Goal: Transaction & Acquisition: Book appointment/travel/reservation

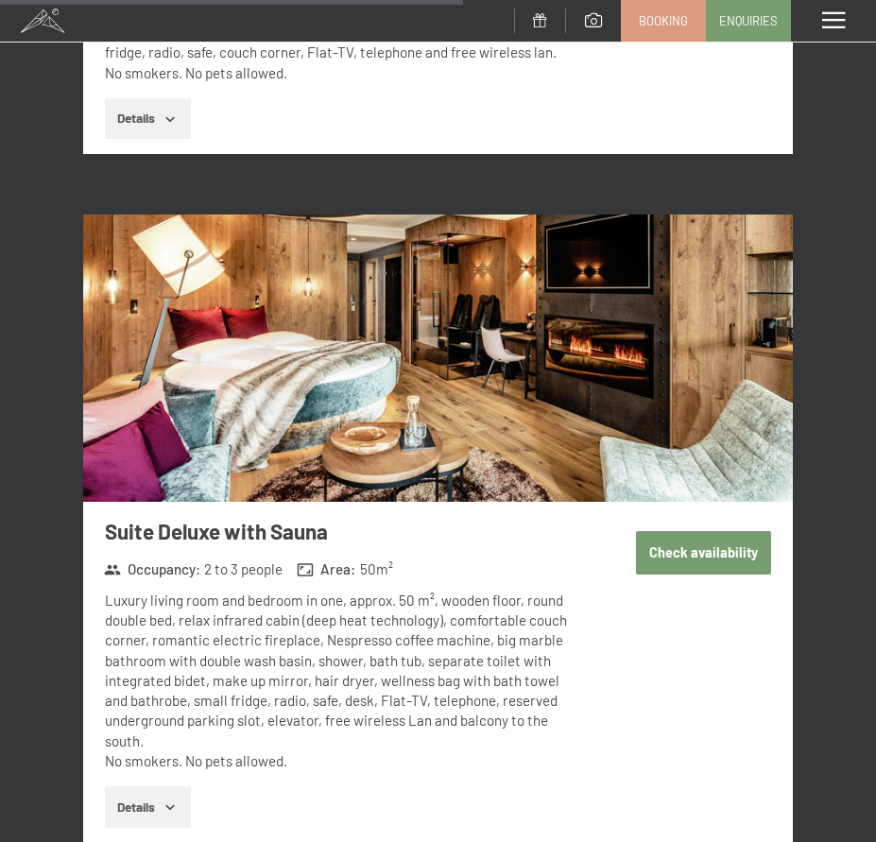
scroll to position [5327, 0]
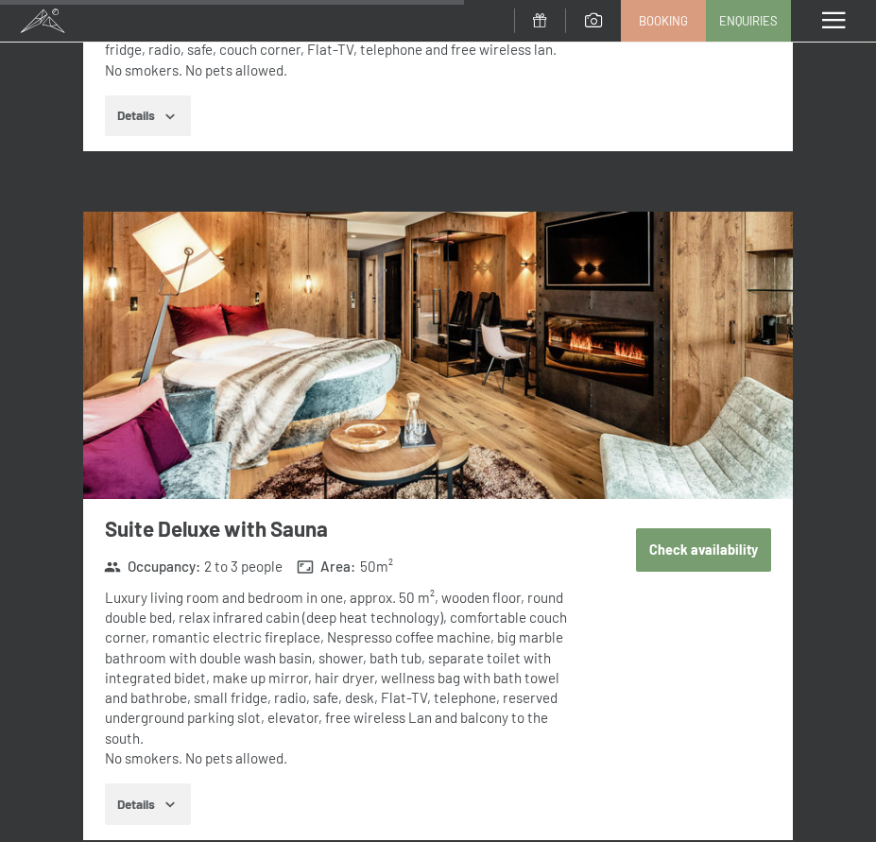
click at [740, 528] on button "Check availability" at bounding box center [704, 549] width 136 height 43
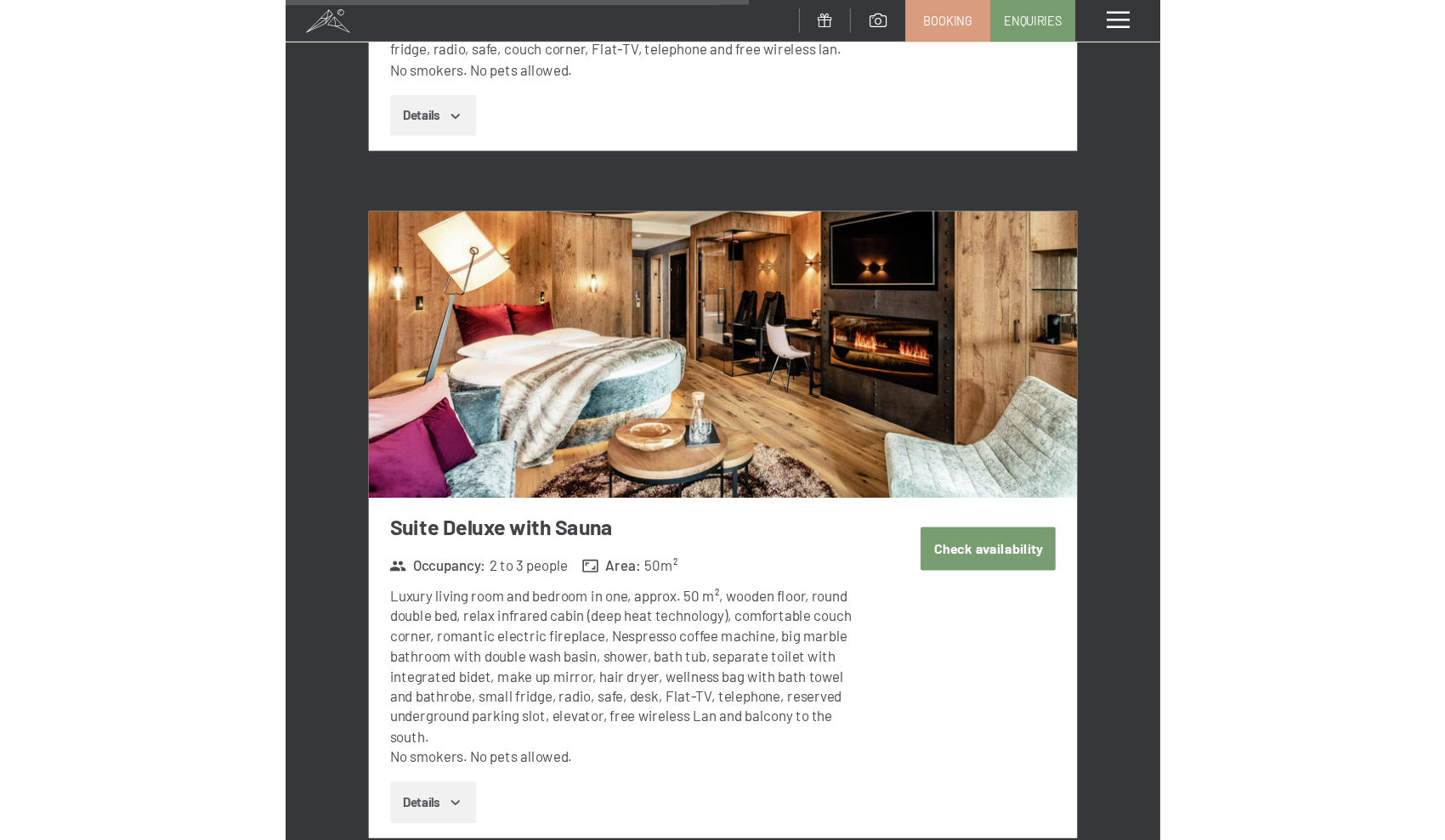
scroll to position [232, 0]
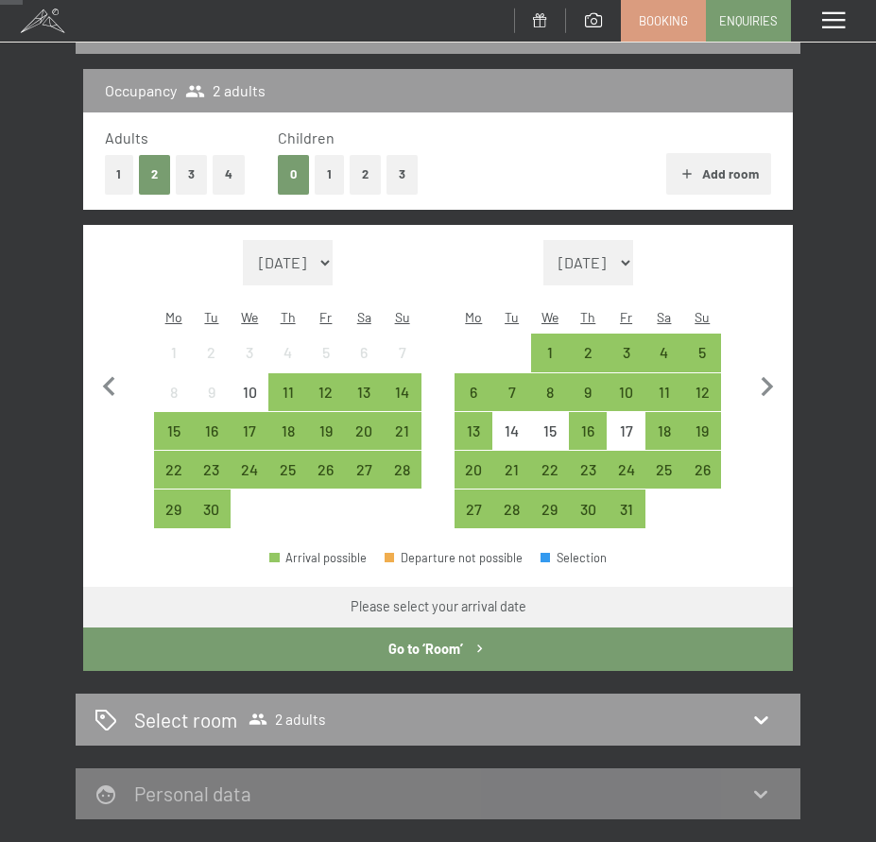
select select "2025-11-01"
select select "2025-12-01"
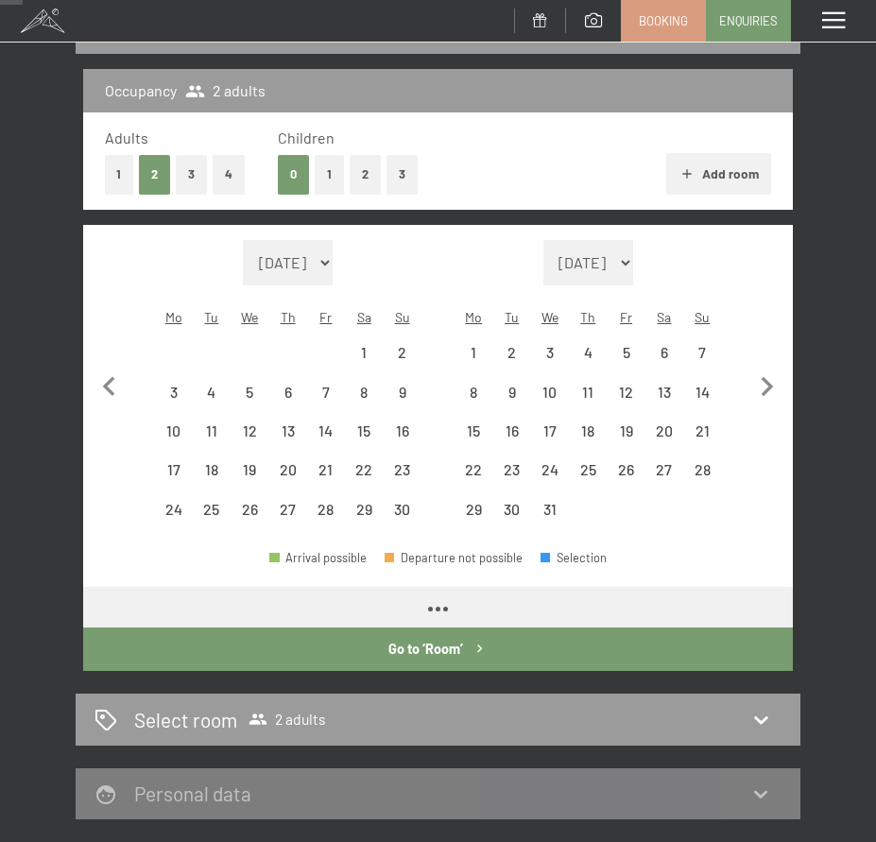
select select "2025-11-01"
select select "2025-12-01"
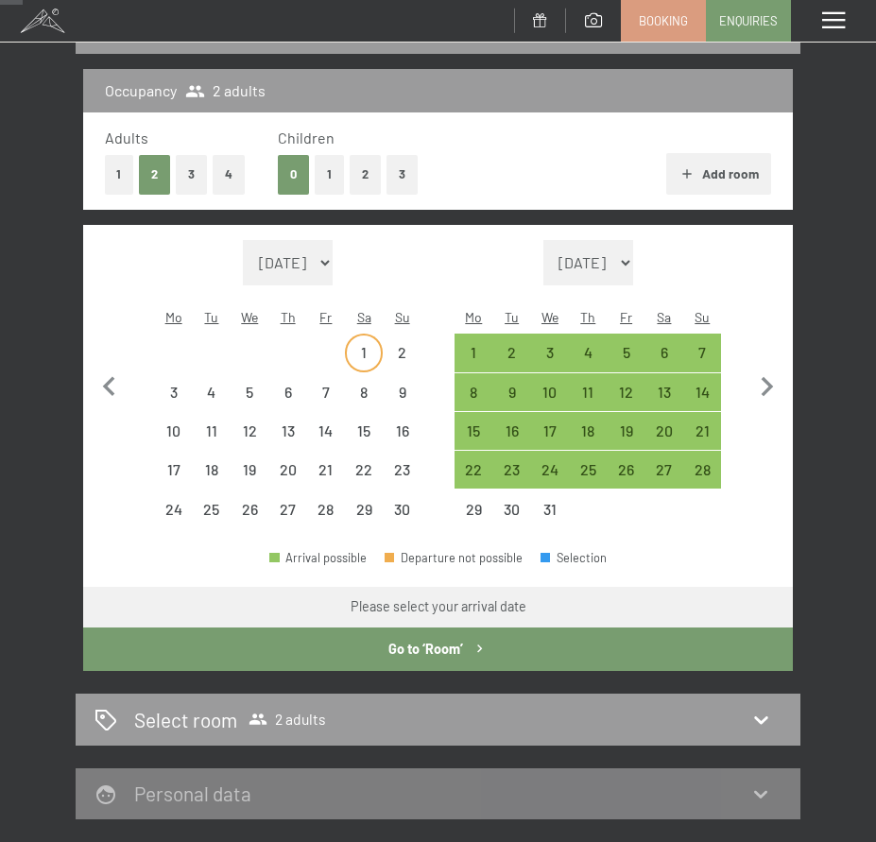
select select "2025-11-01"
select select "2025-12-01"
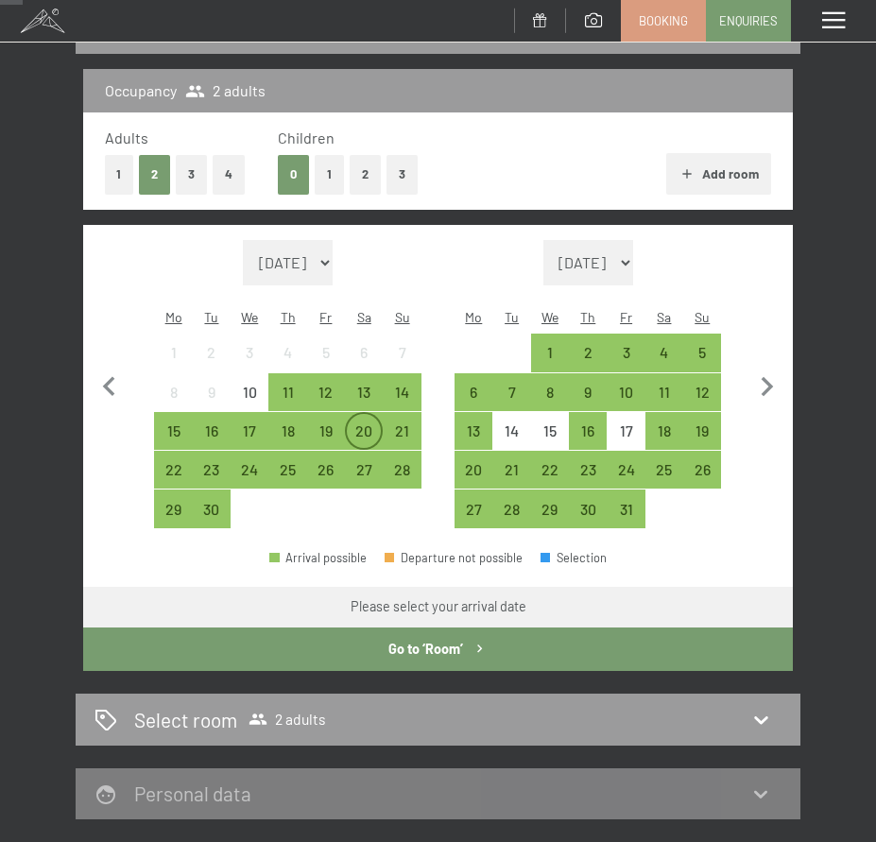
click at [364, 423] on div "20" at bounding box center [364, 440] width 34 height 34
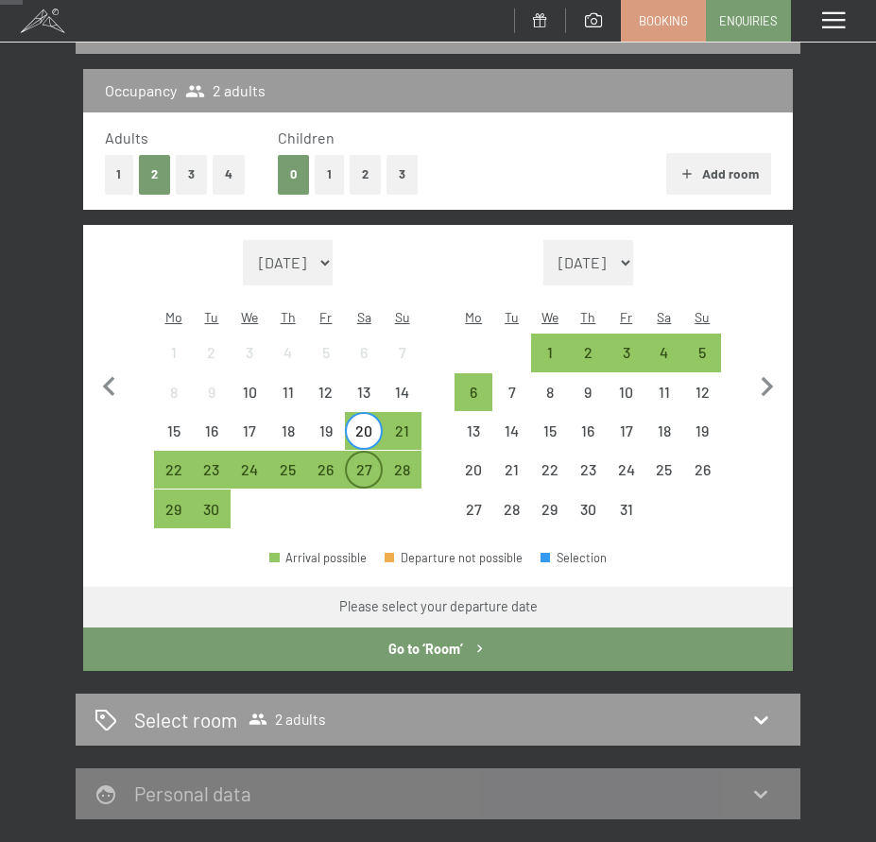
click at [368, 462] on div "27" at bounding box center [364, 479] width 34 height 34
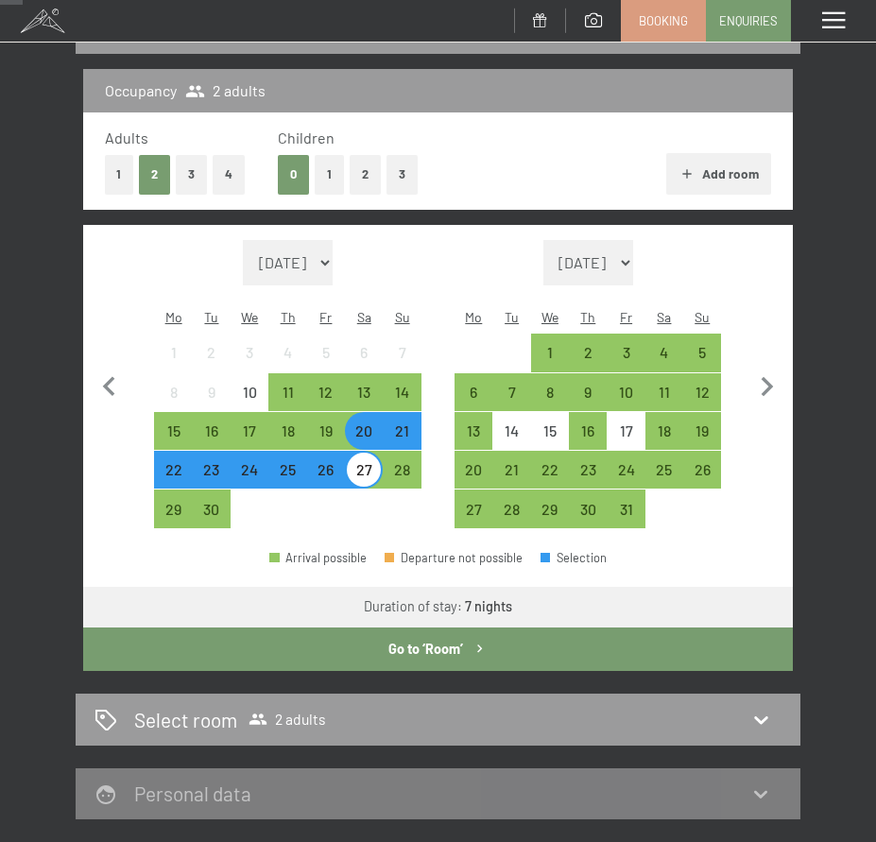
click at [464, 627] on button "Go to ‘Room’" at bounding box center [437, 648] width 709 height 43
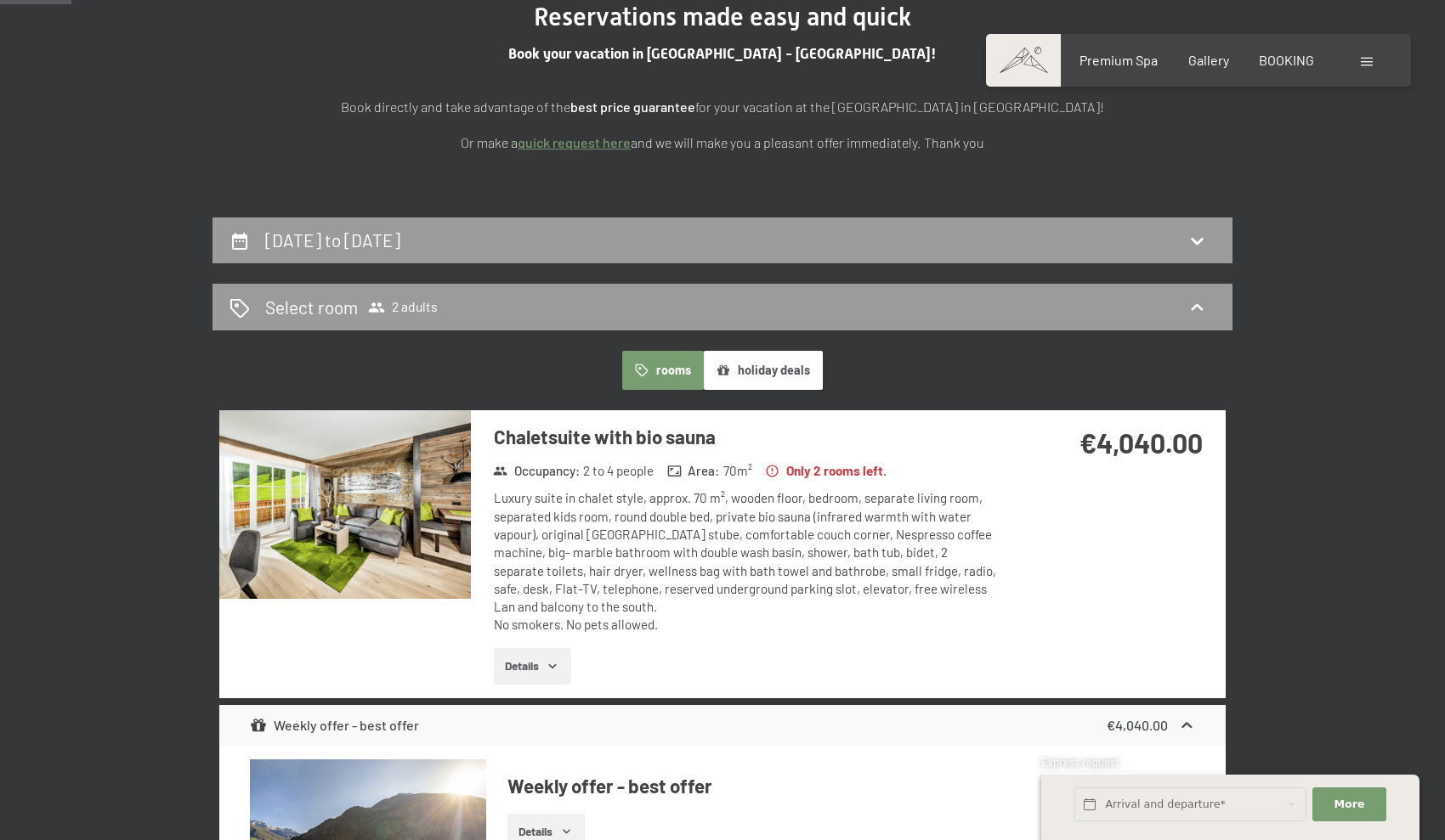
click at [368, 557] on img at bounding box center [346, 505] width 252 height 189
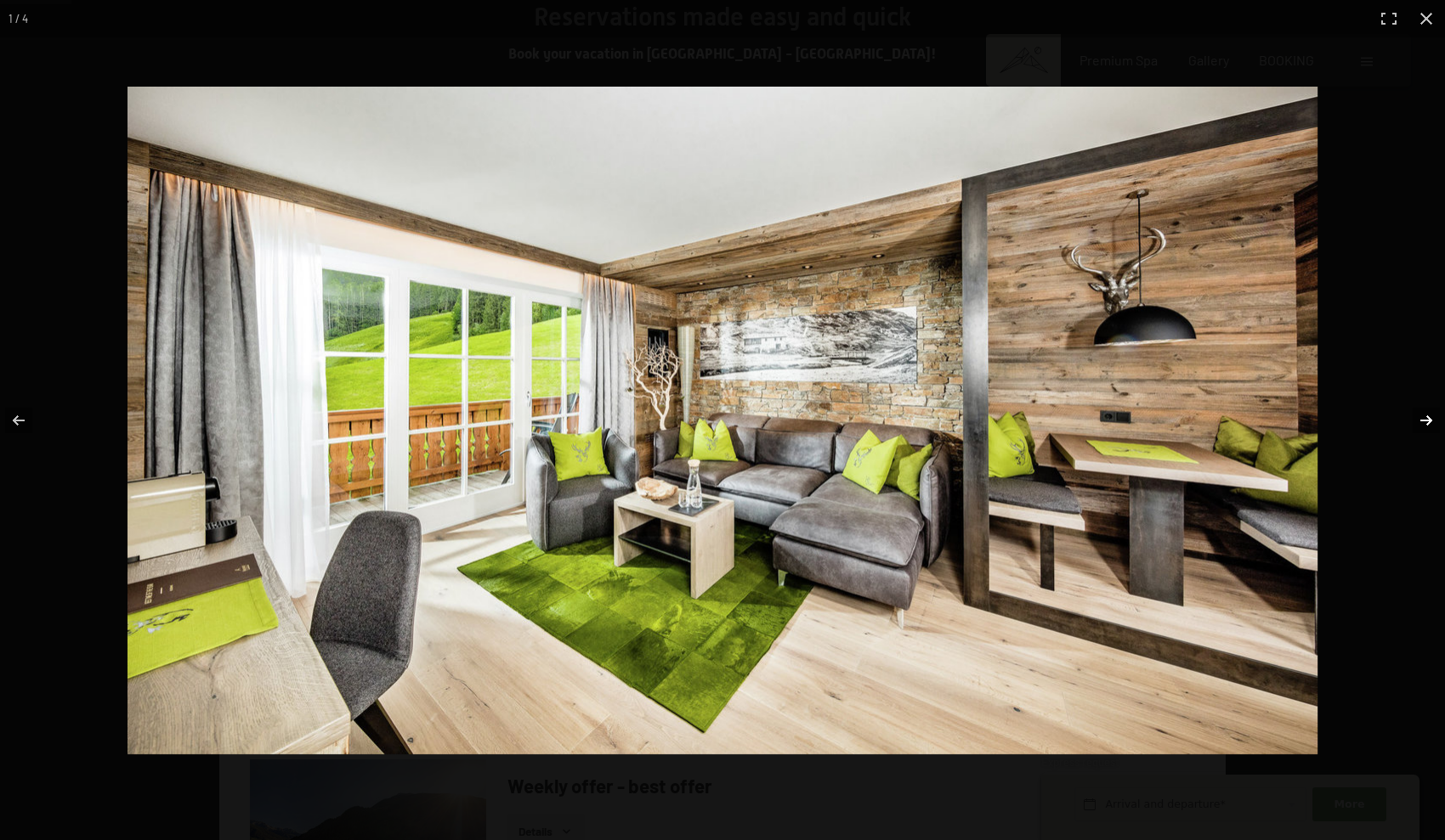
click at [787, 414] on button "button" at bounding box center [1415, 420] width 59 height 85
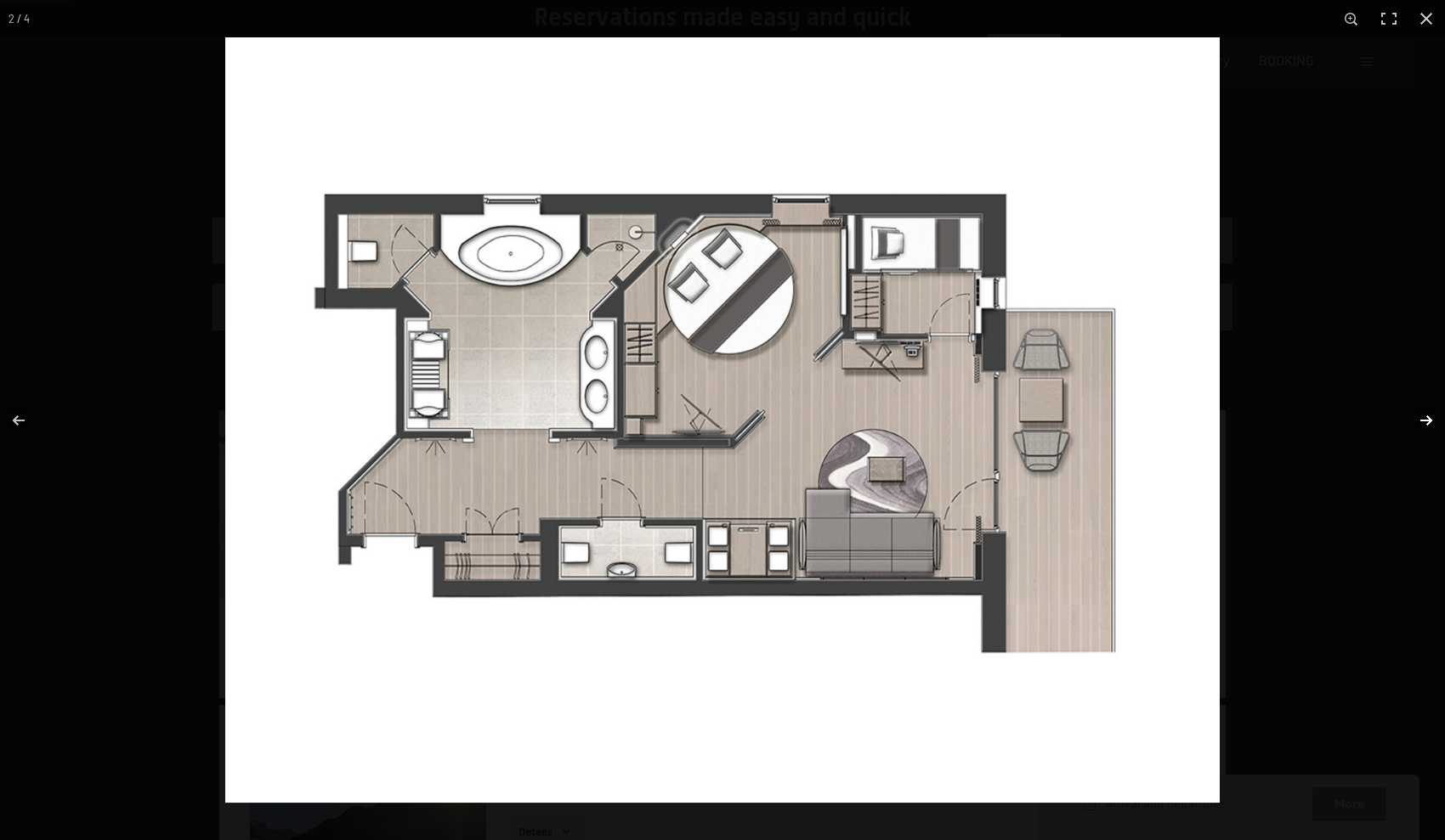
click at [787, 424] on button "button" at bounding box center [1415, 420] width 59 height 85
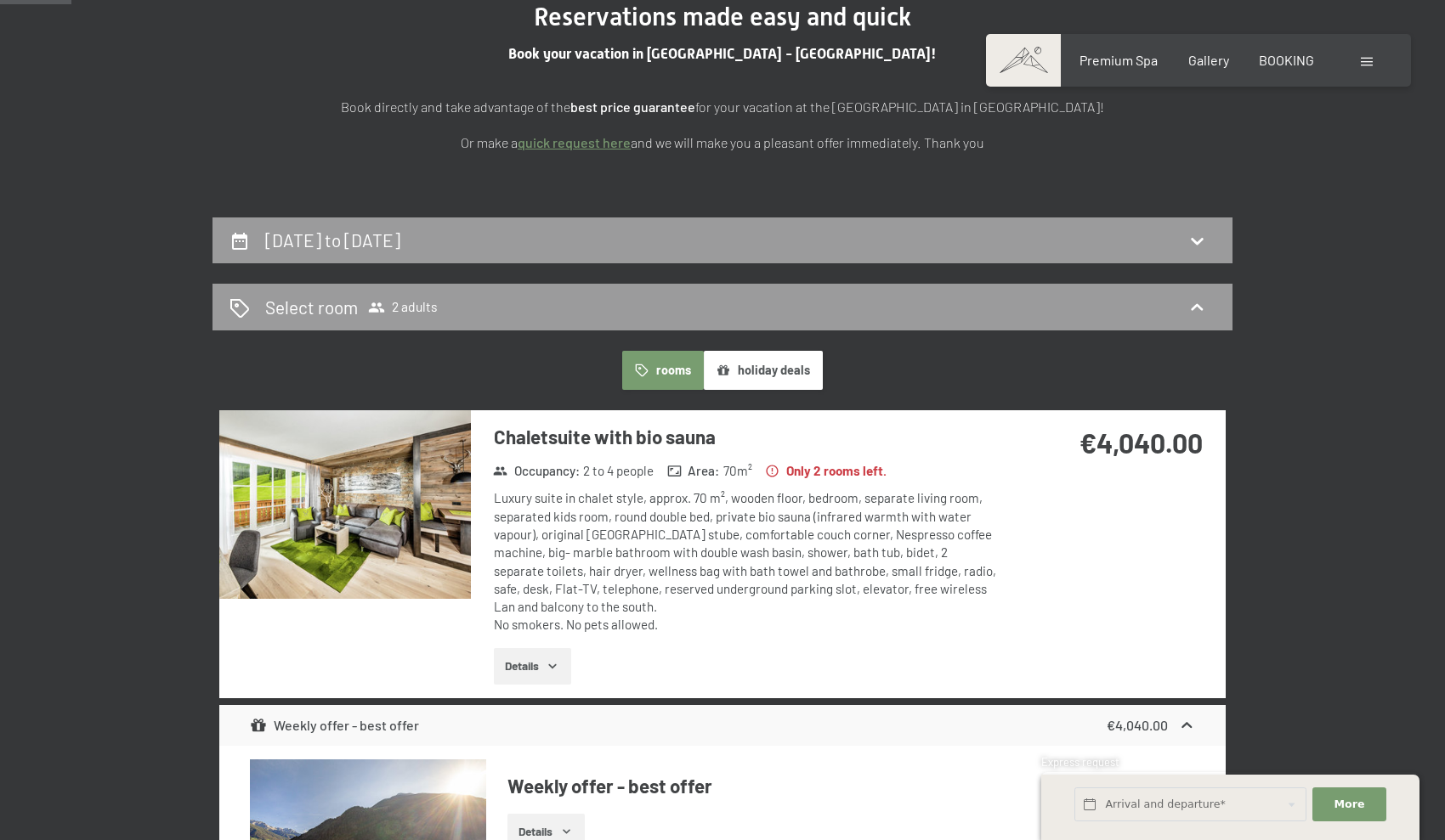
click at [0, 0] on button "button" at bounding box center [0, 0] width 0 height 0
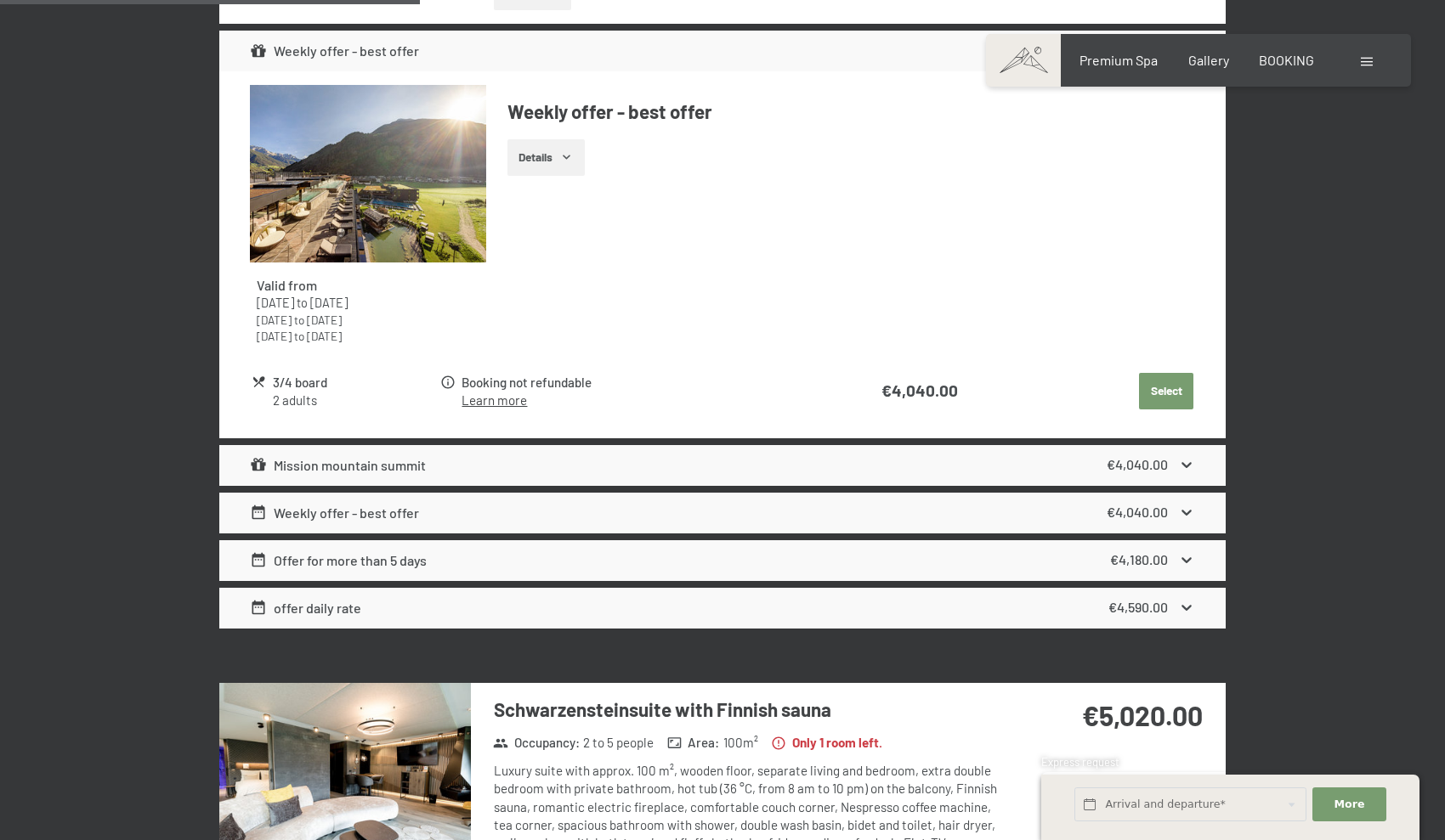
scroll to position [907, 0]
click at [787, 455] on icon at bounding box center [1187, 464] width 18 height 18
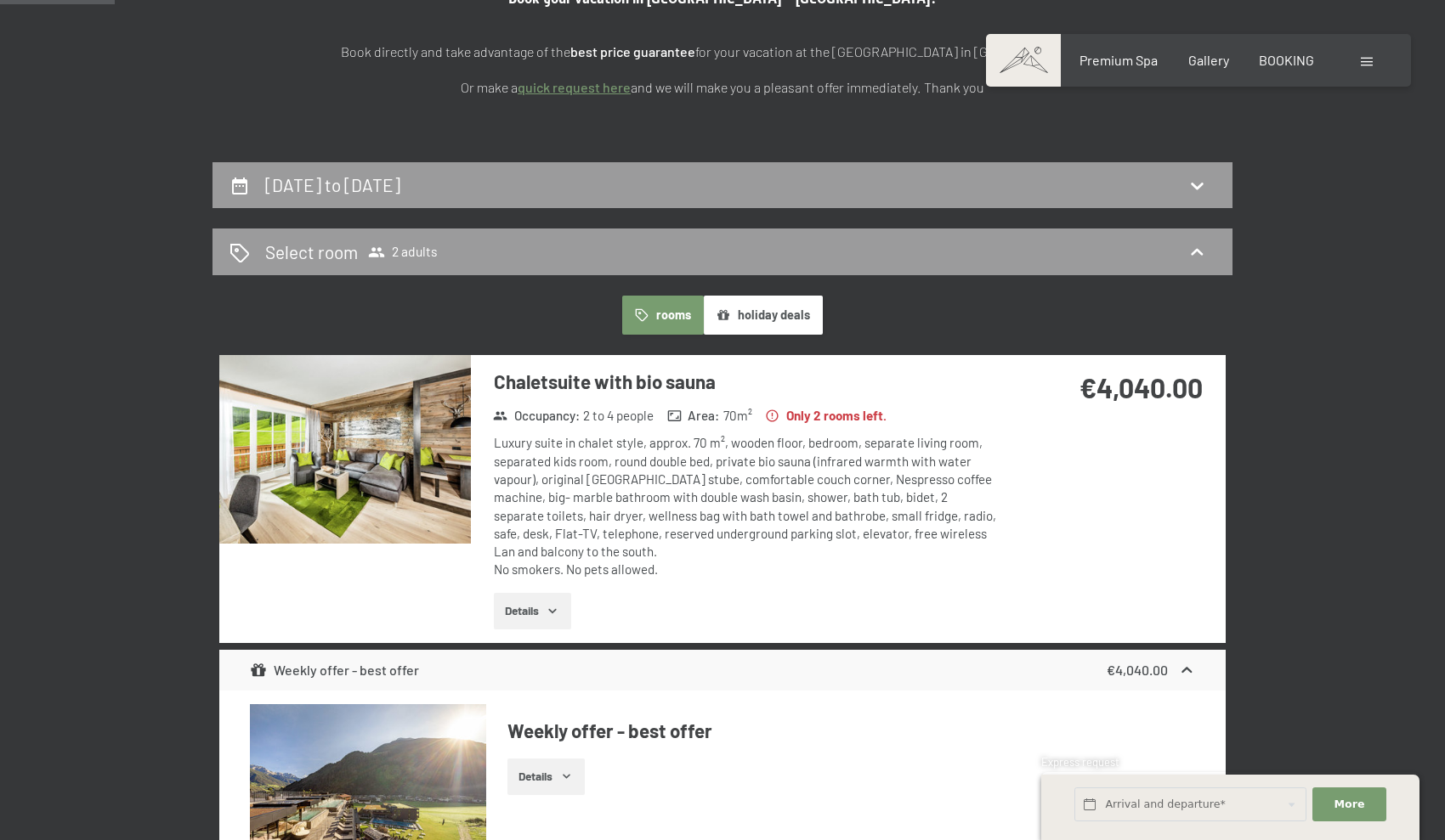
scroll to position [274, 0]
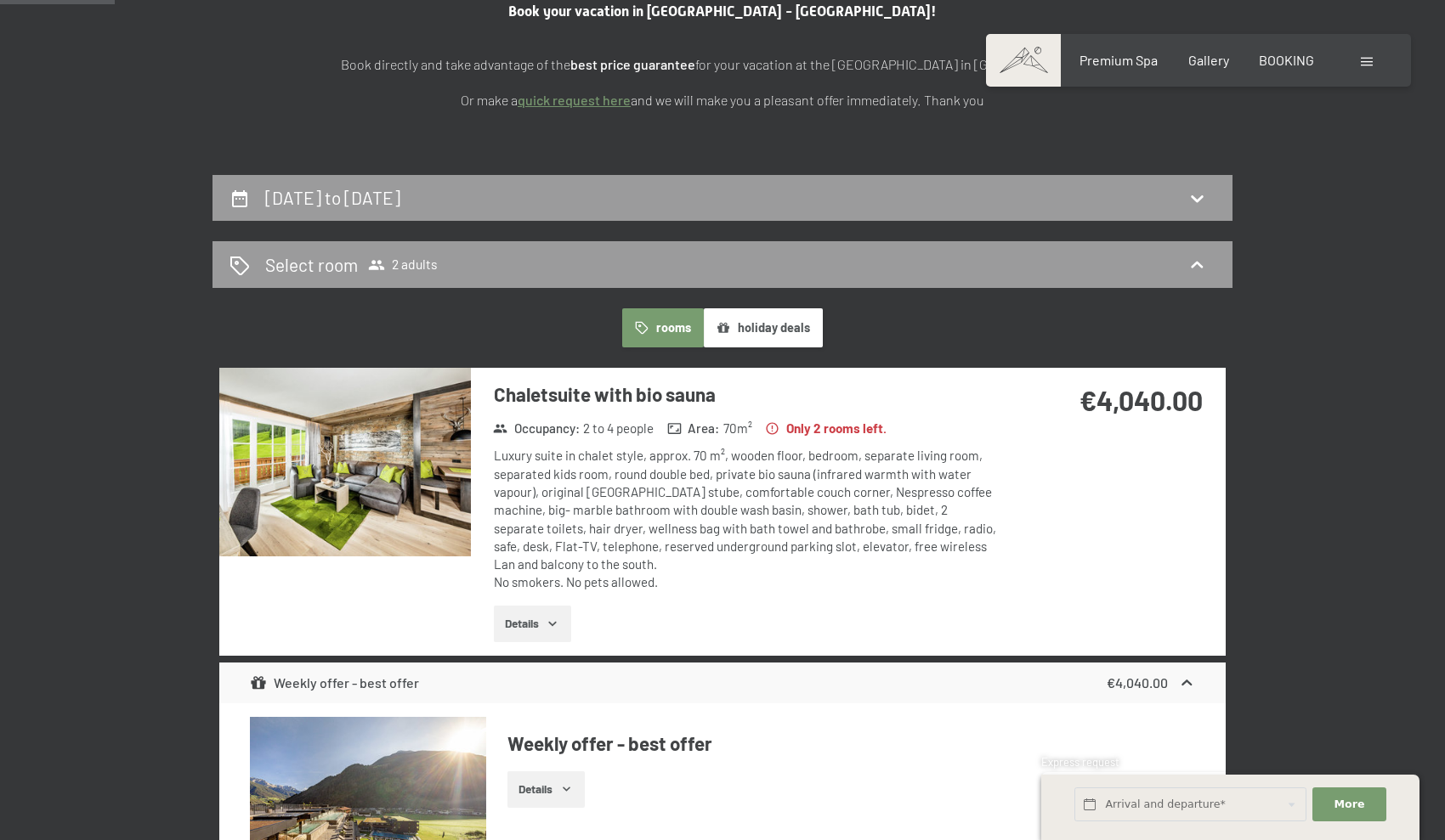
click at [669, 333] on button "rooms" at bounding box center [662, 327] width 81 height 39
click at [787, 257] on icon at bounding box center [1197, 264] width 21 height 21
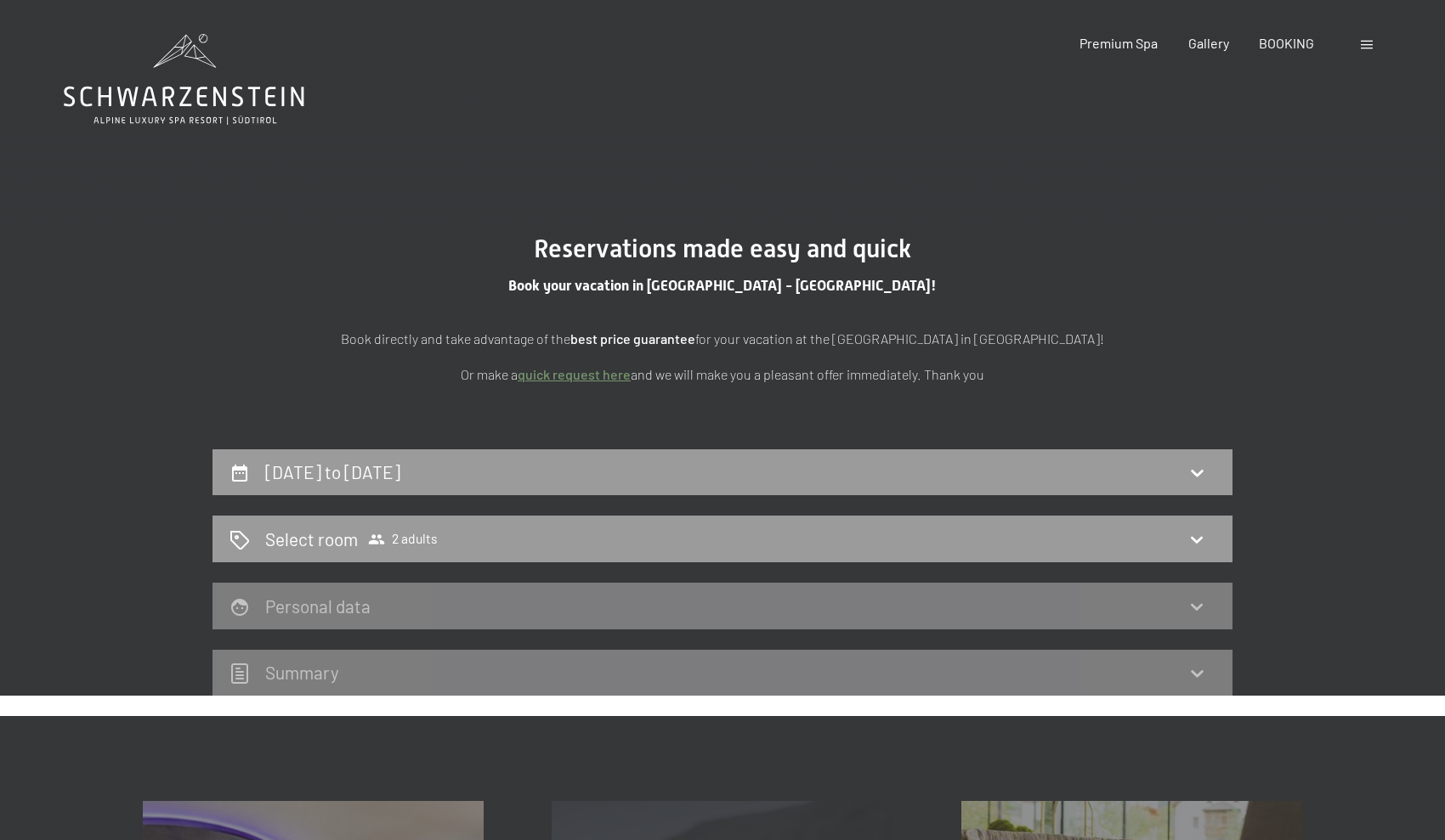
scroll to position [0, 0]
click at [787, 533] on icon at bounding box center [1197, 539] width 21 height 21
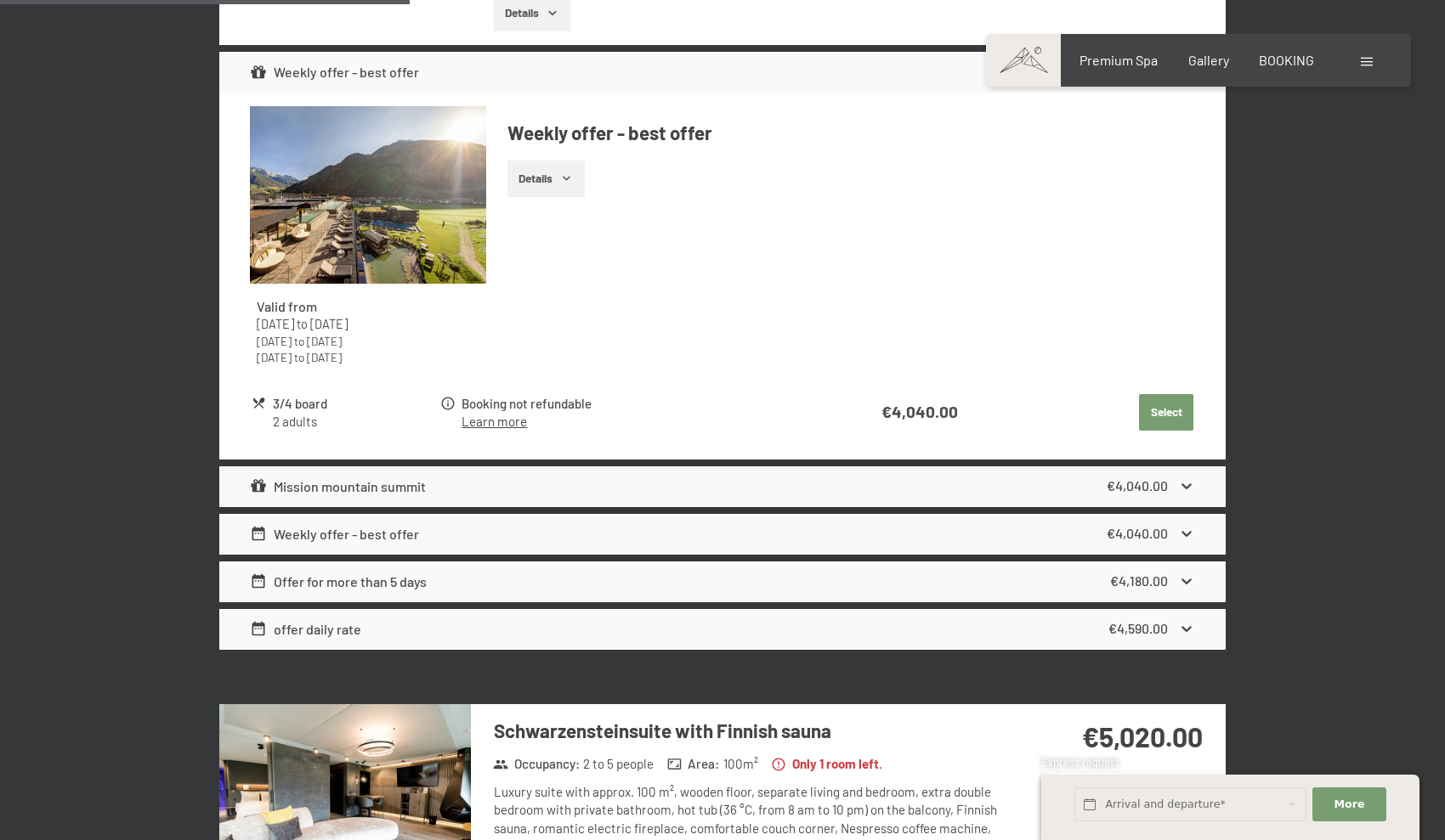
scroll to position [887, 0]
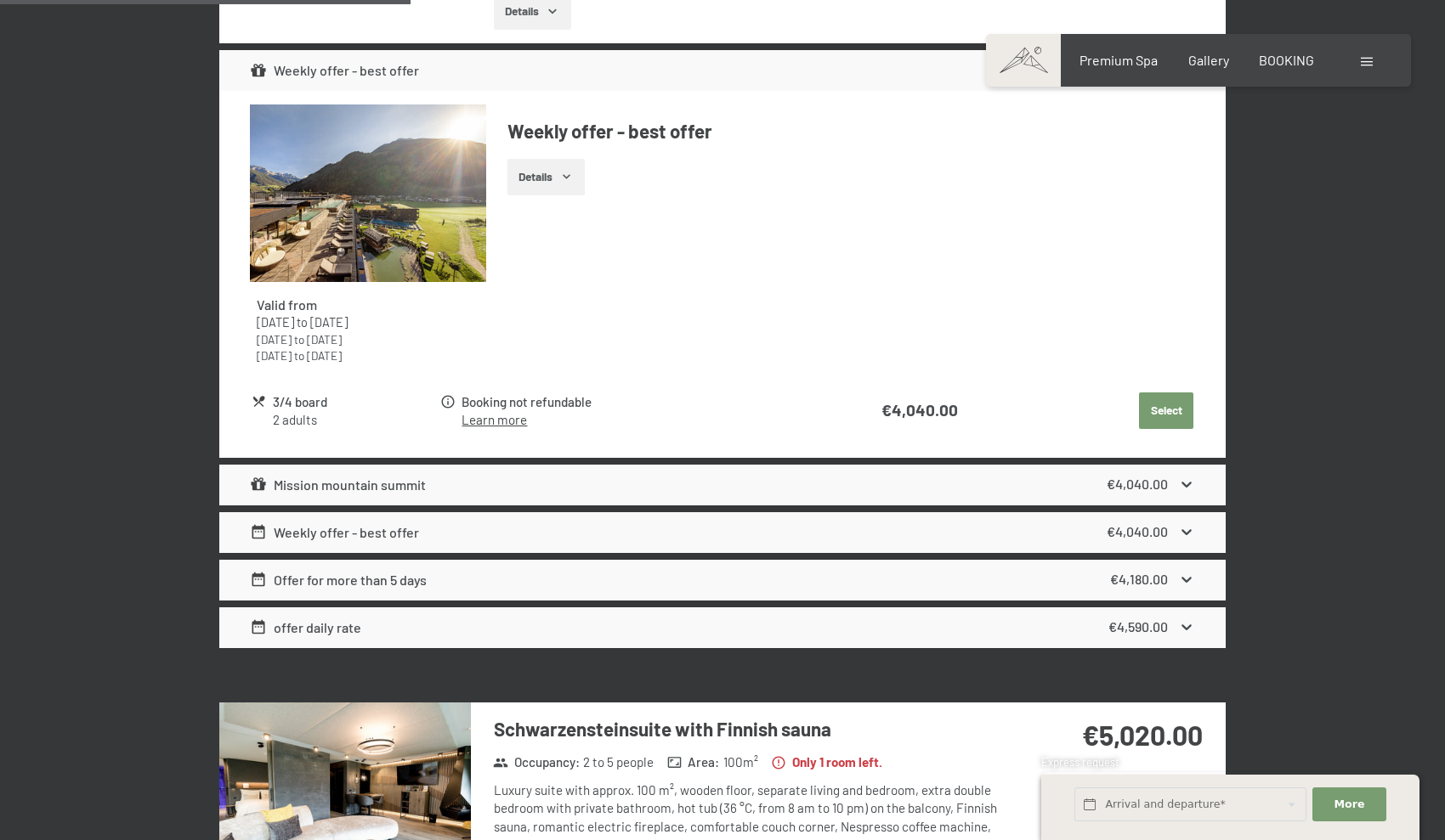
click at [787, 527] on icon at bounding box center [1187, 532] width 18 height 18
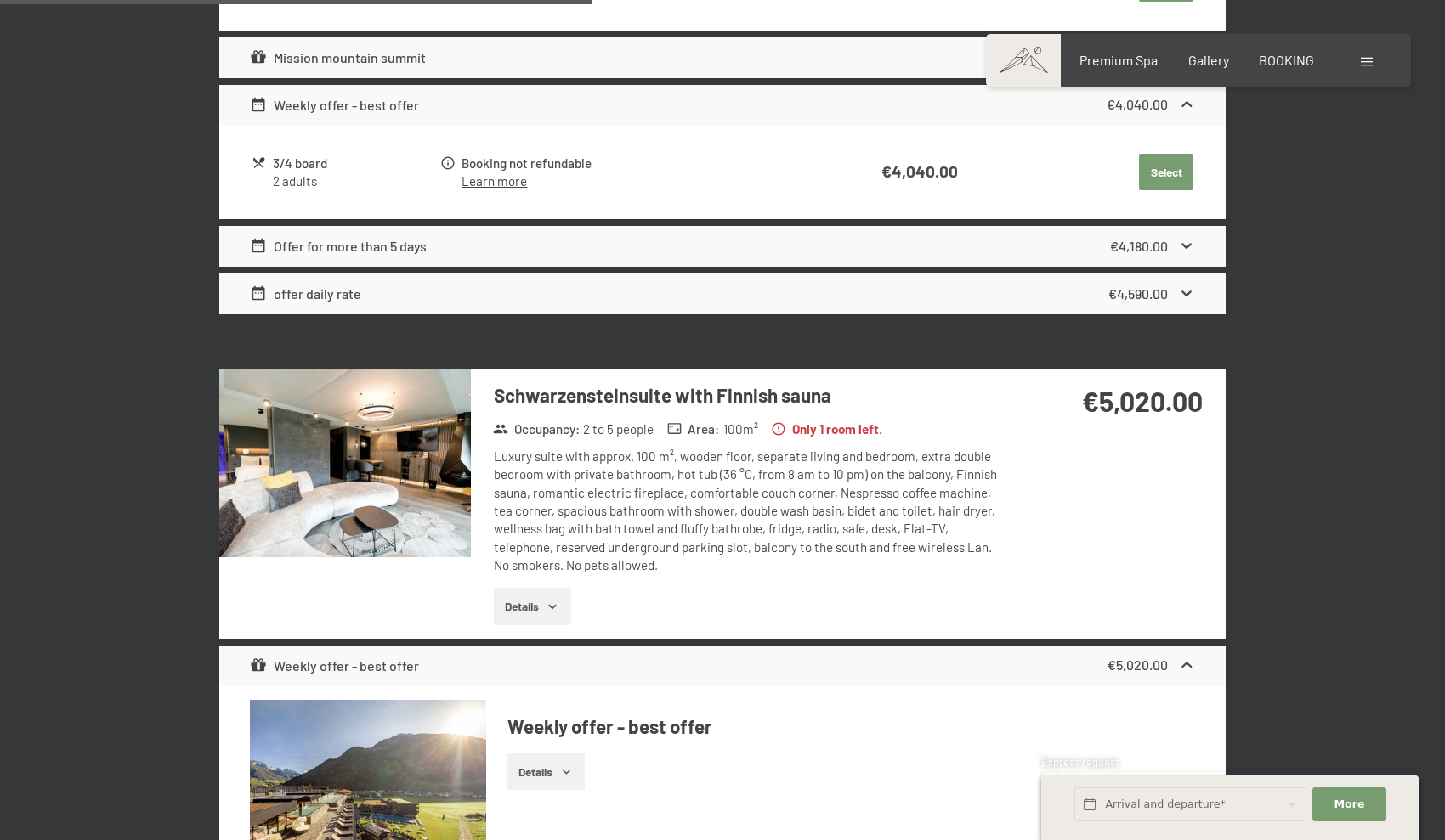
scroll to position [1315, 0]
click at [403, 505] on img at bounding box center [346, 462] width 252 height 189
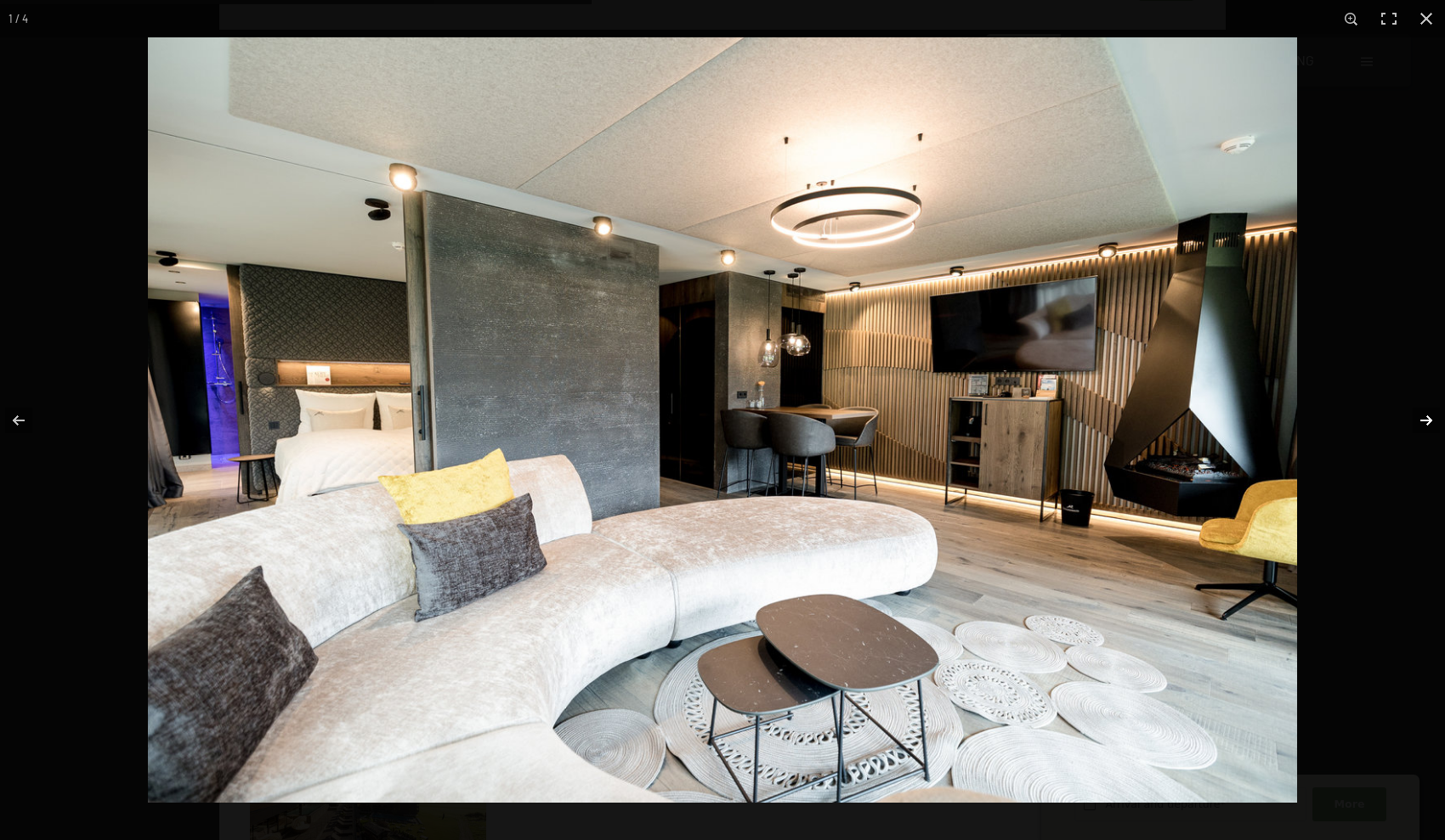
click at [787, 415] on button "button" at bounding box center [1415, 420] width 59 height 85
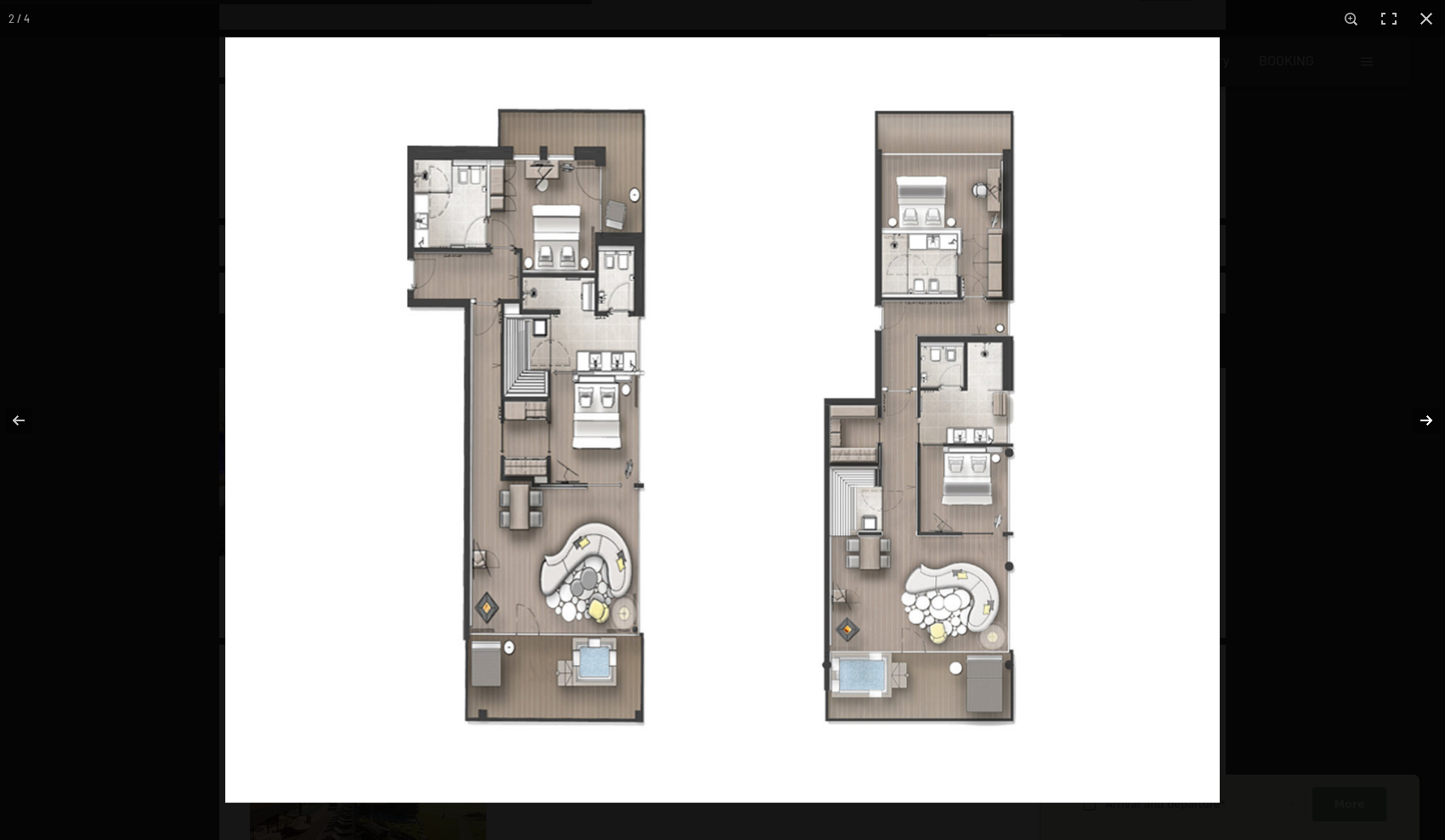
click at [787, 415] on button "button" at bounding box center [1415, 420] width 59 height 85
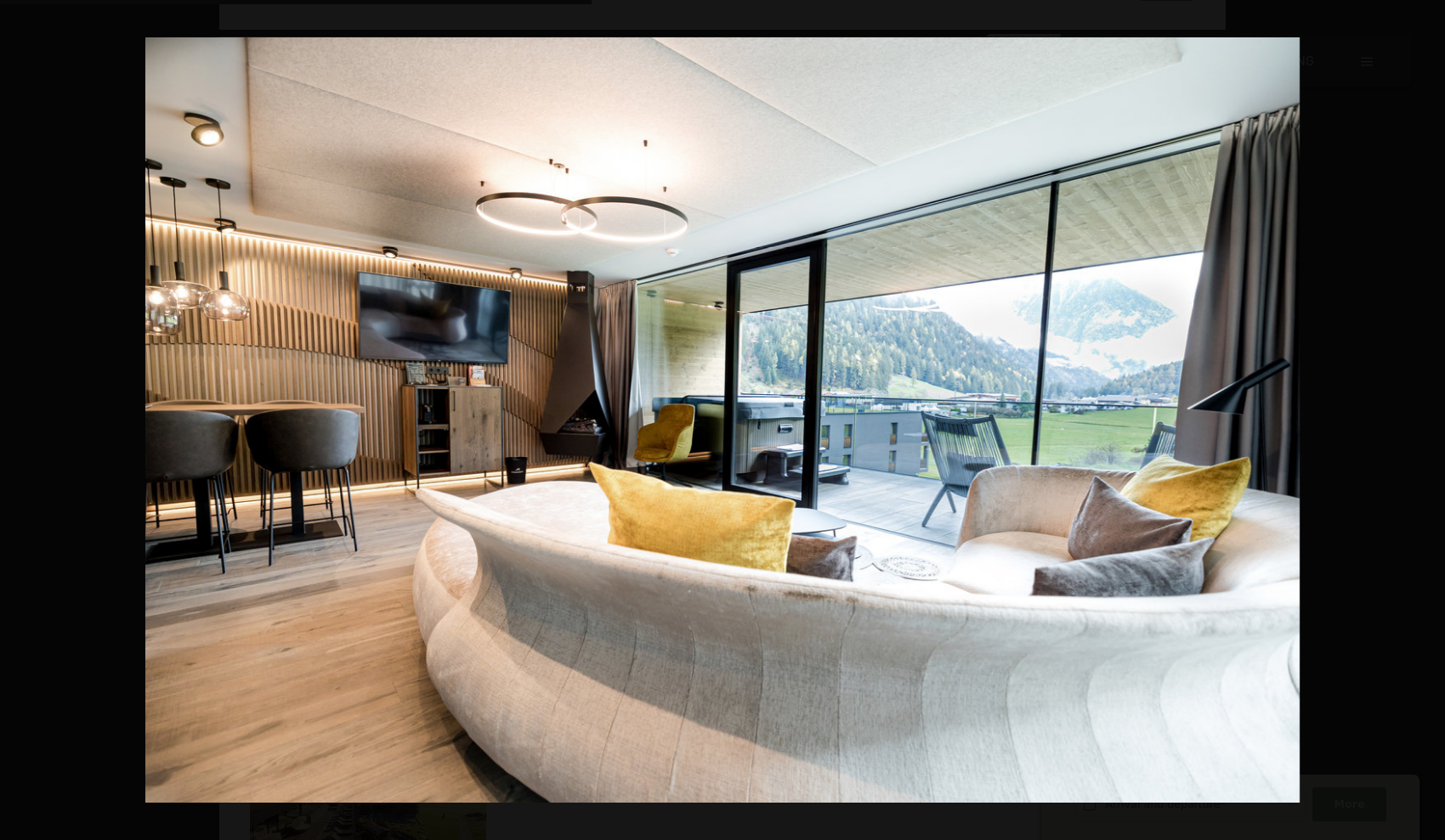
click at [787, 415] on button "button" at bounding box center [1415, 420] width 59 height 85
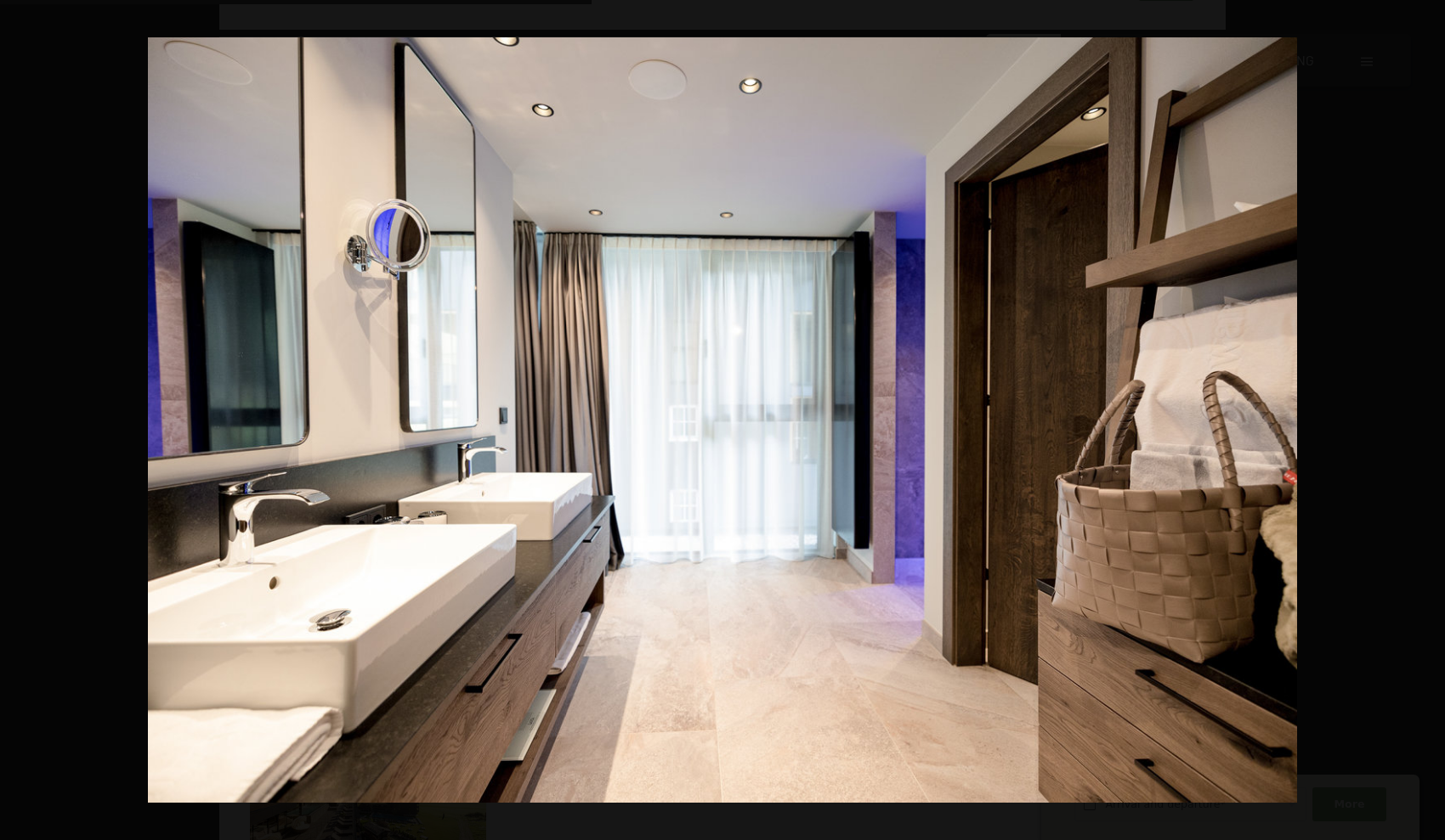
click at [787, 415] on button "button" at bounding box center [1415, 420] width 59 height 85
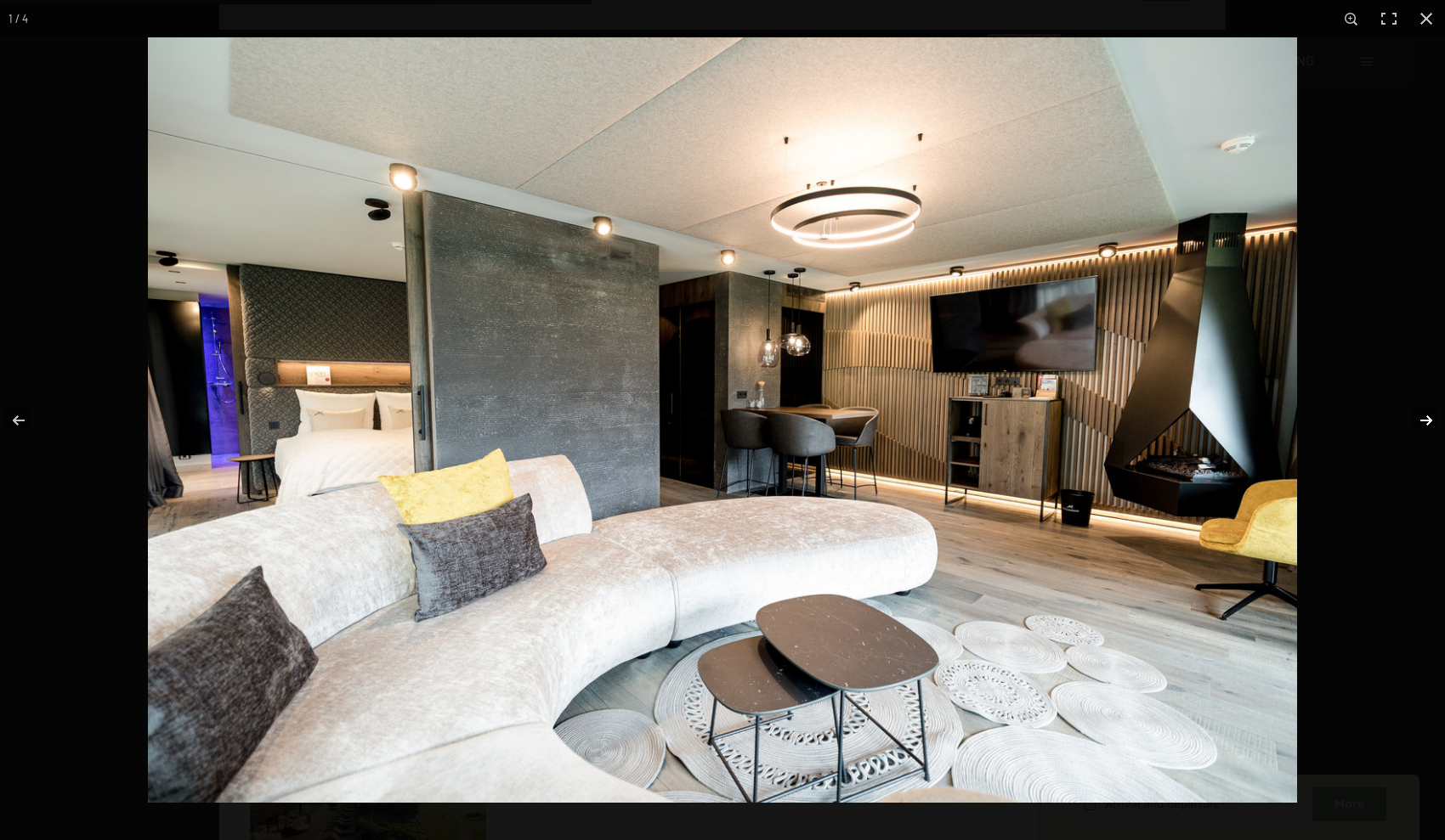
click at [787, 419] on button "button" at bounding box center [1415, 420] width 59 height 85
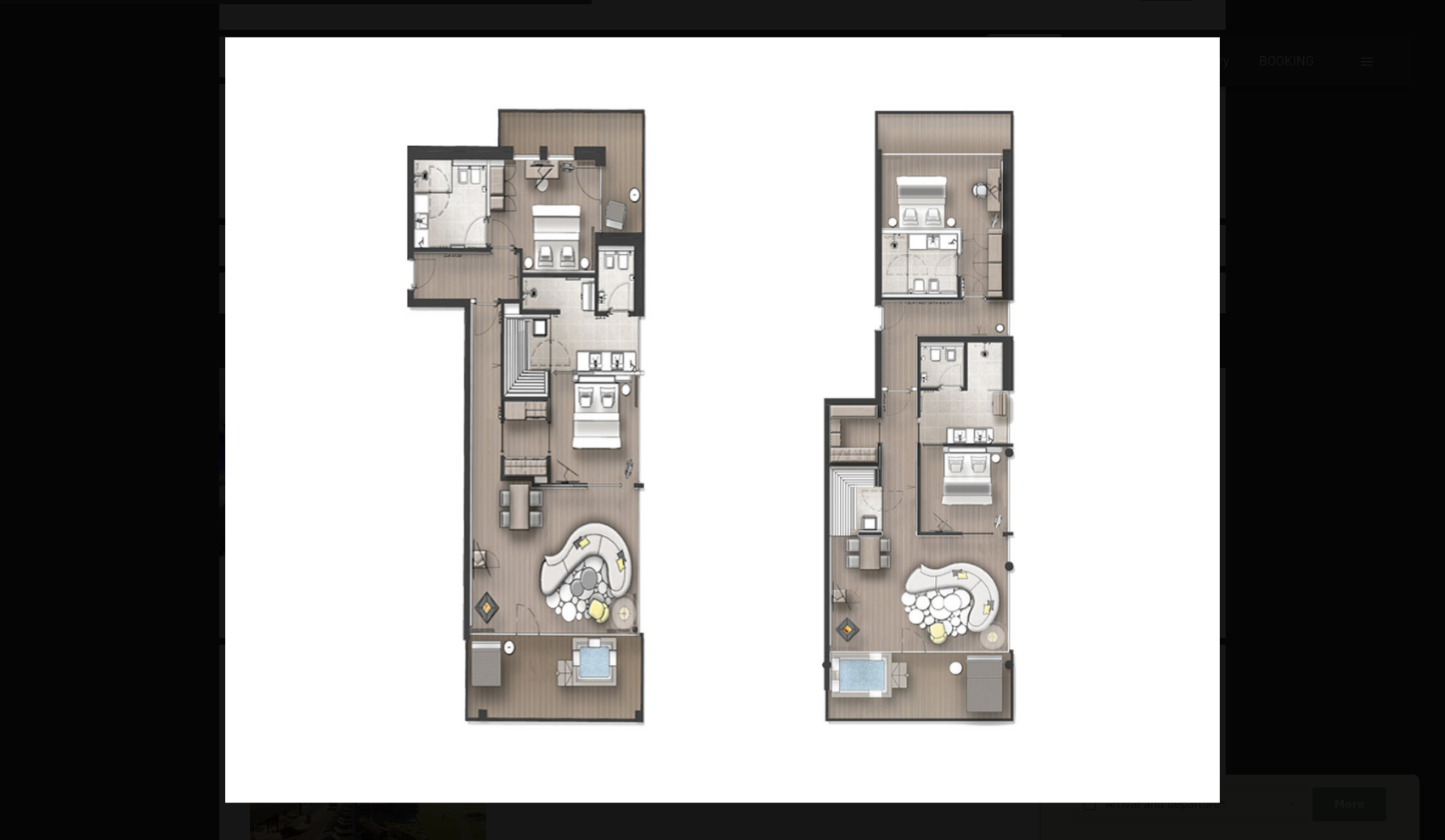
click at [787, 419] on button "button" at bounding box center [1415, 420] width 59 height 85
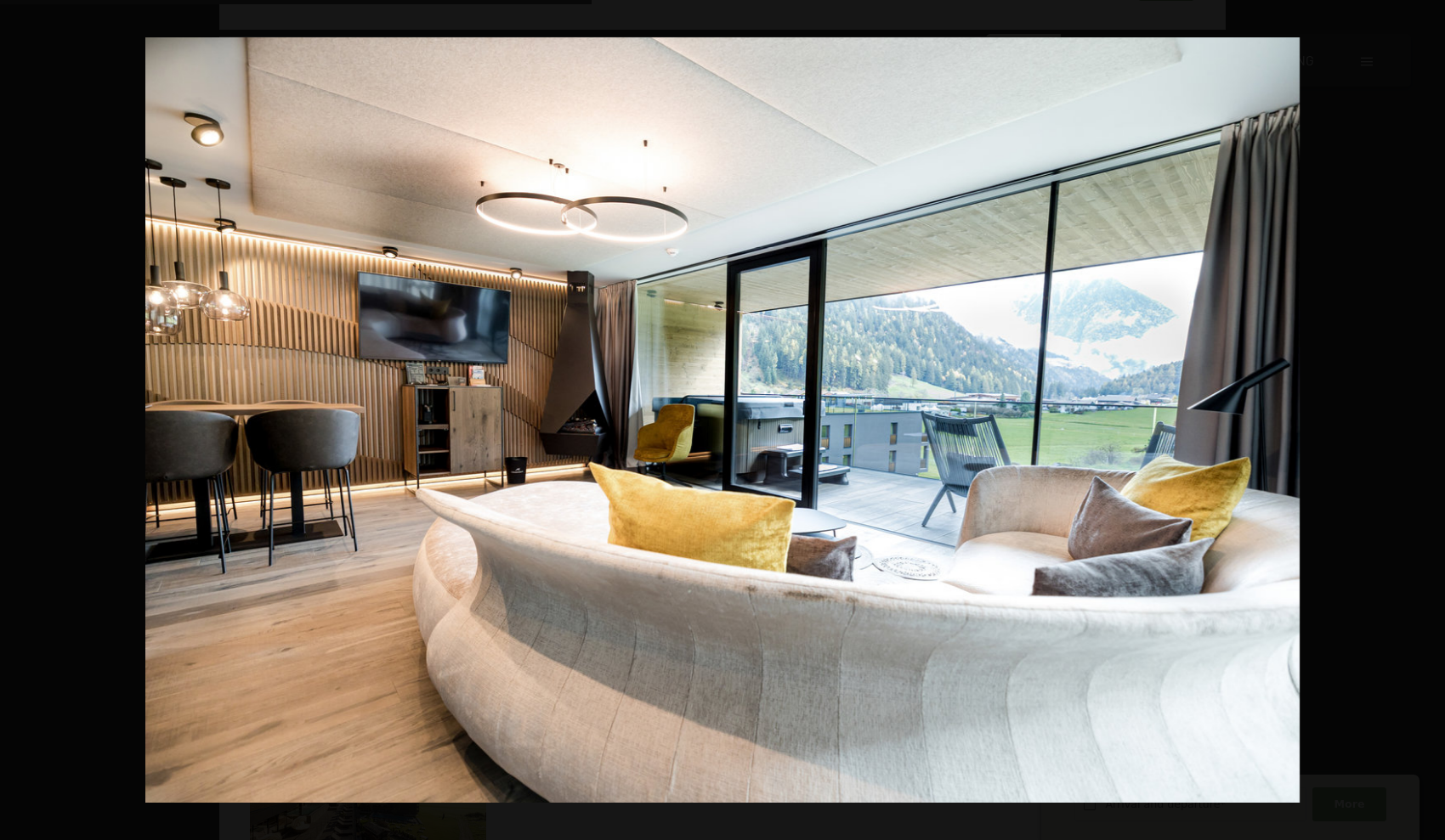
click at [787, 419] on button "button" at bounding box center [1415, 420] width 59 height 85
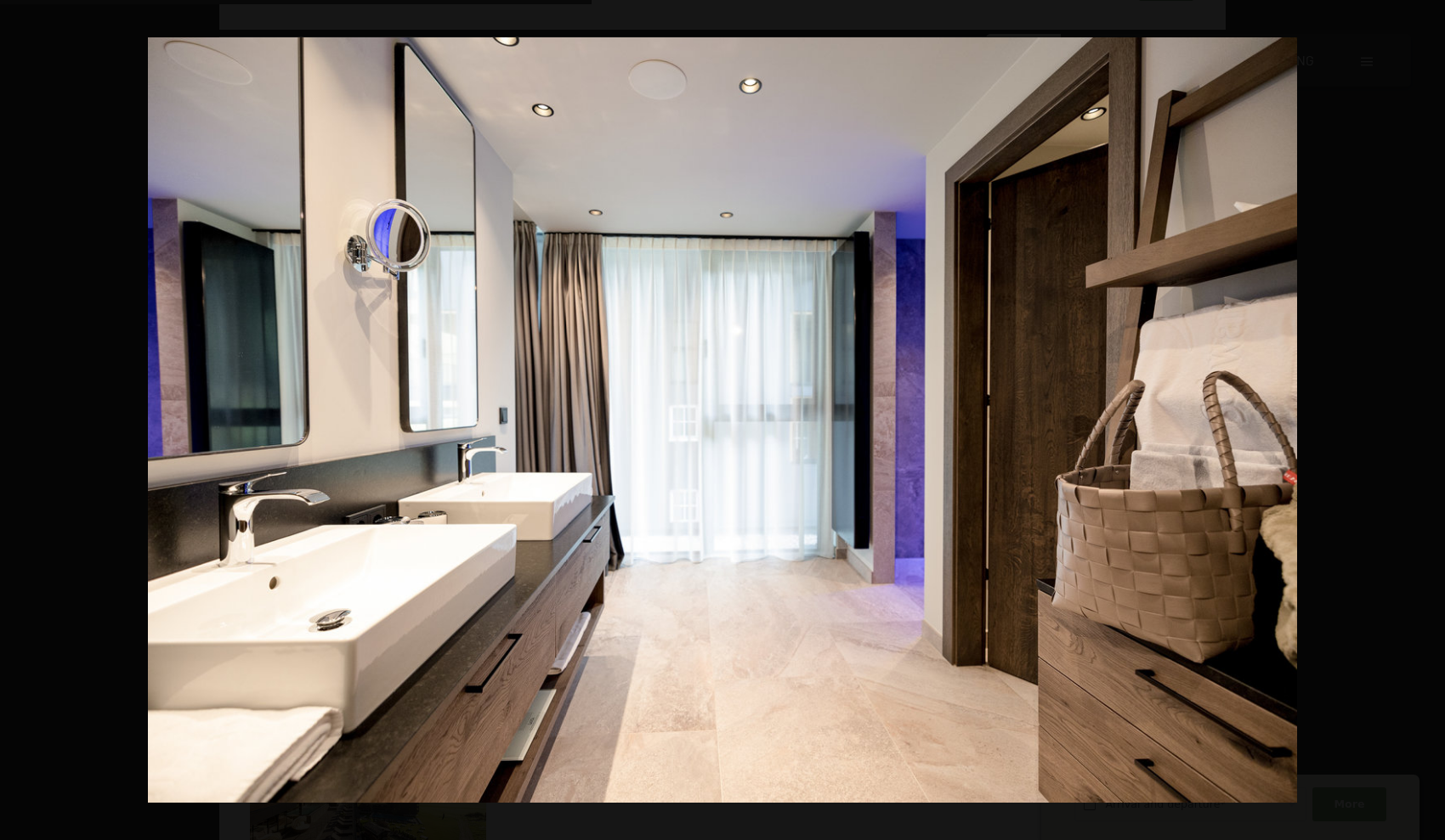
click at [787, 419] on button "button" at bounding box center [1415, 420] width 59 height 85
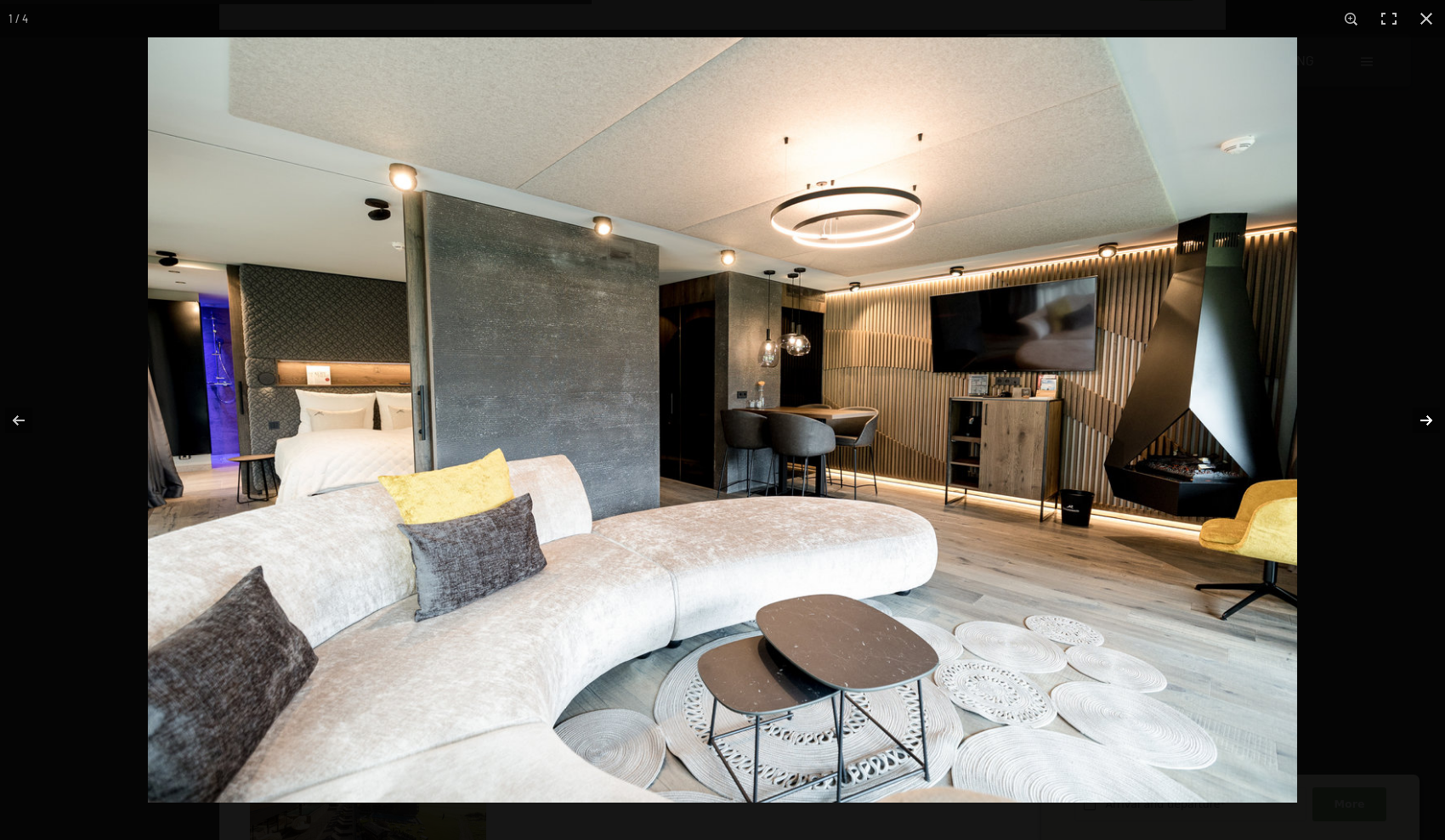
click at [787, 417] on button "button" at bounding box center [1415, 420] width 59 height 85
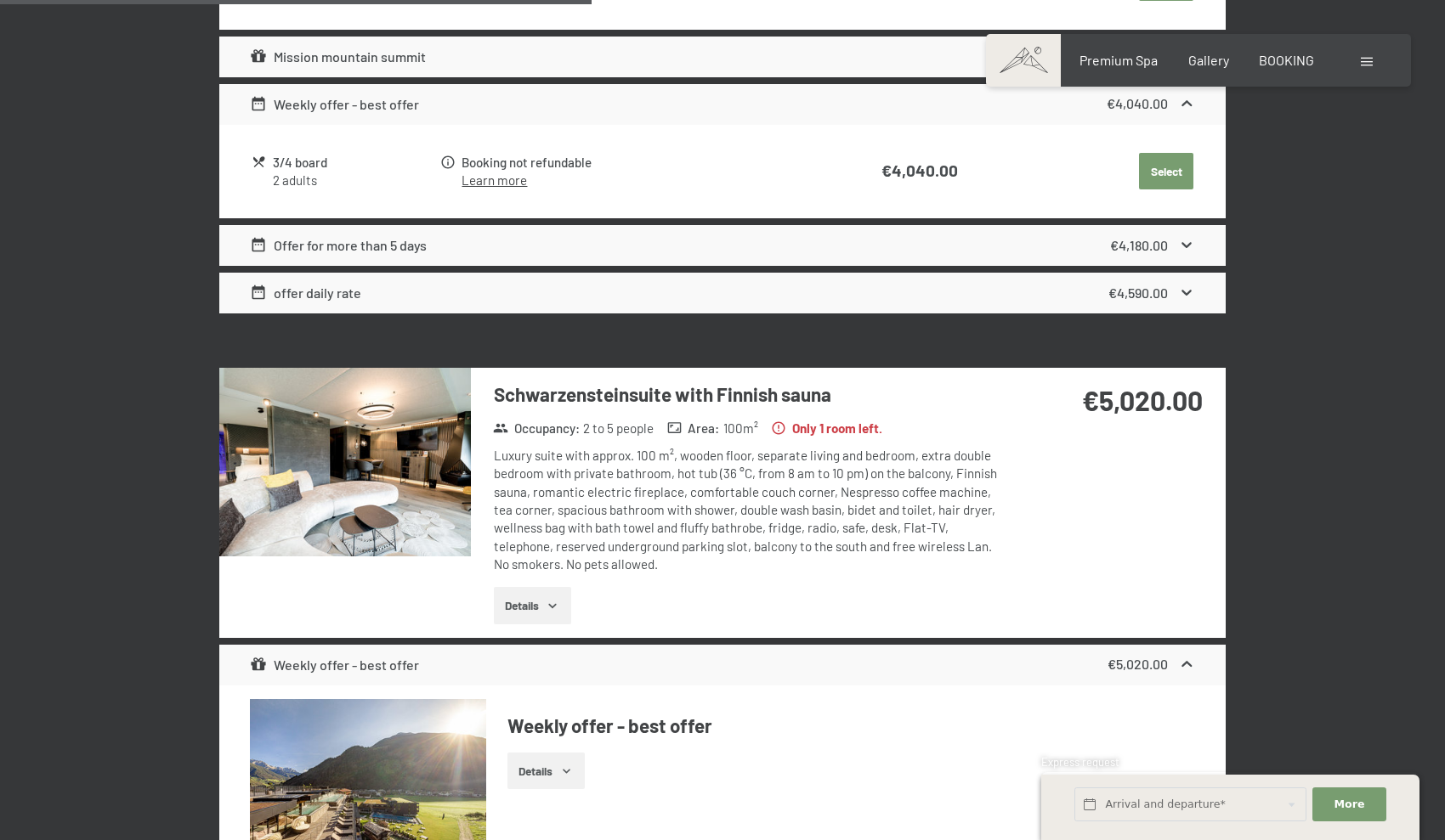
click at [0, 0] on button "button" at bounding box center [0, 0] width 0 height 0
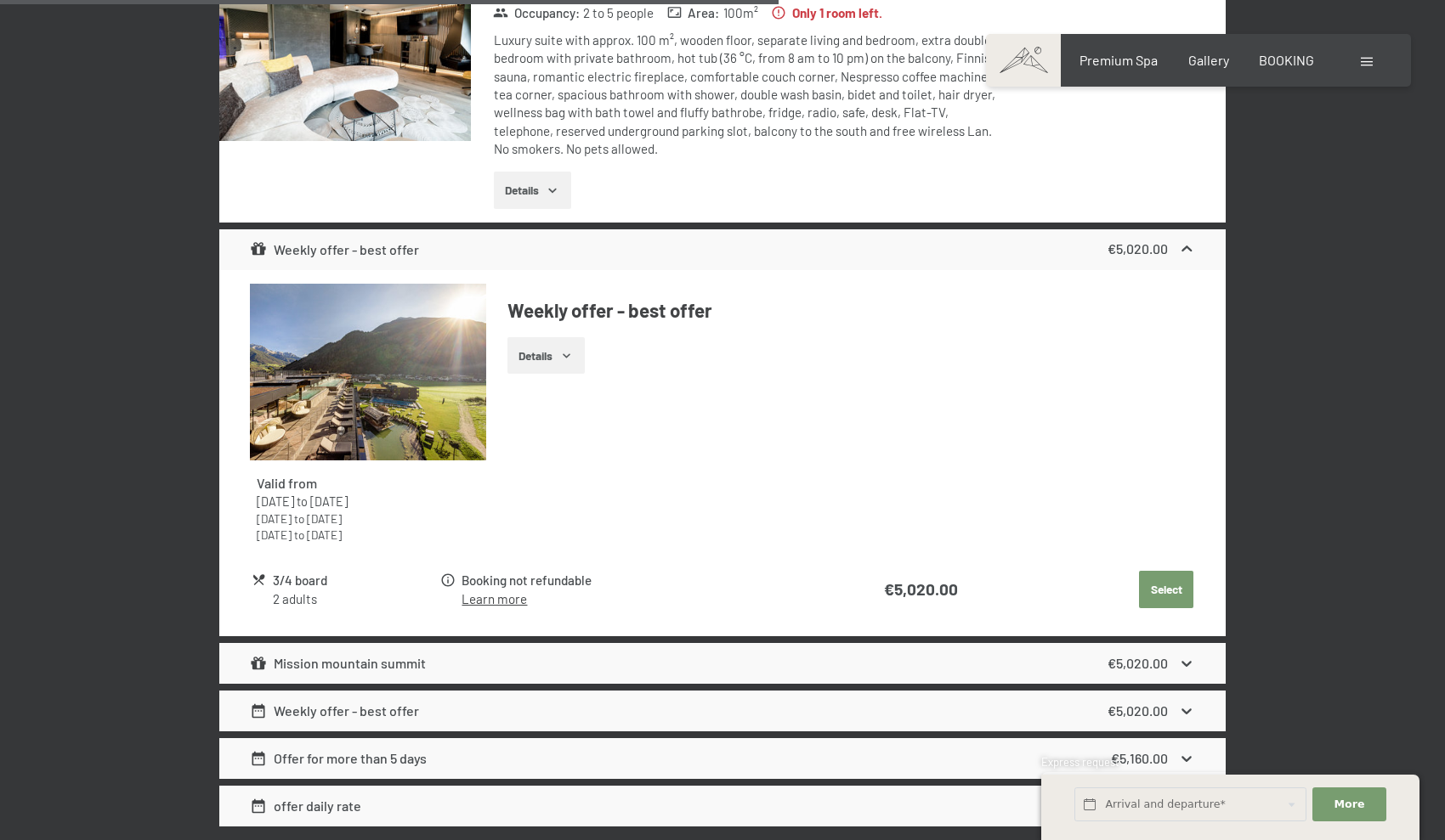
scroll to position [1729, 0]
click at [574, 350] on icon "button" at bounding box center [566, 356] width 13 height 13
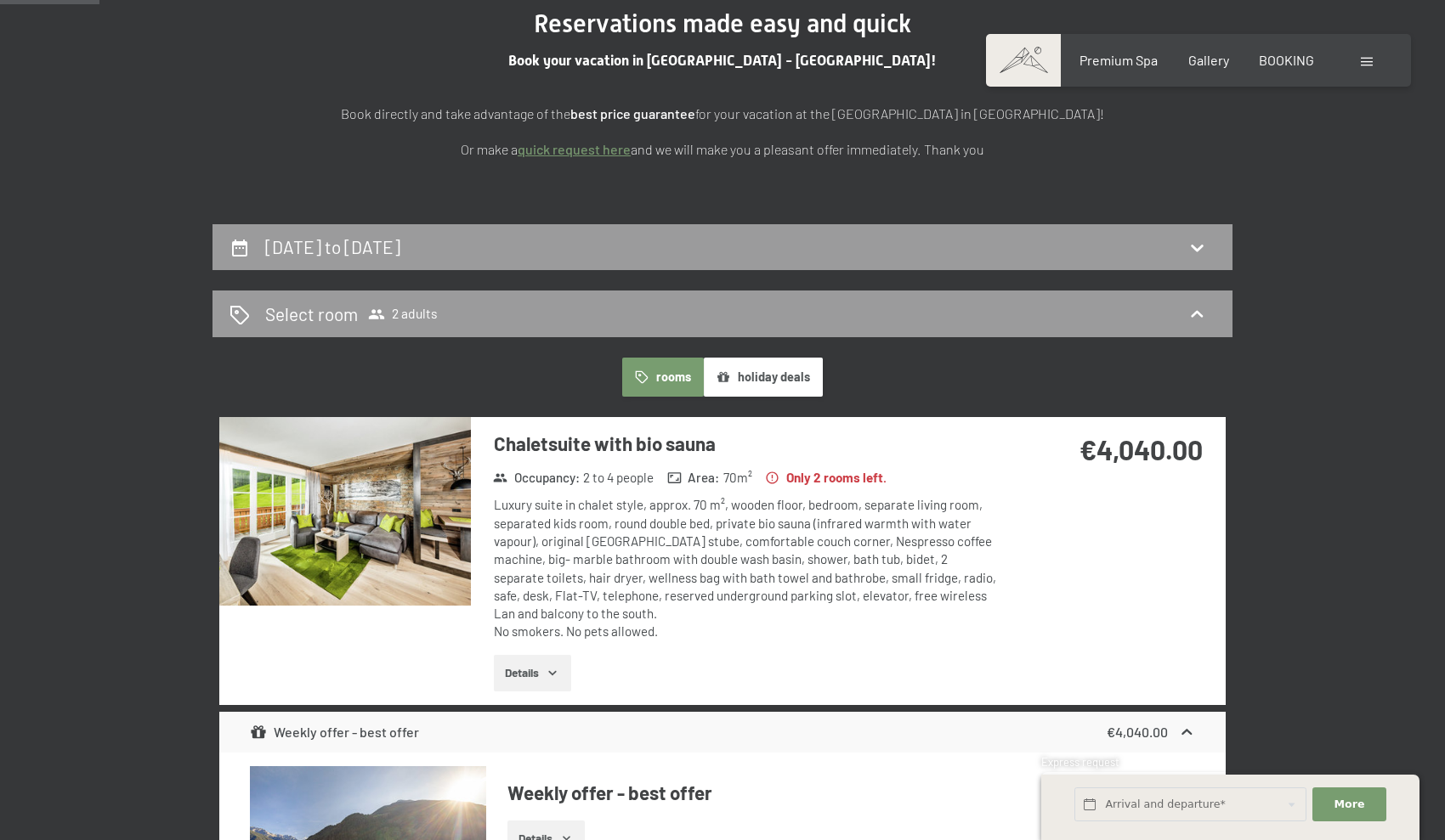
scroll to position [224, 0]
click at [640, 365] on button "rooms" at bounding box center [662, 378] width 81 height 39
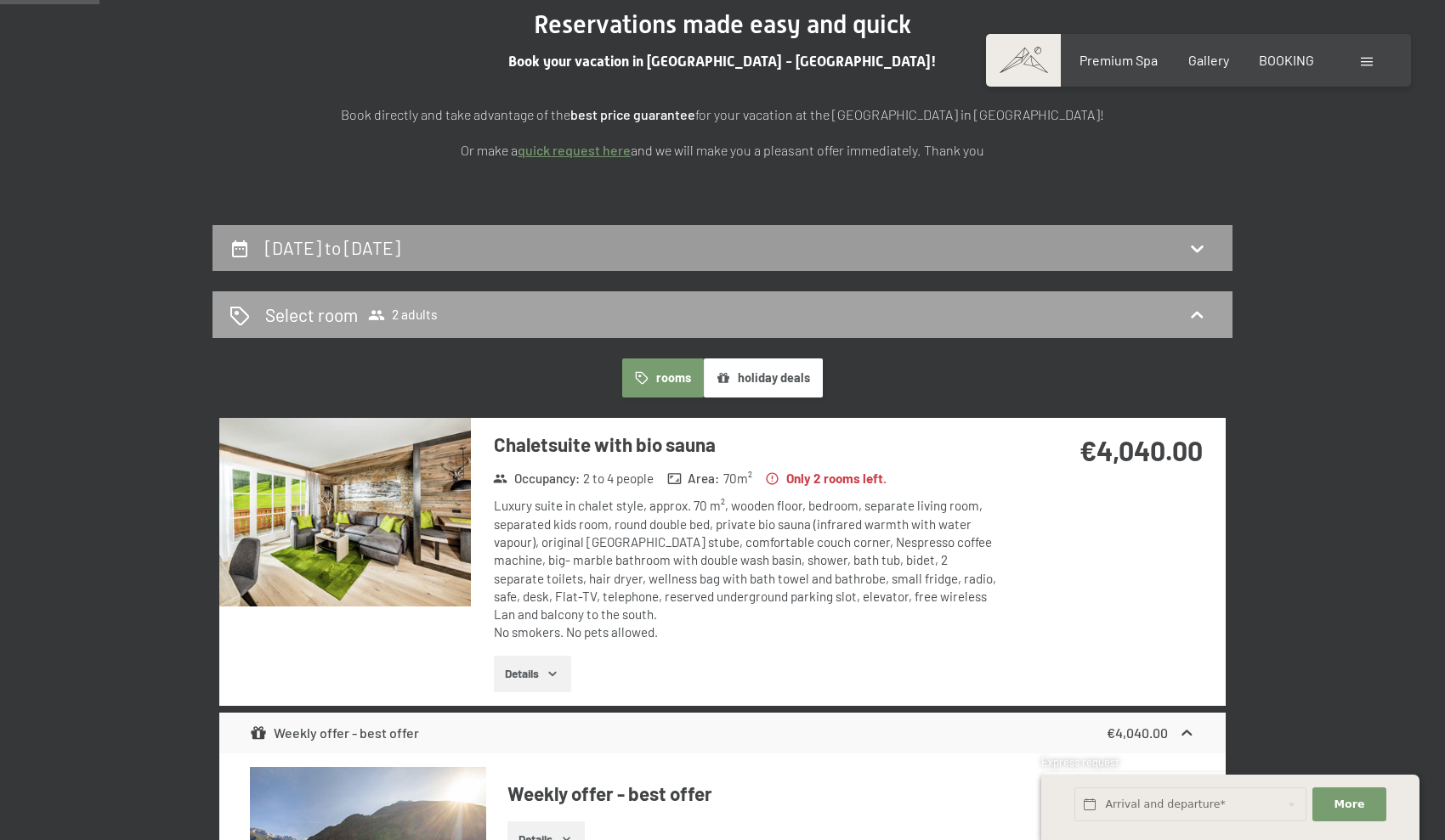
click at [787, 311] on icon at bounding box center [1197, 315] width 21 height 21
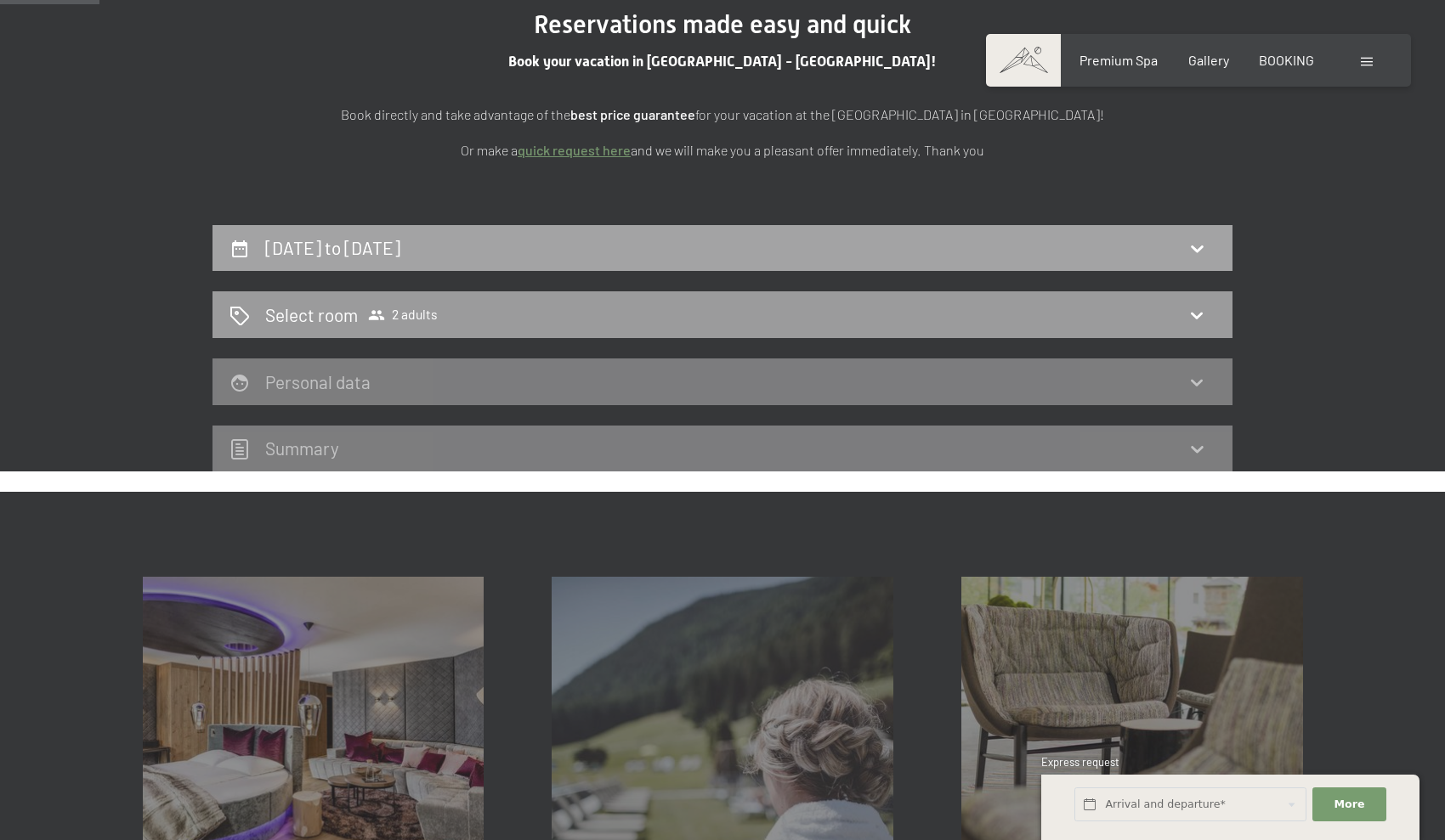
click at [787, 241] on icon at bounding box center [1197, 247] width 21 height 21
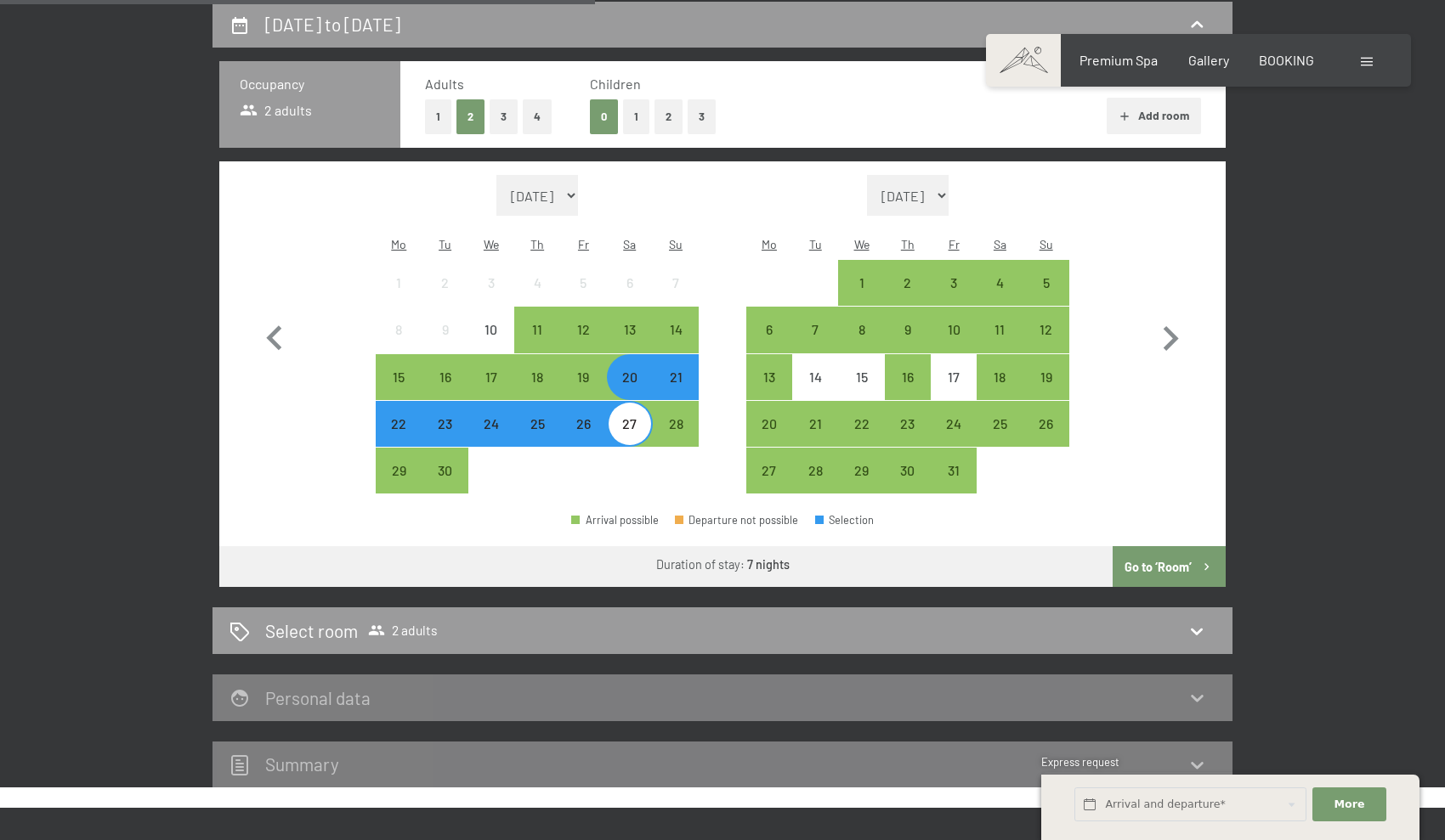
scroll to position [444, 0]
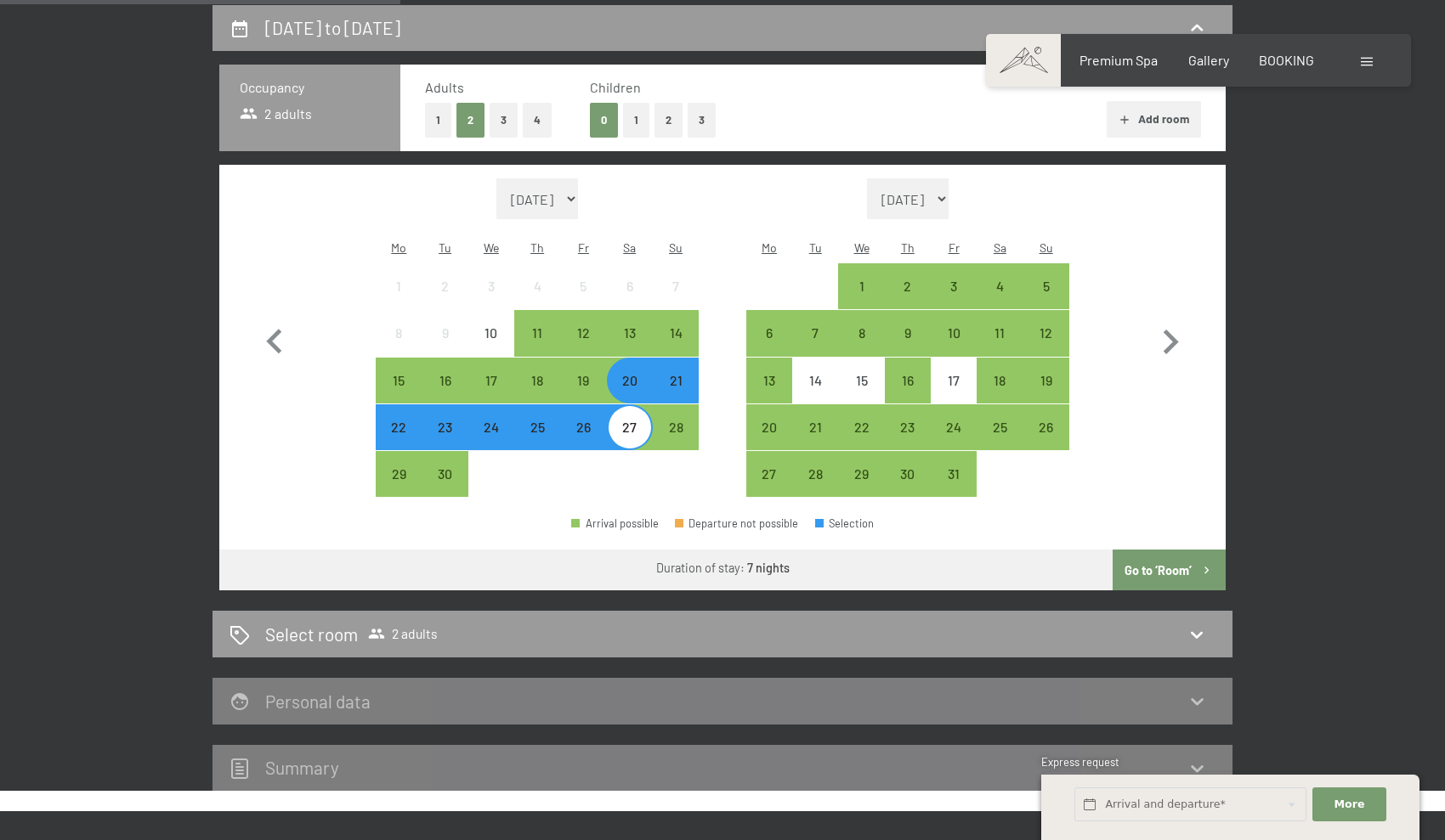
click at [591, 421] on div "26" at bounding box center [582, 442] width 42 height 42
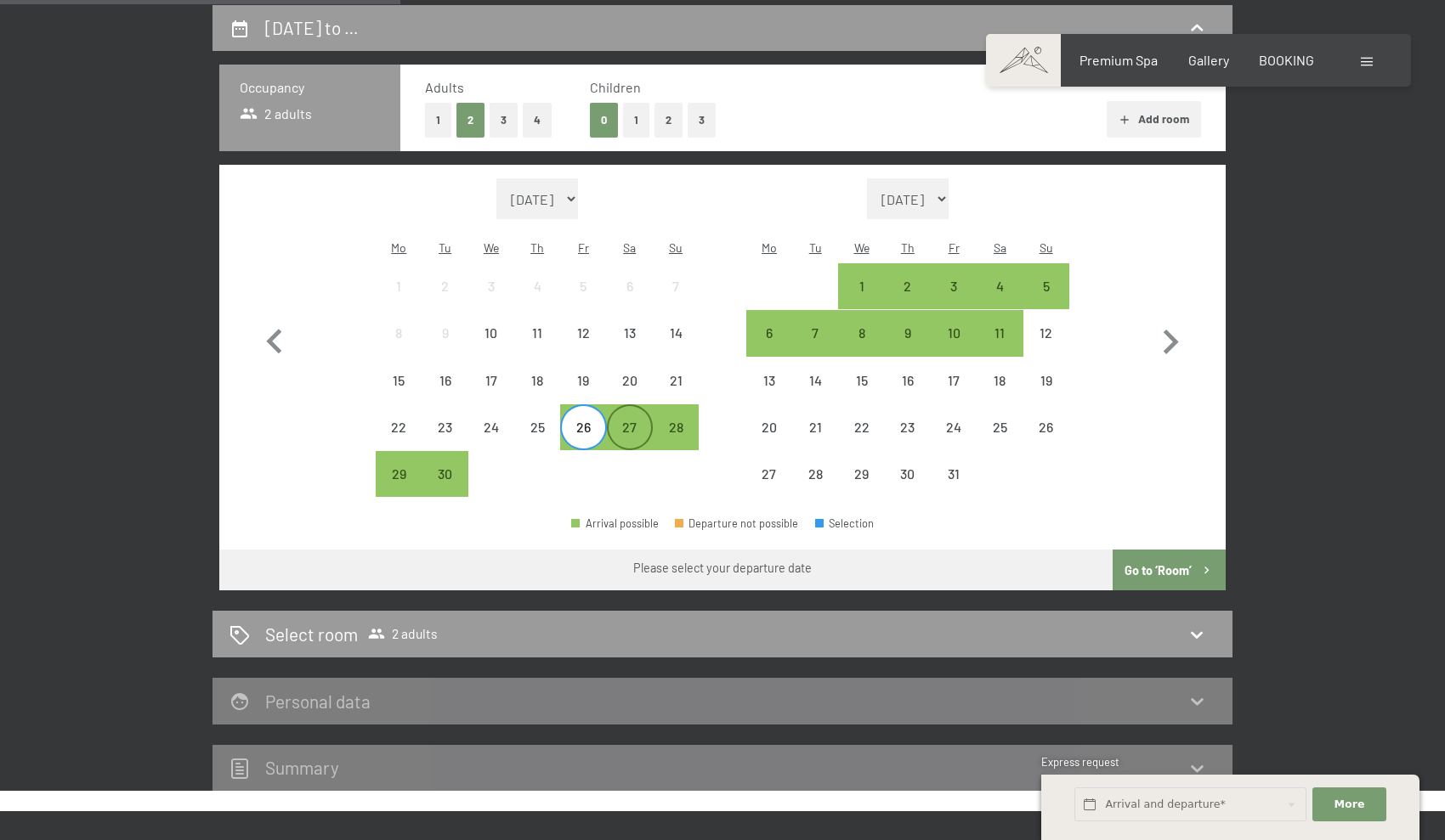
click at [645, 421] on div "27" at bounding box center [629, 442] width 42 height 42
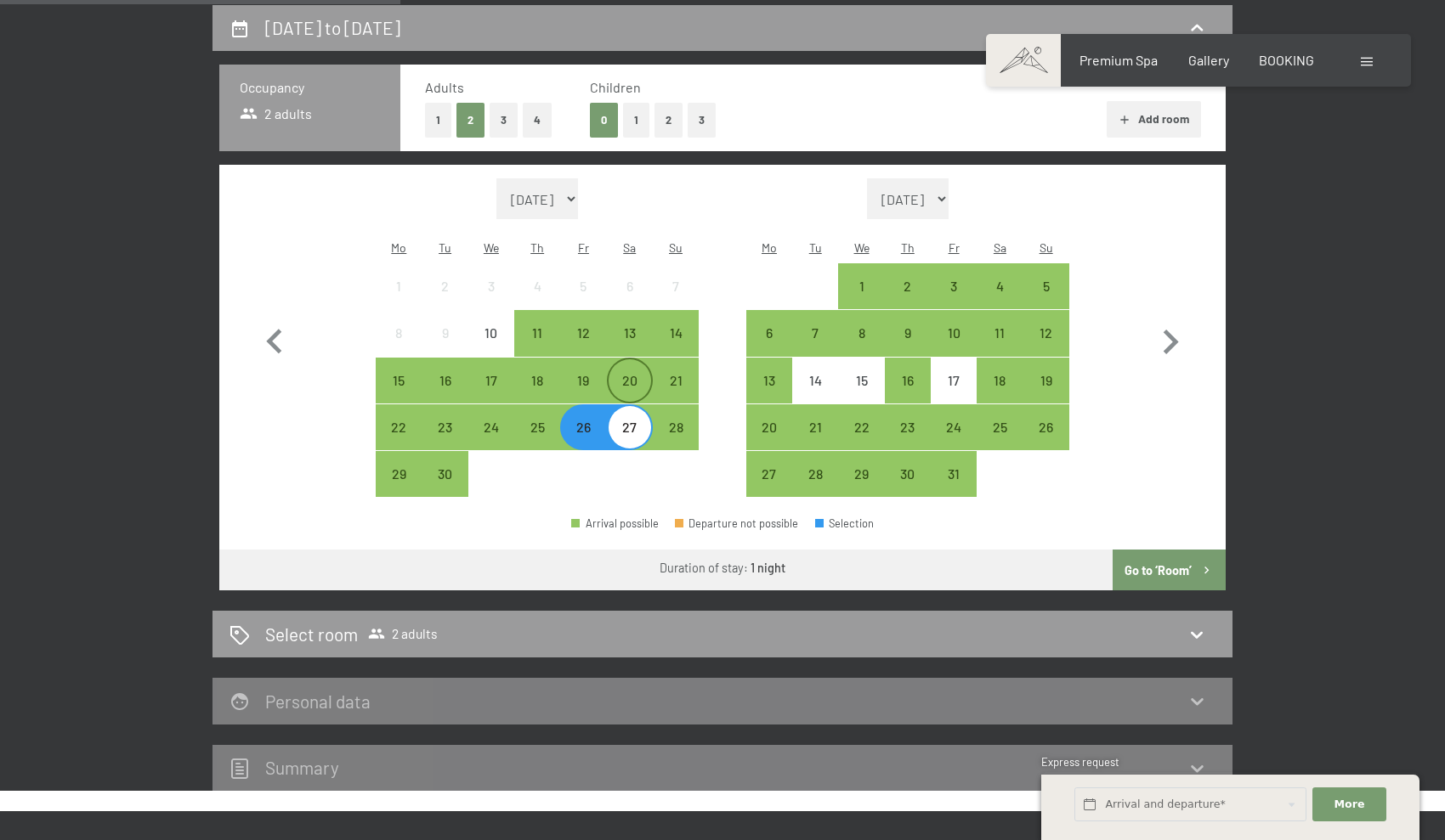
click at [636, 374] on div "20" at bounding box center [629, 395] width 42 height 42
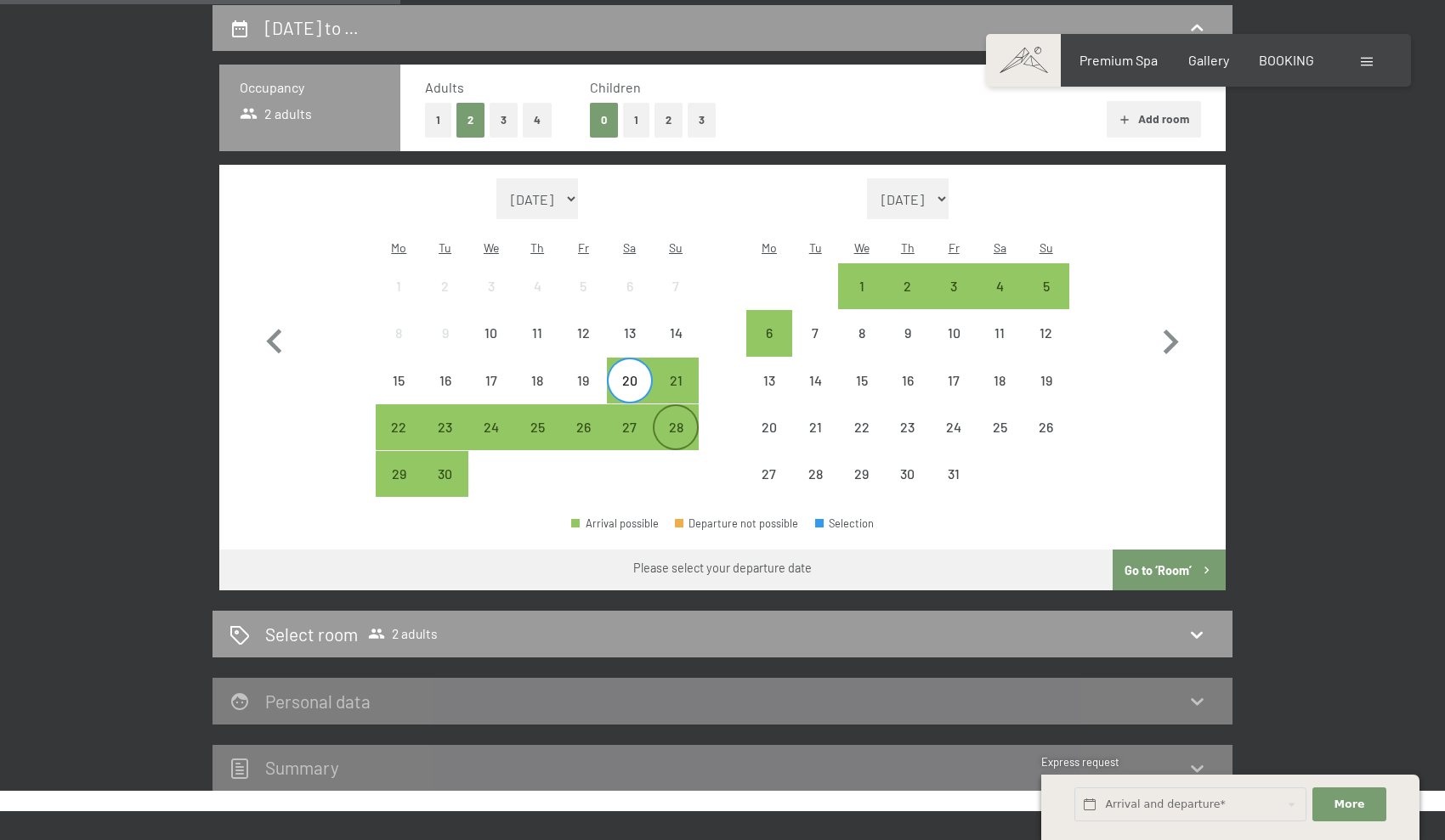
click at [676, 421] on div "28" at bounding box center [675, 442] width 42 height 42
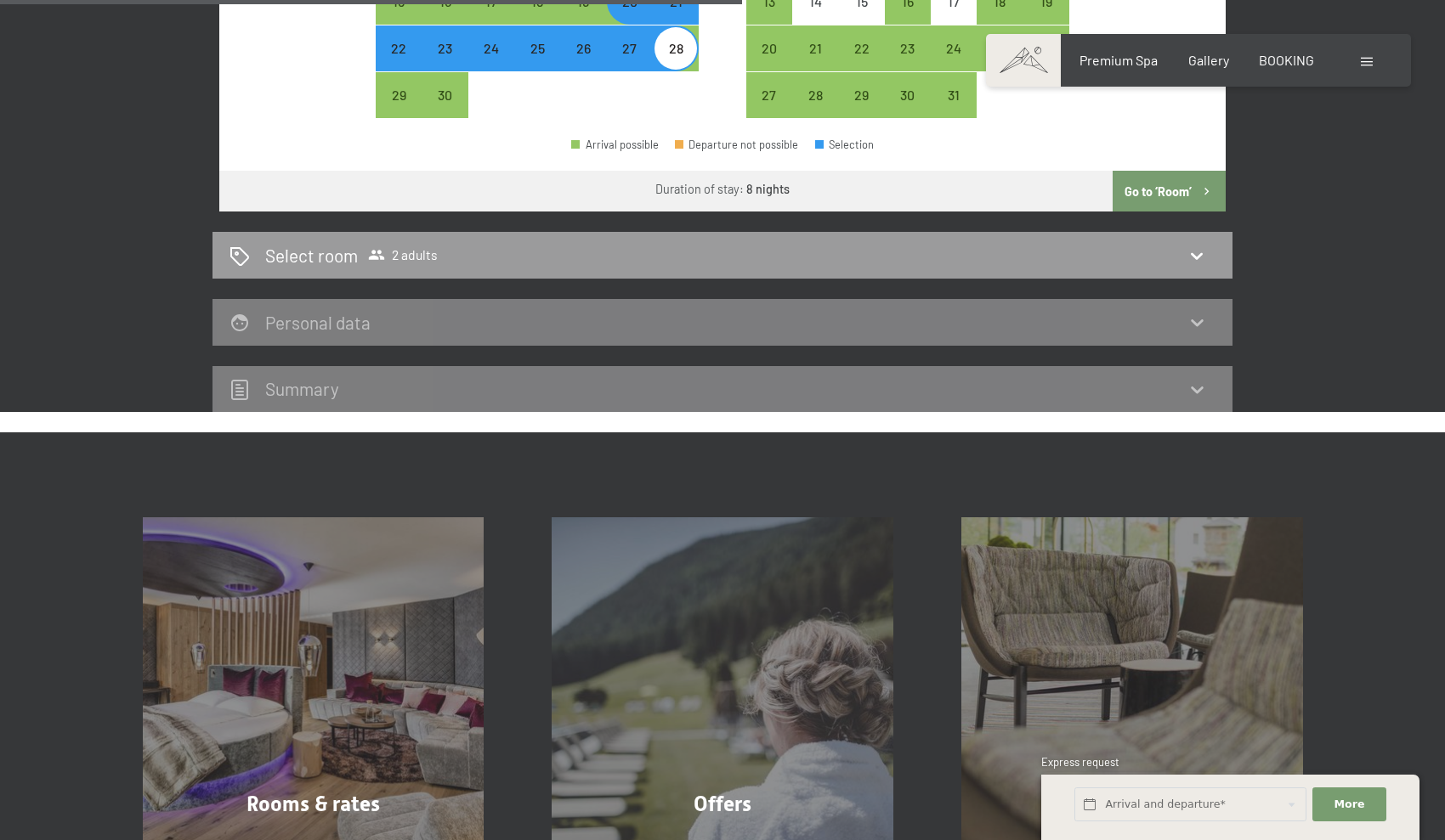
scroll to position [827, 0]
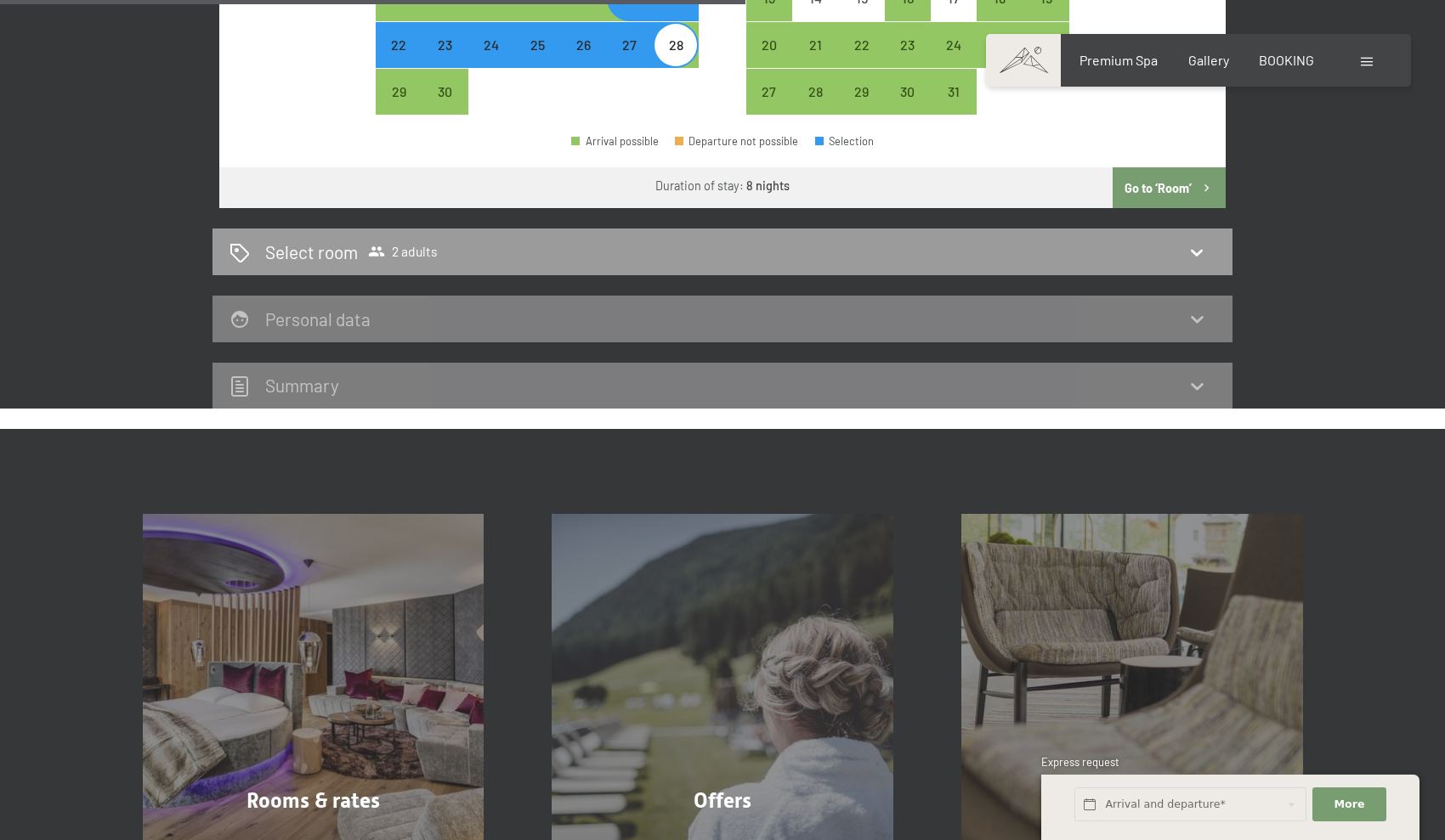
click at [787, 183] on div "20th September to 28th September 2025 Occupancy 2 adults Adults 1 2 3 4 Childre…" at bounding box center [722, 16] width 1019 height 787
click at [787, 169] on button "Go to ‘Room’" at bounding box center [1169, 187] width 113 height 40
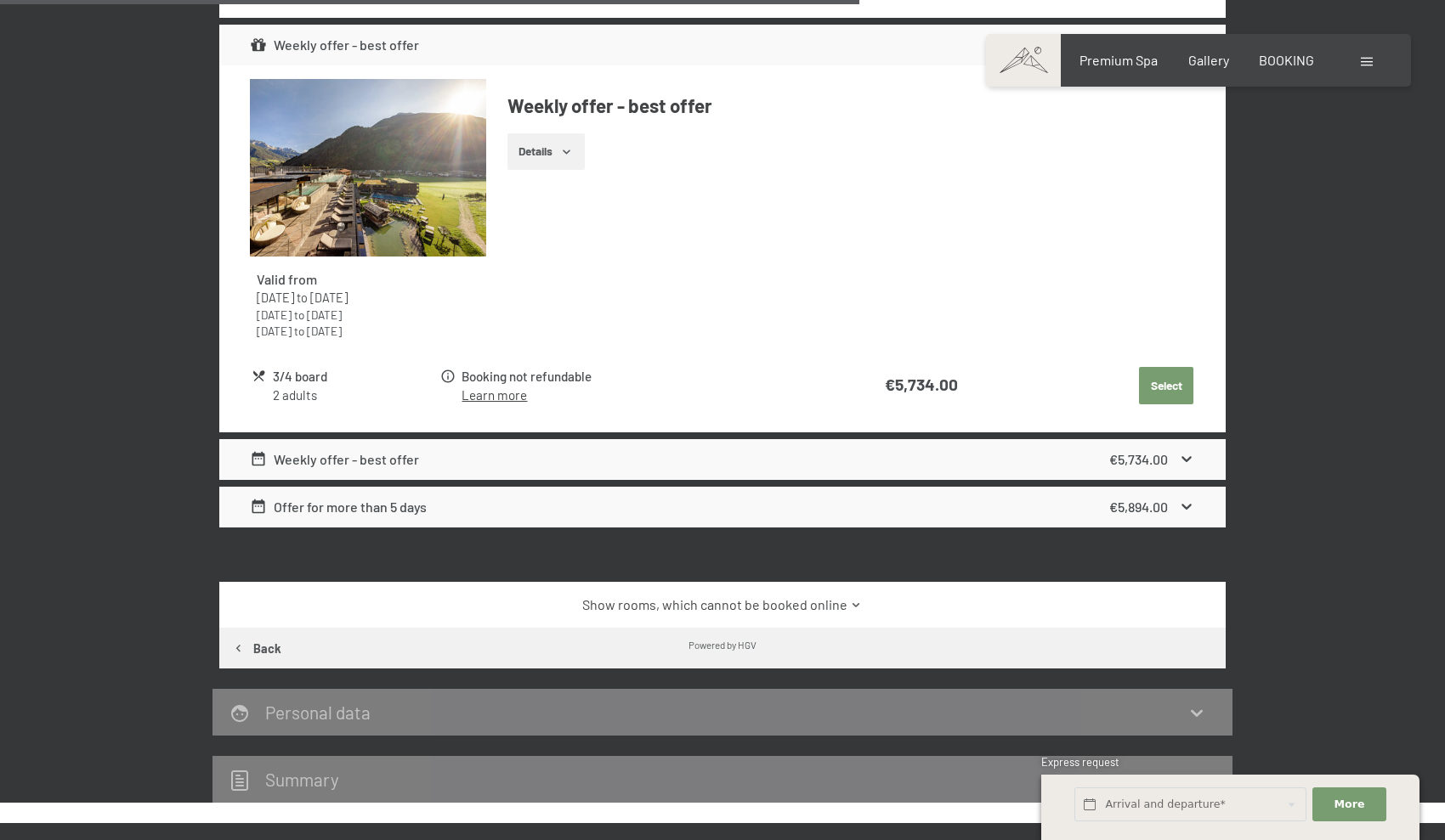
scroll to position [1747, 0]
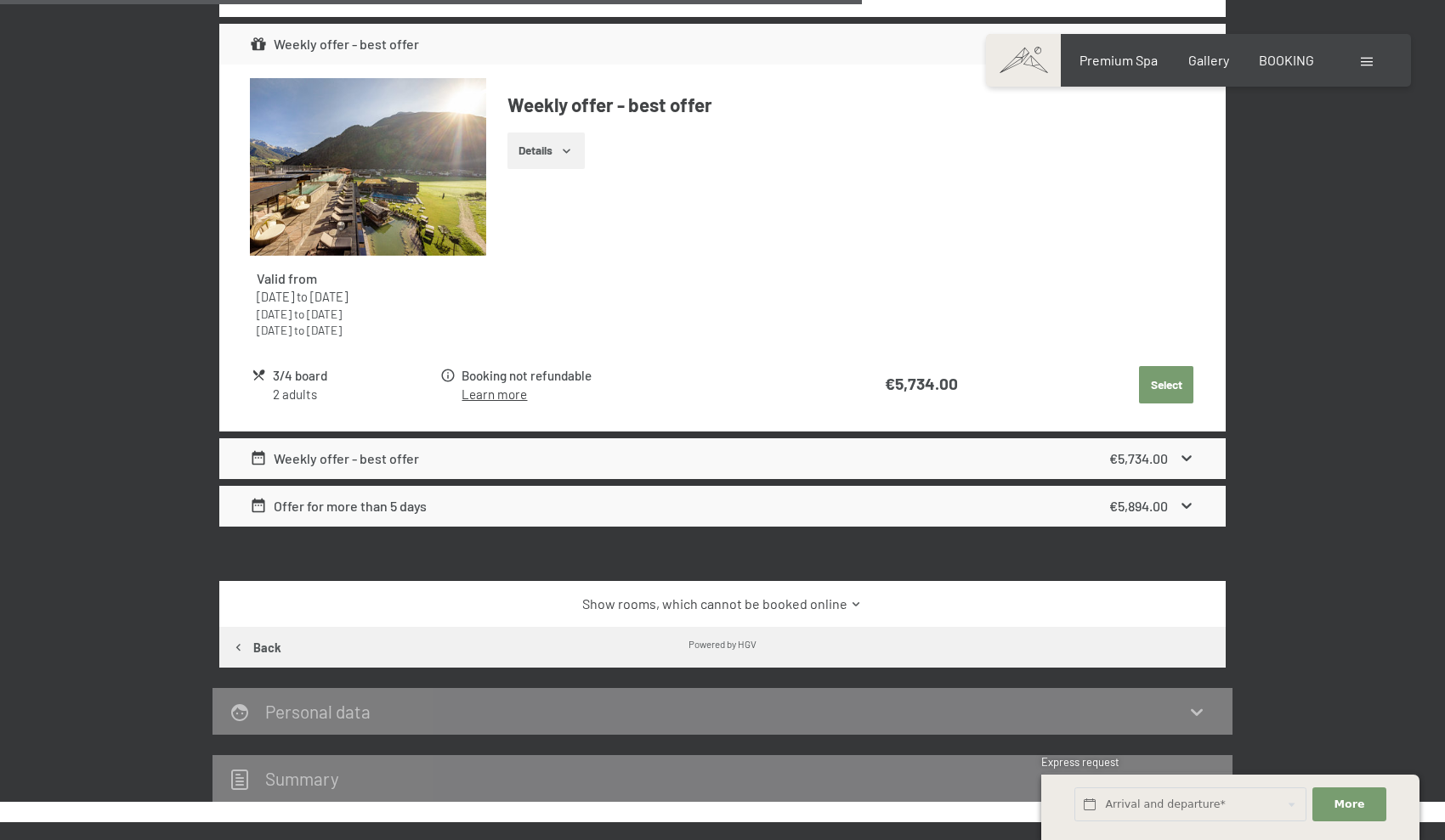
click at [787, 598] on icon at bounding box center [857, 604] width 13 height 13
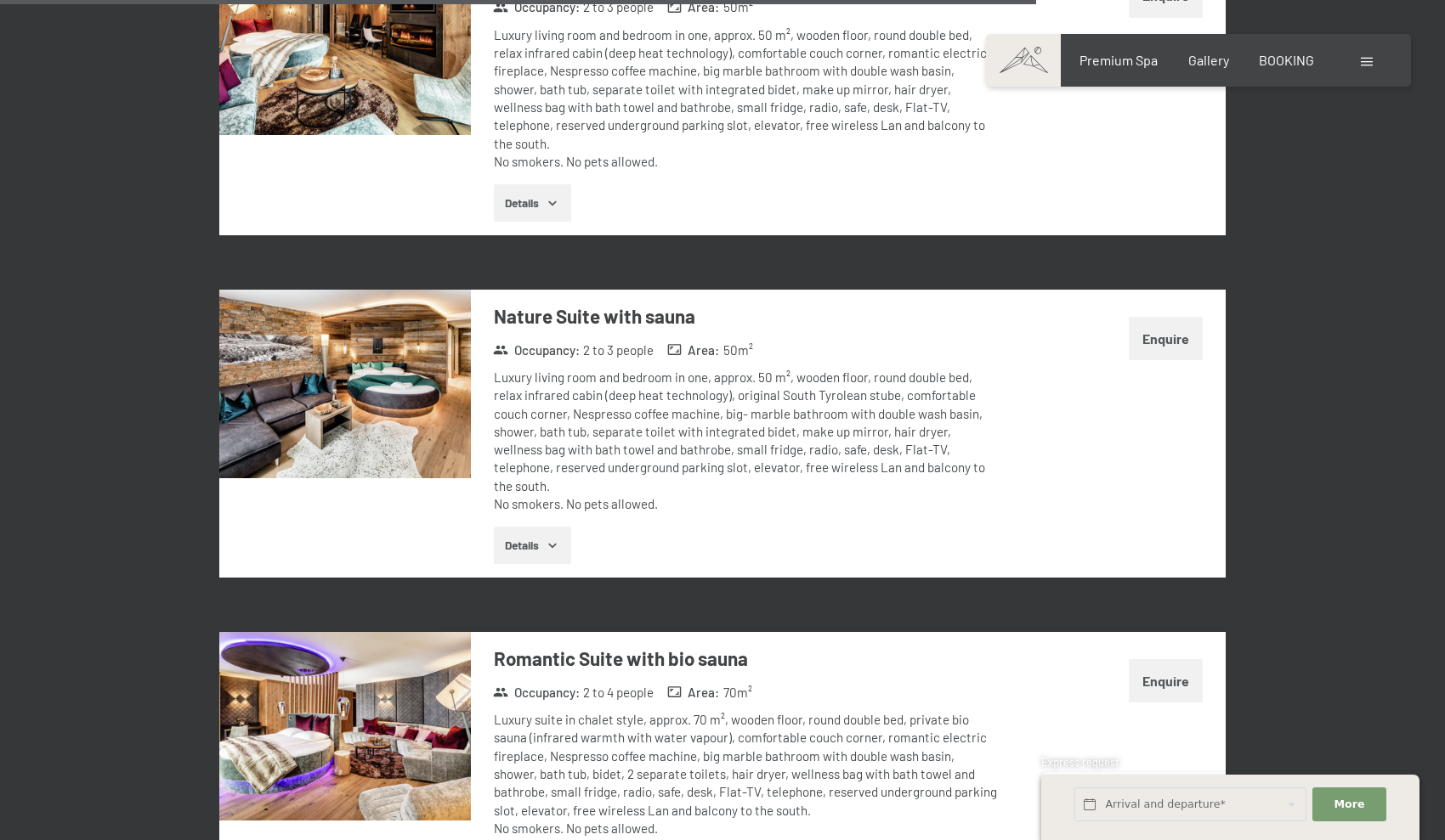
scroll to position [4562, 0]
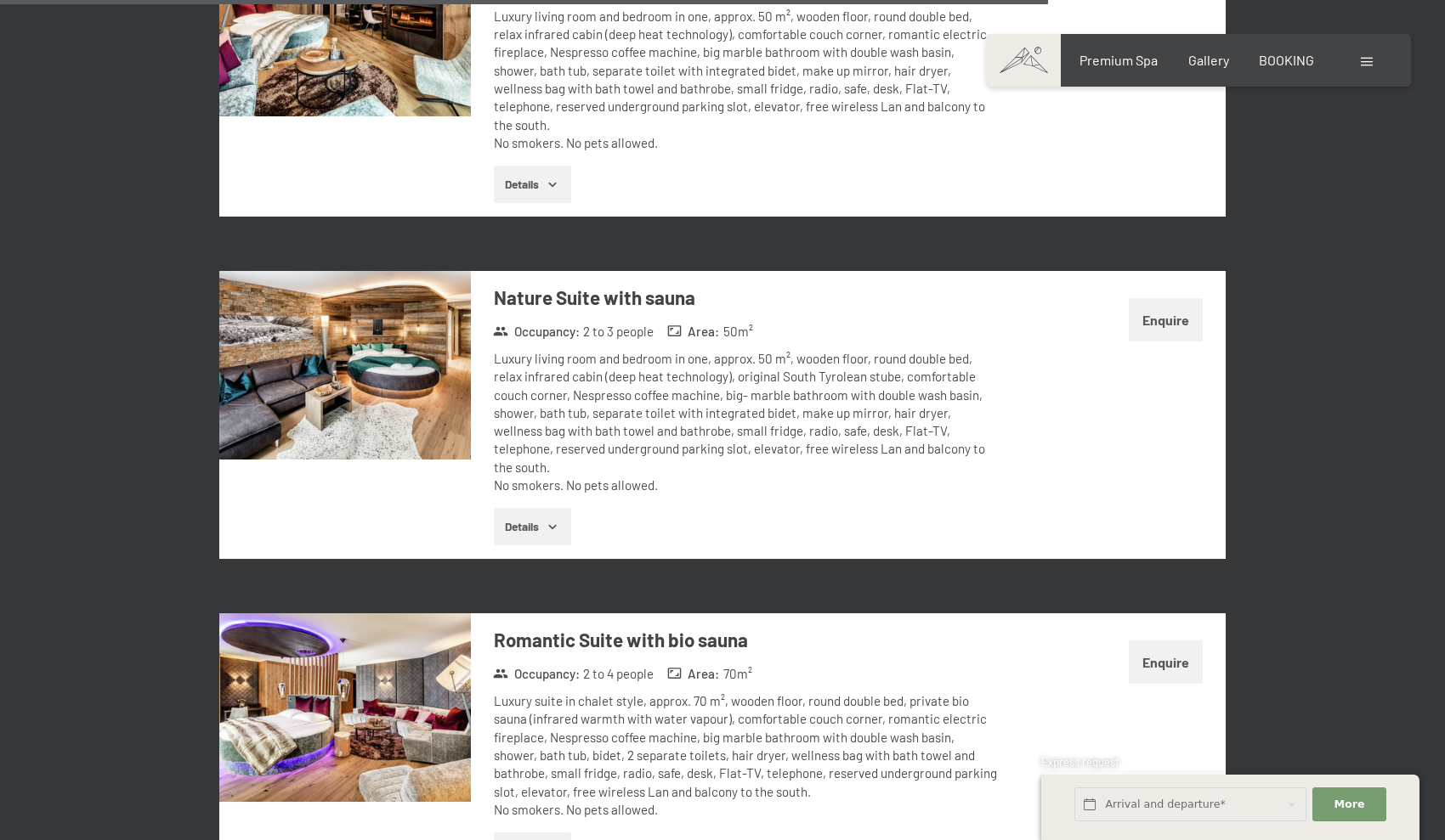
click at [390, 638] on img at bounding box center [346, 708] width 252 height 189
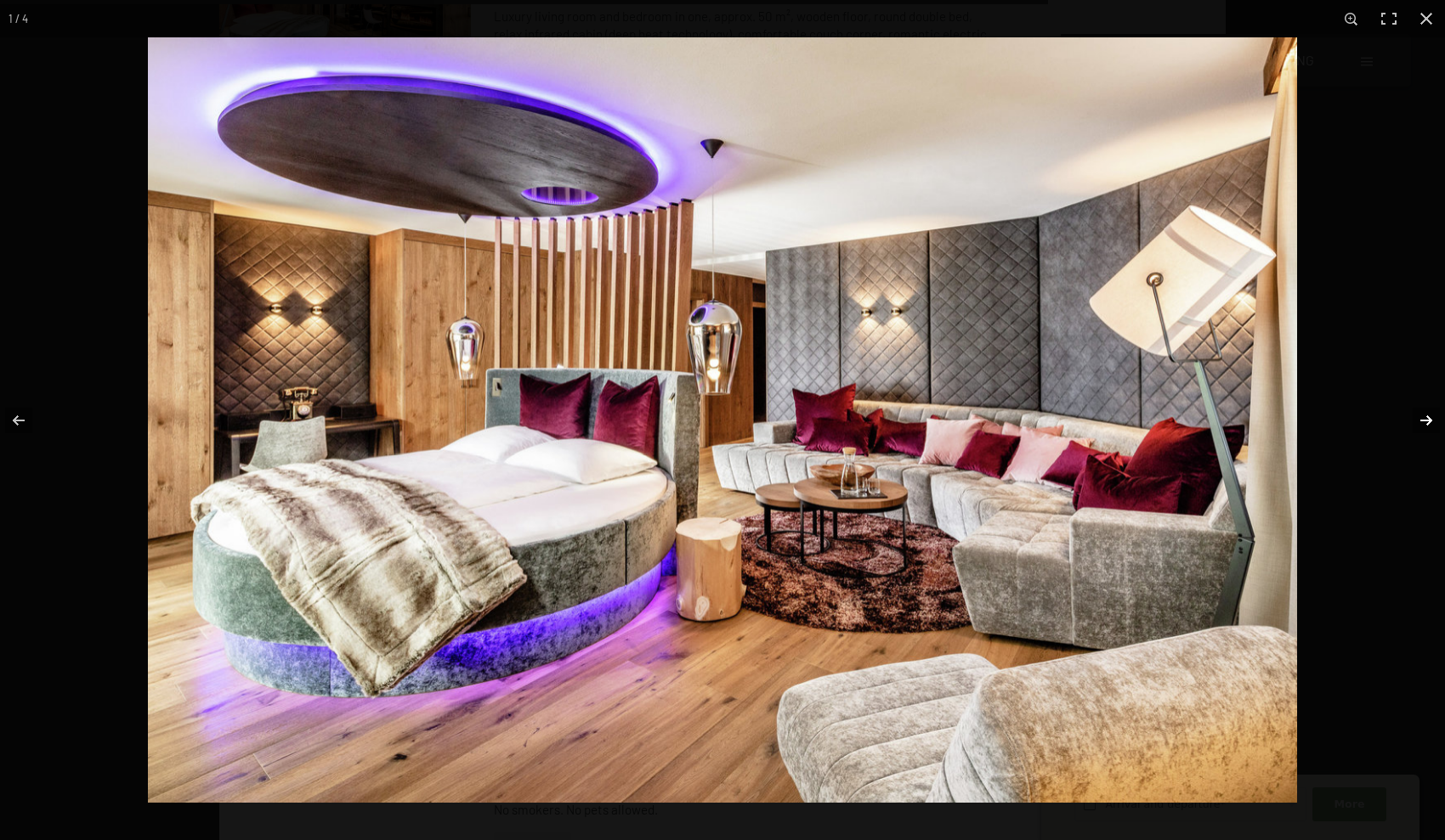
click at [787, 421] on button "button" at bounding box center [1415, 420] width 59 height 85
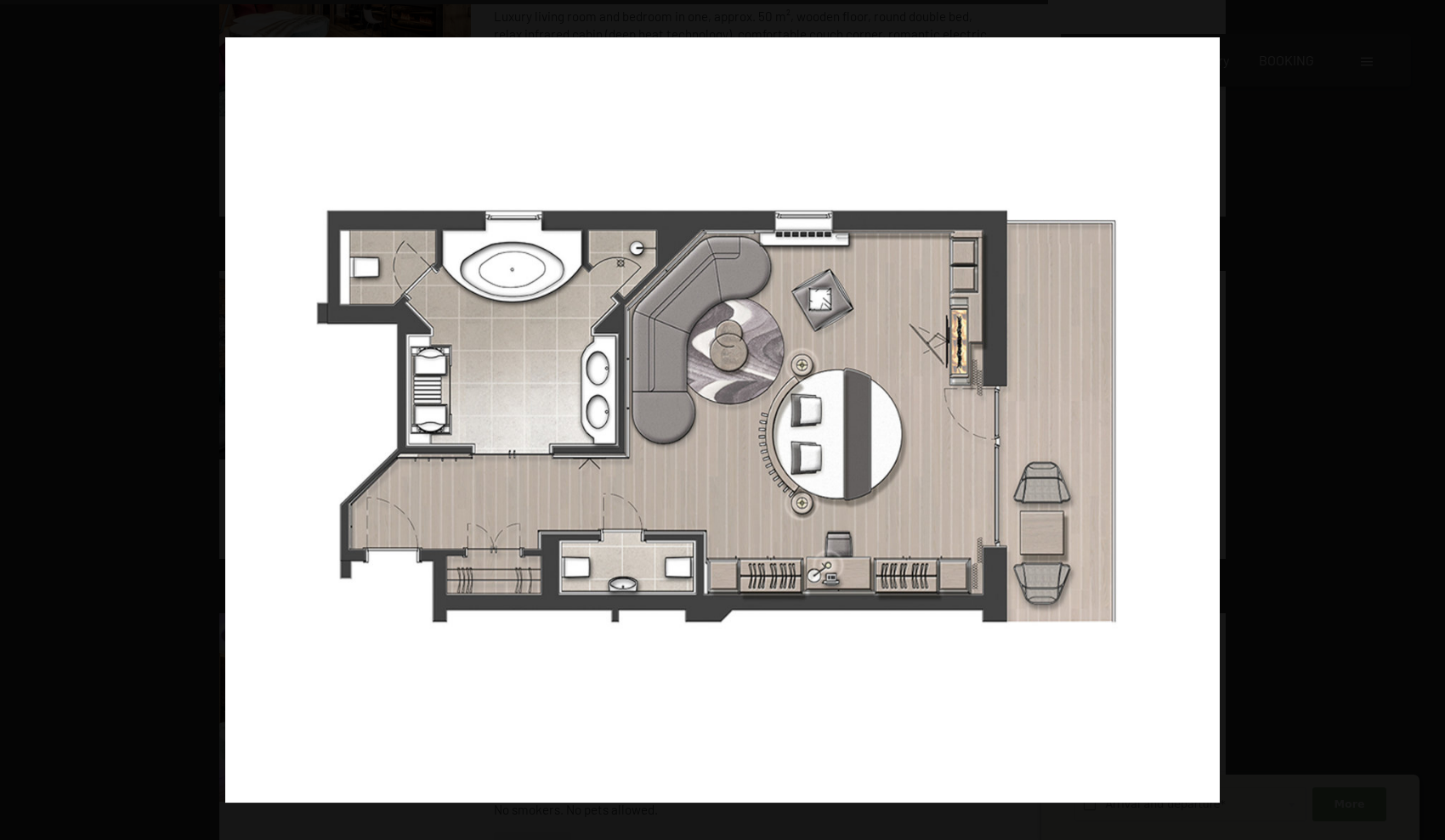
click at [787, 421] on button "button" at bounding box center [1415, 420] width 59 height 85
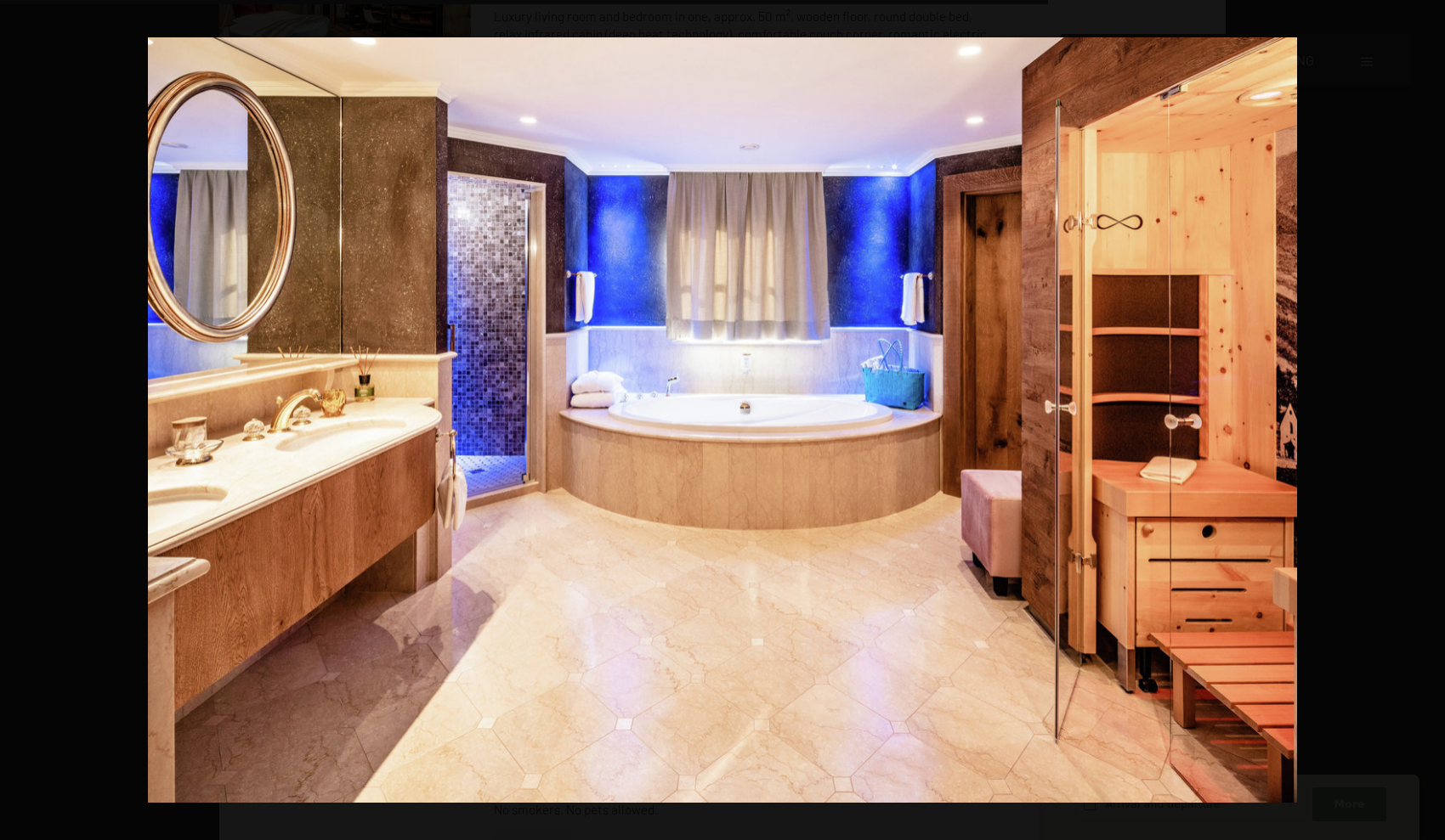
click at [787, 421] on button "button" at bounding box center [1415, 420] width 59 height 85
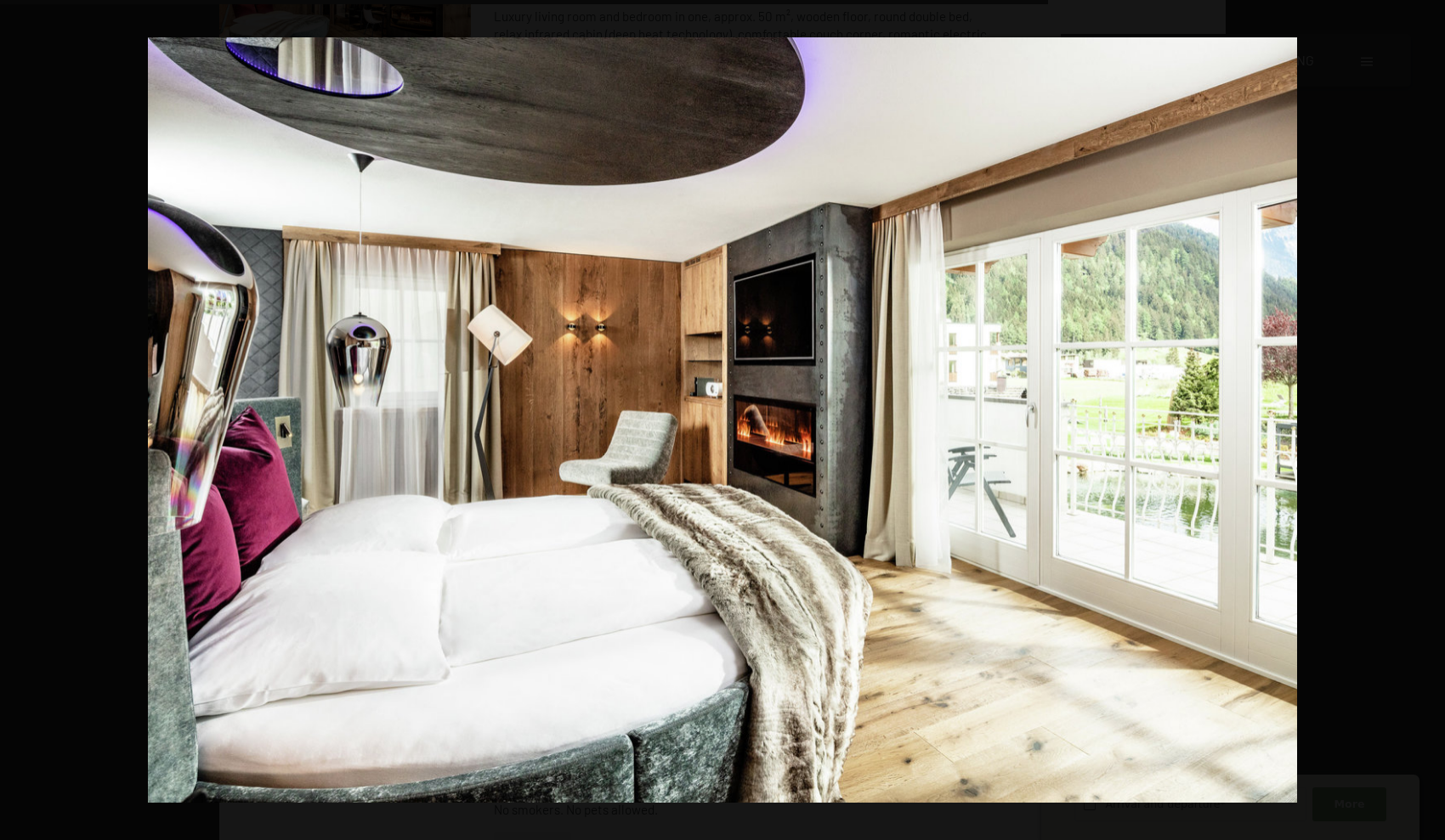
click at [787, 421] on button "button" at bounding box center [1415, 420] width 59 height 85
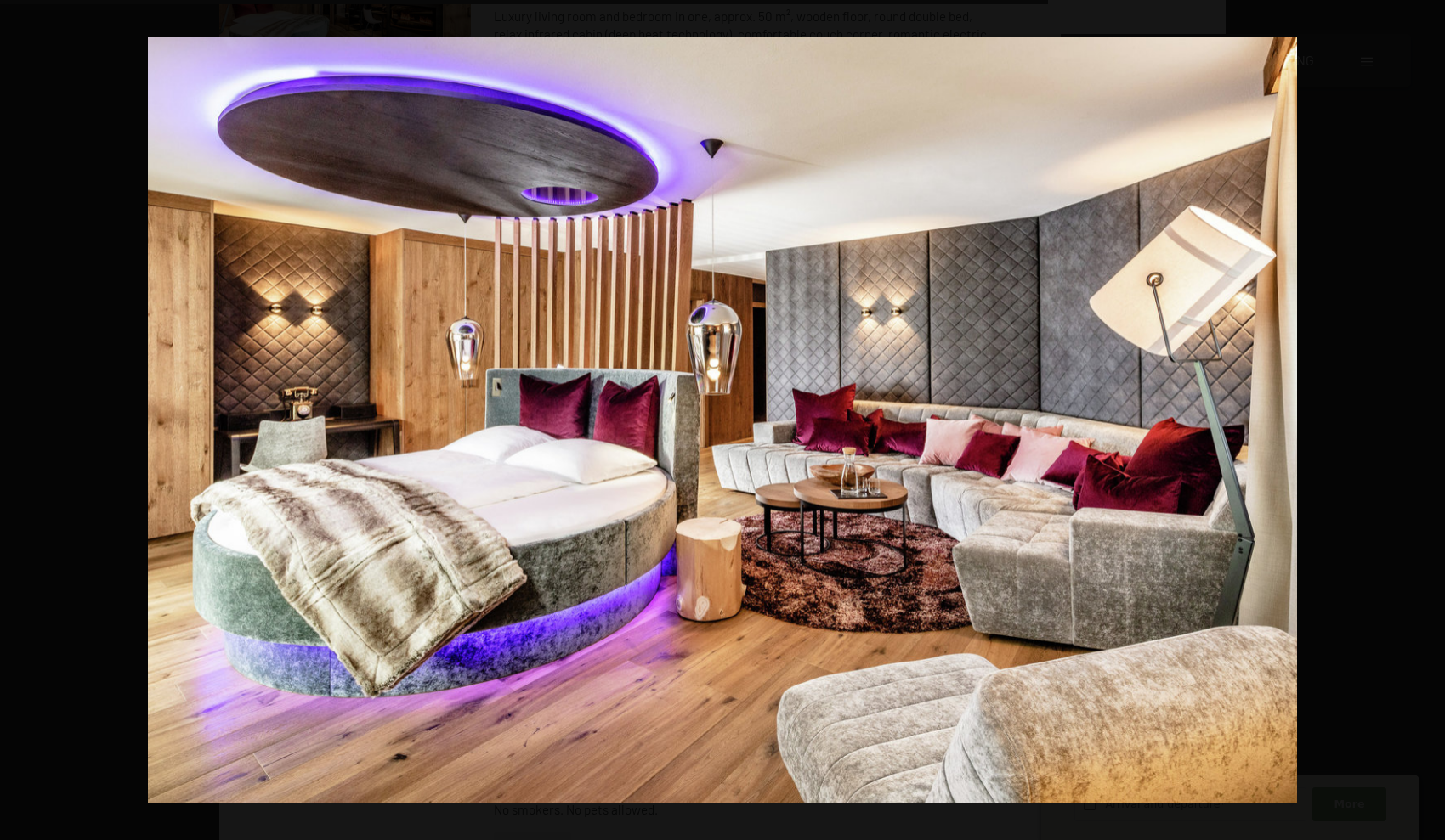
click at [787, 421] on button "button" at bounding box center [1415, 420] width 59 height 85
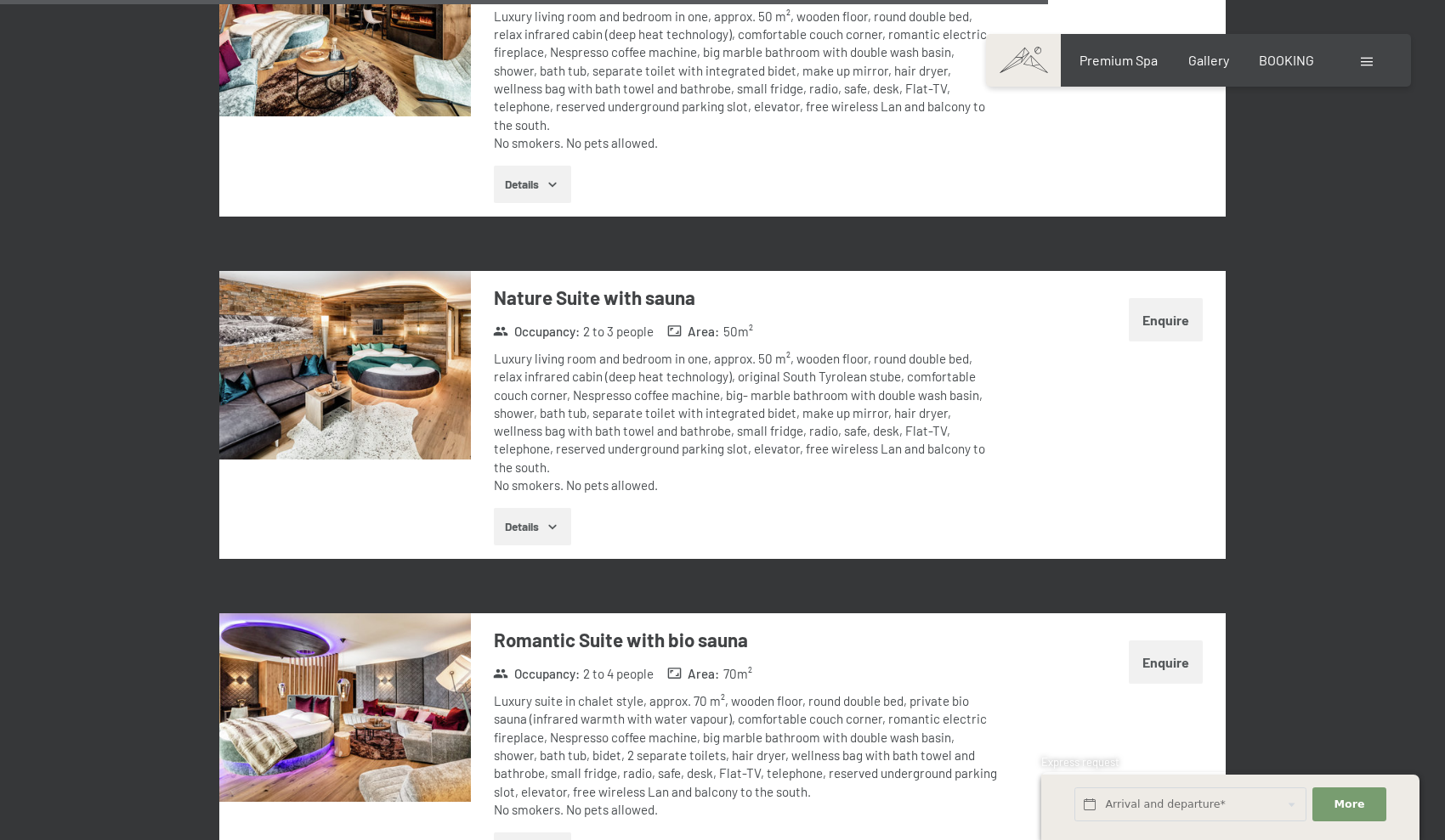
click at [0, 0] on button "button" at bounding box center [0, 0] width 0 height 0
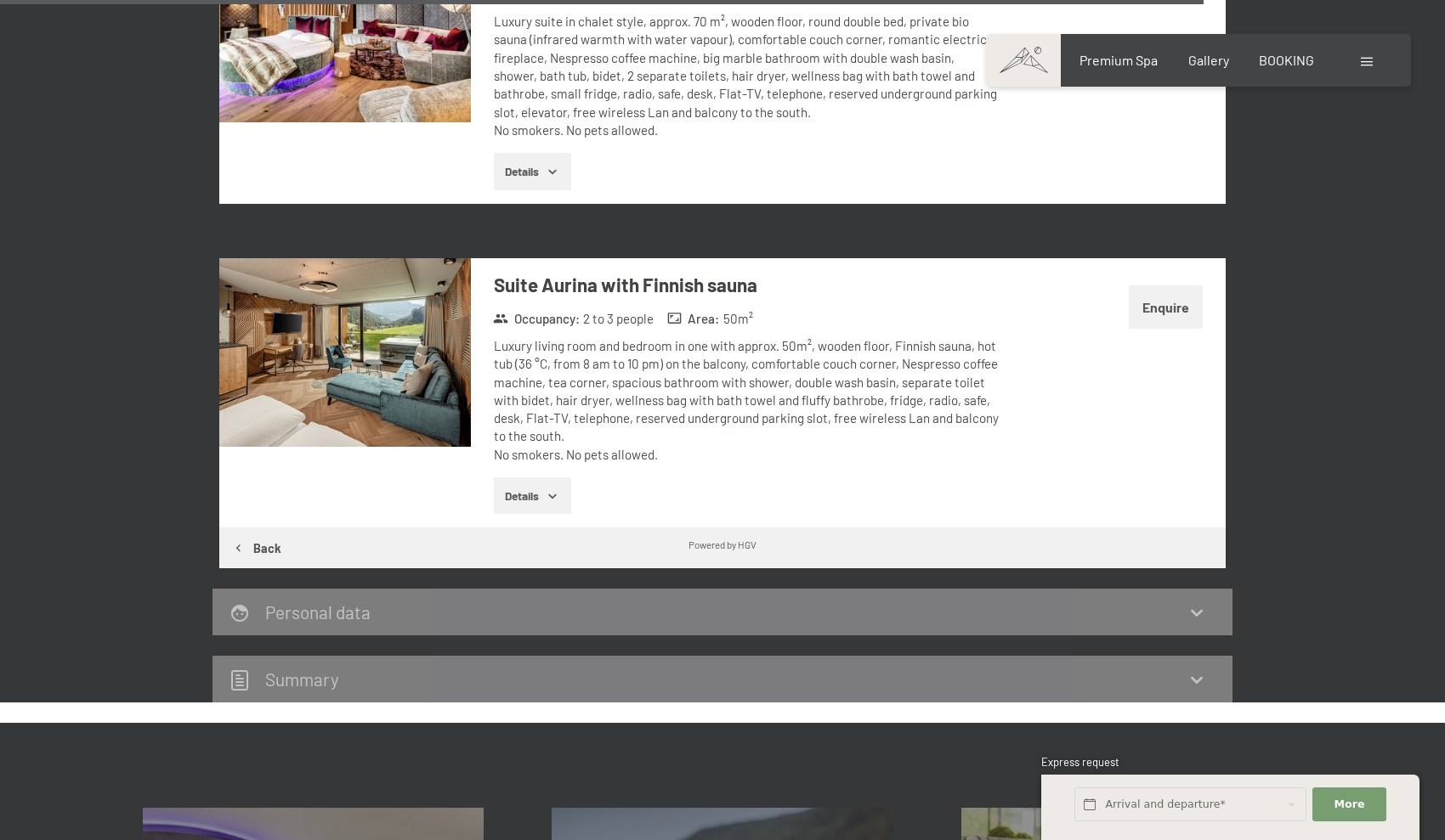
scroll to position [5245, 0]
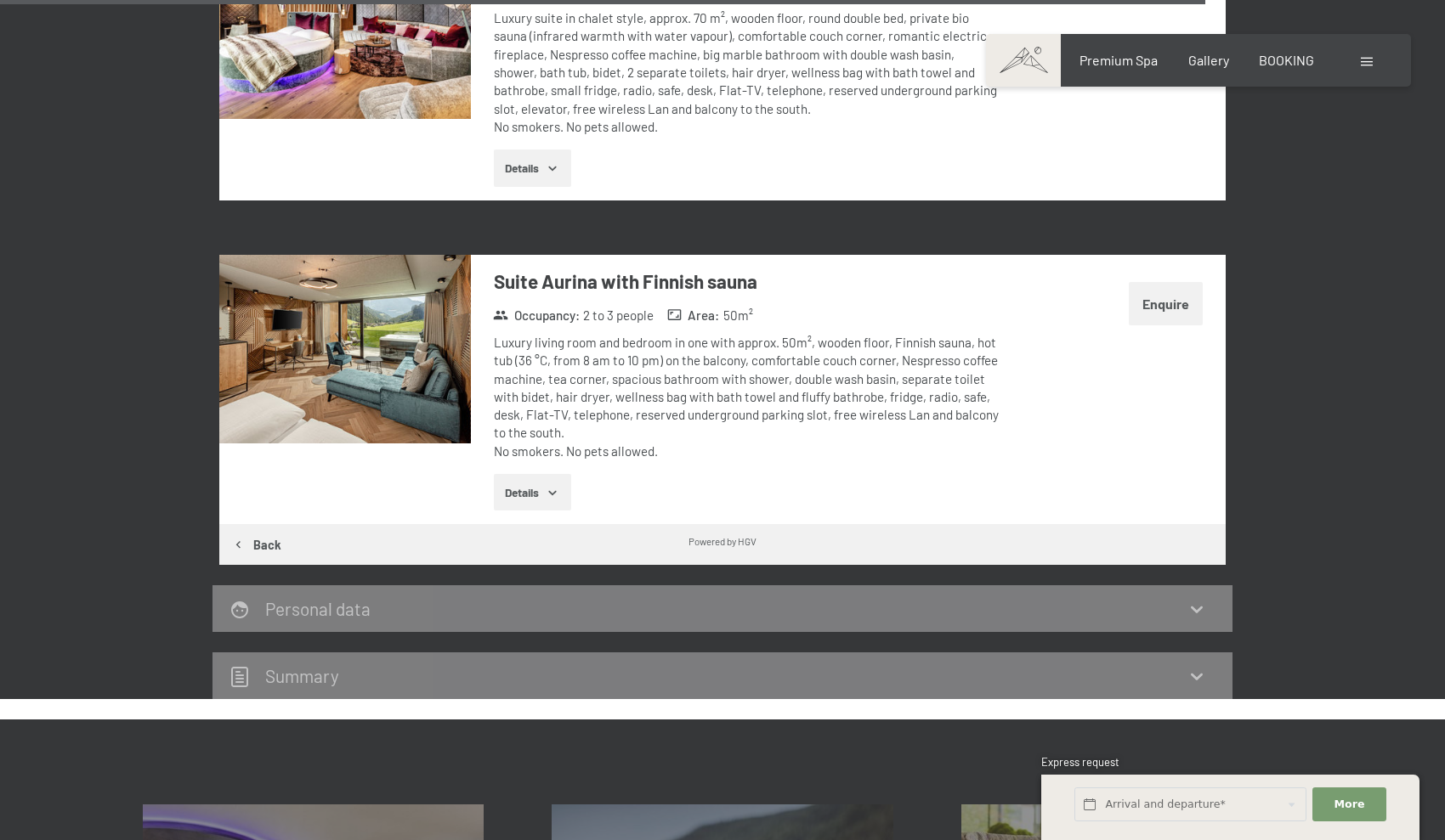
click at [373, 293] on img at bounding box center [346, 349] width 252 height 189
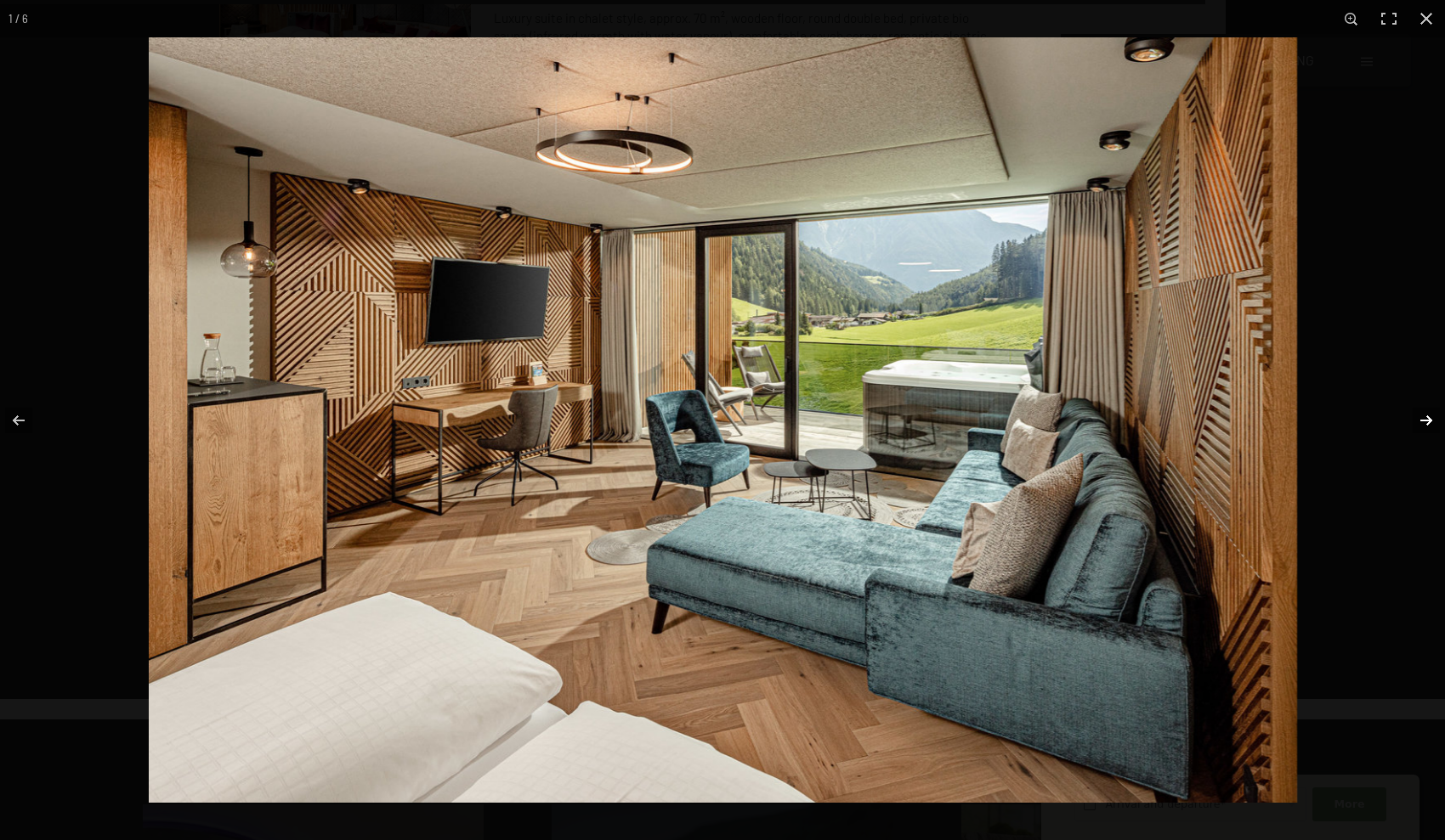
click at [787, 417] on button "button" at bounding box center [1415, 420] width 59 height 85
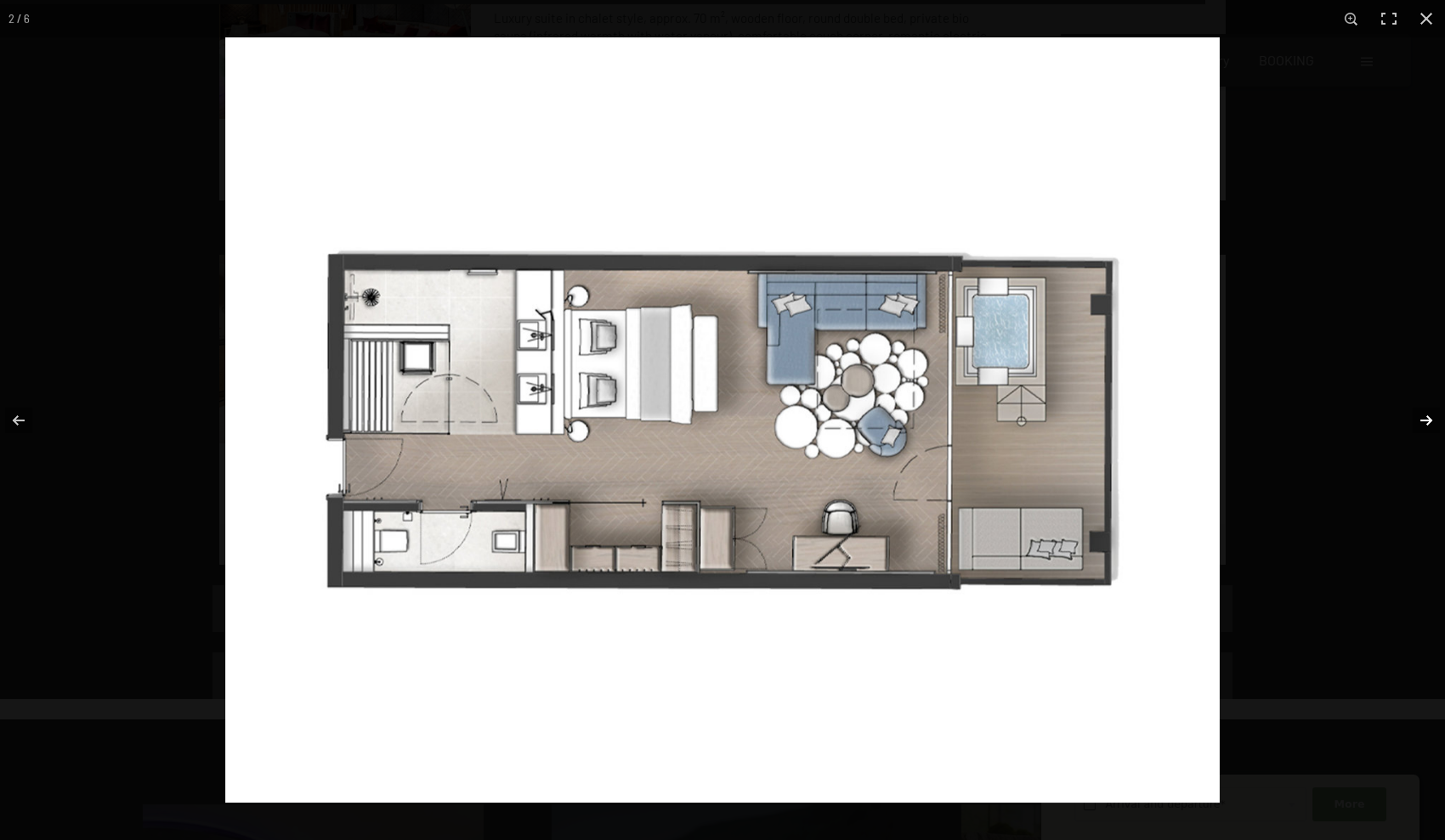
click at [787, 419] on button "button" at bounding box center [1415, 420] width 59 height 85
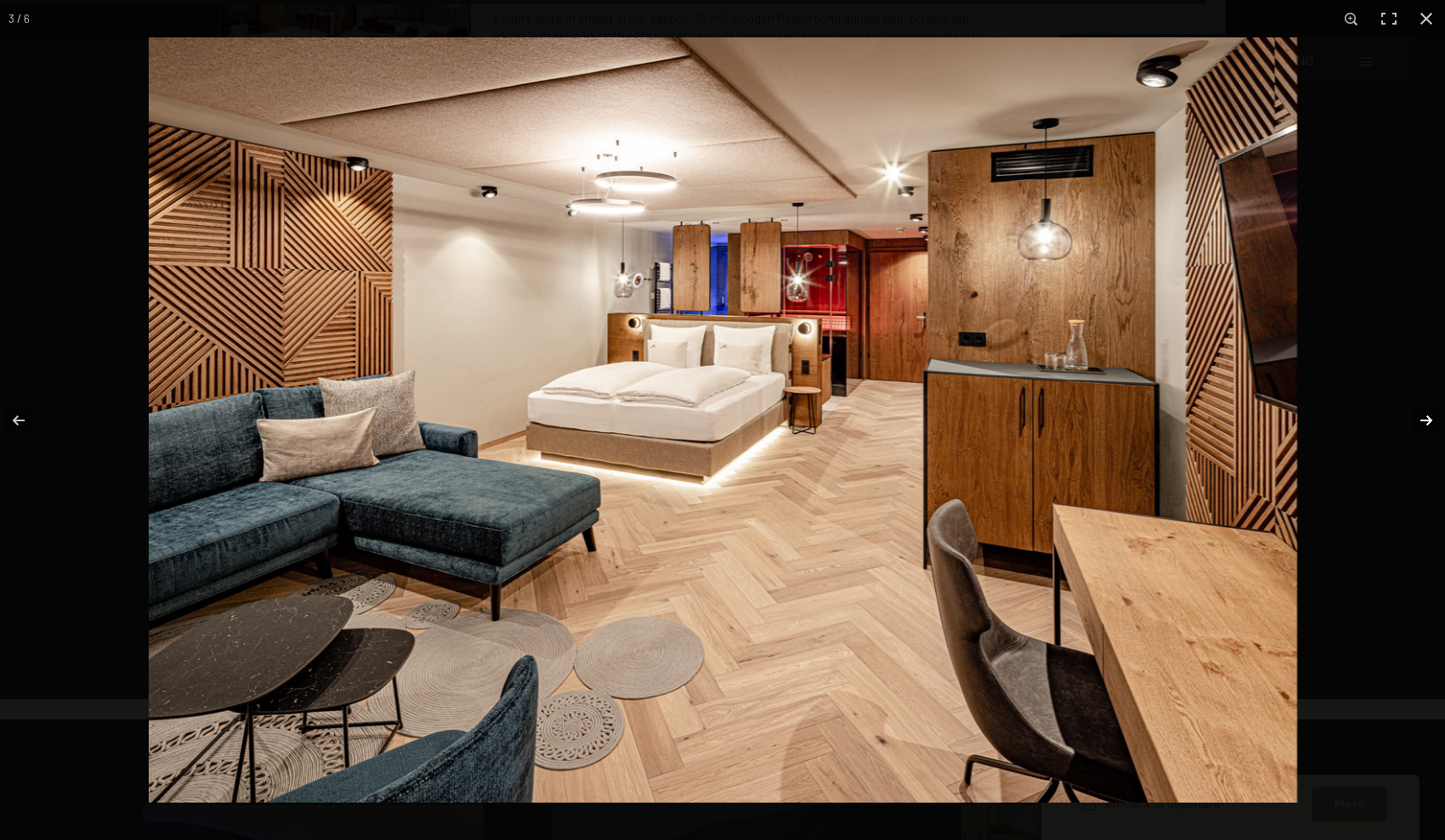
click at [787, 419] on button "button" at bounding box center [1415, 420] width 59 height 85
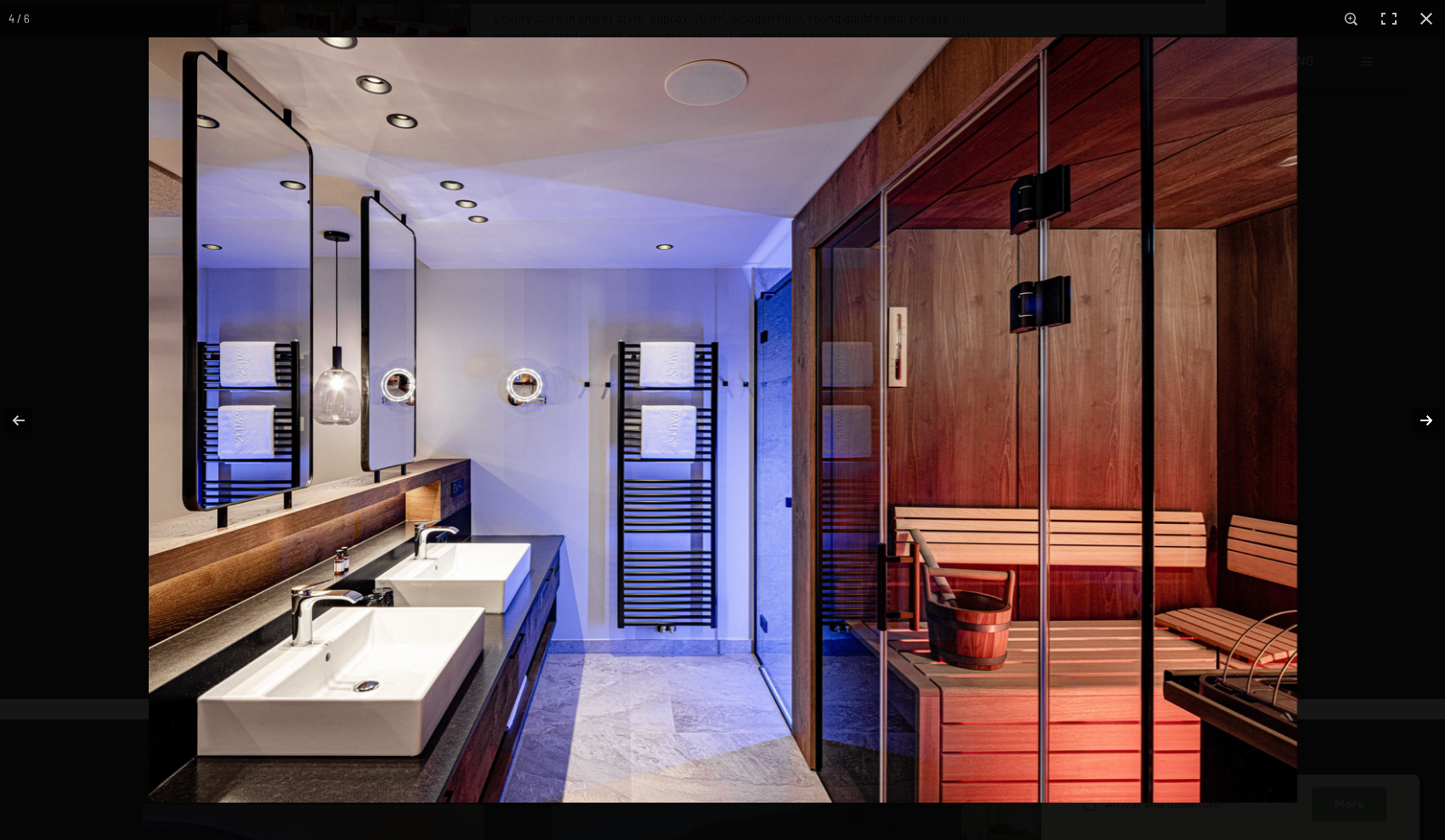
click at [787, 419] on button "button" at bounding box center [1415, 420] width 59 height 85
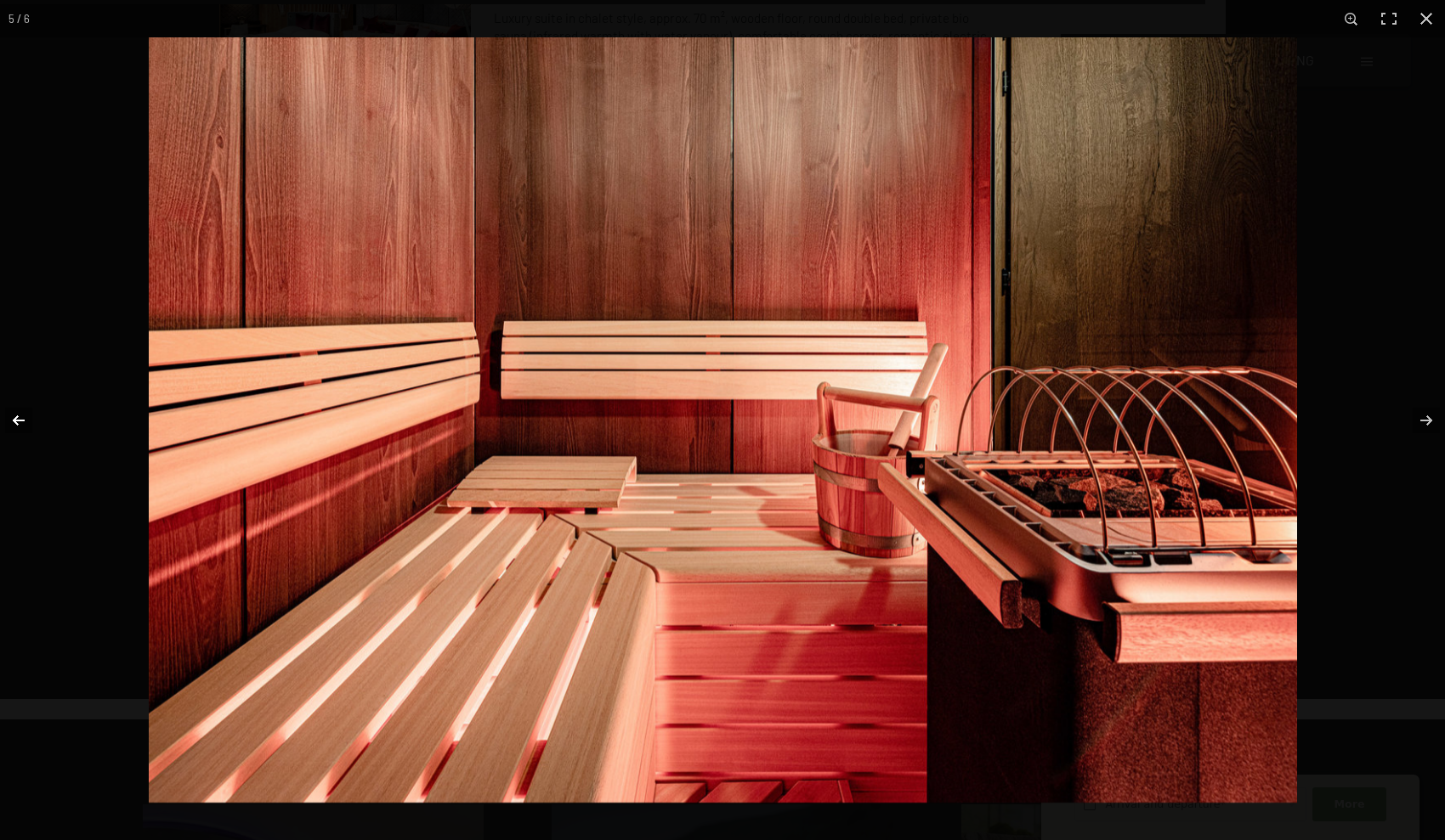
click at [8, 421] on button "button" at bounding box center [30, 420] width 59 height 85
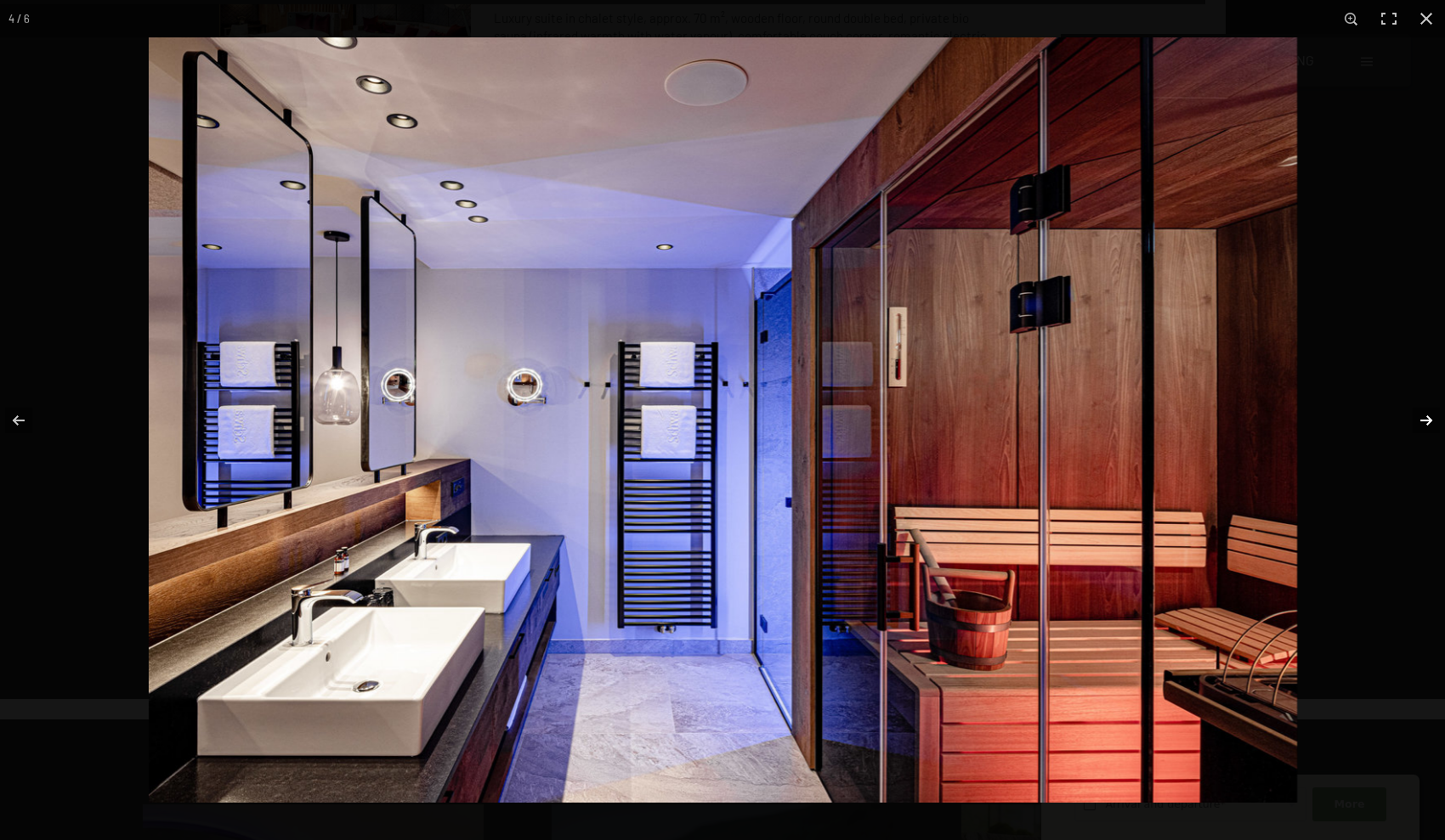
click at [787, 406] on button "button" at bounding box center [1415, 420] width 59 height 85
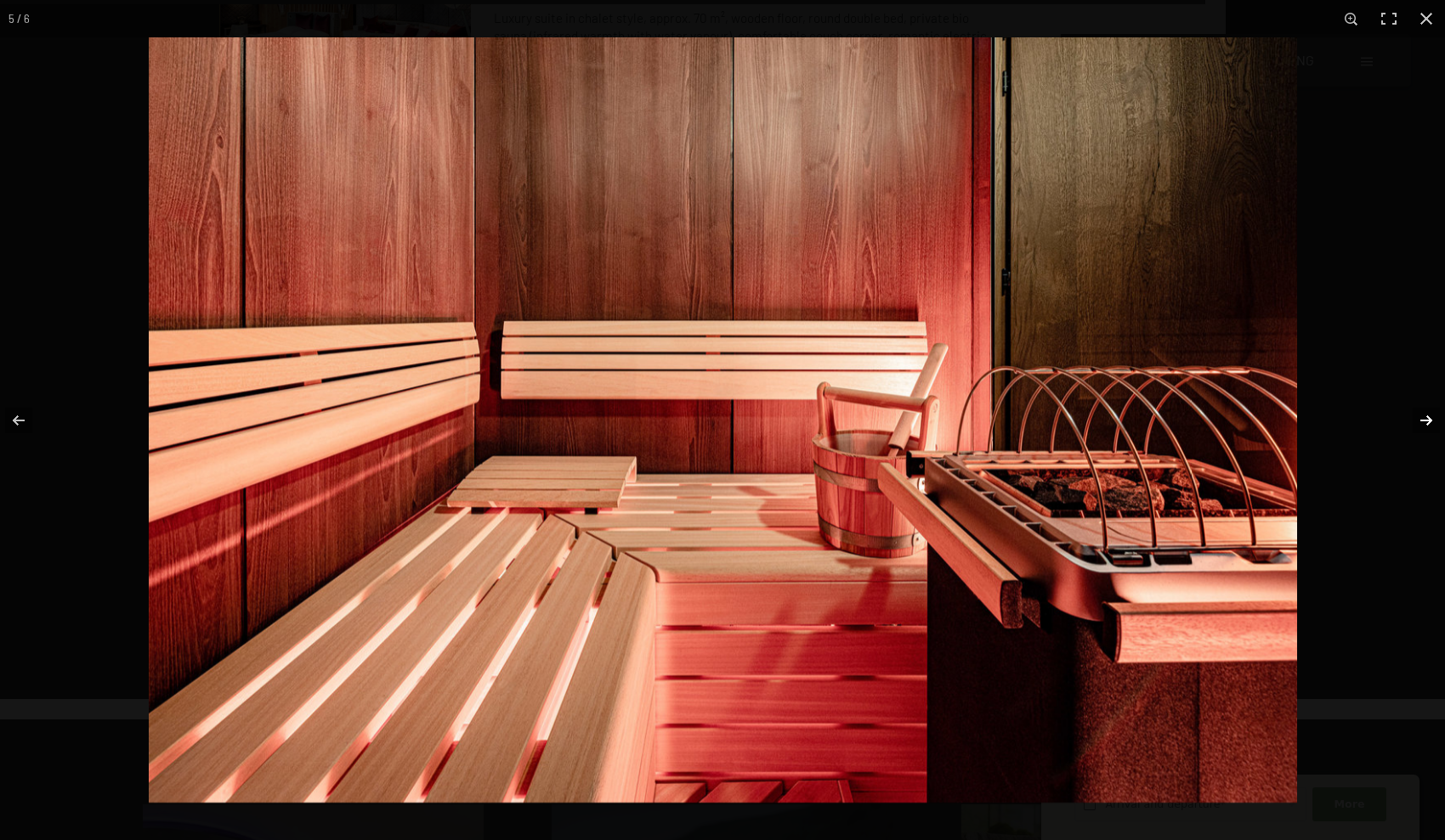
click at [787, 406] on button "button" at bounding box center [1415, 420] width 59 height 85
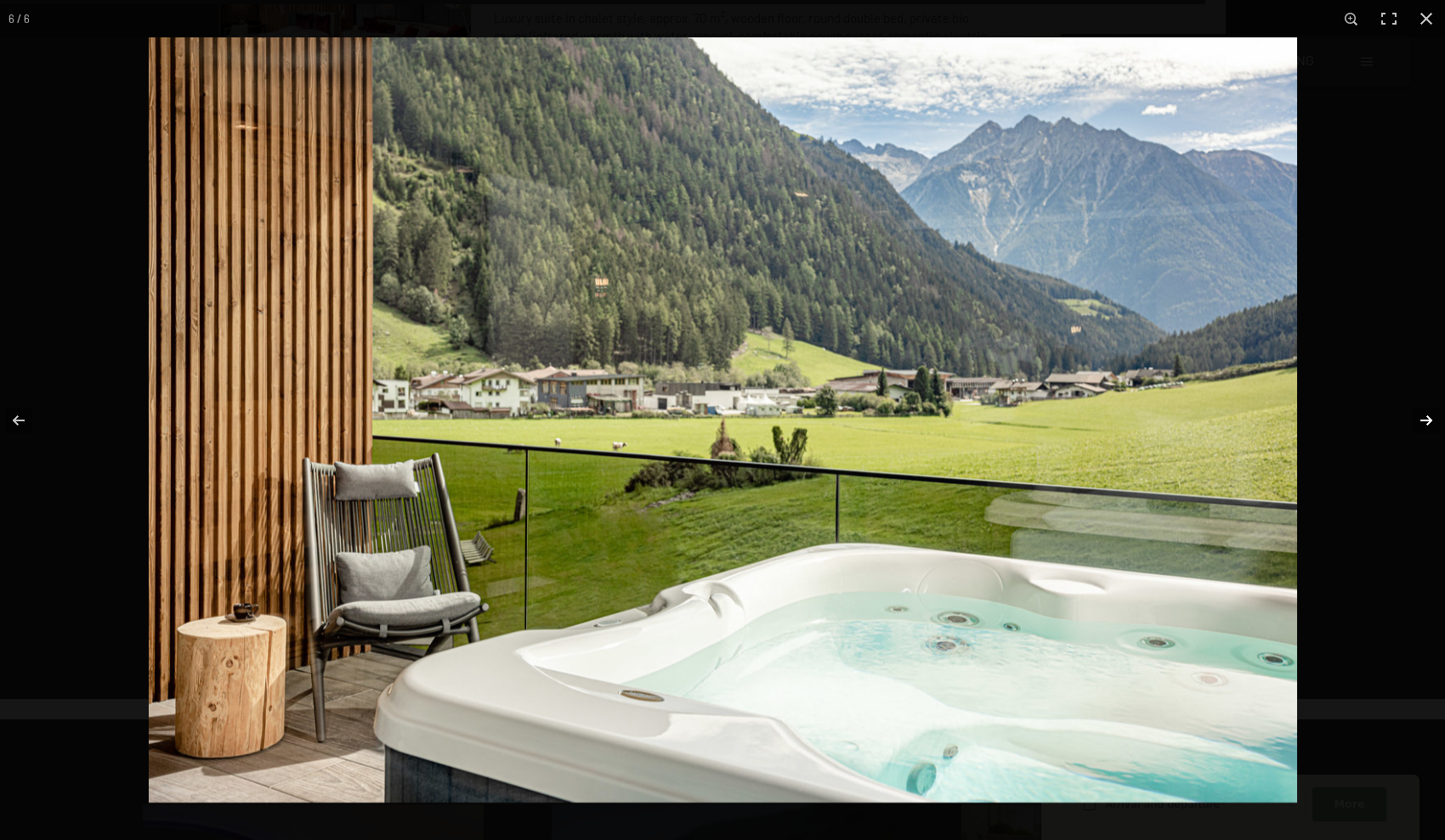
click at [787, 406] on button "button" at bounding box center [1415, 420] width 59 height 85
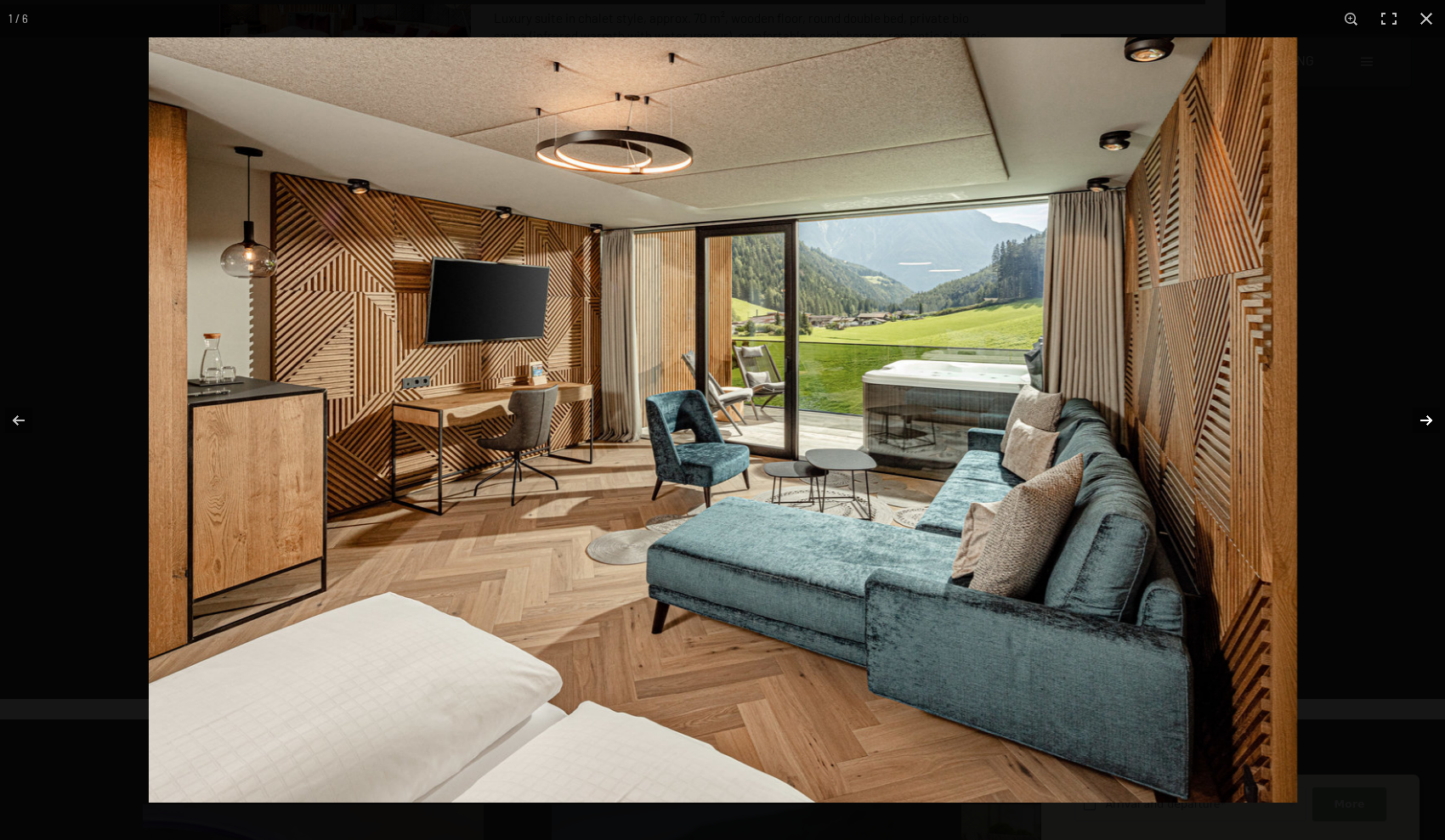
click at [787, 409] on button "button" at bounding box center [1415, 420] width 59 height 85
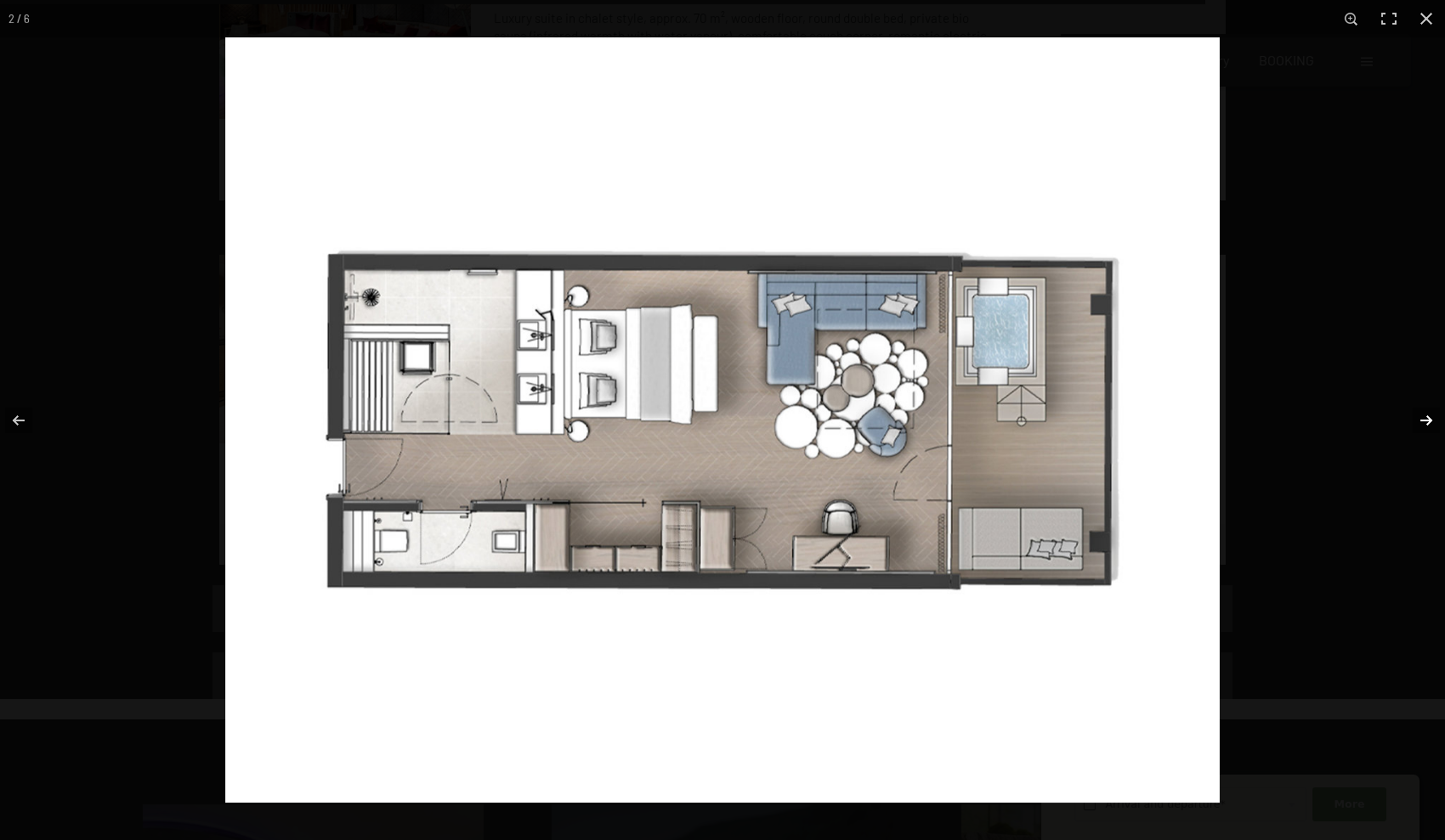
click at [787, 407] on button "button" at bounding box center [1415, 420] width 59 height 85
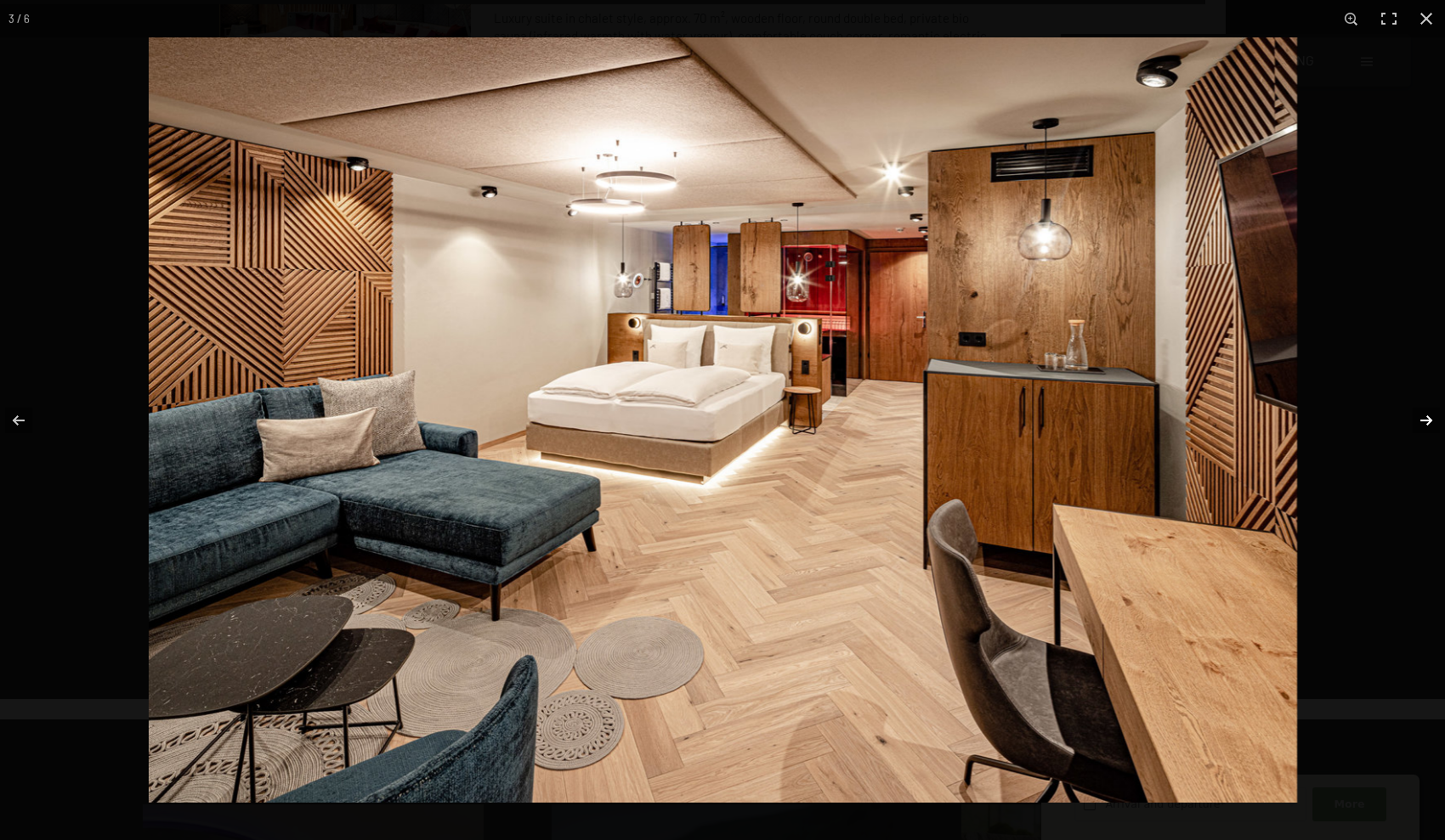
click at [787, 407] on button "button" at bounding box center [1415, 420] width 59 height 85
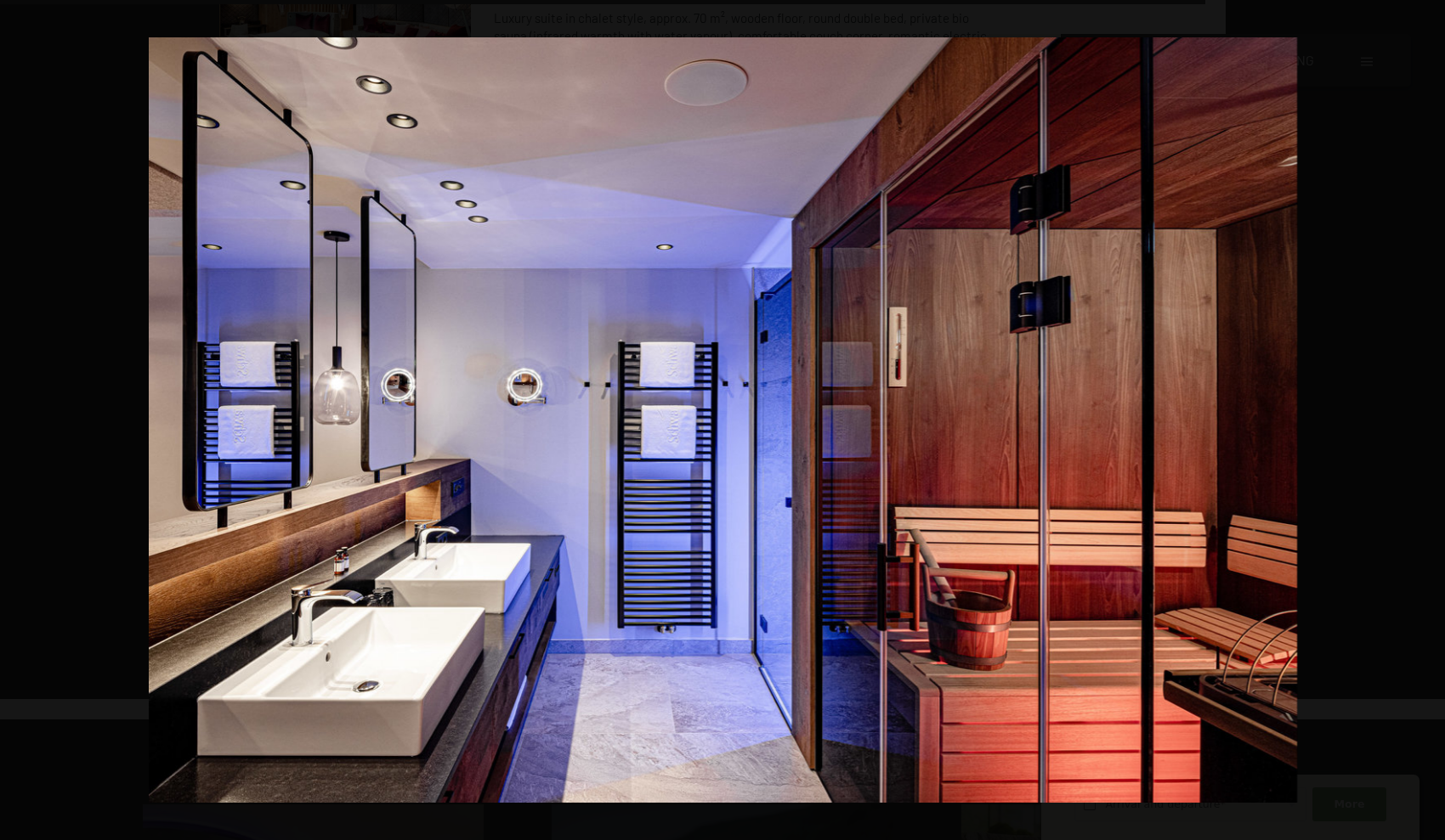
click at [787, 407] on button "button" at bounding box center [1415, 420] width 59 height 85
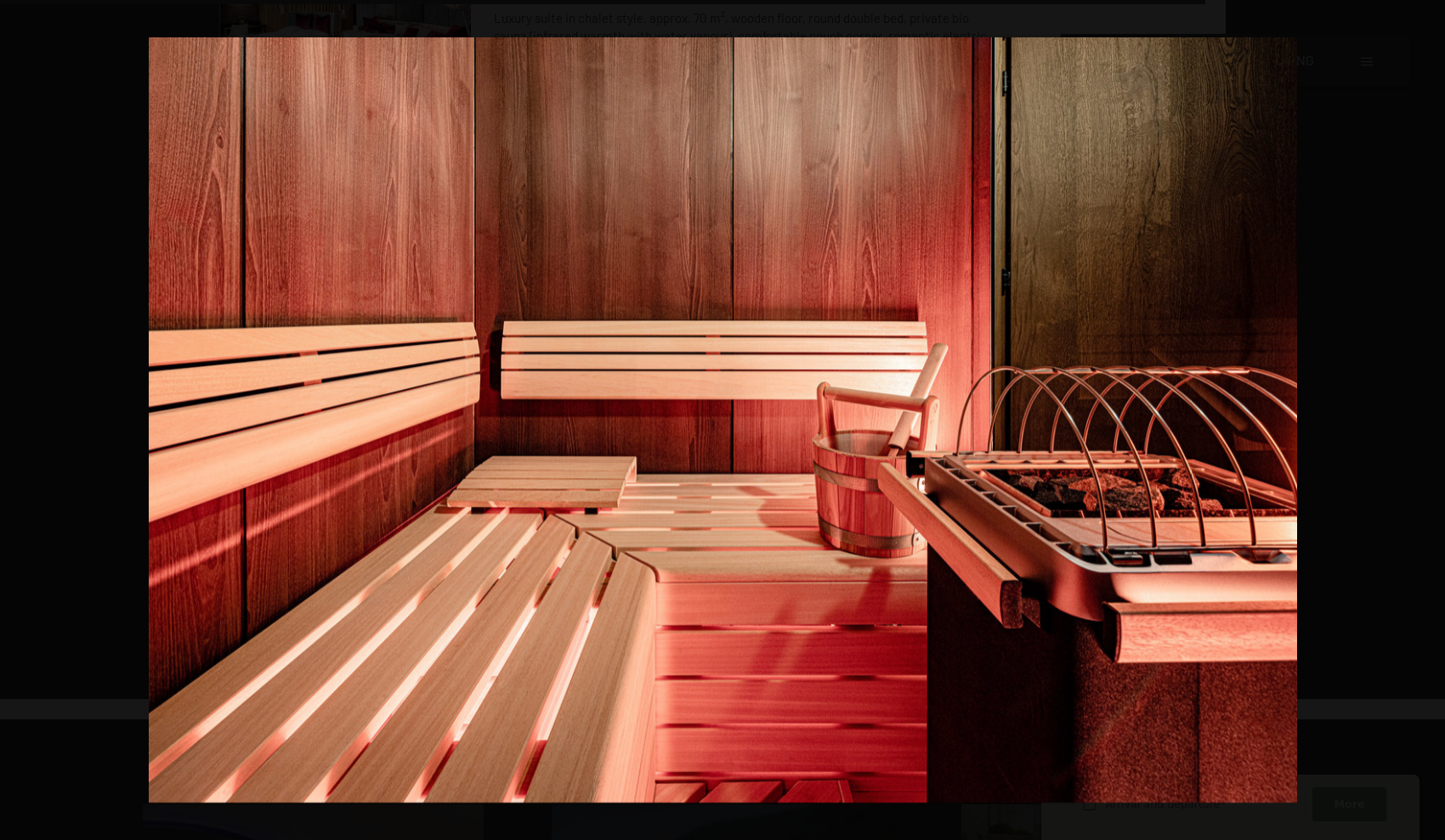
click at [787, 407] on button "button" at bounding box center [1415, 420] width 59 height 85
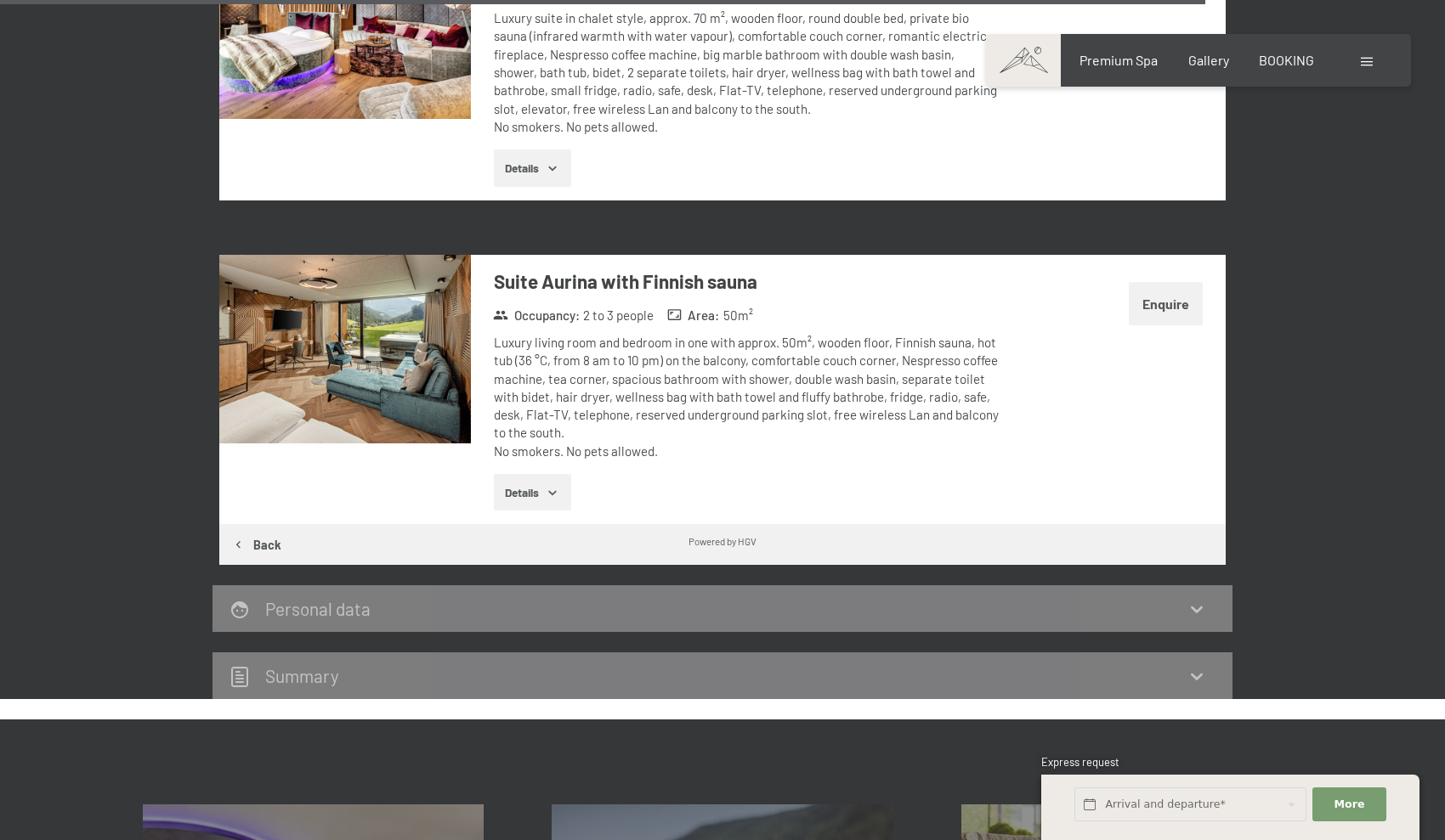
click at [0, 0] on button "button" at bounding box center [0, 0] width 0 height 0
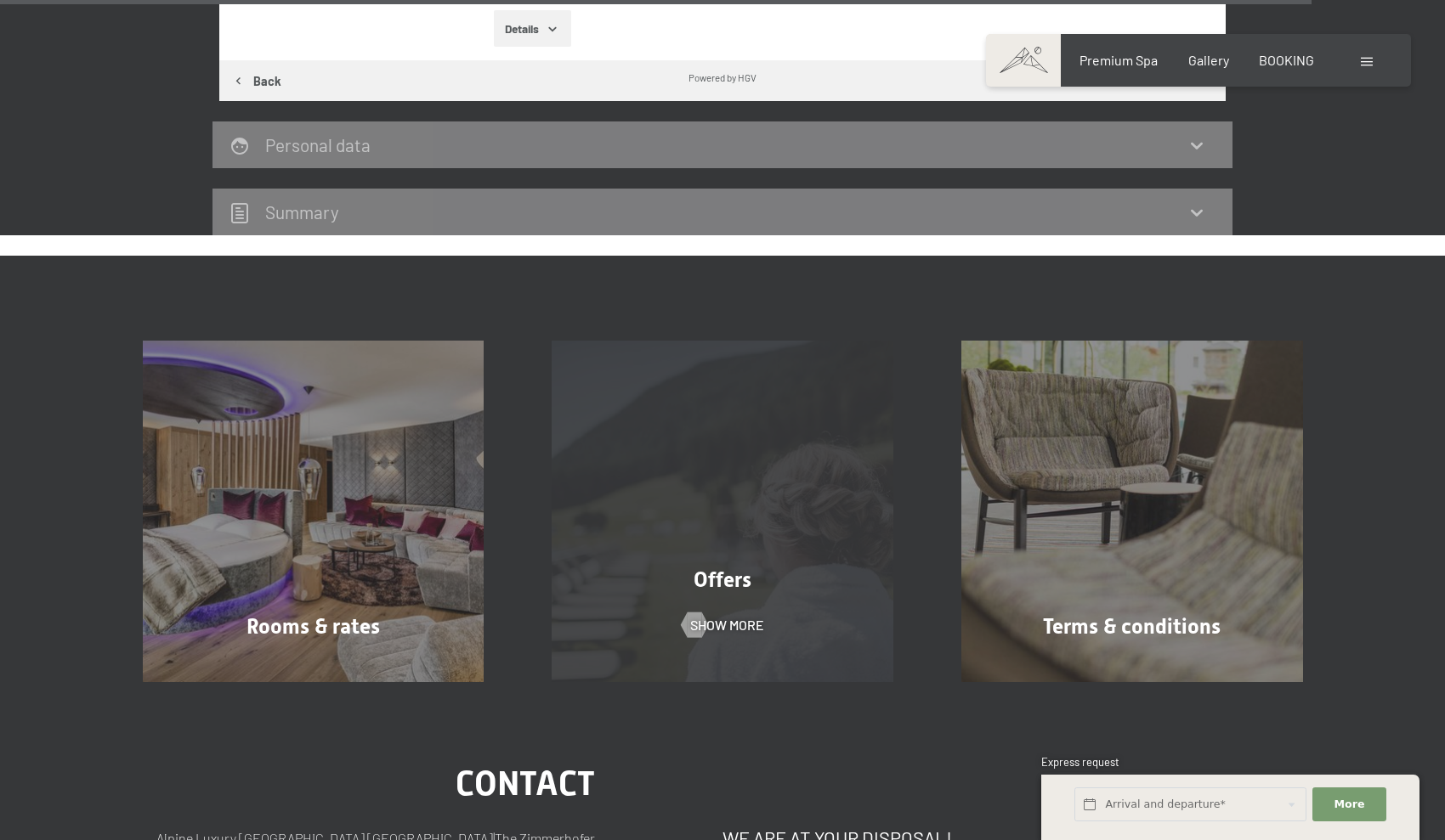
scroll to position [5710, 0]
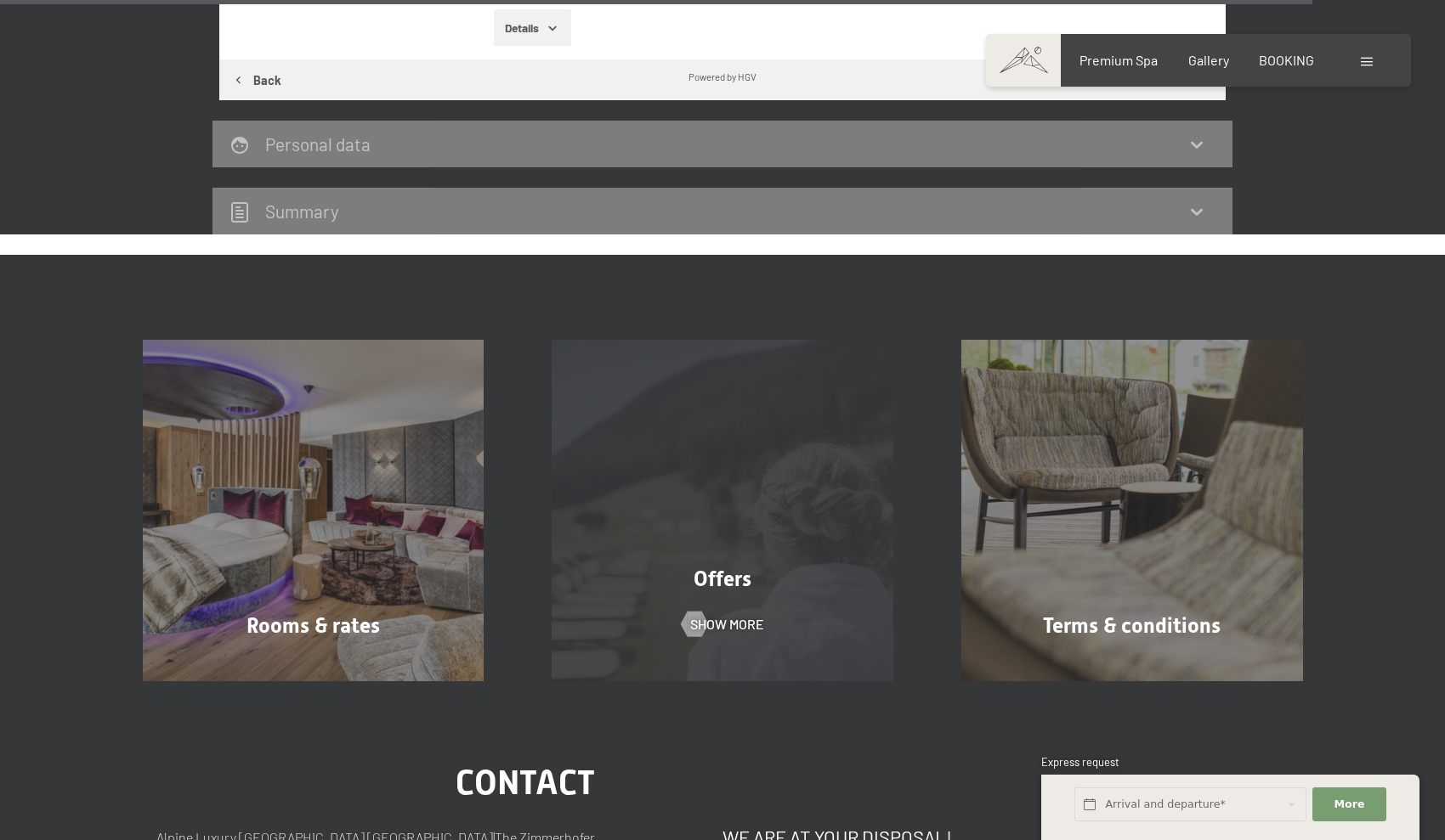
click at [787, 564] on div "Offers" at bounding box center [722, 578] width 409 height 30
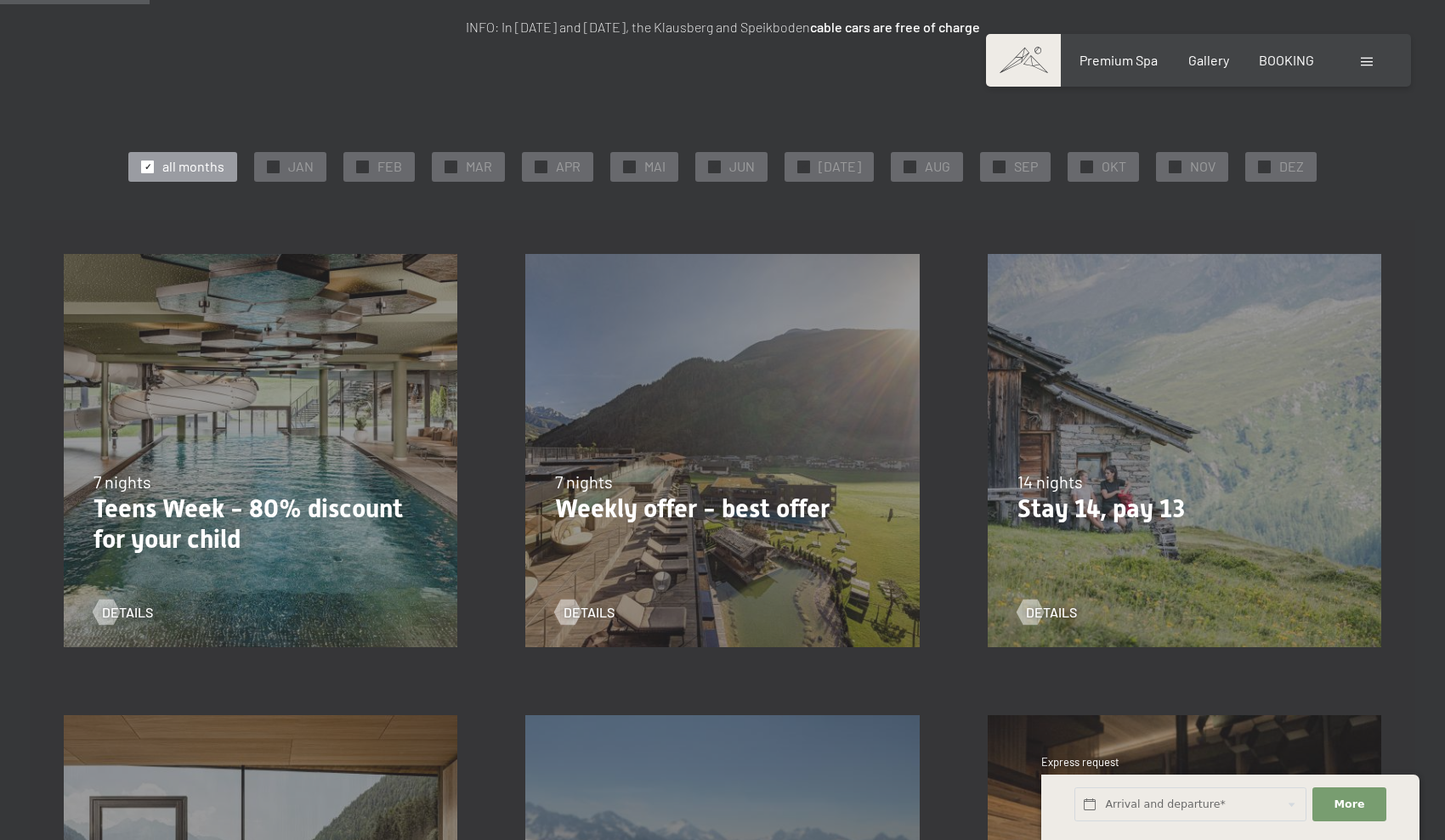
scroll to position [335, 0]
click at [638, 512] on p "Weekly offer - best offer" at bounding box center [722, 509] width 334 height 31
click at [575, 611] on div at bounding box center [568, 612] width 14 height 25
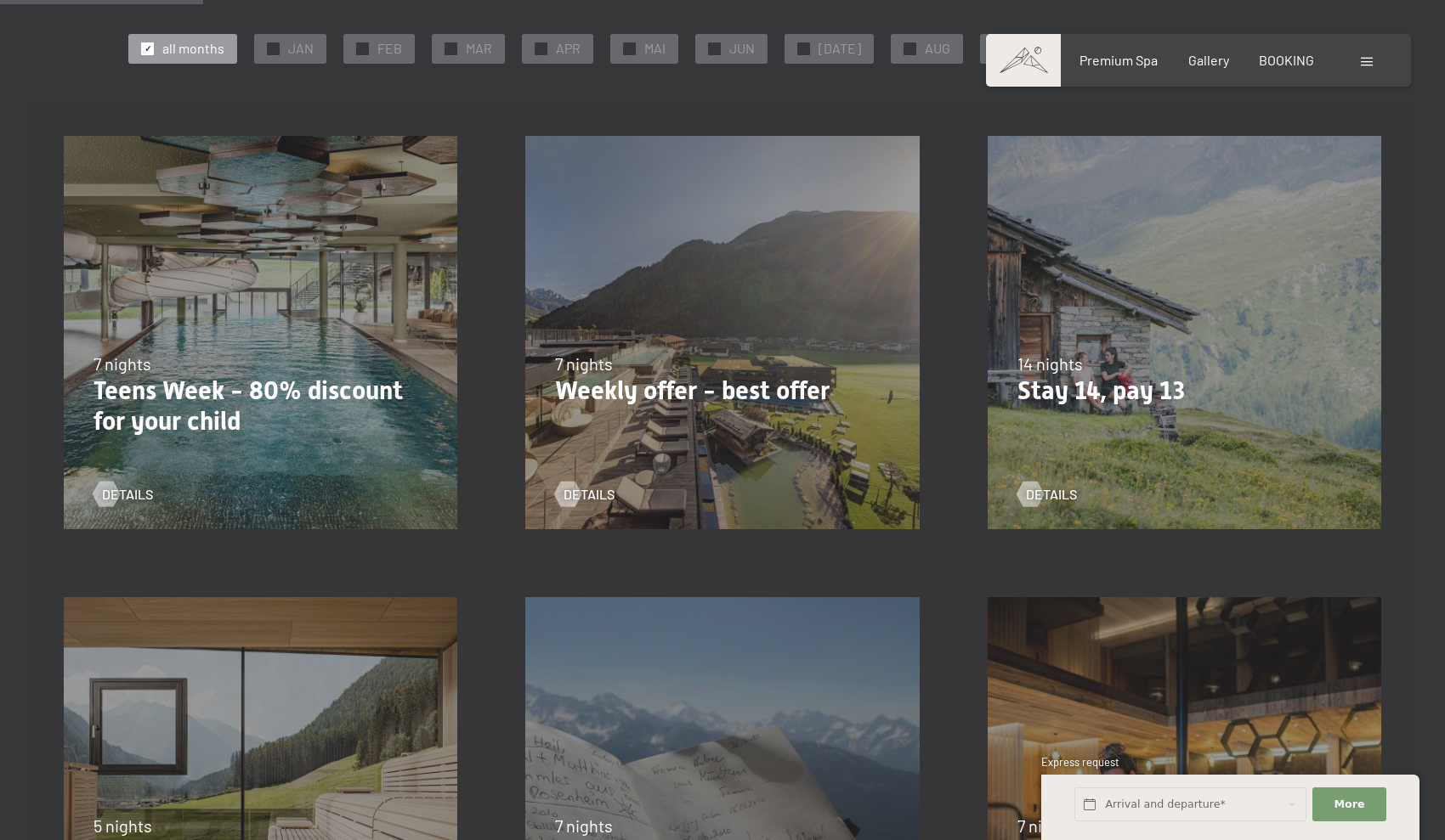
scroll to position [455, 0]
click at [1100, 370] on div "14 nights" at bounding box center [1184, 362] width 334 height 23
click at [1063, 488] on span "details" at bounding box center [1068, 492] width 51 height 19
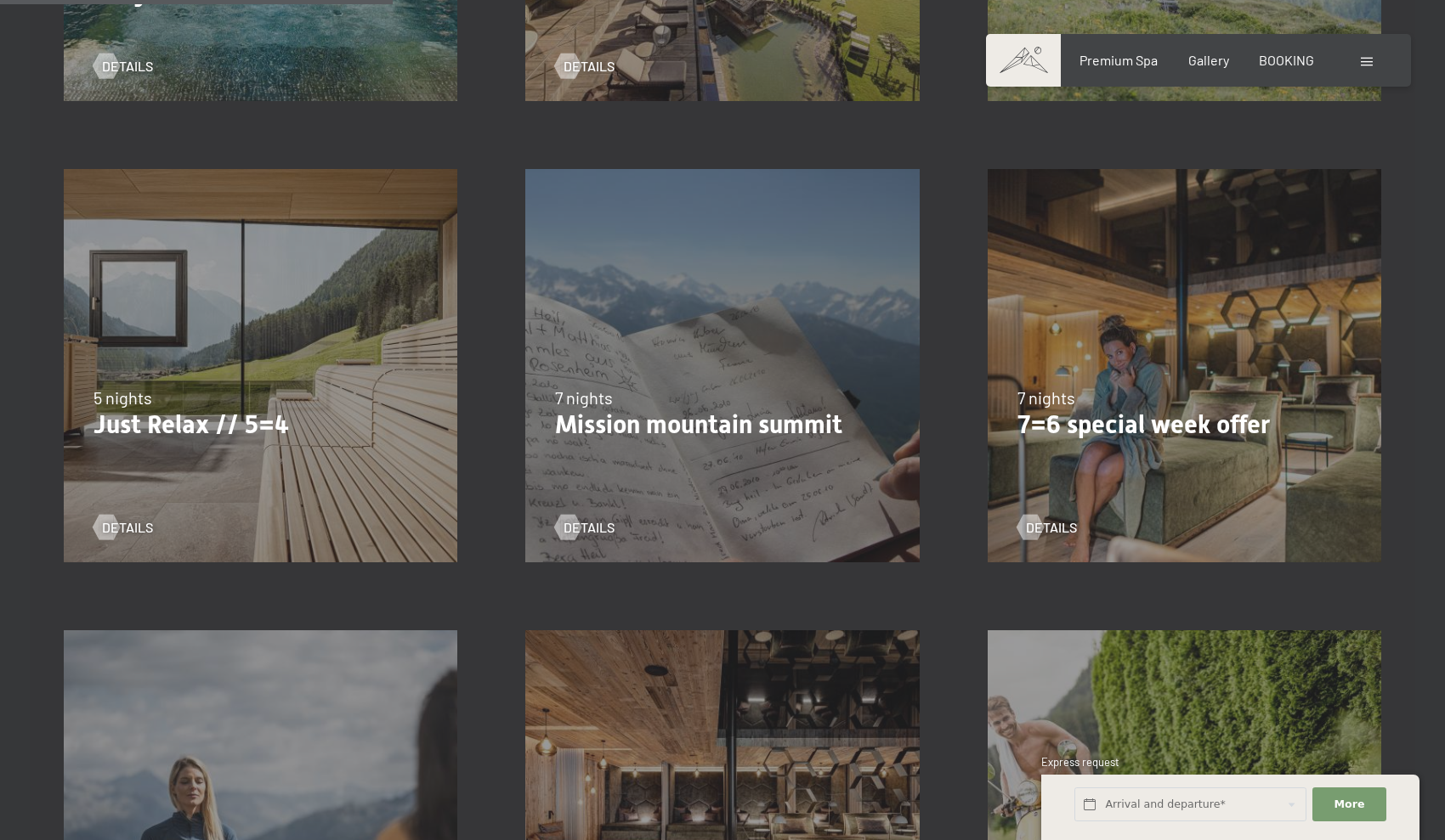
scroll to position [883, 0]
click at [182, 369] on div "07/09–03/10/2025 21/12–26/12/2025 11/01–23/01/2026 08/03–27/03/2026 08/11–04/12…" at bounding box center [260, 363] width 462 height 461
click at [133, 522] on span "details" at bounding box center [144, 525] width 51 height 19
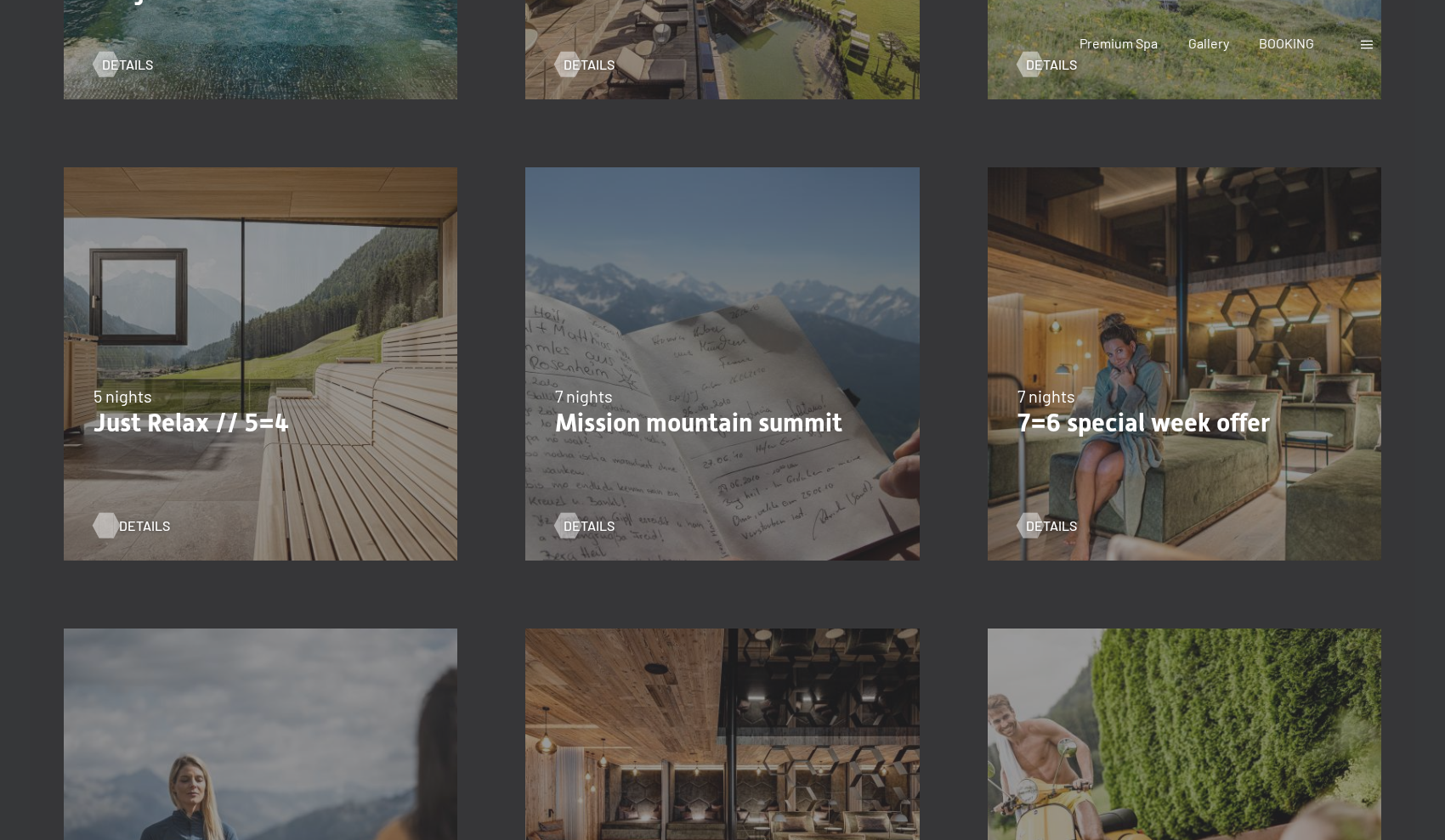
scroll to position [0, 0]
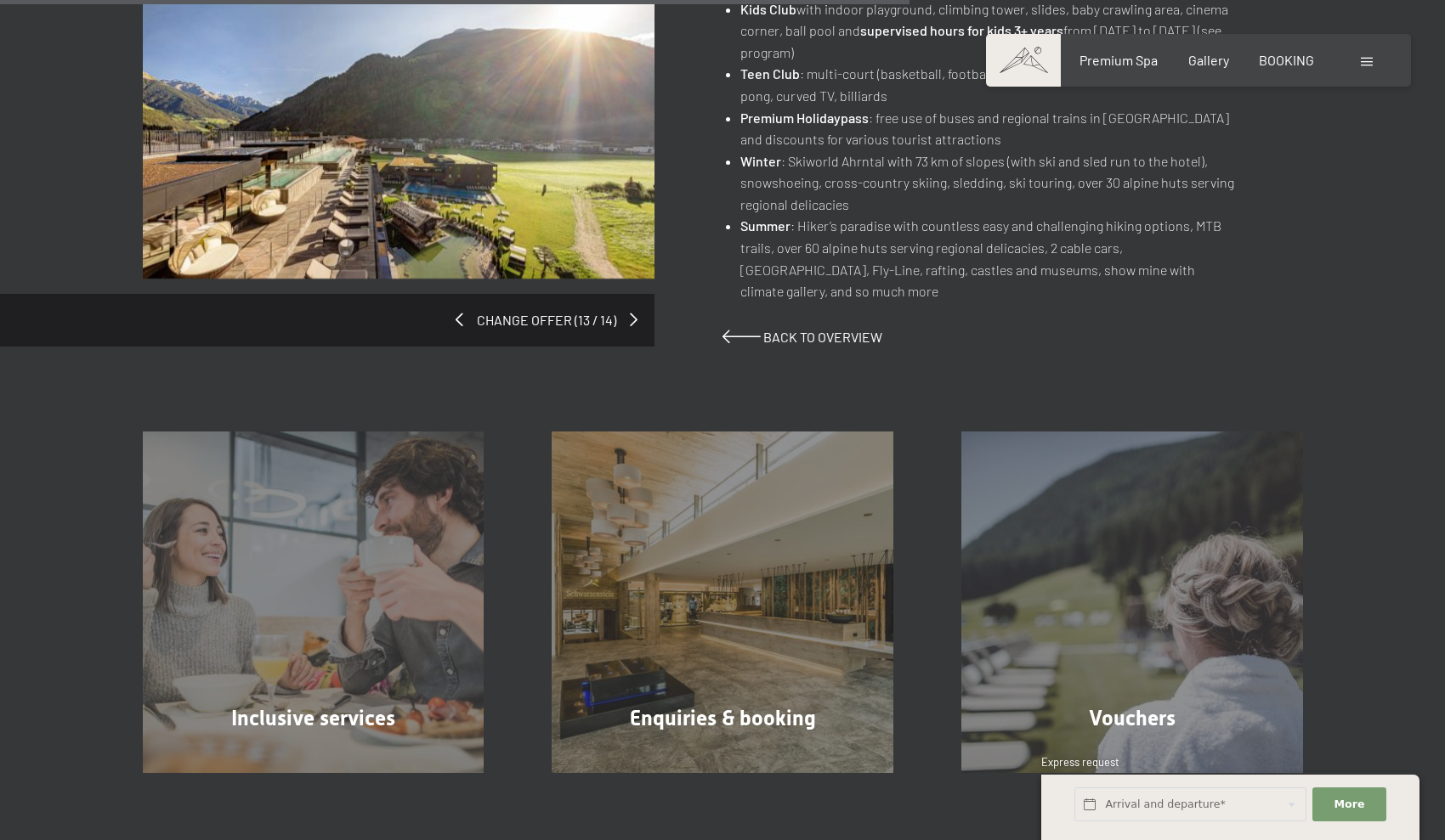
scroll to position [1196, 0]
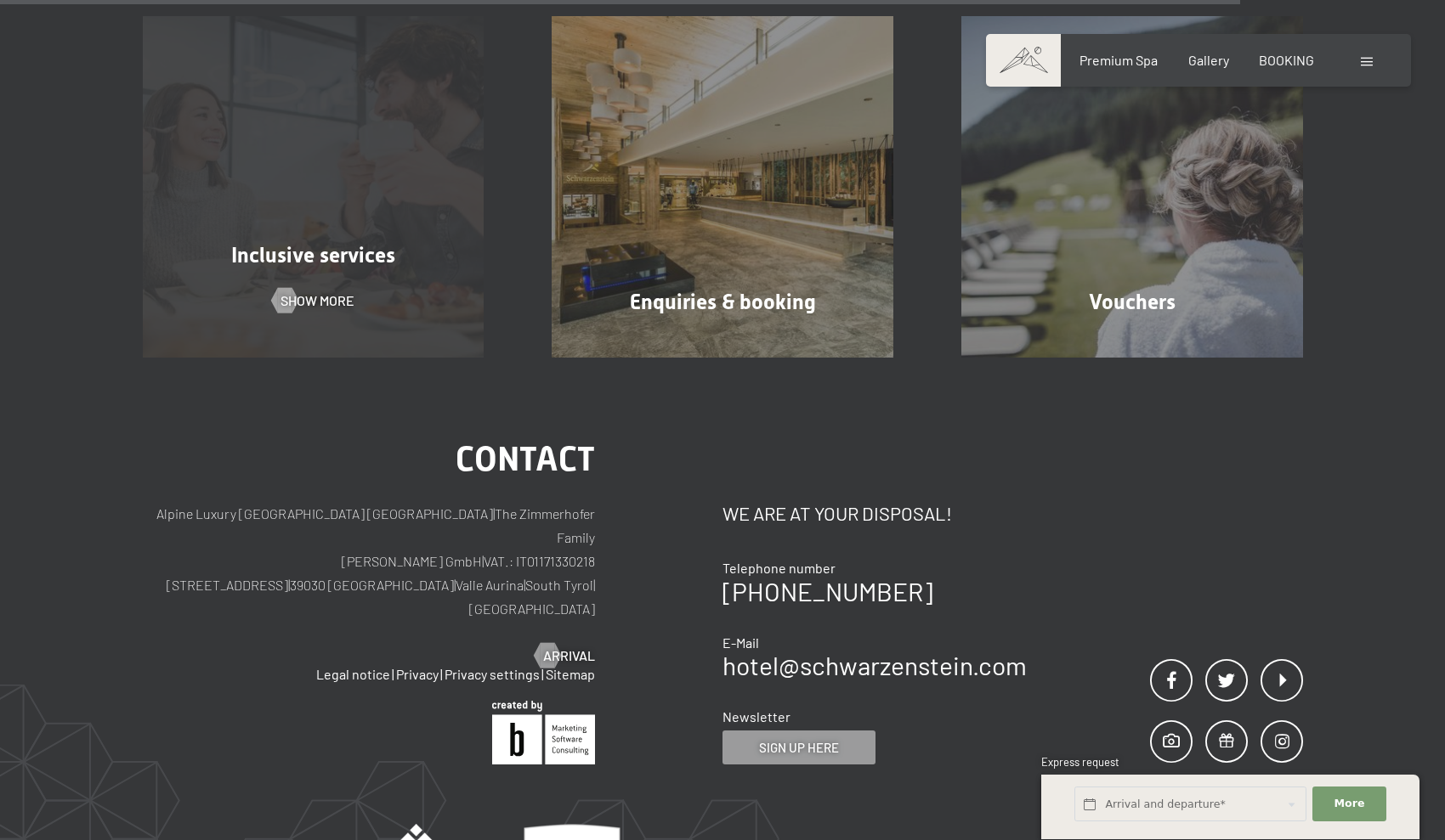
scroll to position [1698, 0]
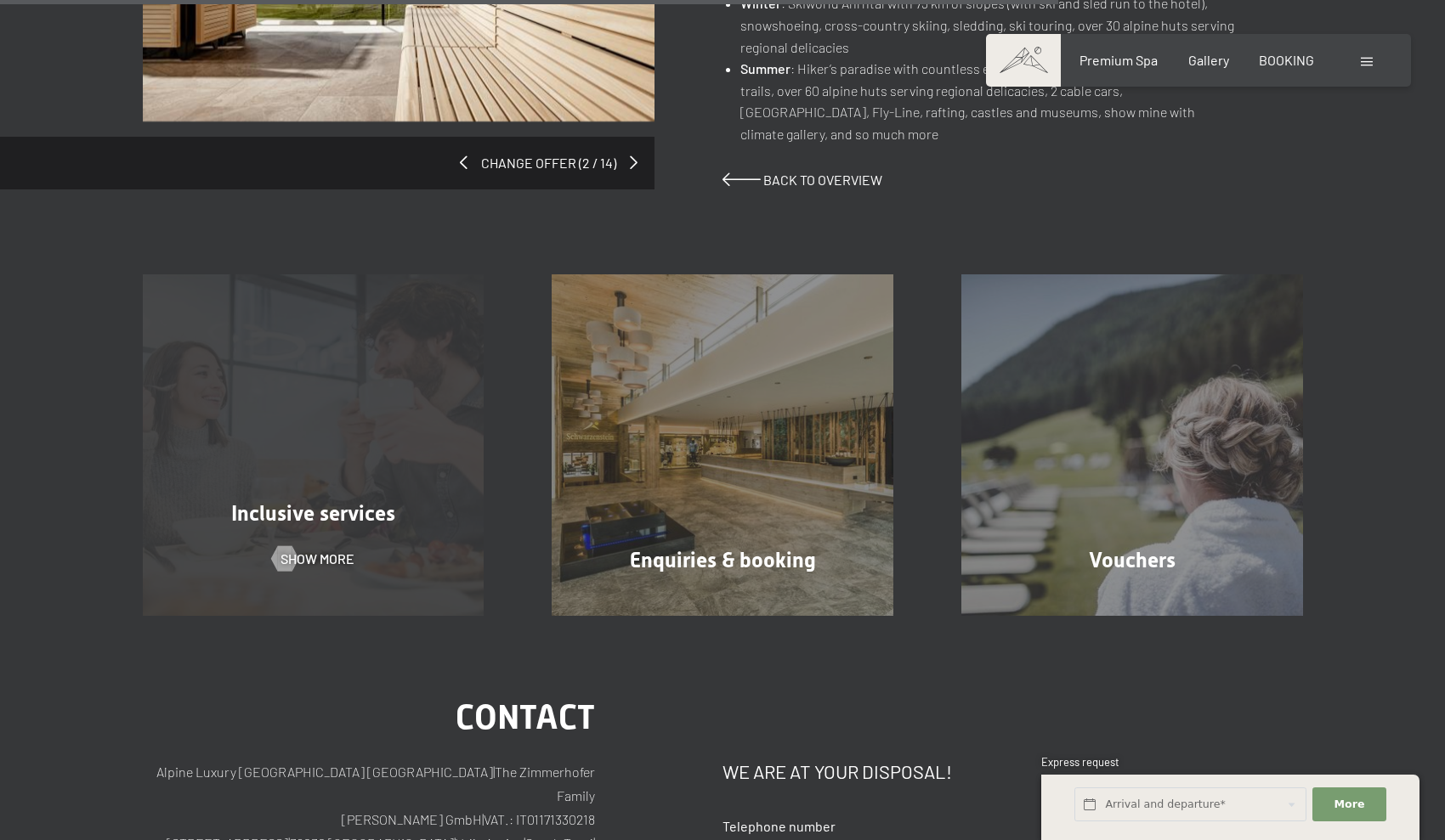
scroll to position [1485, 0]
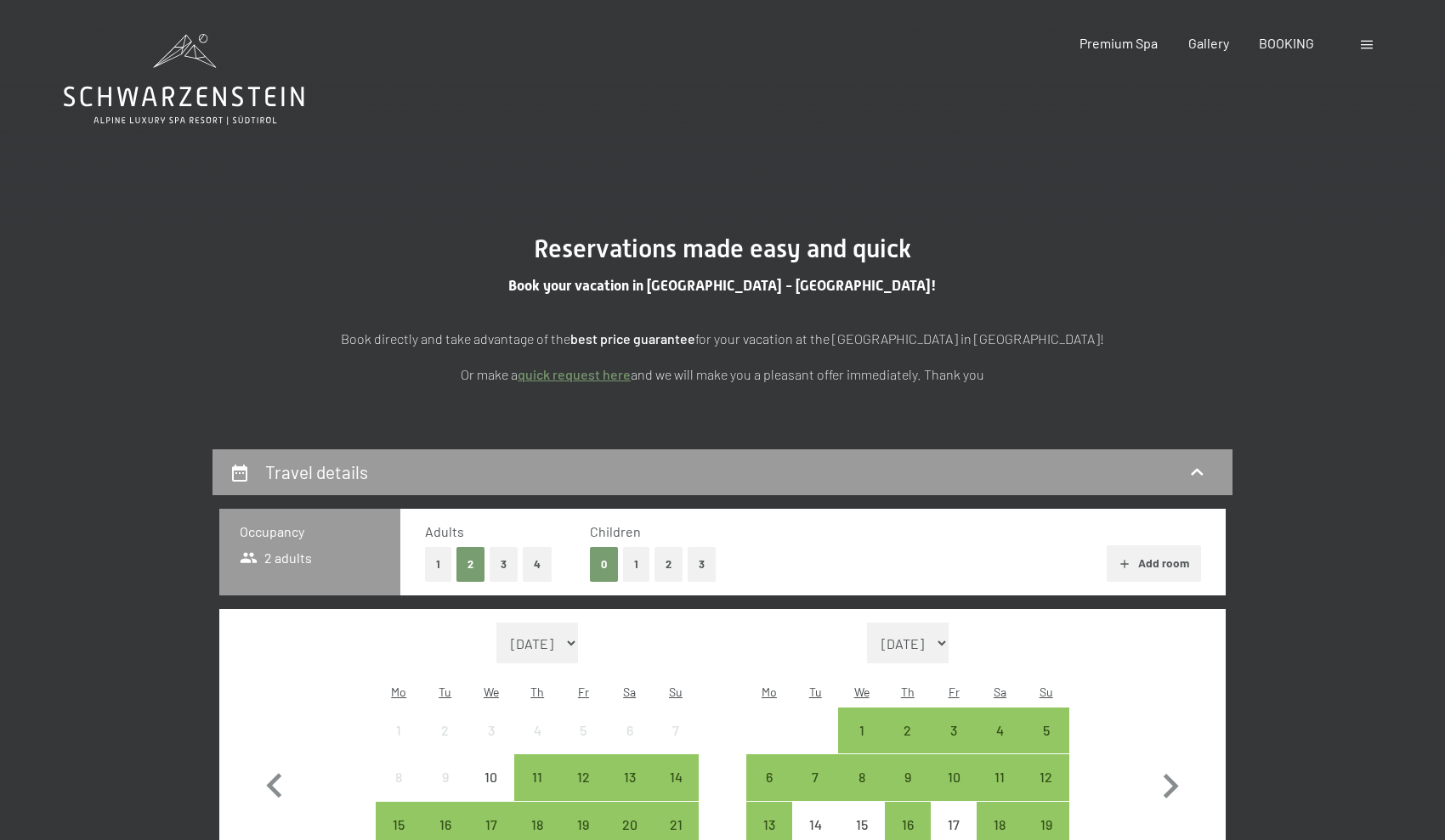
click at [176, 114] on icon at bounding box center [184, 79] width 240 height 91
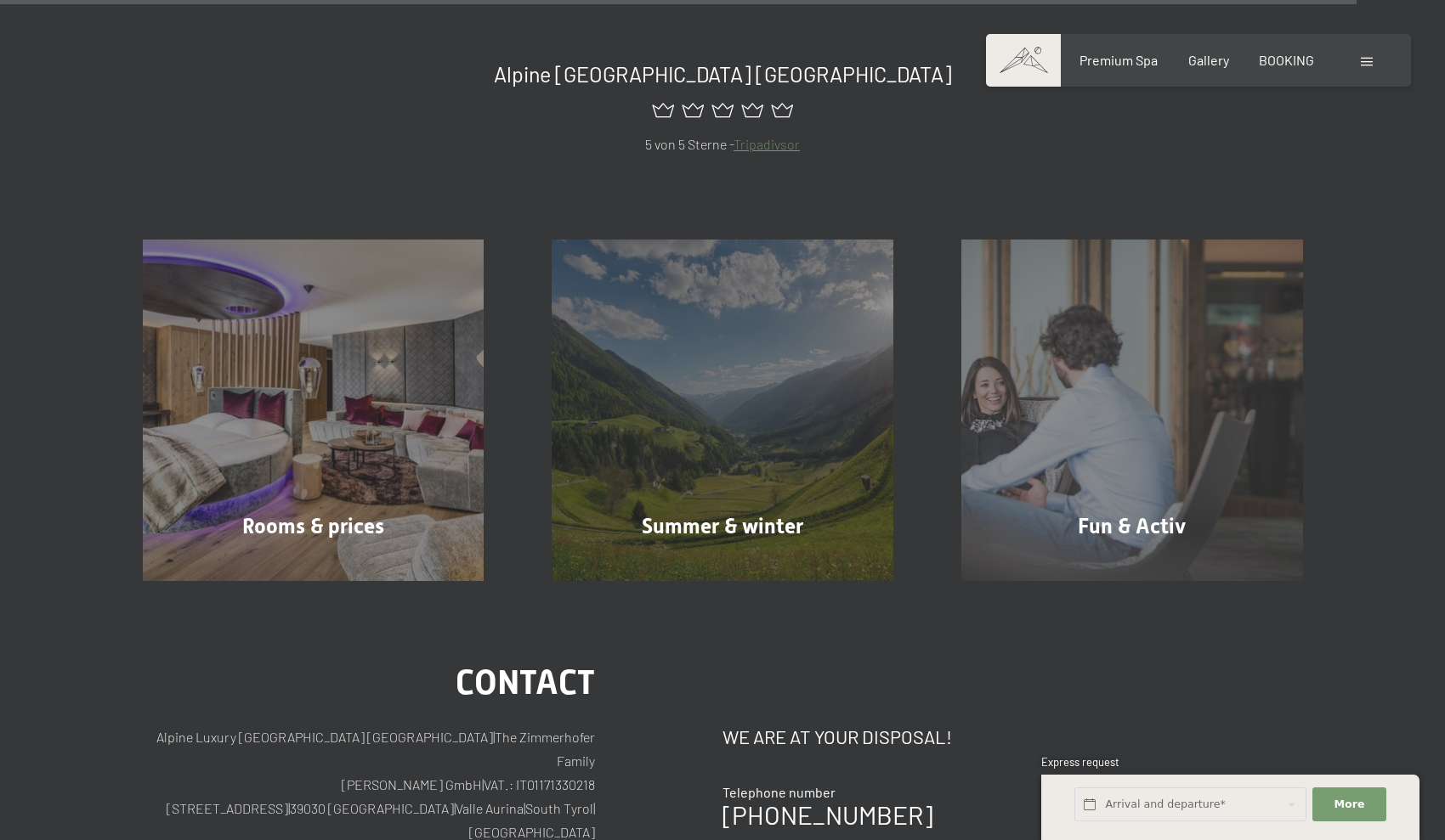
scroll to position [7608, 0]
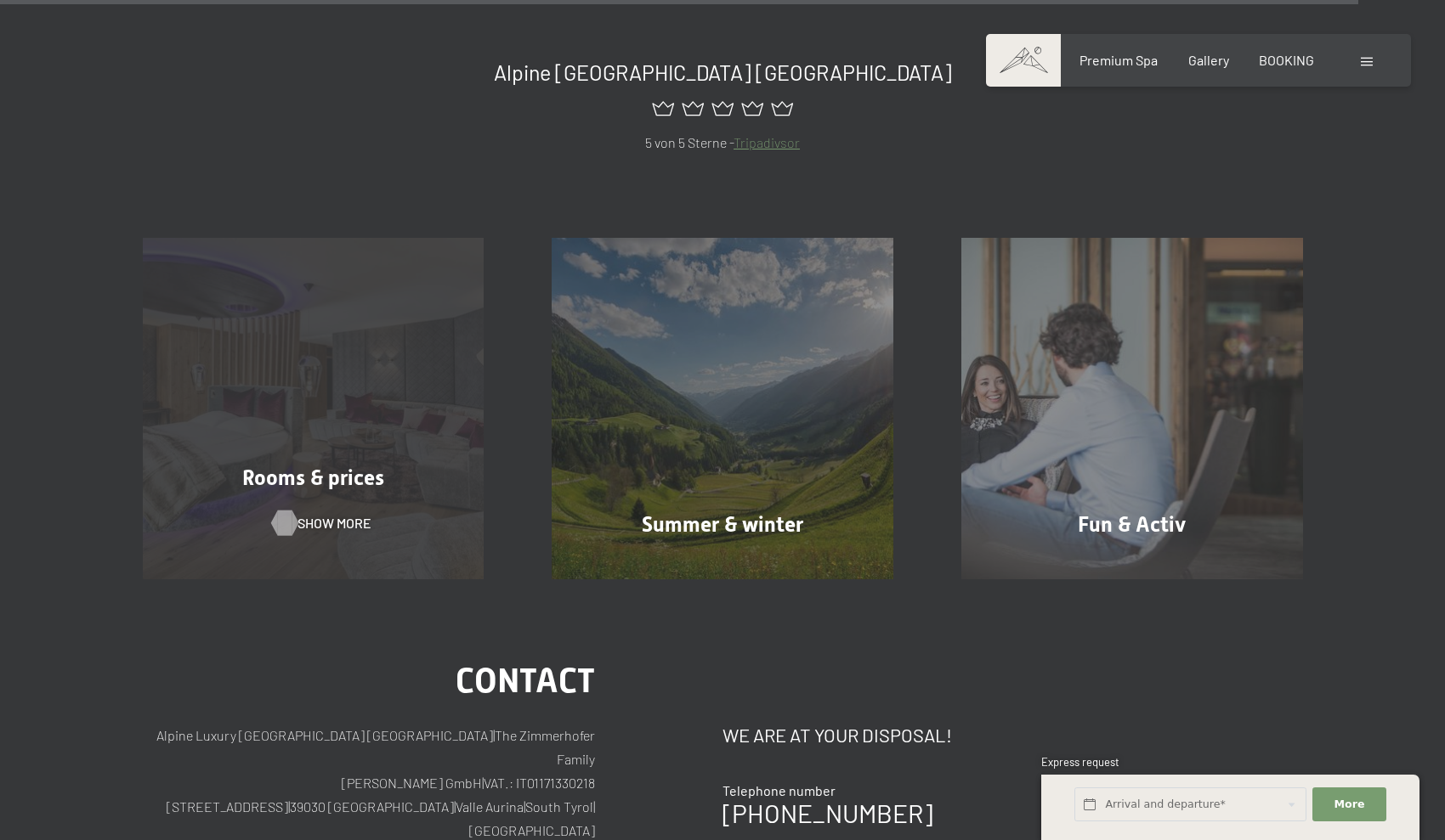
click at [284, 510] on div at bounding box center [284, 523] width 14 height 25
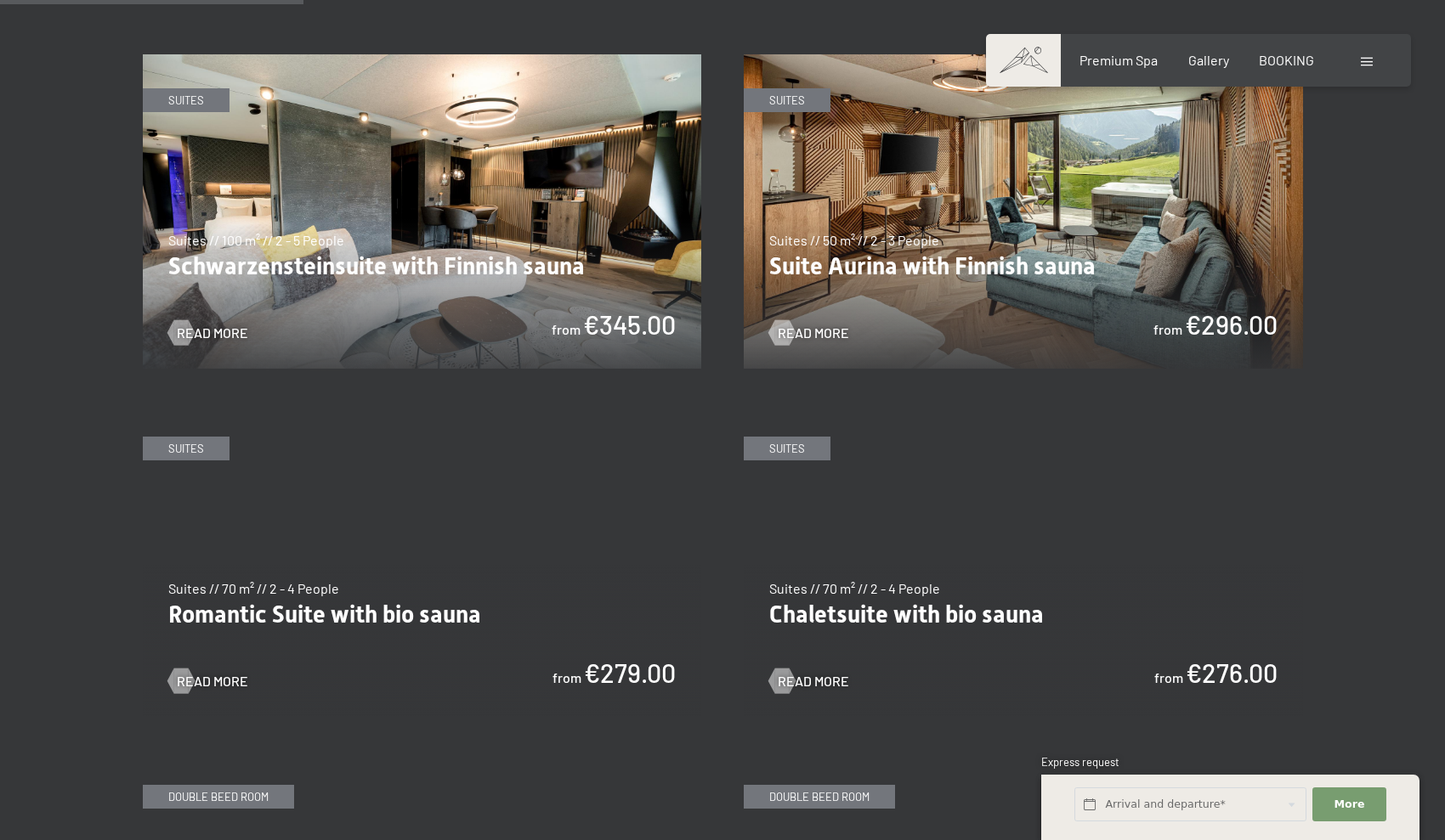
scroll to position [1067, 0]
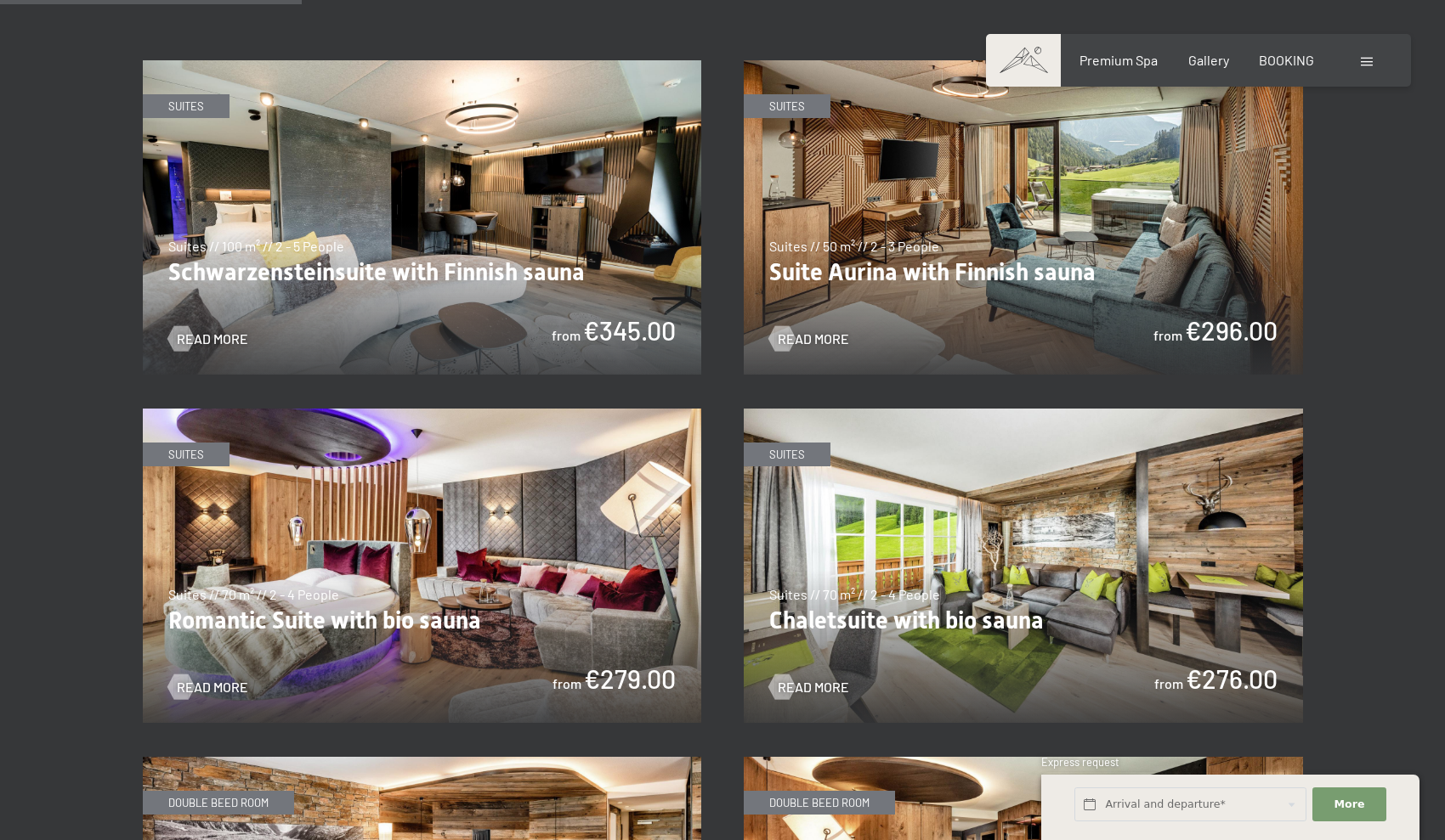
click at [900, 172] on img at bounding box center [1022, 217] width 559 height 314
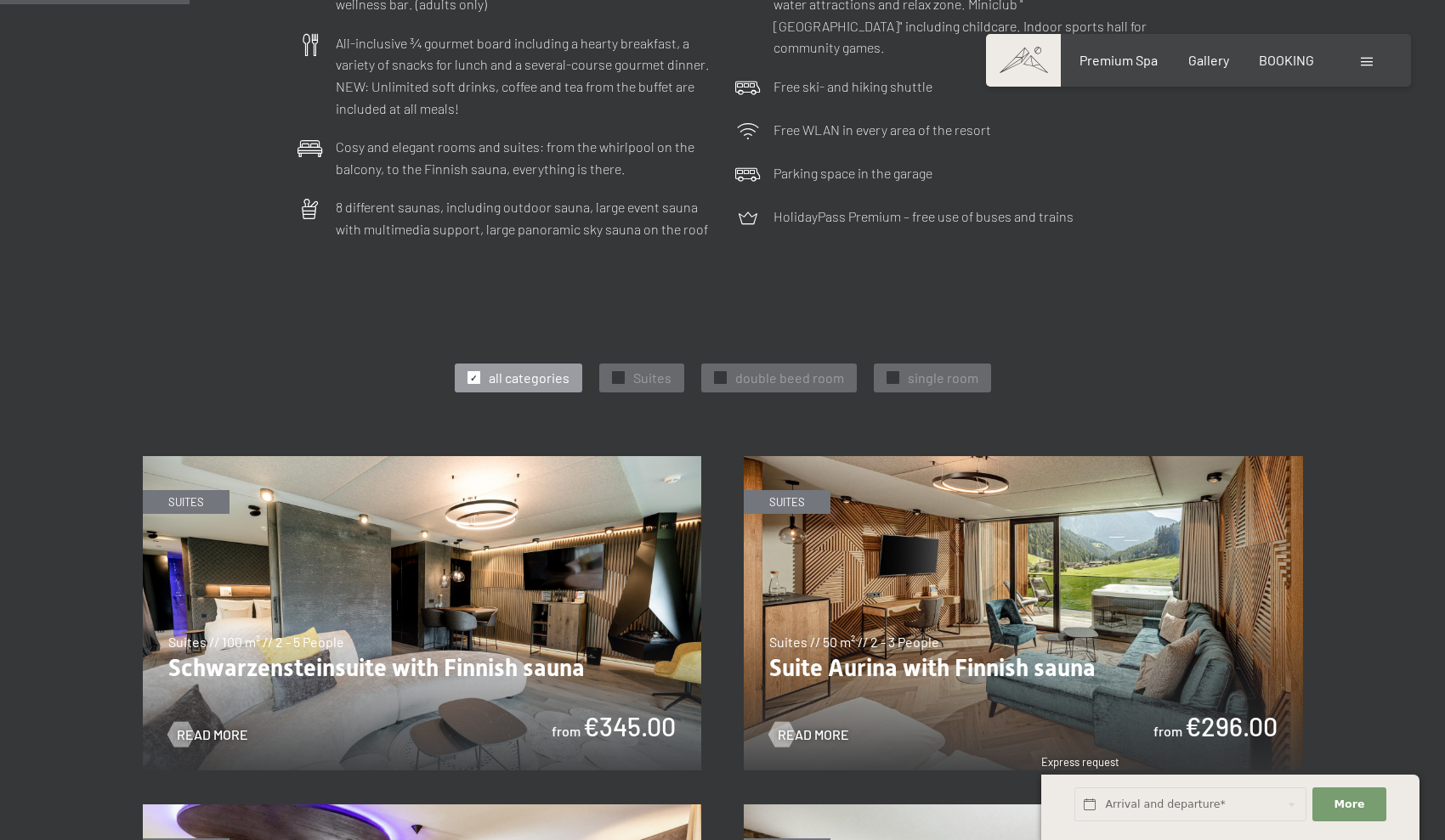
scroll to position [672, 0]
click at [525, 550] on img at bounding box center [422, 612] width 559 height 314
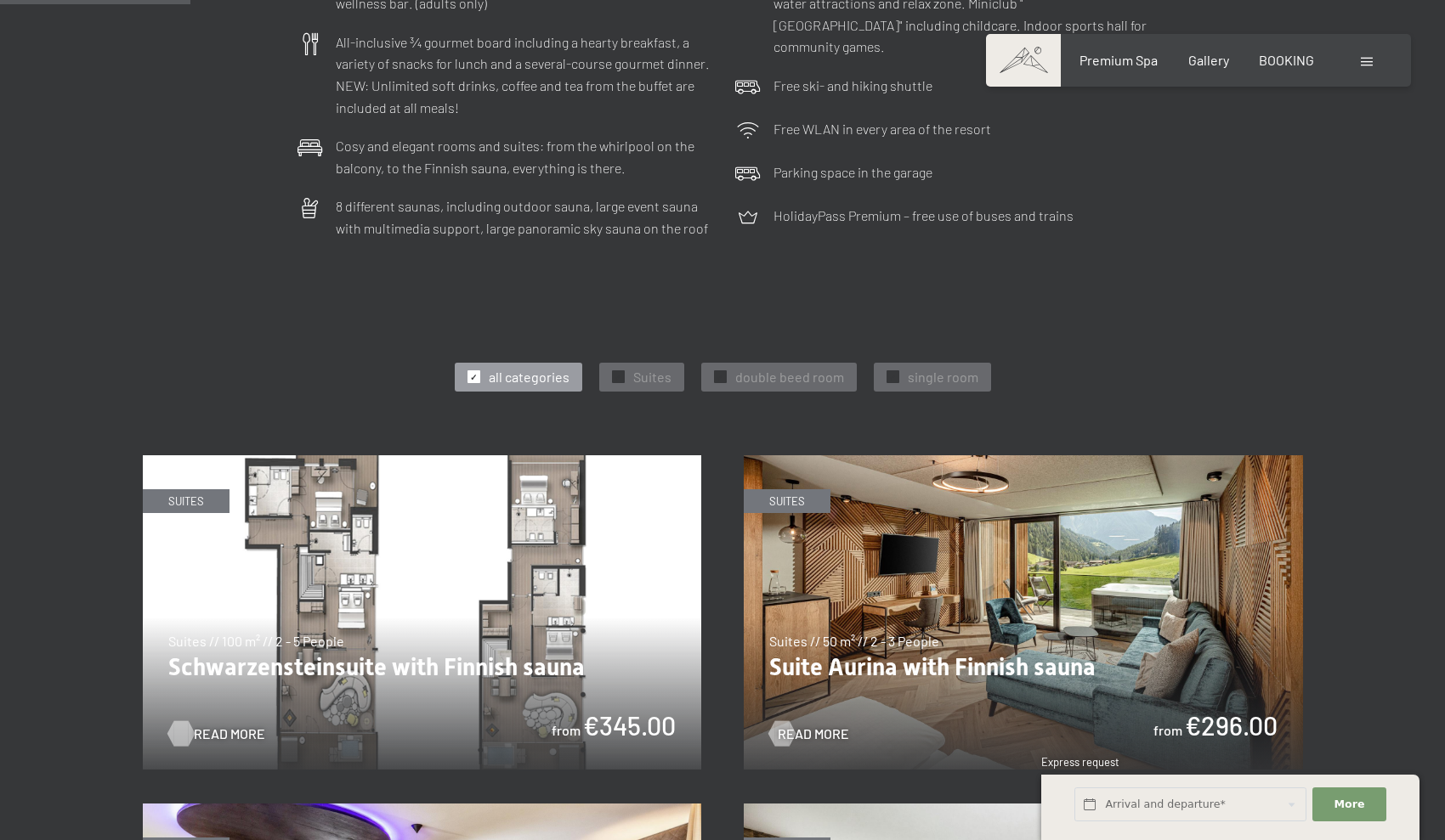
click at [196, 725] on span "Read more" at bounding box center [229, 734] width 71 height 19
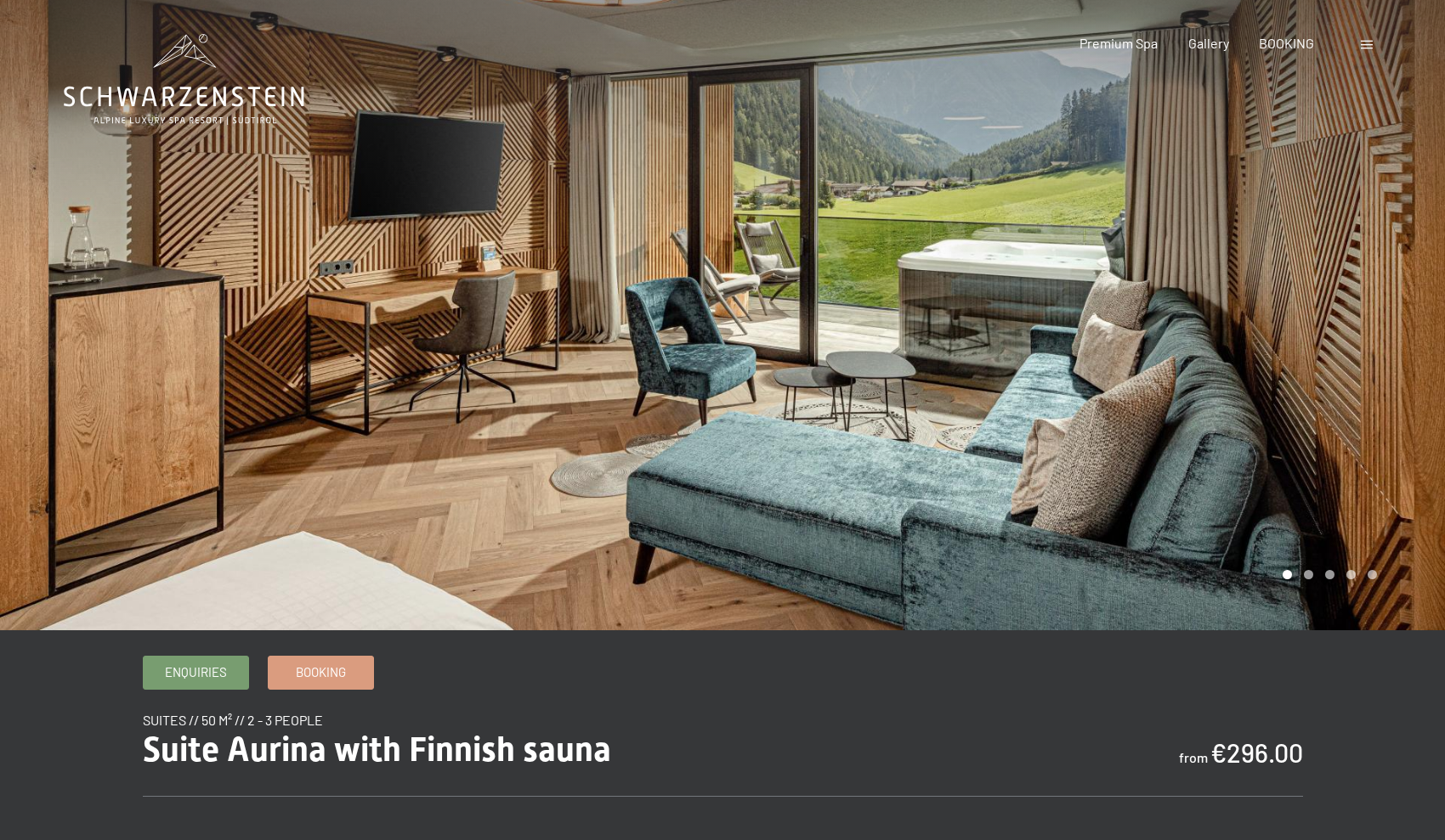
click at [1414, 283] on div at bounding box center [1083, 315] width 722 height 630
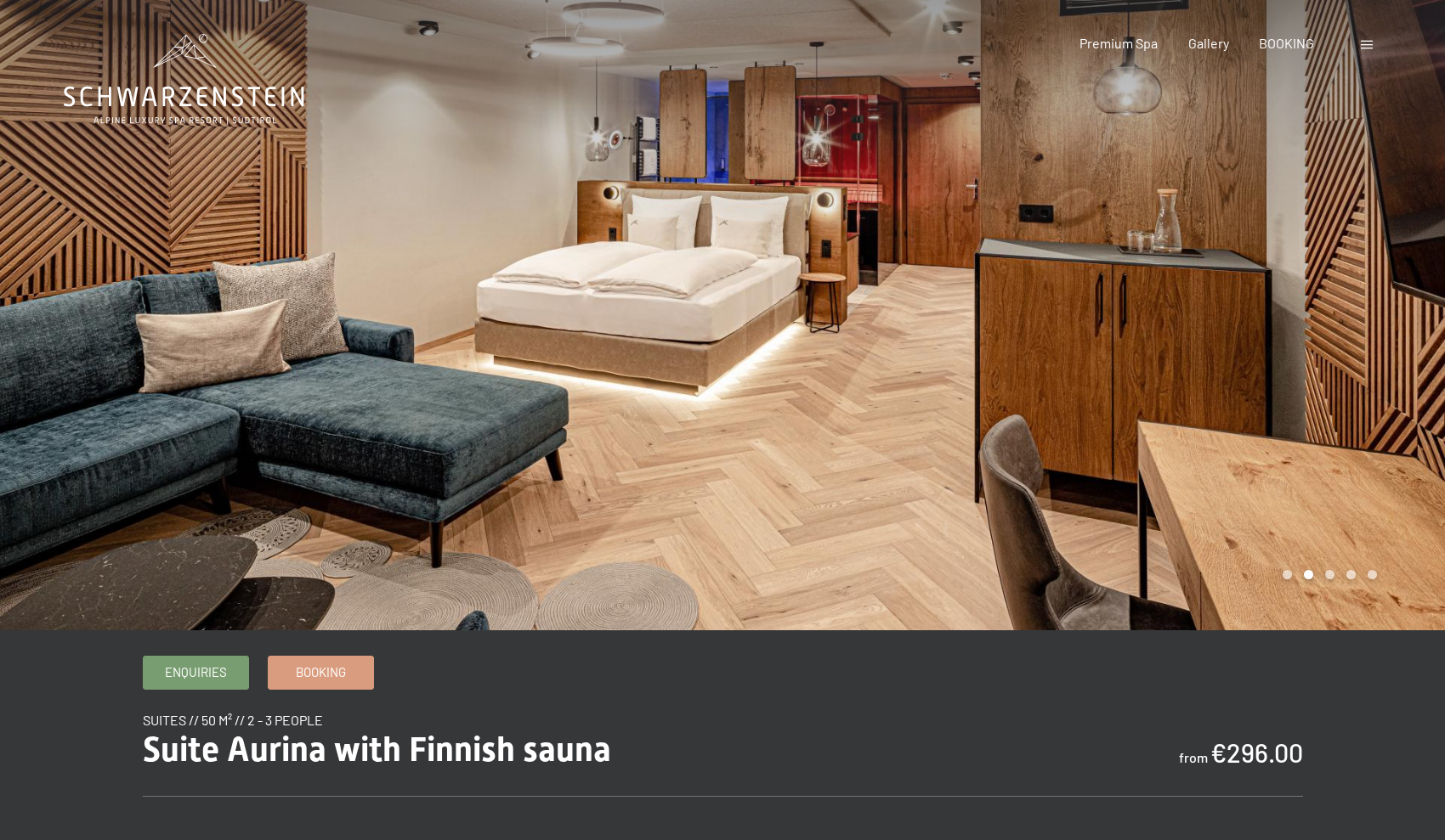
click at [1414, 286] on div at bounding box center [1083, 315] width 722 height 630
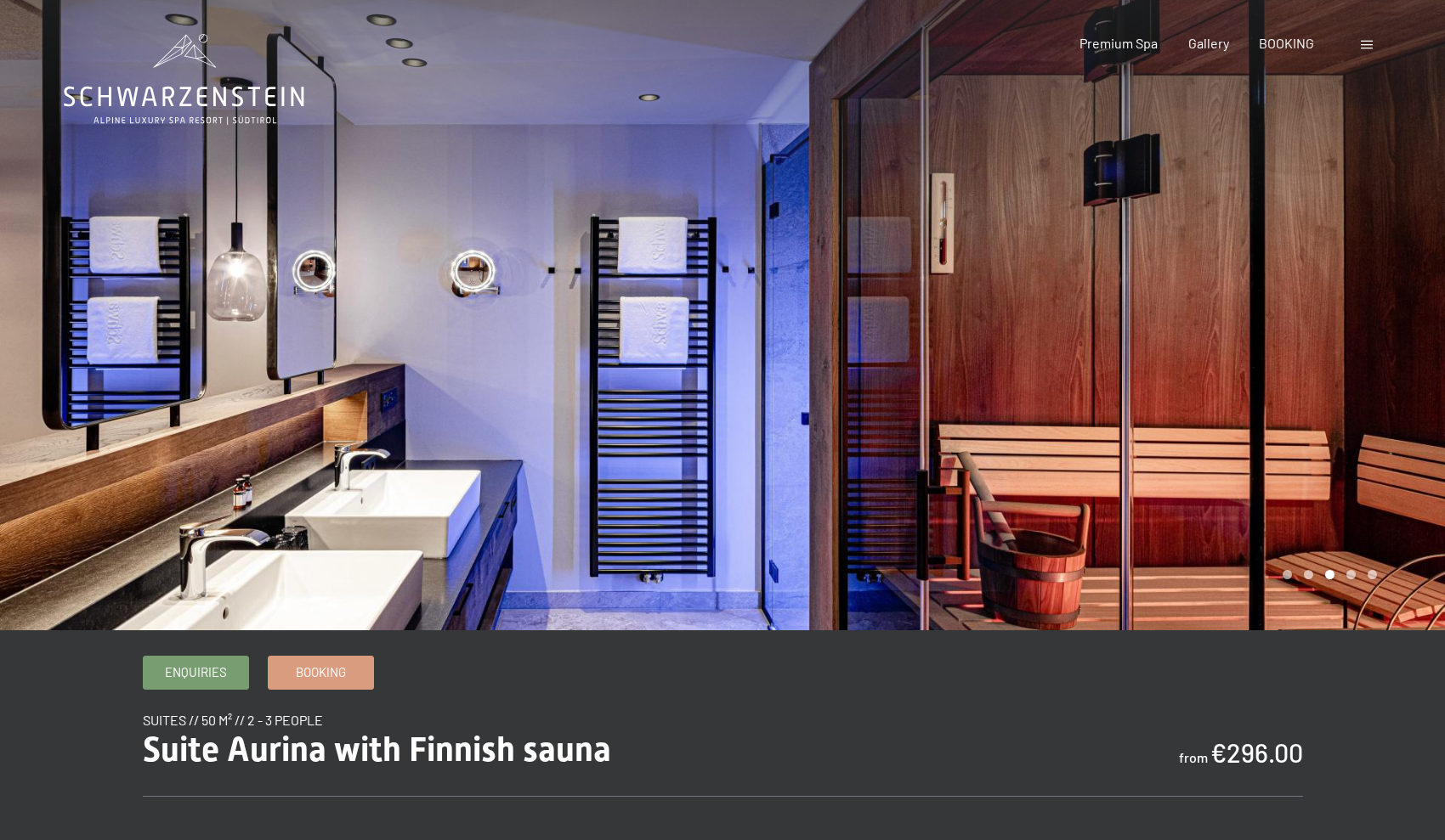
click at [1414, 270] on div at bounding box center [1083, 315] width 722 height 630
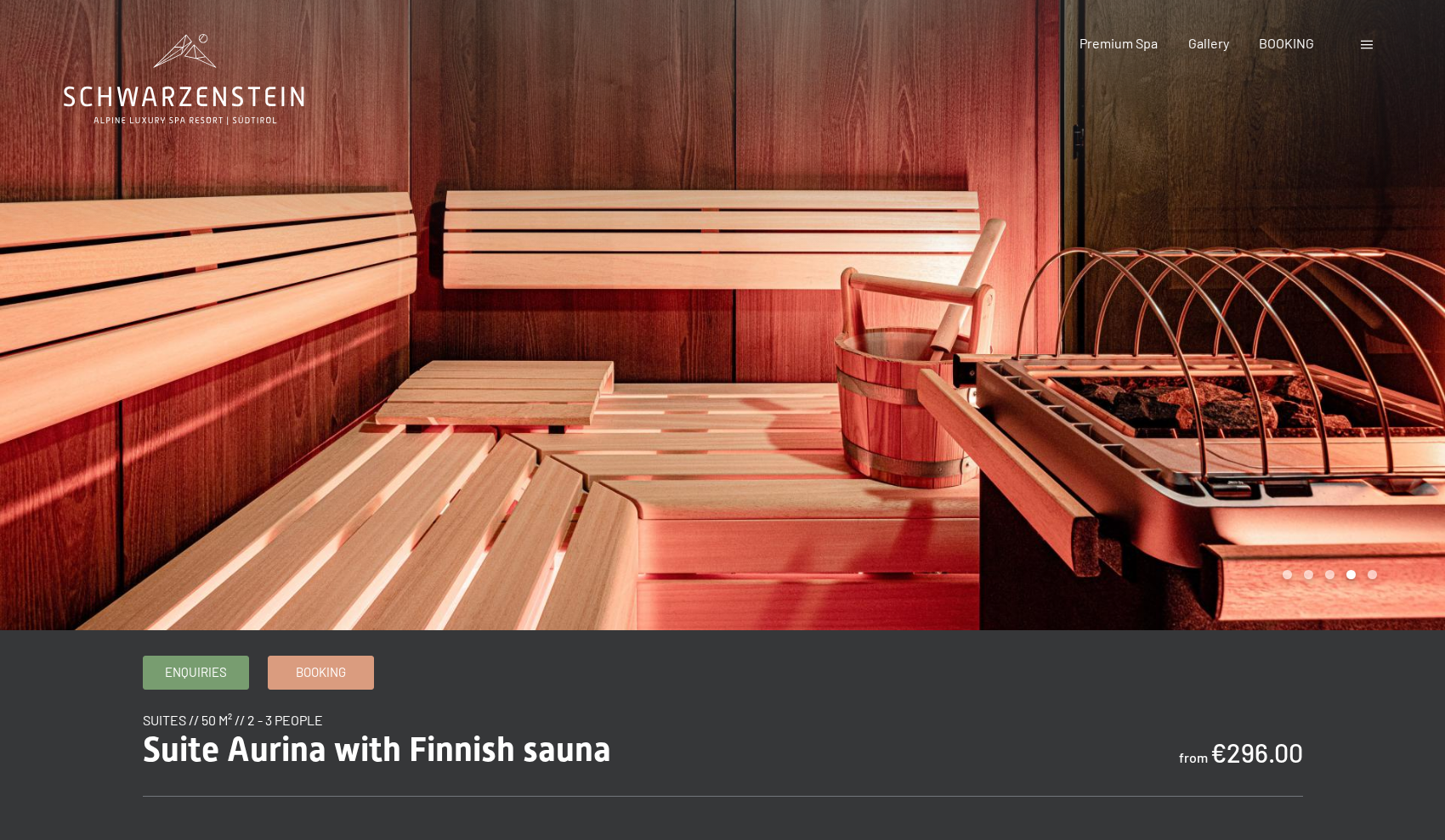
click at [1414, 270] on div at bounding box center [1083, 315] width 722 height 630
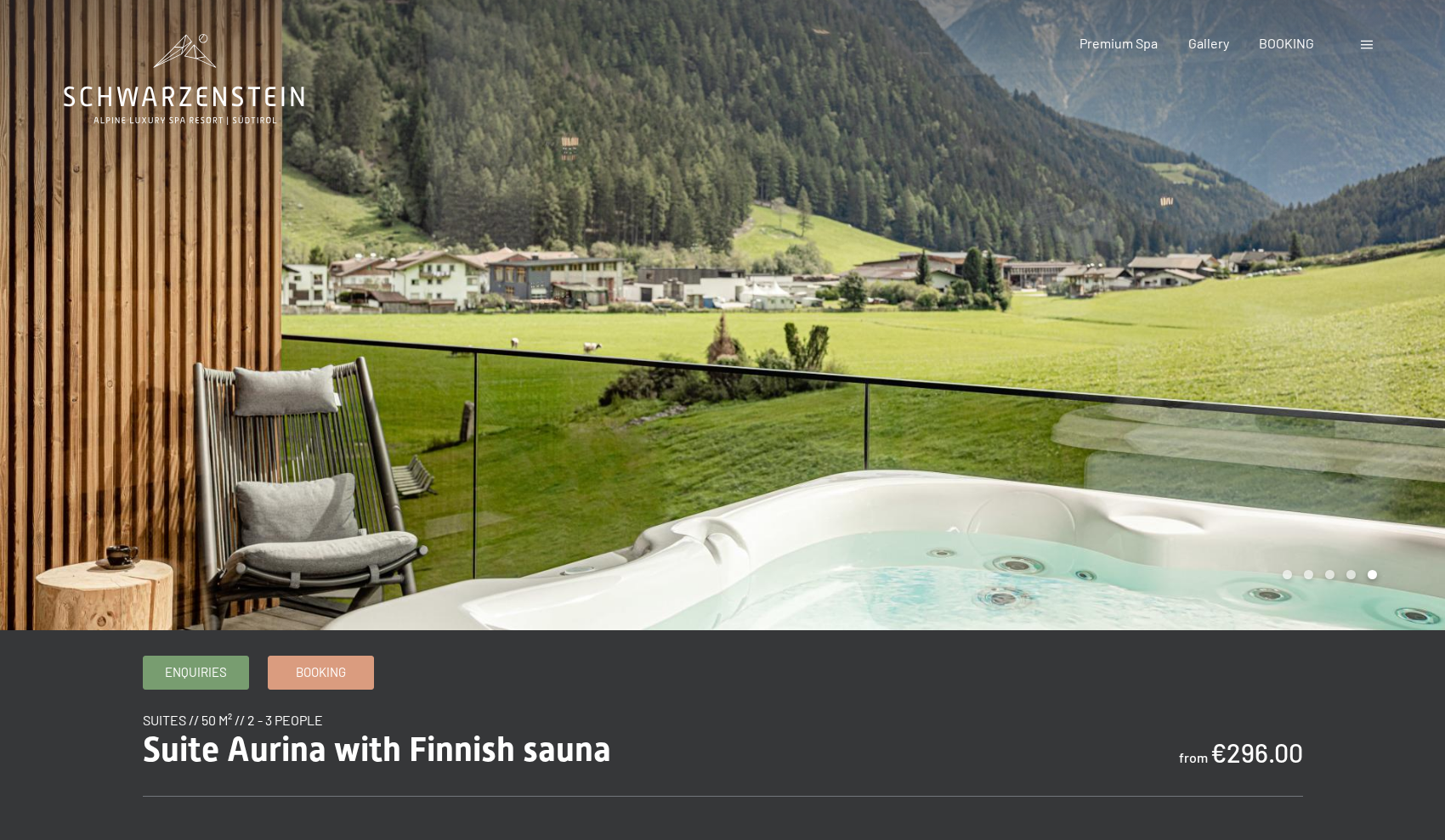
click at [1414, 270] on div at bounding box center [1083, 315] width 722 height 630
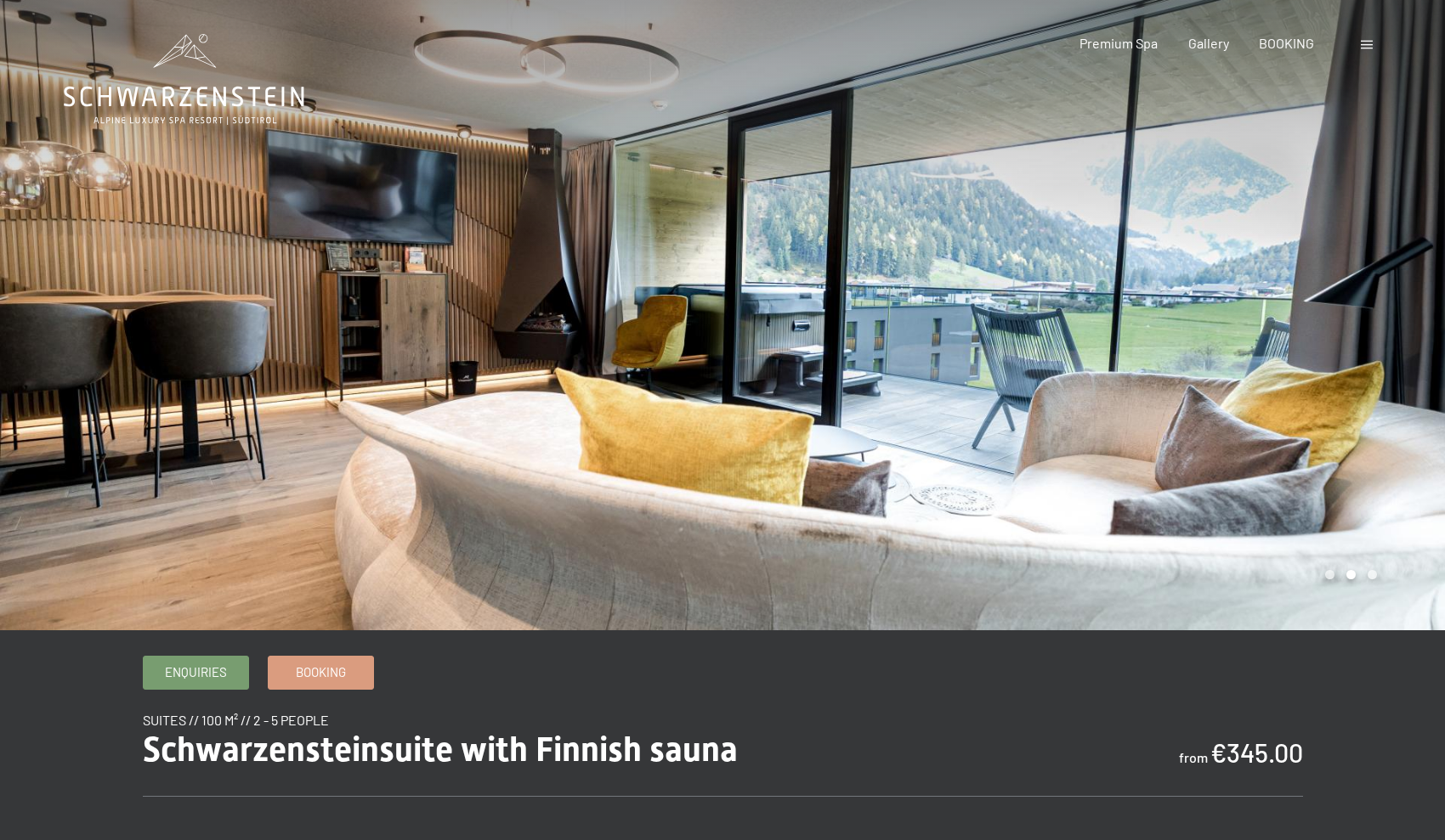
click at [1434, 447] on div at bounding box center [1083, 315] width 722 height 630
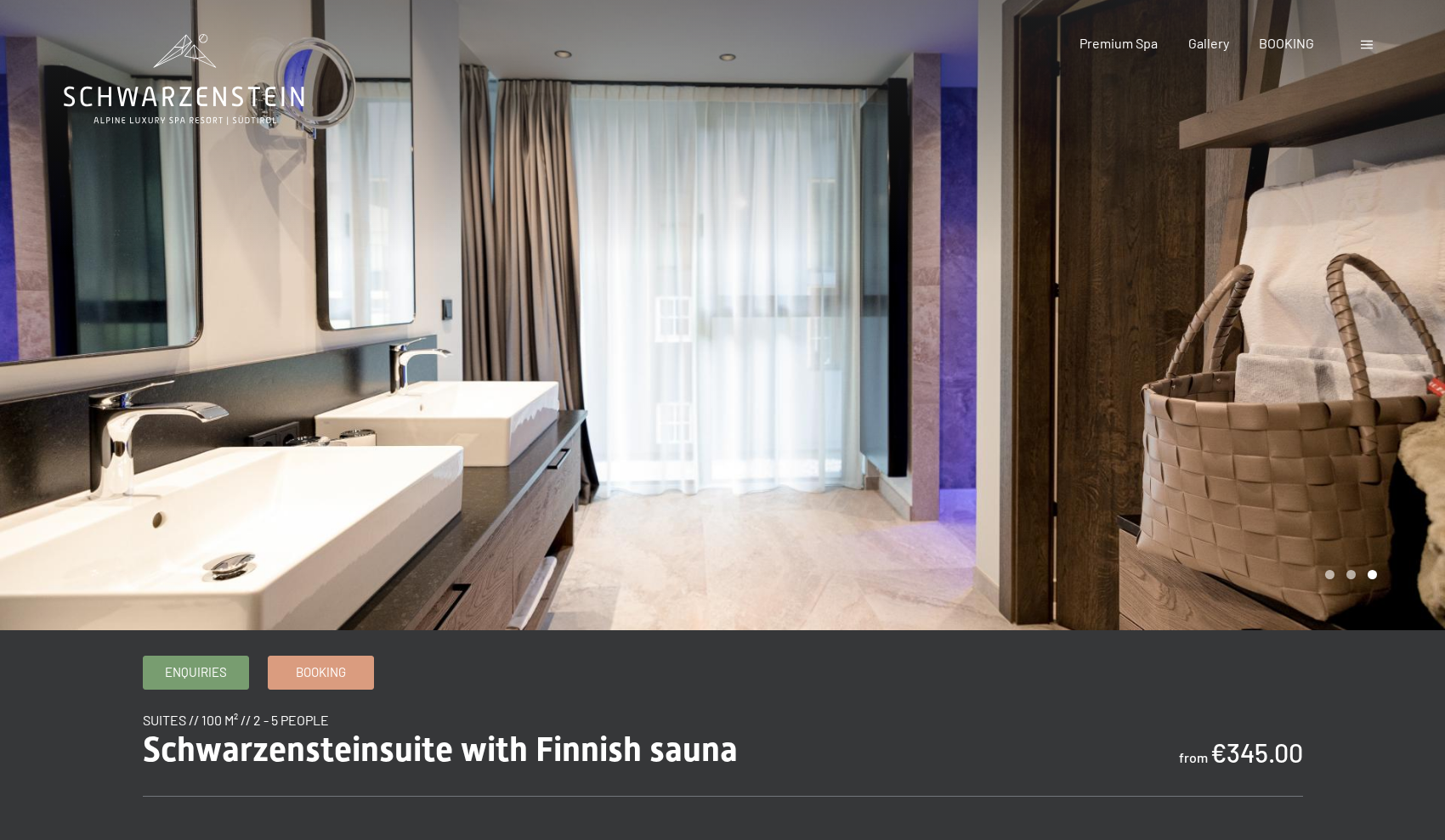
click at [1434, 447] on div at bounding box center [1083, 315] width 722 height 630
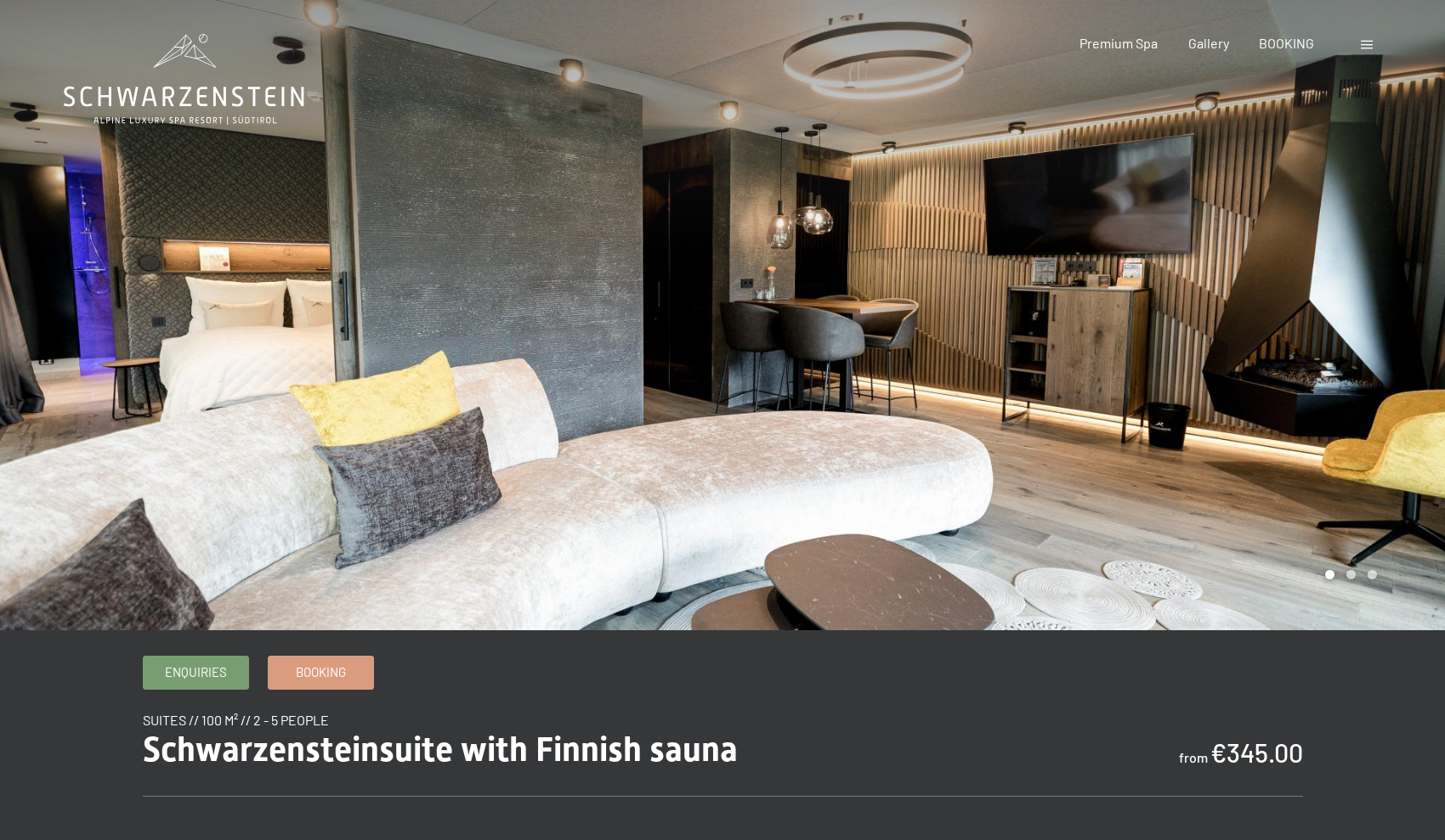
click at [1434, 446] on div at bounding box center [1083, 315] width 722 height 630
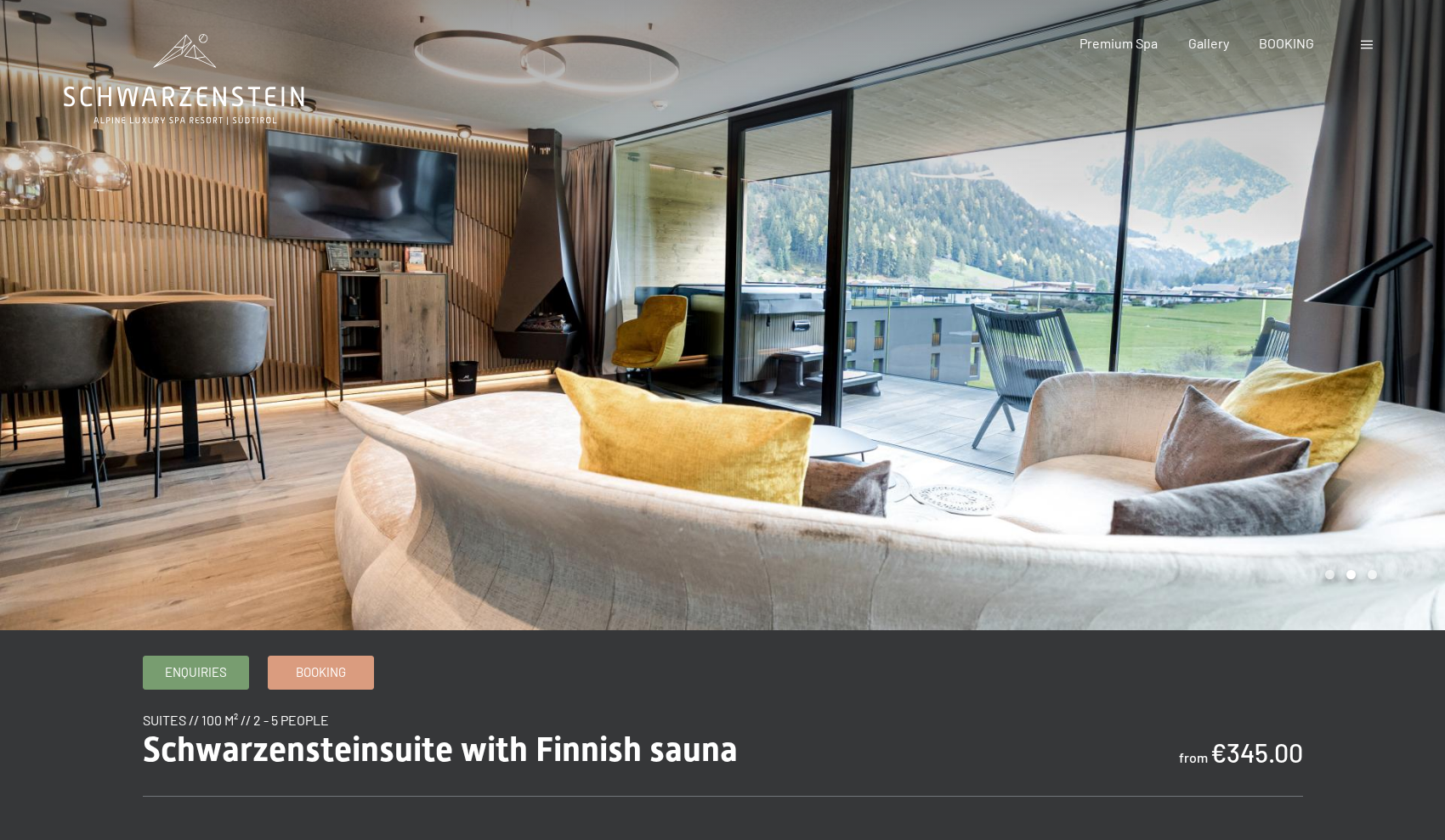
click at [1434, 446] on div at bounding box center [1083, 315] width 722 height 630
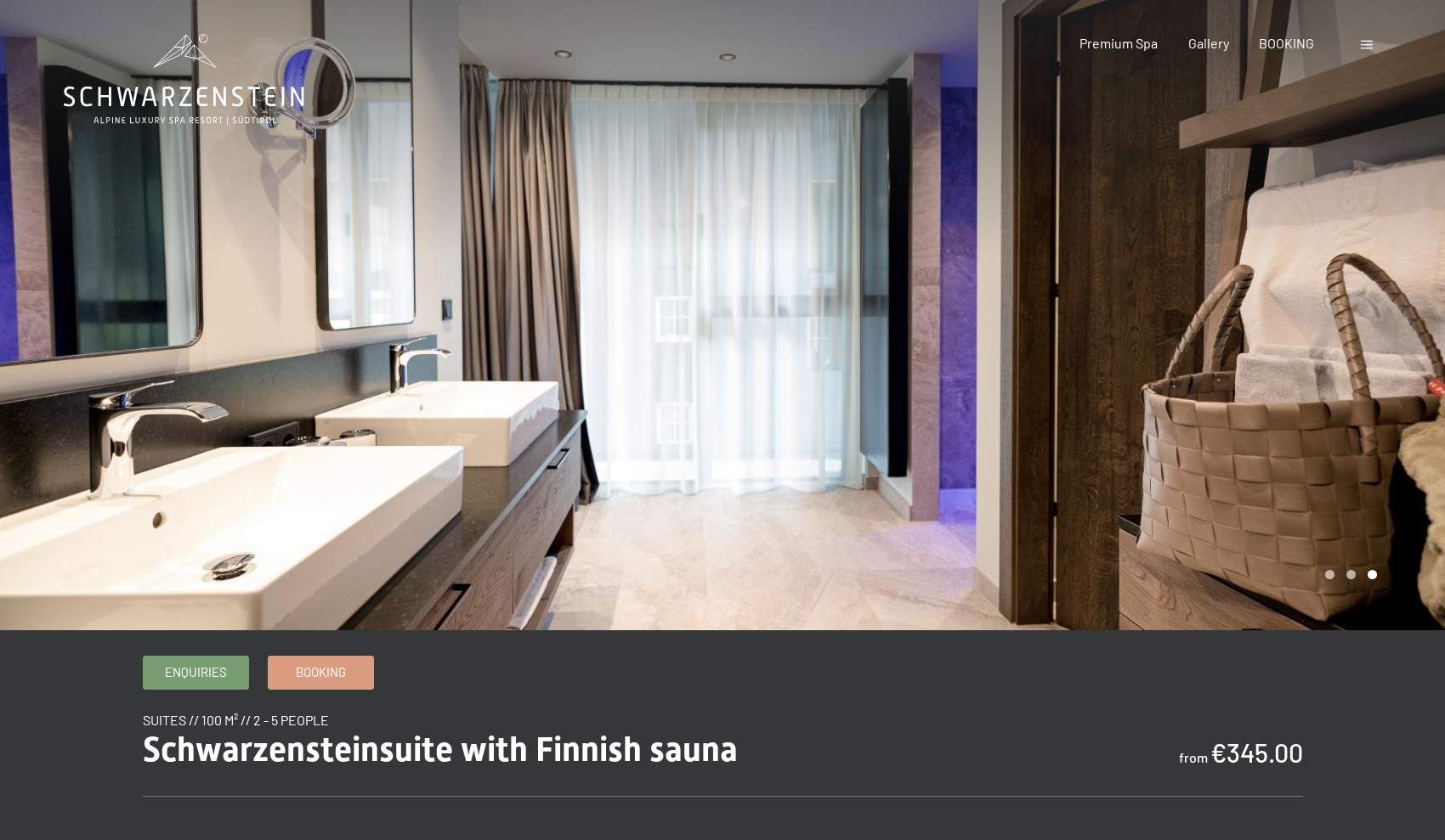
click at [1434, 446] on div at bounding box center [1083, 315] width 722 height 630
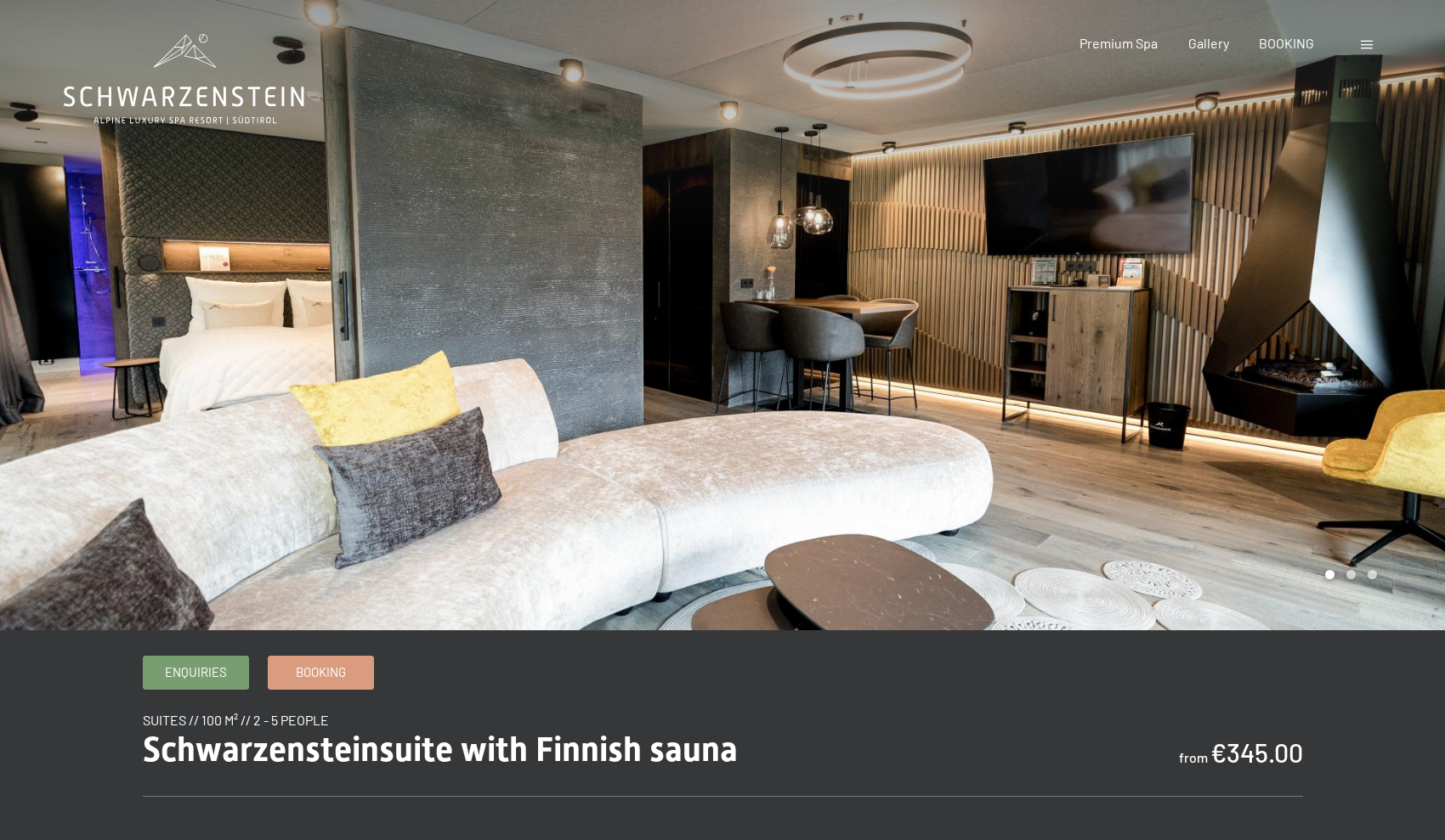
click at [228, 92] on icon at bounding box center [184, 79] width 240 height 91
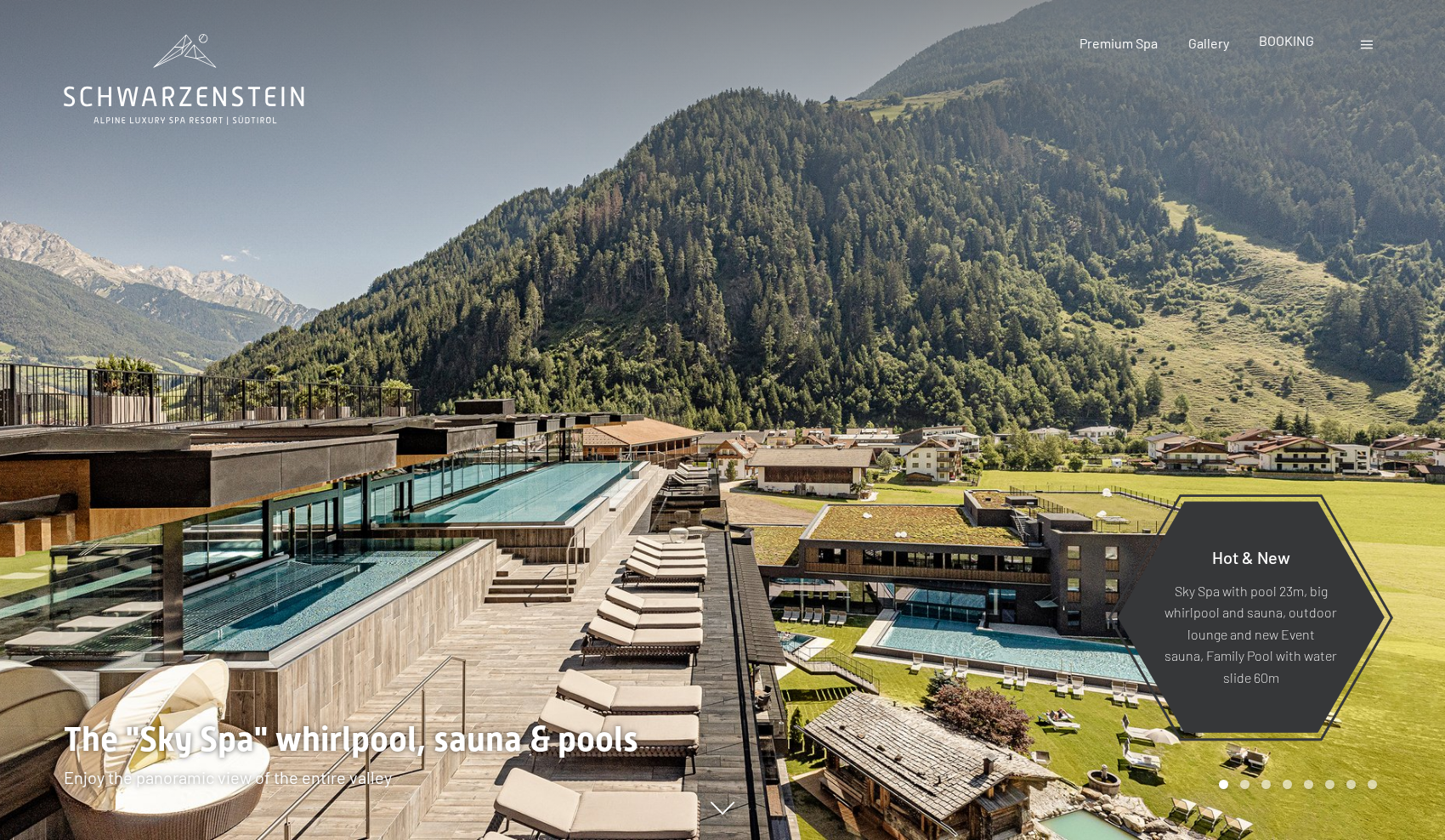
click at [1295, 39] on span "BOOKING" at bounding box center [1286, 40] width 55 height 16
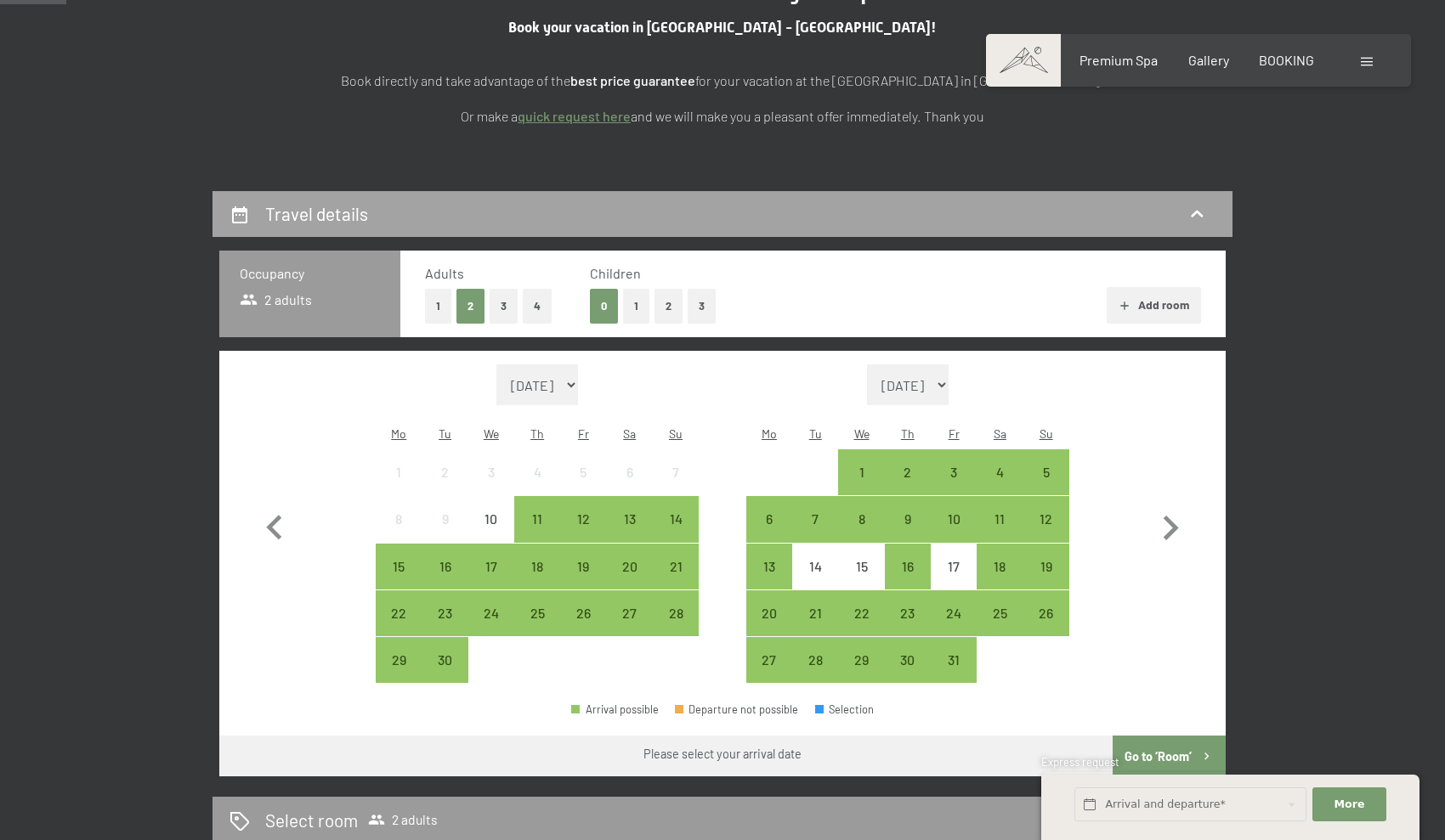
scroll to position [264, 0]
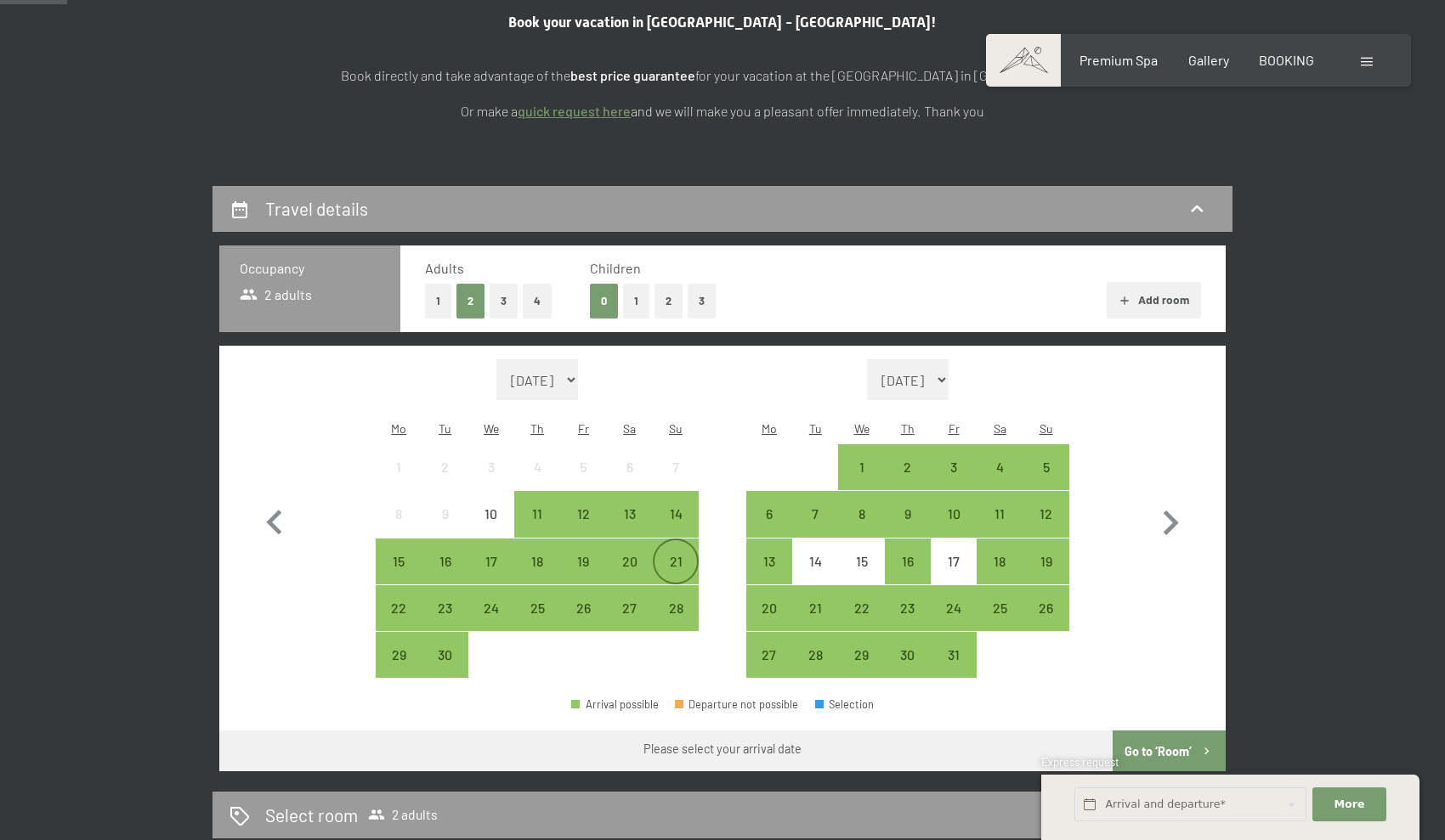
click at [668, 555] on div "21" at bounding box center [675, 576] width 42 height 42
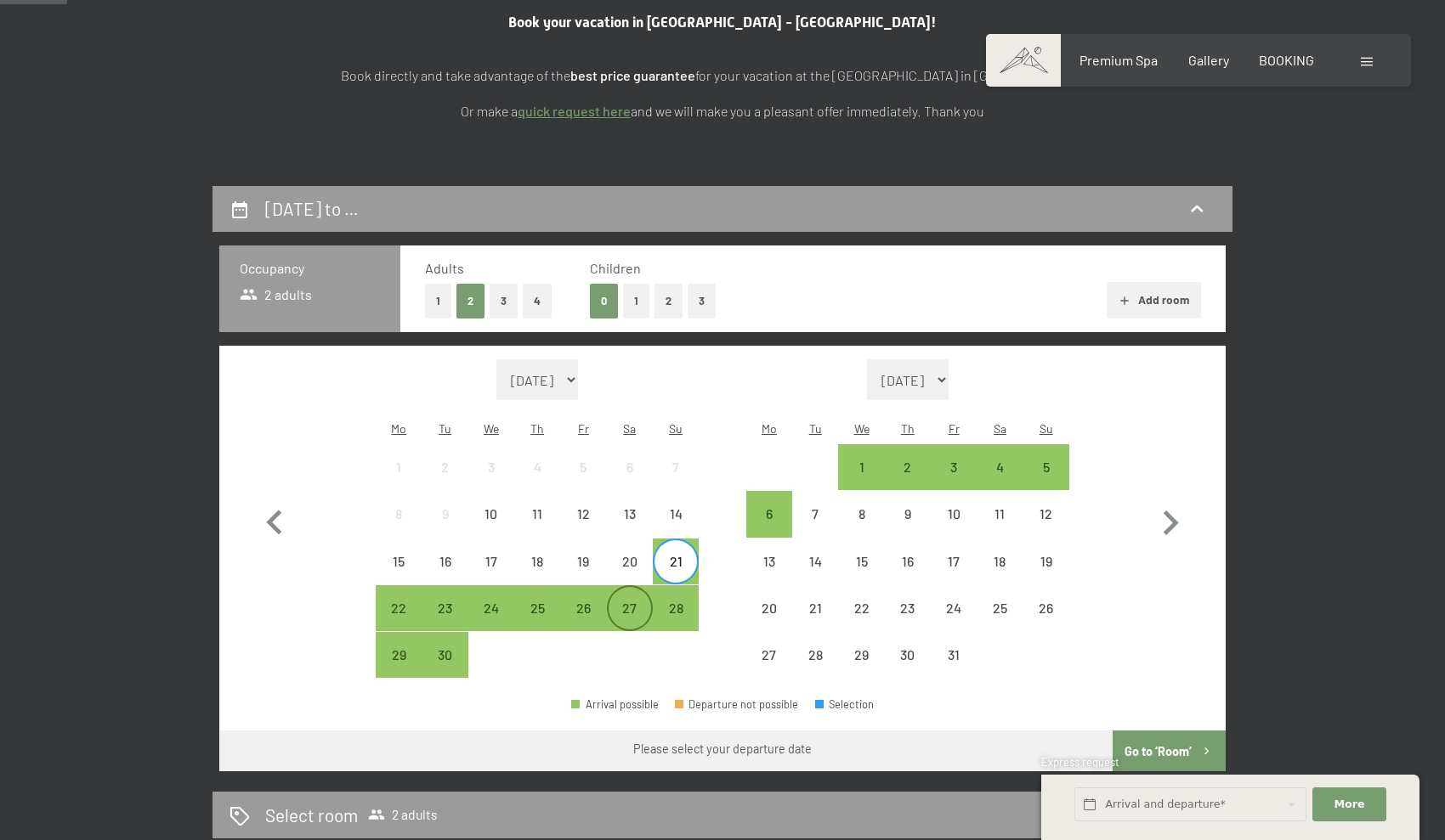
click at [633, 602] on div "27" at bounding box center [629, 622] width 42 height 42
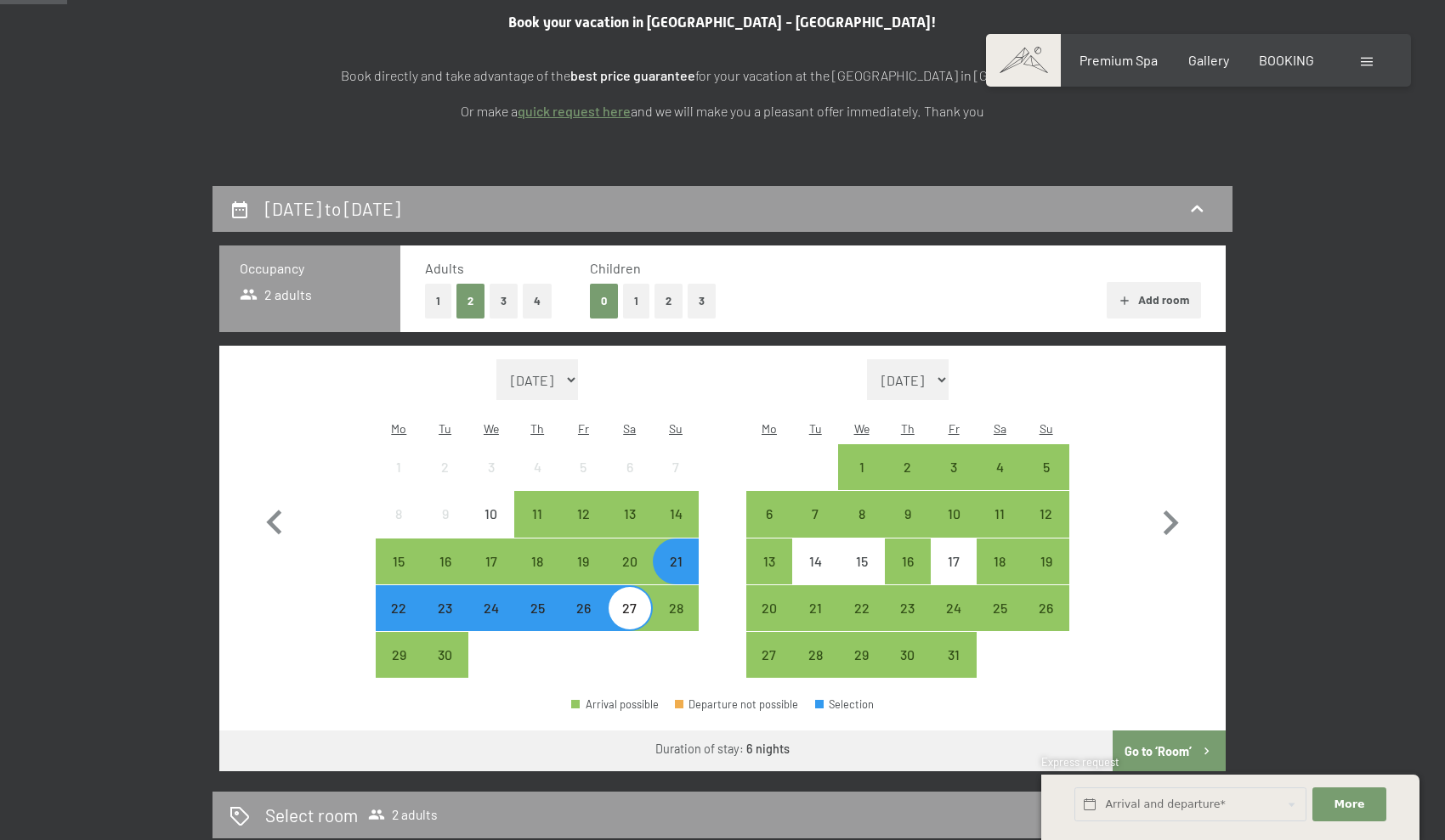
click at [1169, 730] on button "Go to ‘Room’" at bounding box center [1169, 750] width 113 height 40
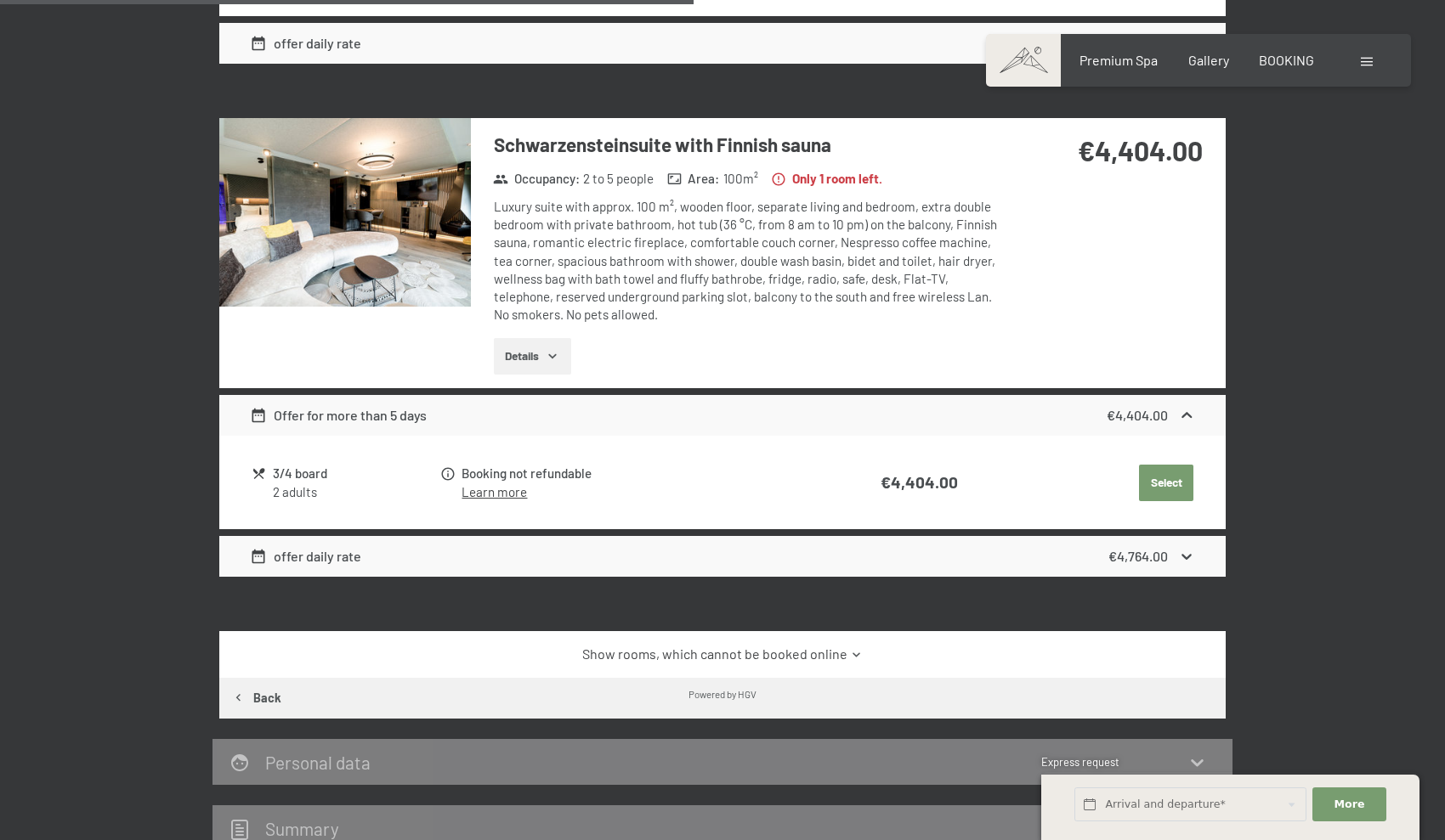
scroll to position [1052, 0]
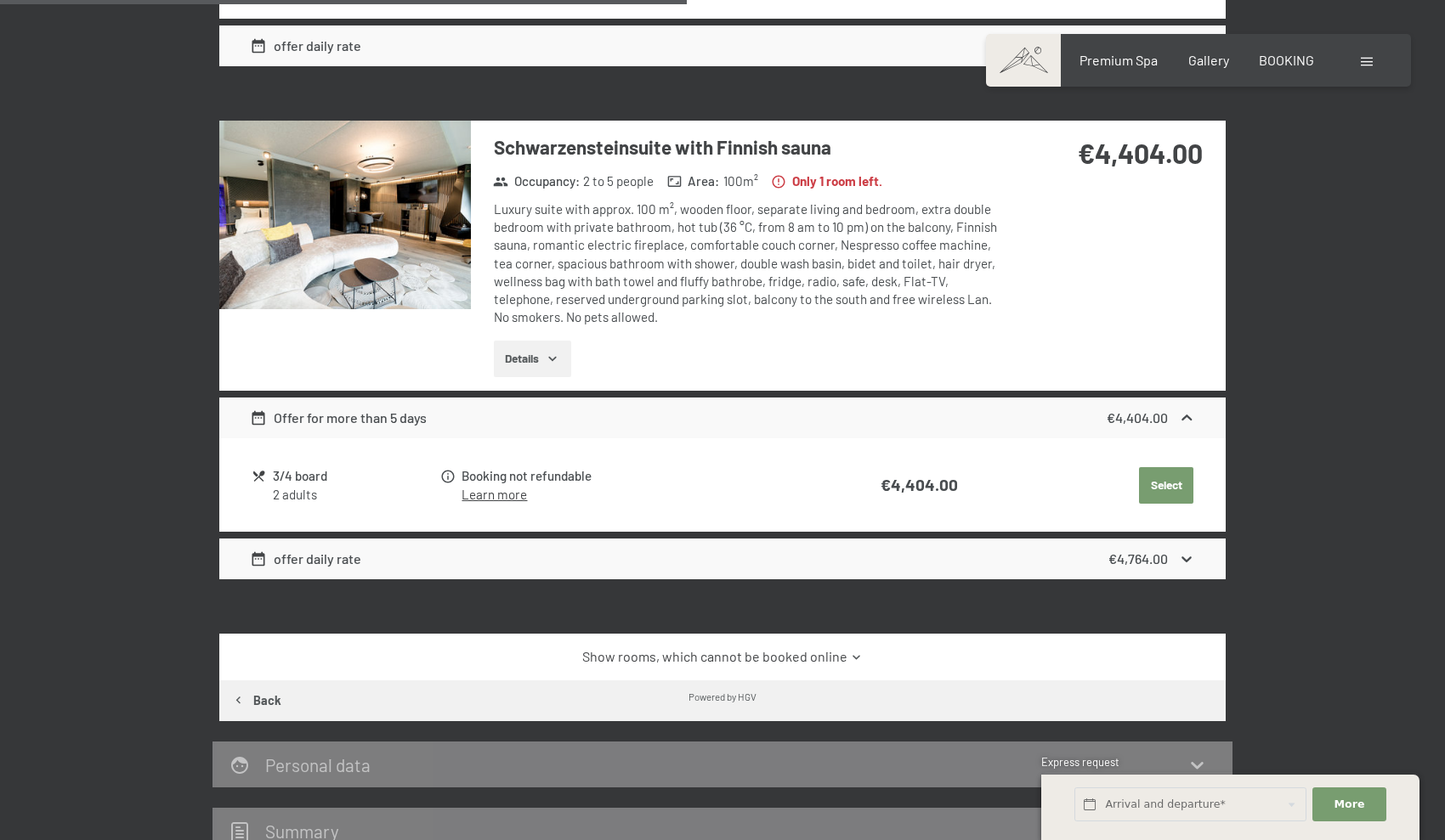
click at [552, 352] on icon "button" at bounding box center [552, 358] width 13 height 13
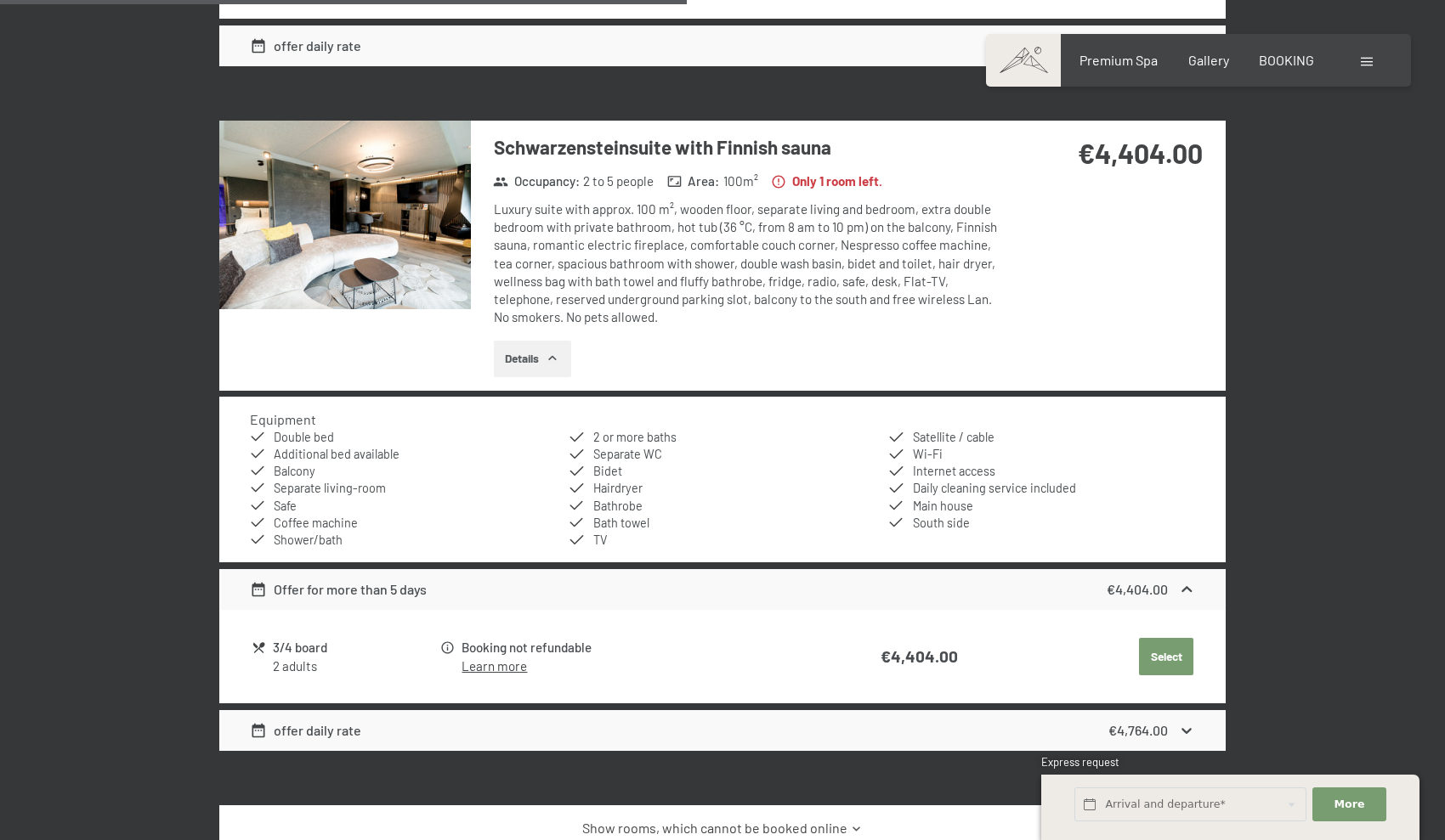
click at [366, 229] on img at bounding box center [346, 215] width 252 height 189
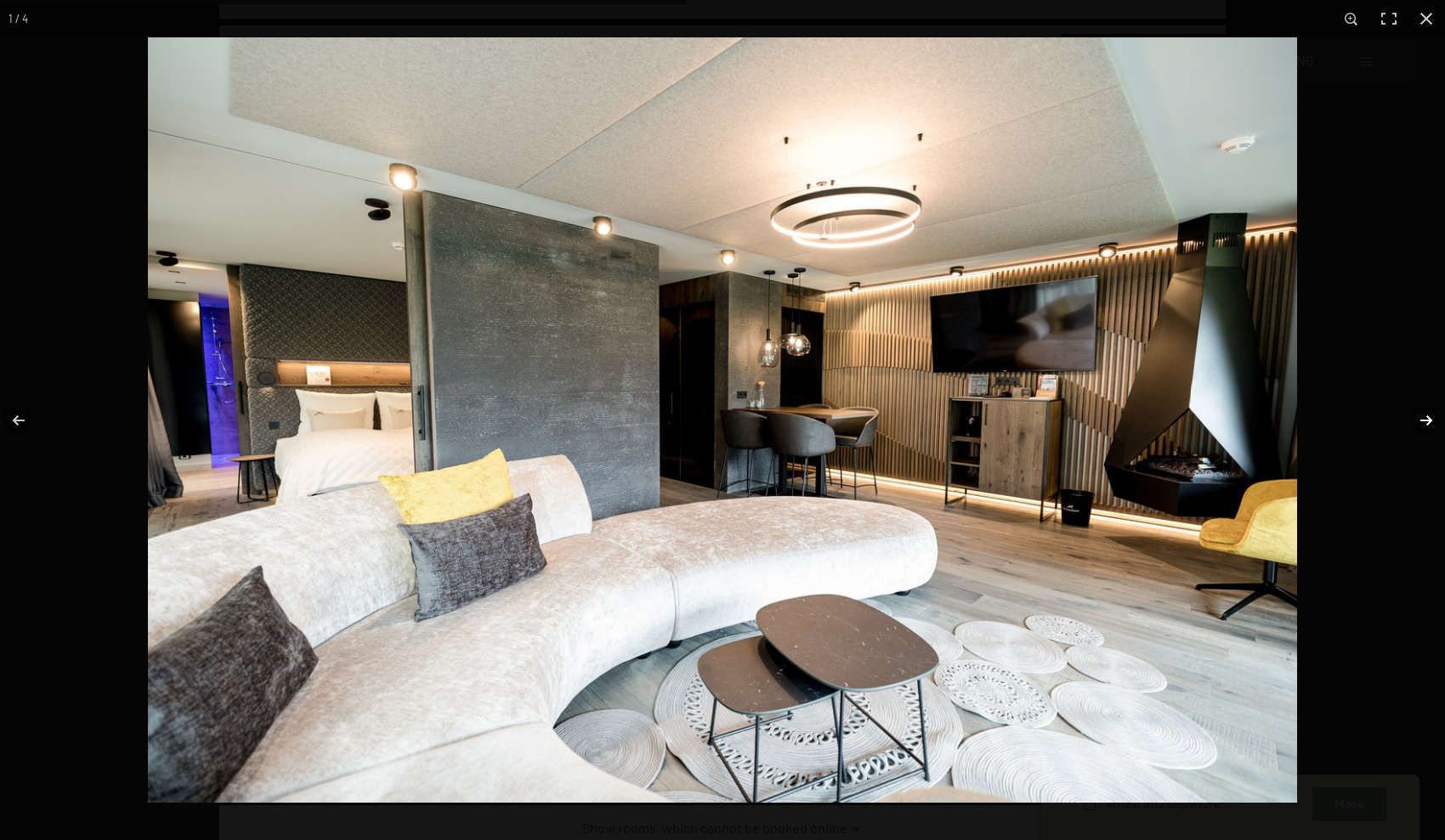
click at [1424, 421] on button "button" at bounding box center [1415, 420] width 59 height 85
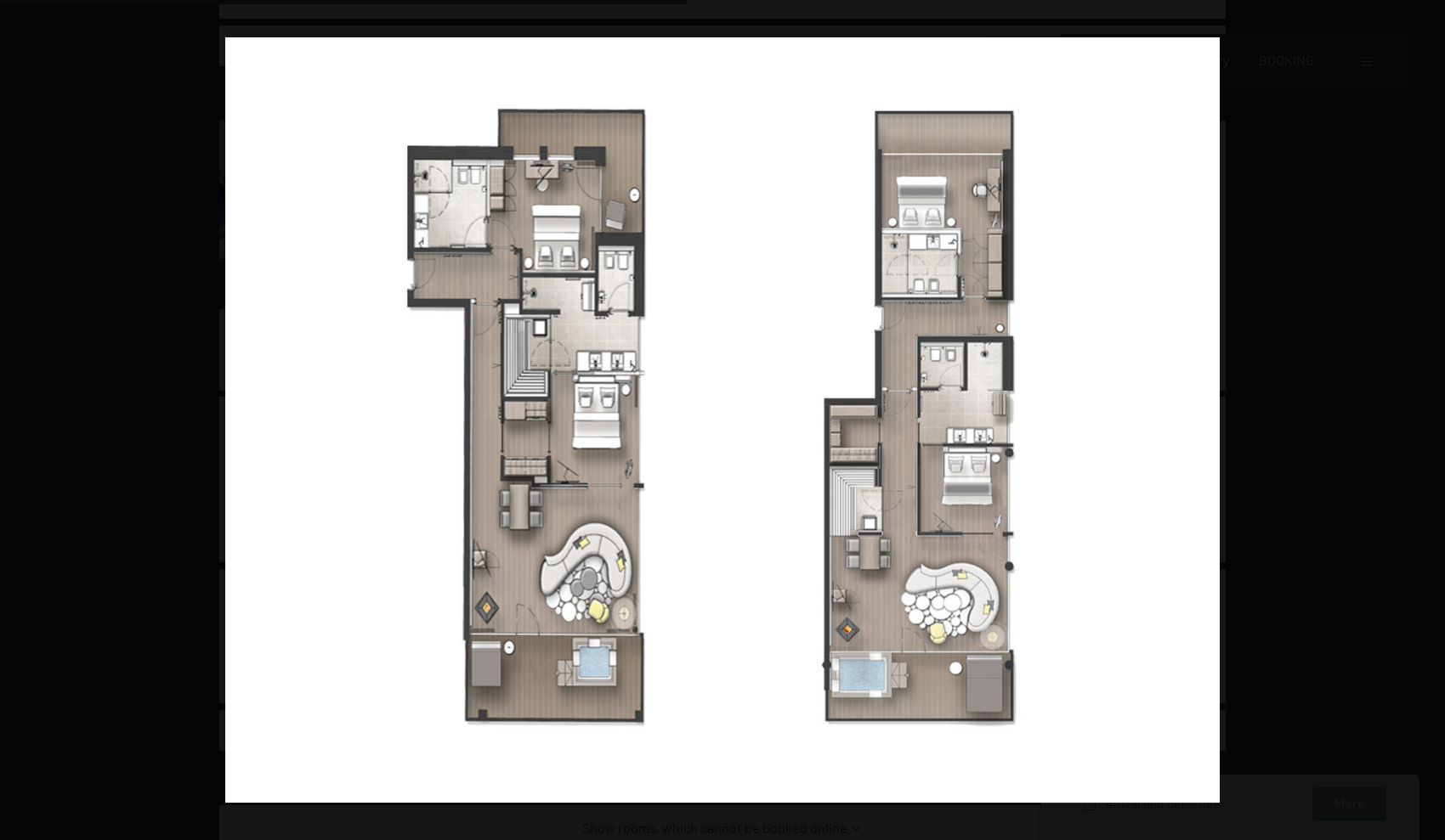
click at [1424, 421] on button "button" at bounding box center [1415, 420] width 59 height 85
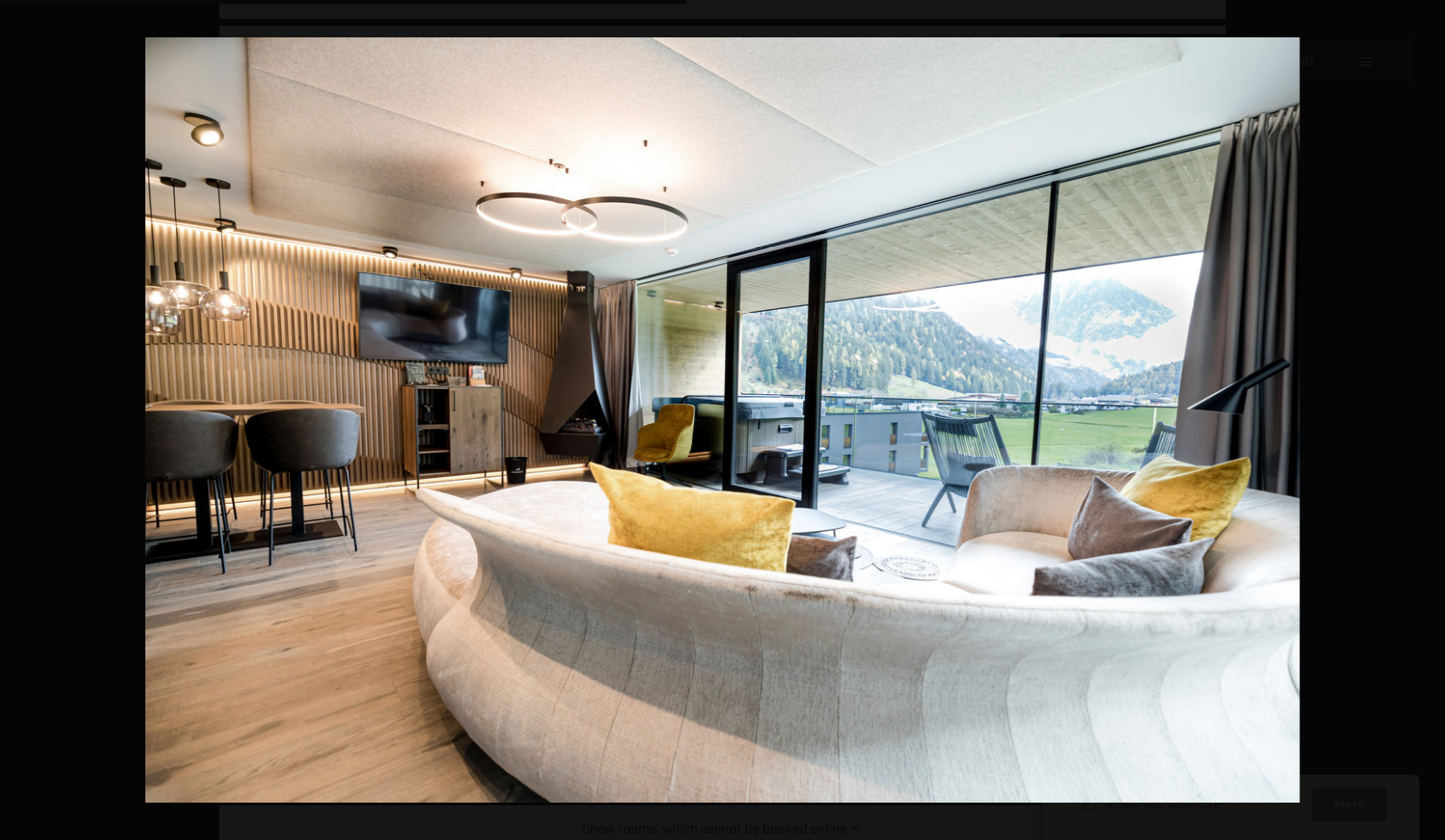
click at [1424, 421] on button "button" at bounding box center [1415, 420] width 59 height 85
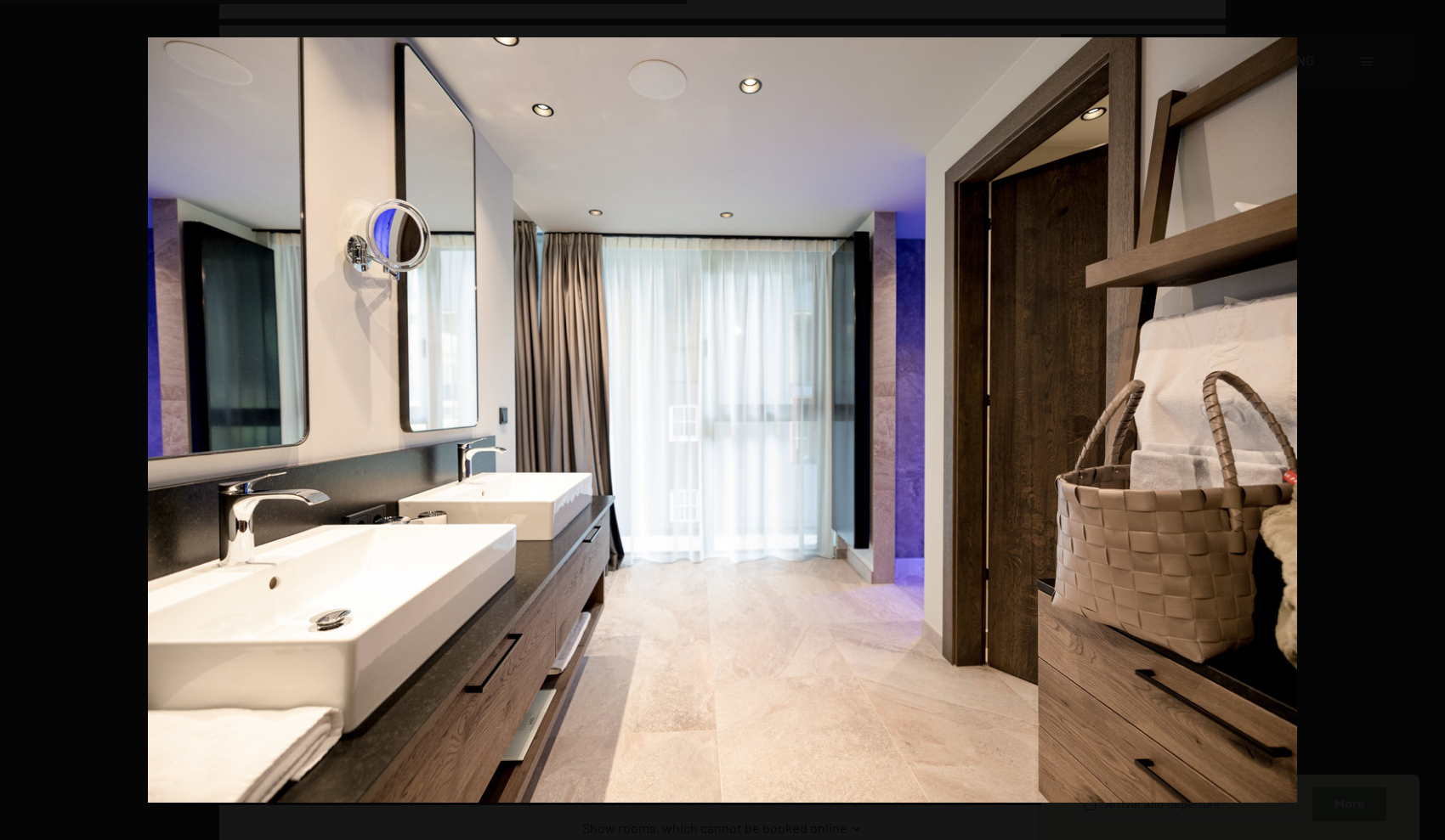
click at [1424, 421] on button "button" at bounding box center [1415, 420] width 59 height 85
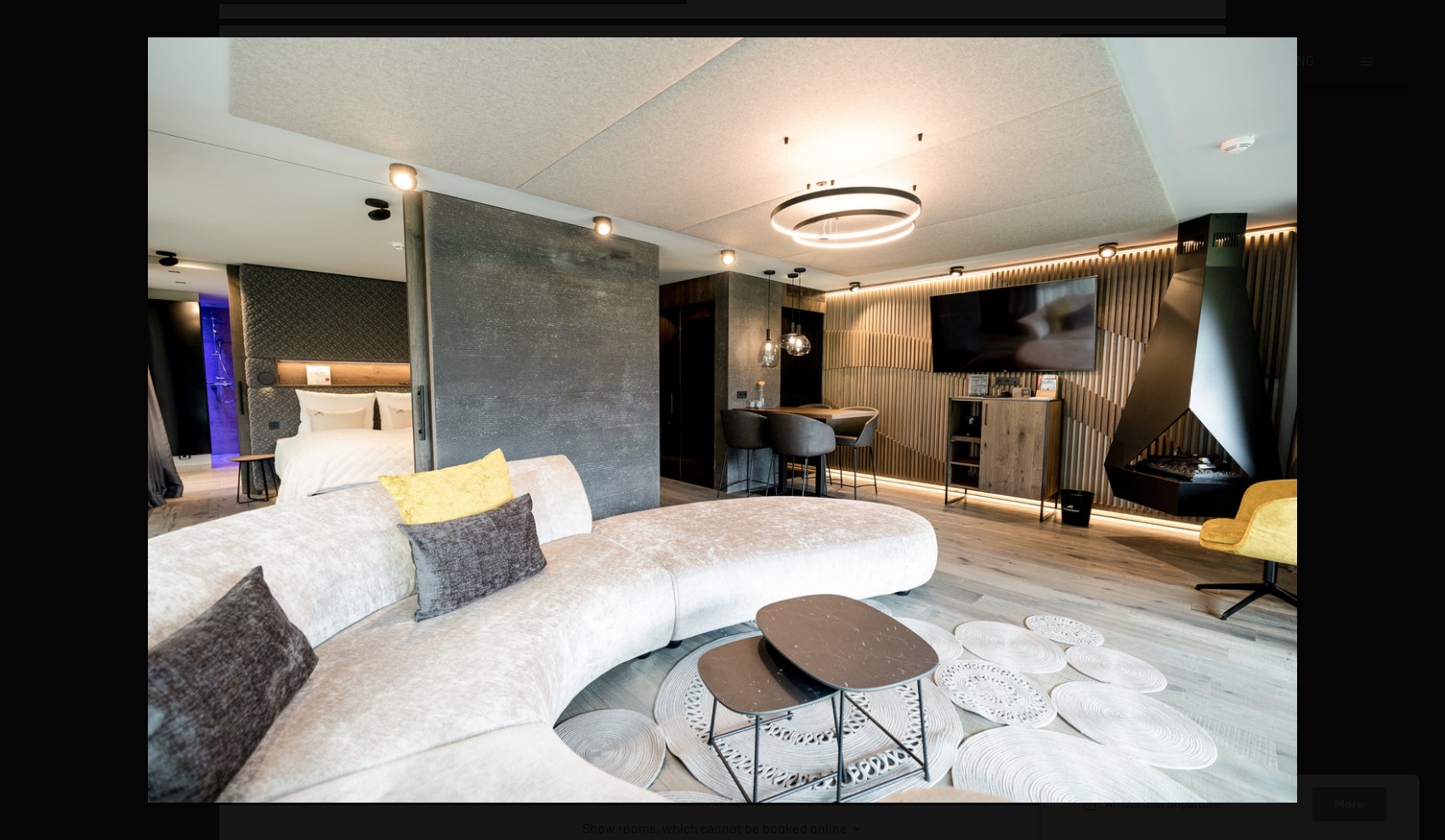
click at [1424, 421] on button "button" at bounding box center [1415, 420] width 59 height 85
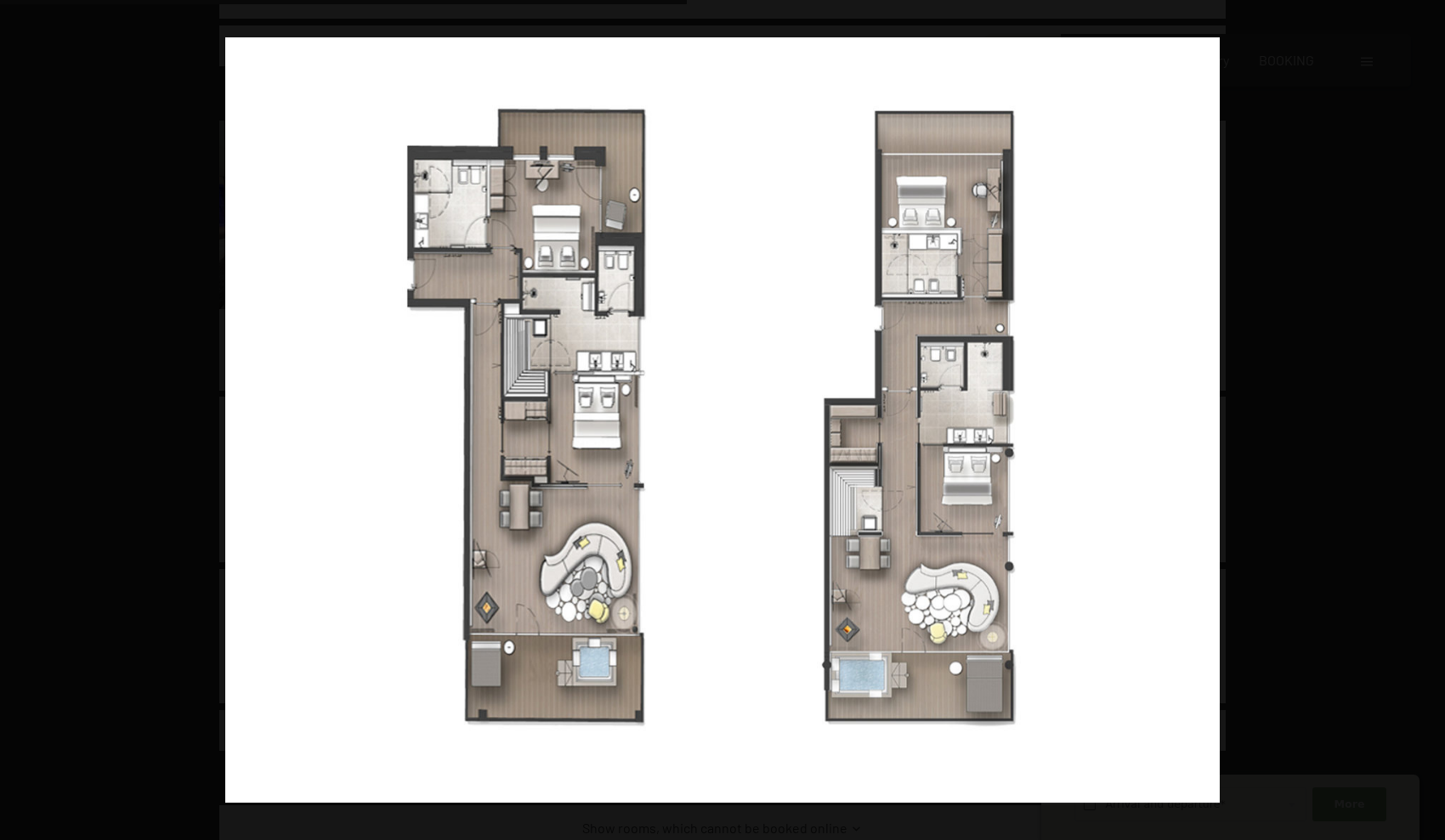
click at [1424, 421] on button "button" at bounding box center [1415, 420] width 59 height 85
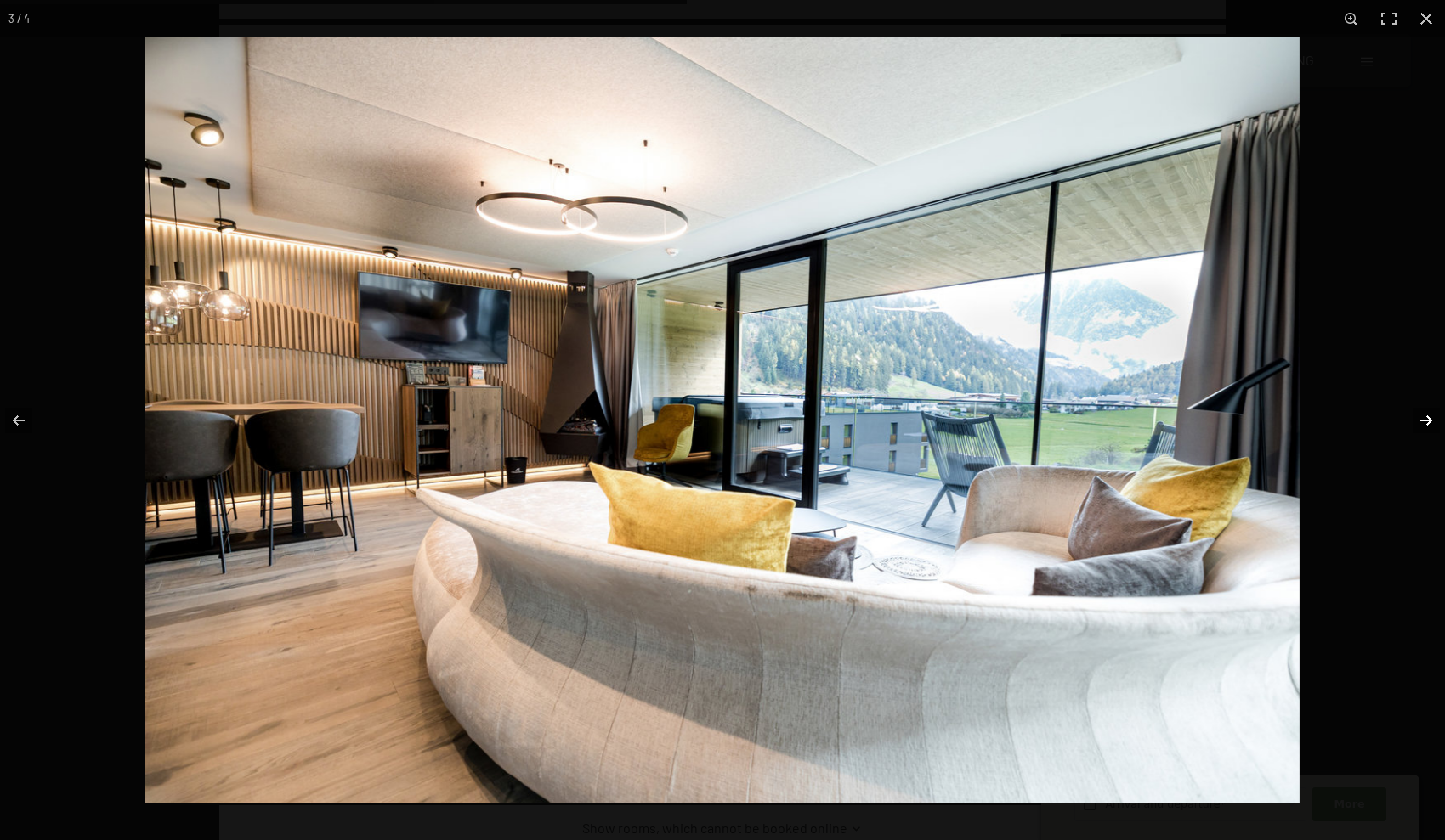
click at [1424, 421] on button "button" at bounding box center [1415, 420] width 59 height 85
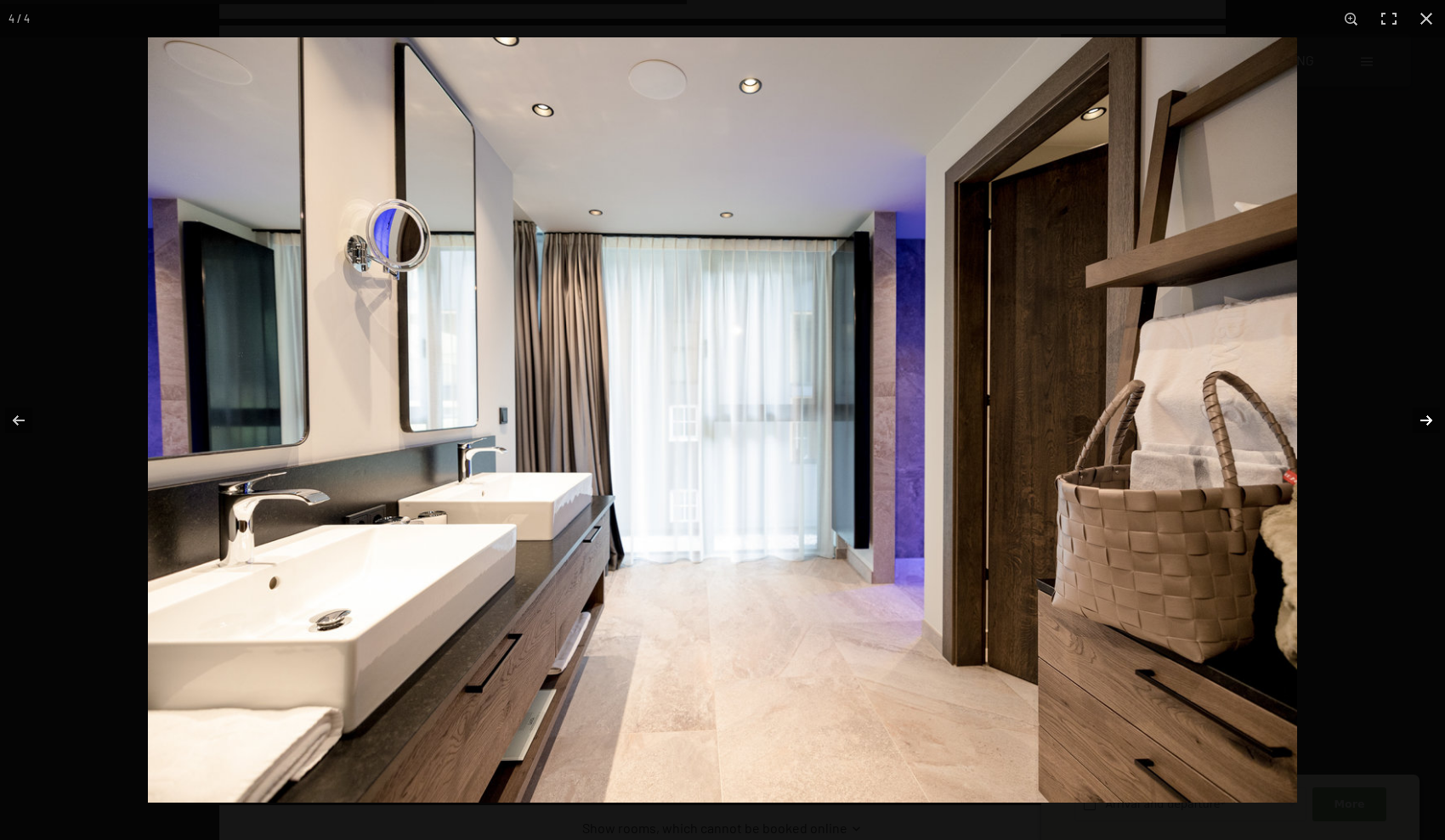
click at [1422, 421] on button "button" at bounding box center [1415, 420] width 59 height 85
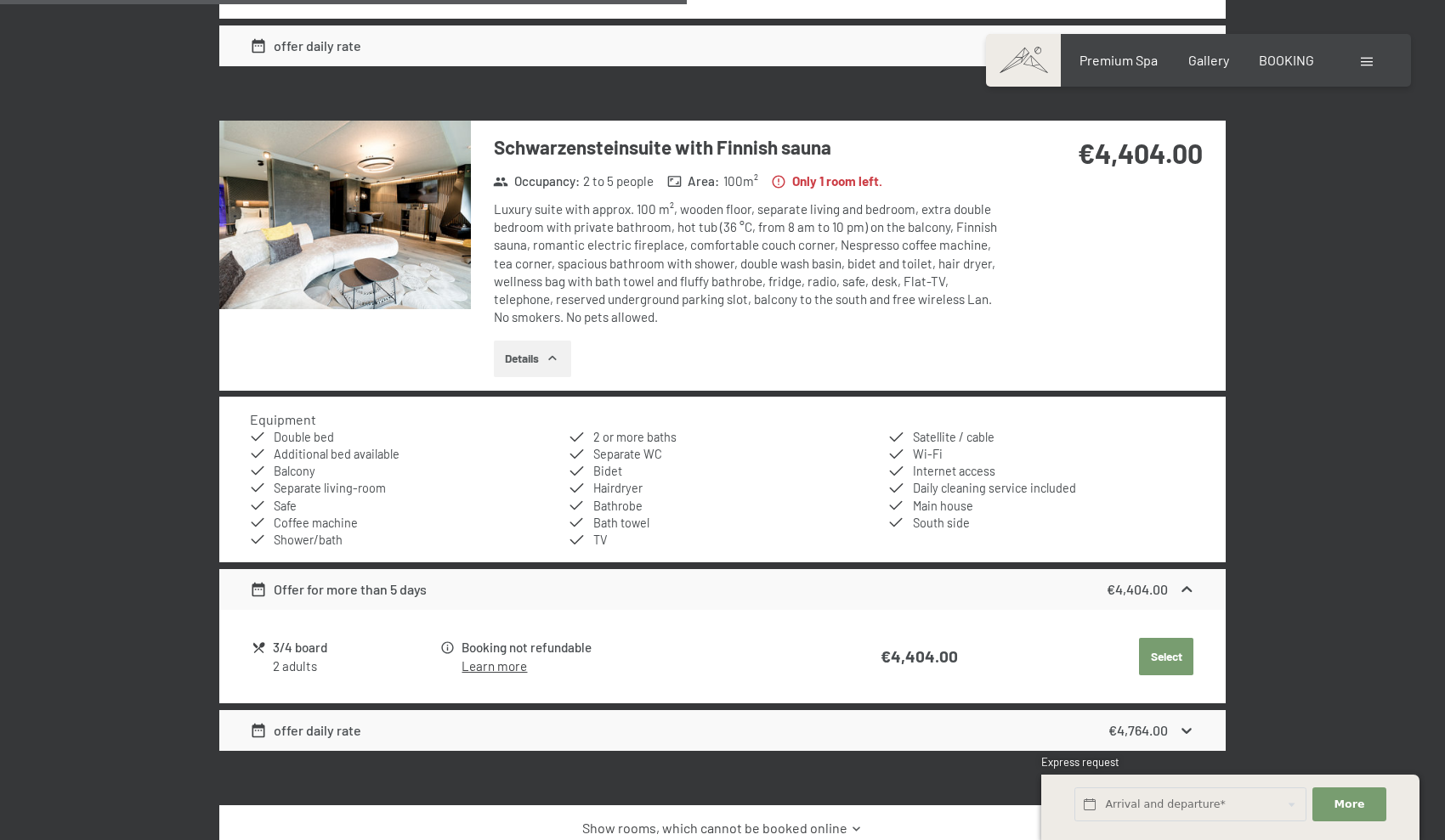
click at [0, 0] on button "button" at bounding box center [0, 0] width 0 height 0
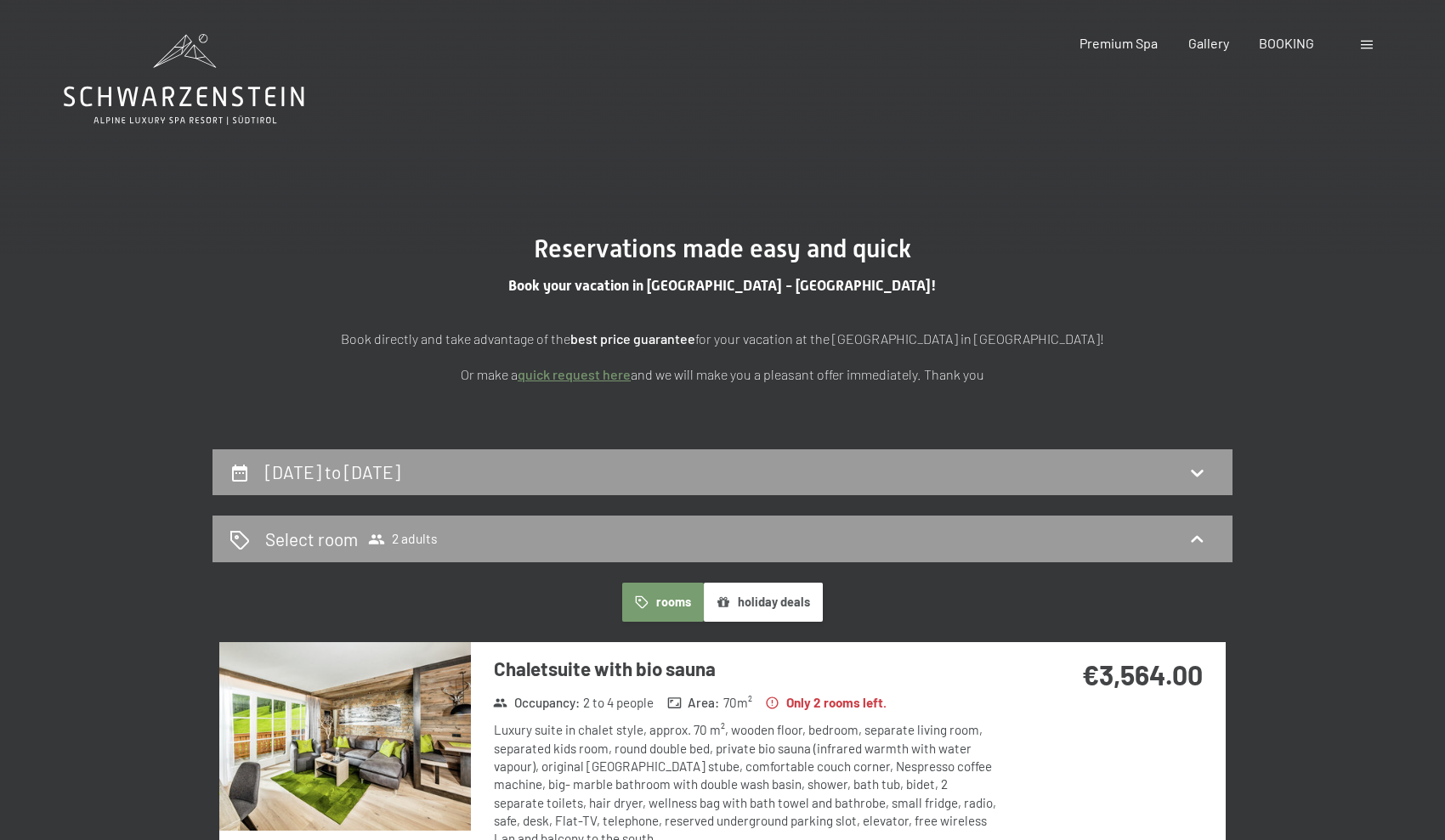
scroll to position [0, 0]
click at [1204, 469] on icon at bounding box center [1197, 472] width 21 height 21
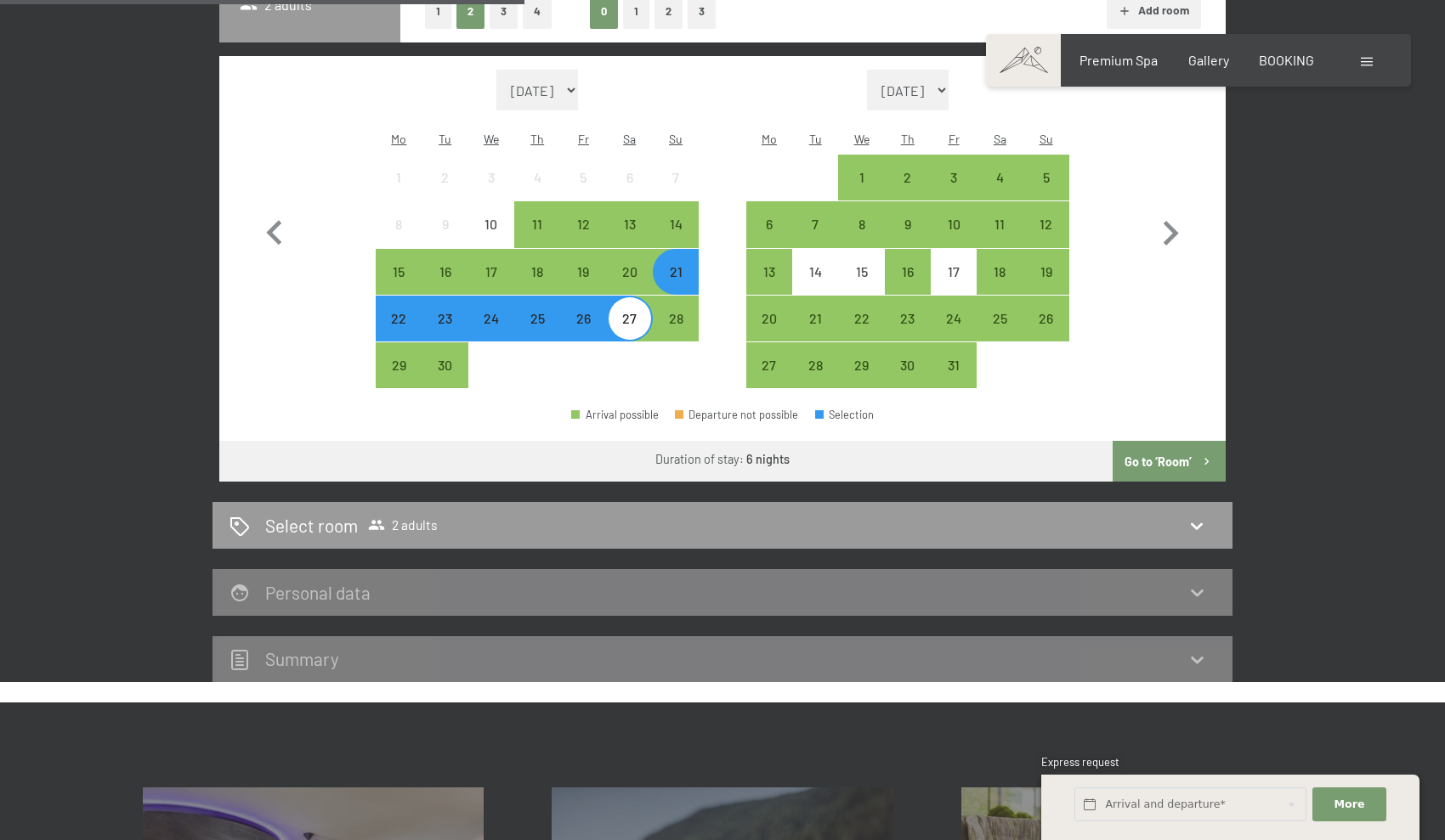
scroll to position [554, 0]
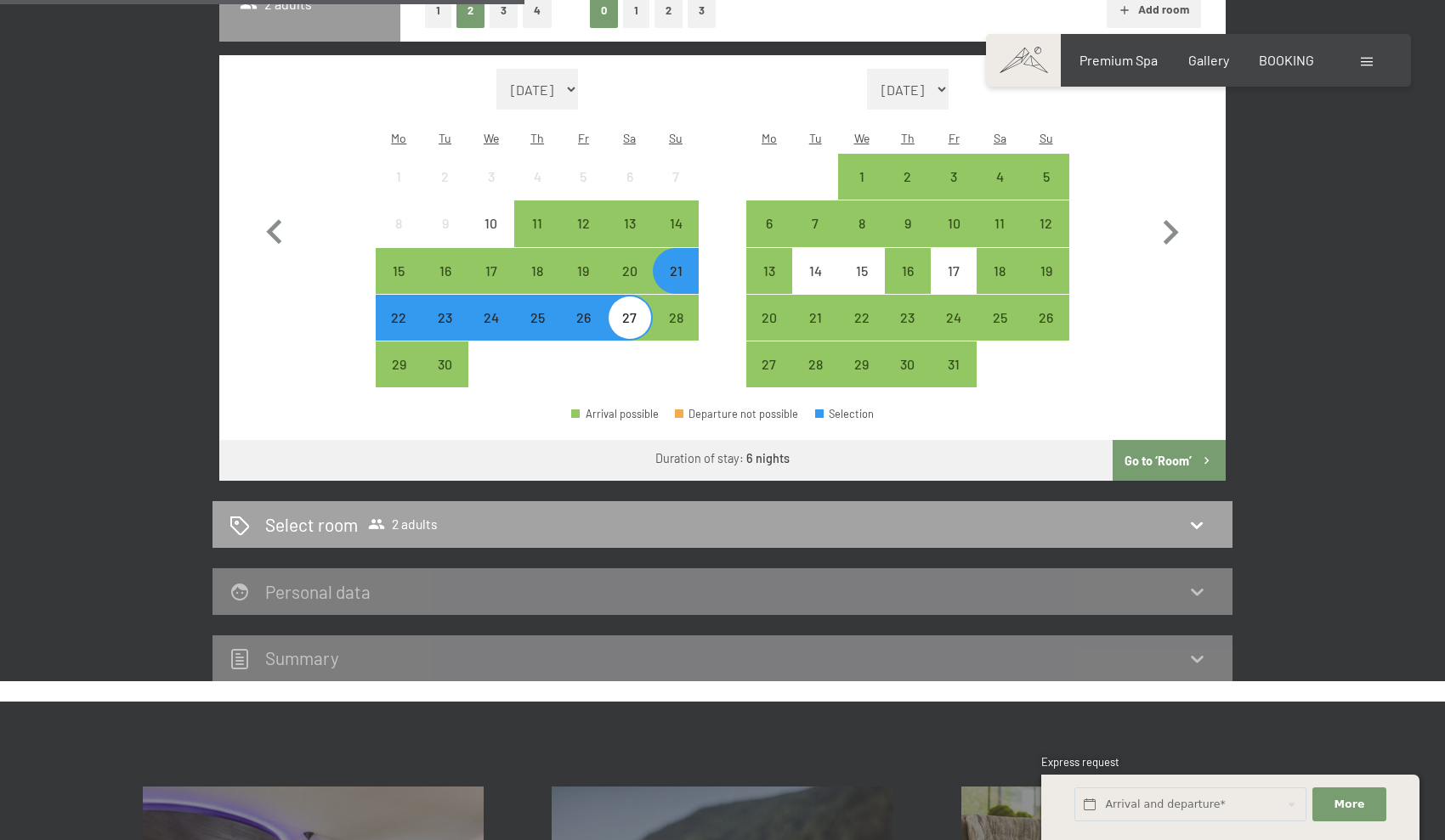
click at [1199, 514] on icon at bounding box center [1197, 524] width 21 height 21
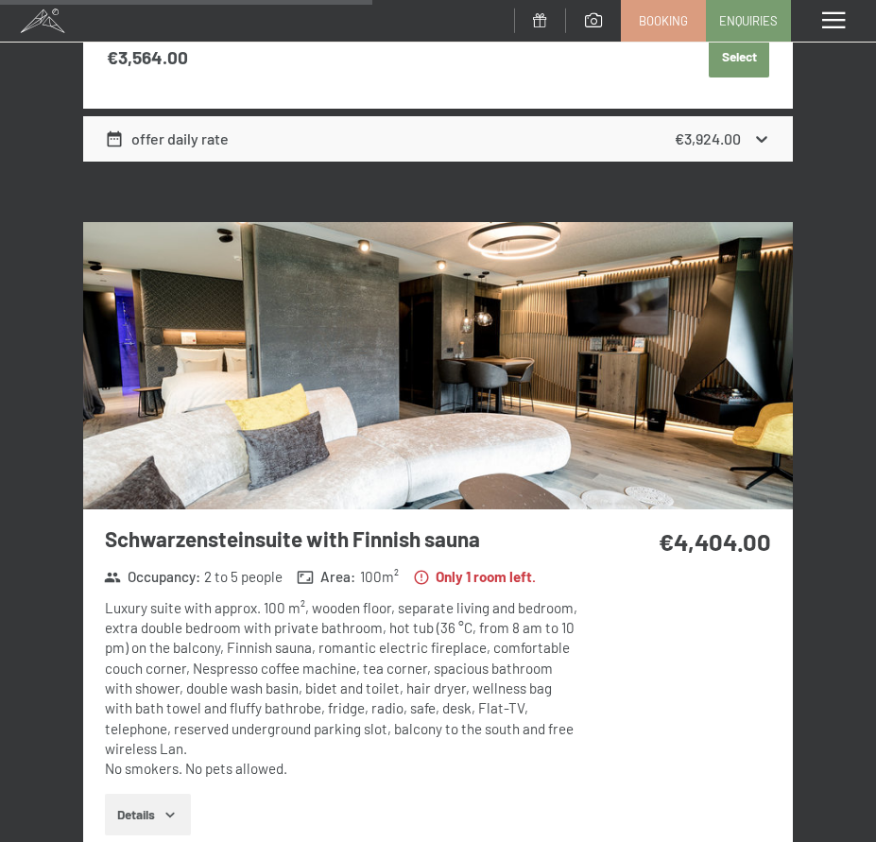
scroll to position [1248, 0]
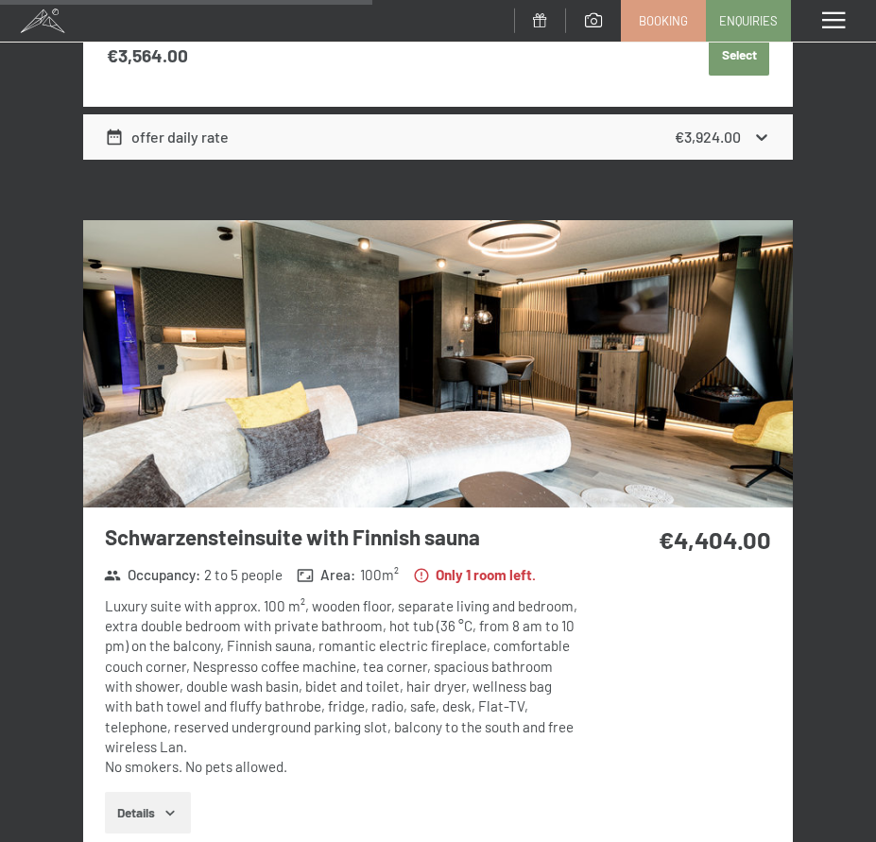
click at [177, 805] on icon "button" at bounding box center [169, 812] width 15 height 15
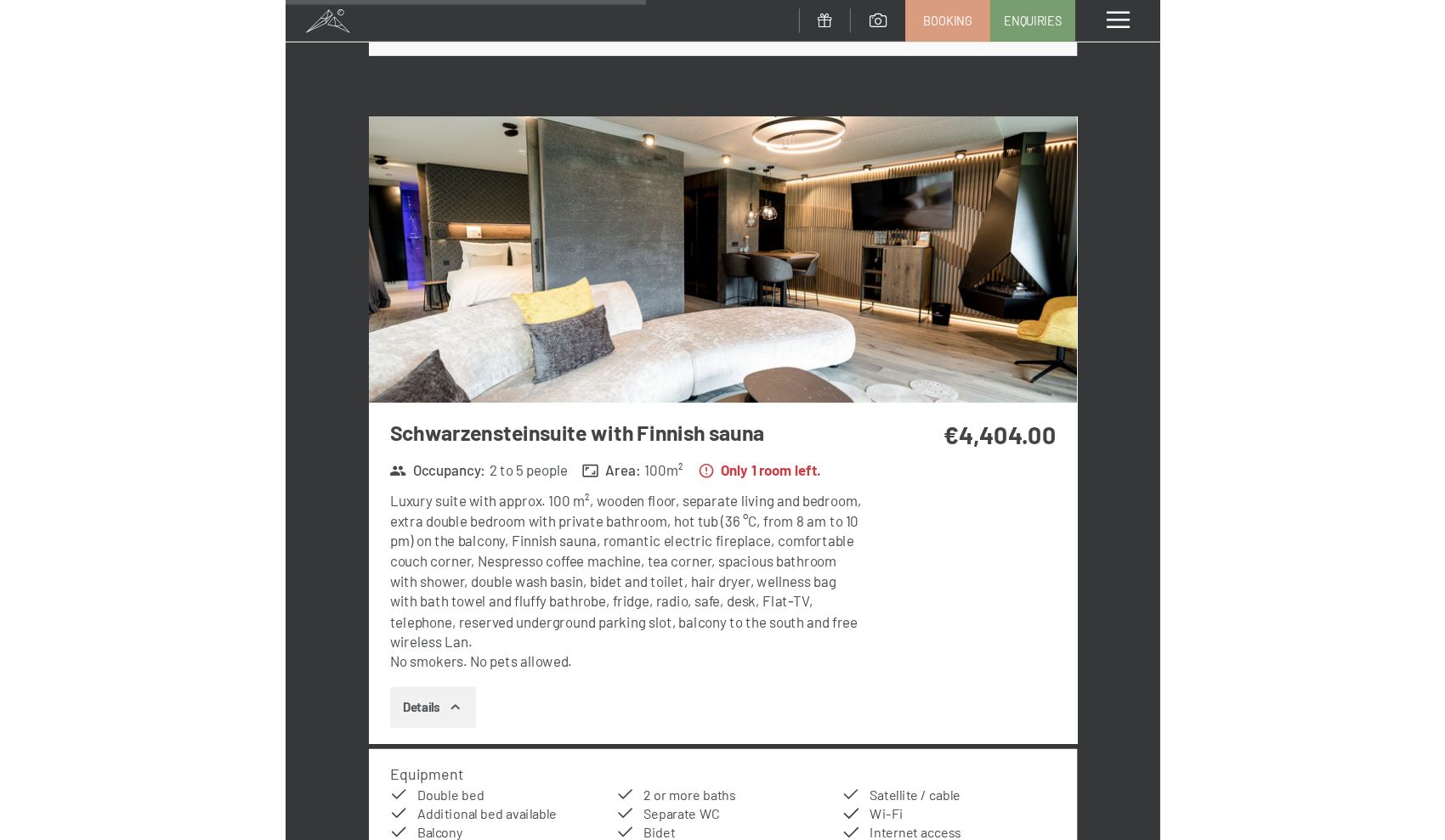
scroll to position [1214, 0]
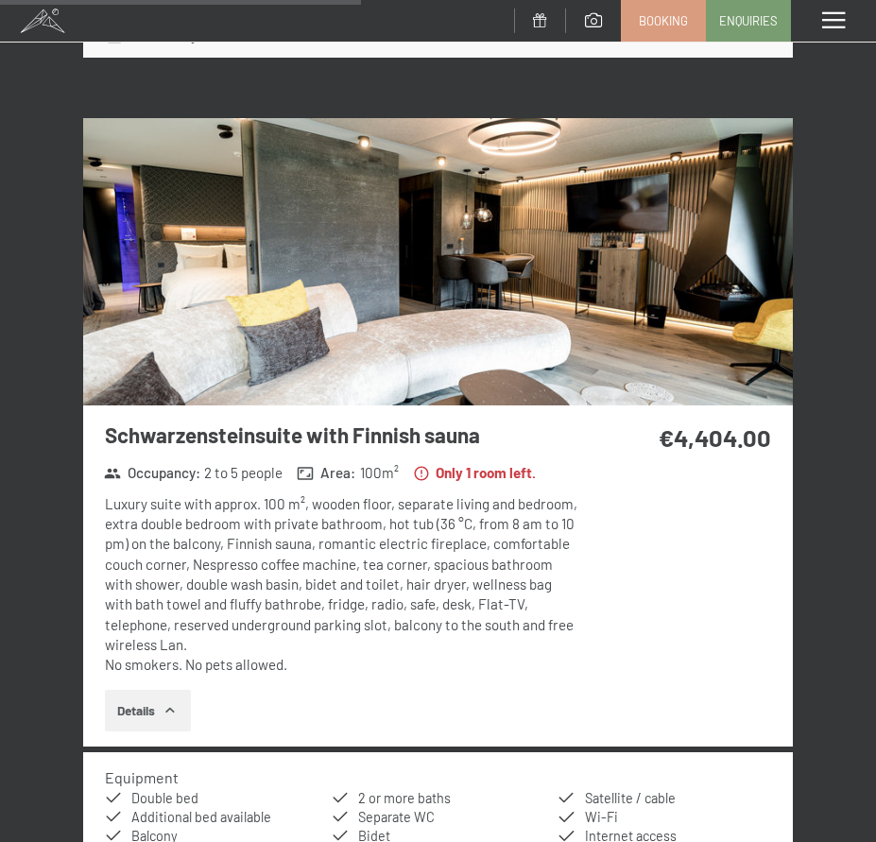
click at [331, 186] on img at bounding box center [437, 261] width 709 height 287
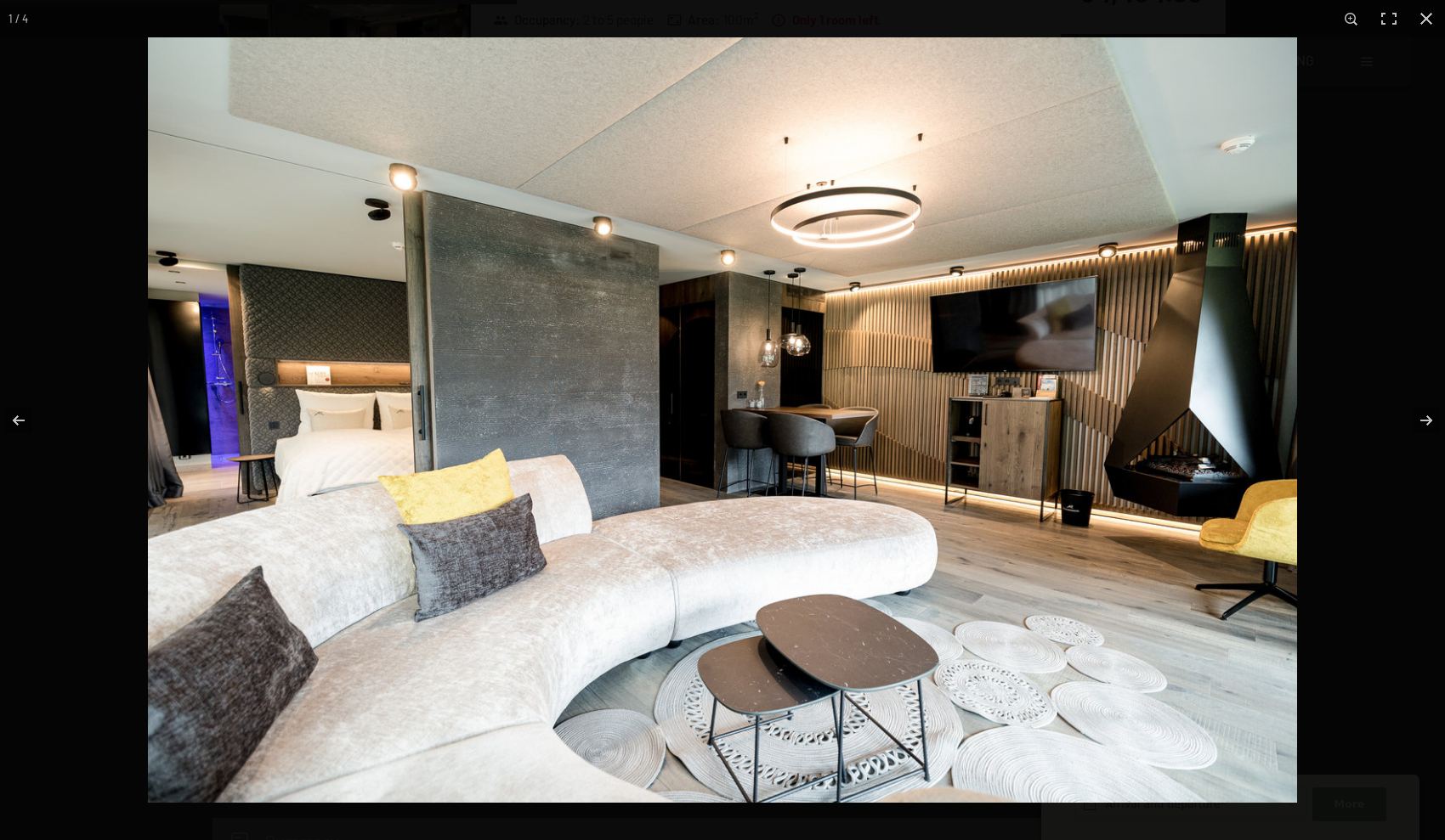
click at [1180, 439] on img at bounding box center [722, 420] width 1149 height 765
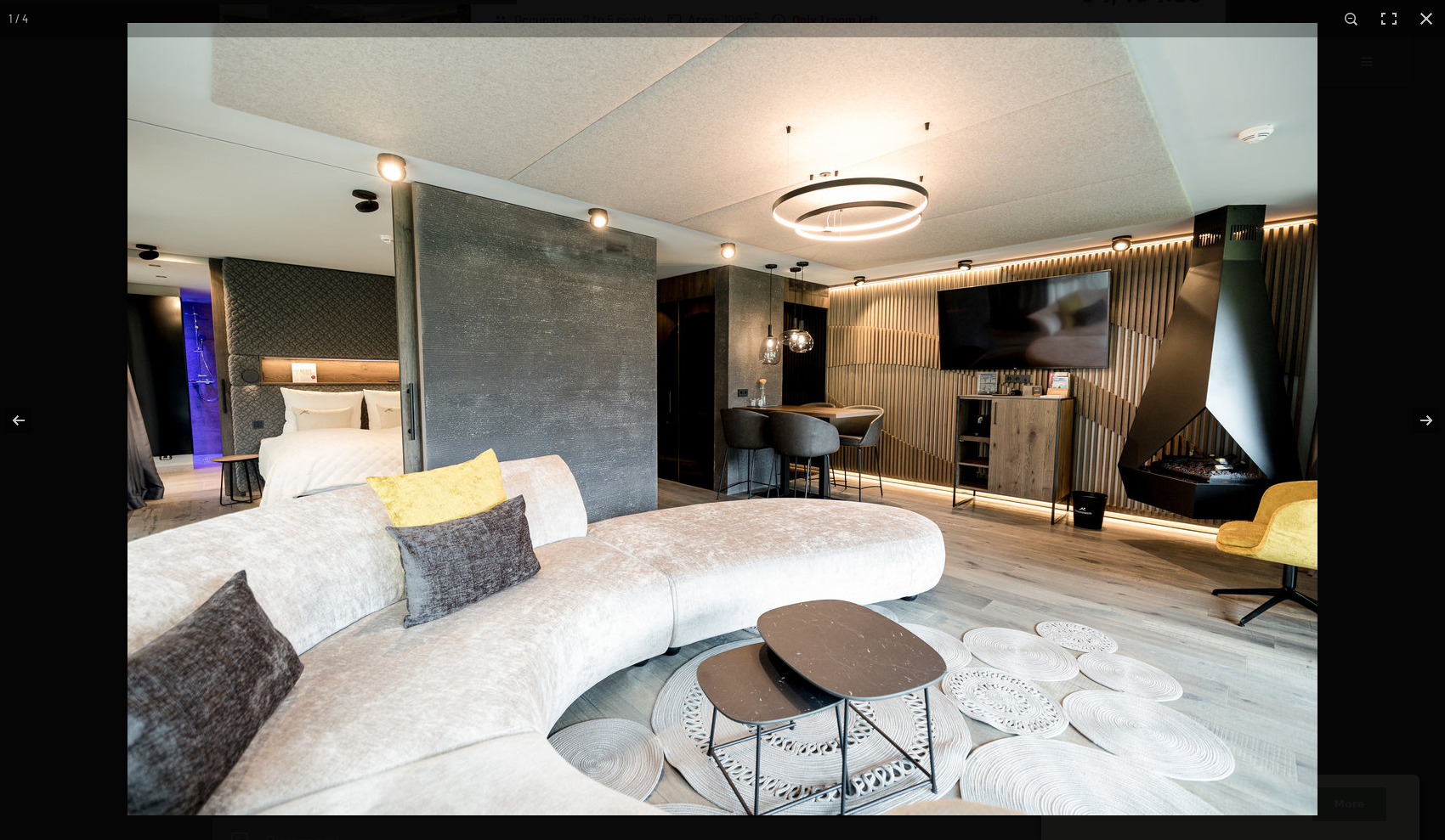
click at [1205, 460] on img at bounding box center [722, 419] width 1189 height 792
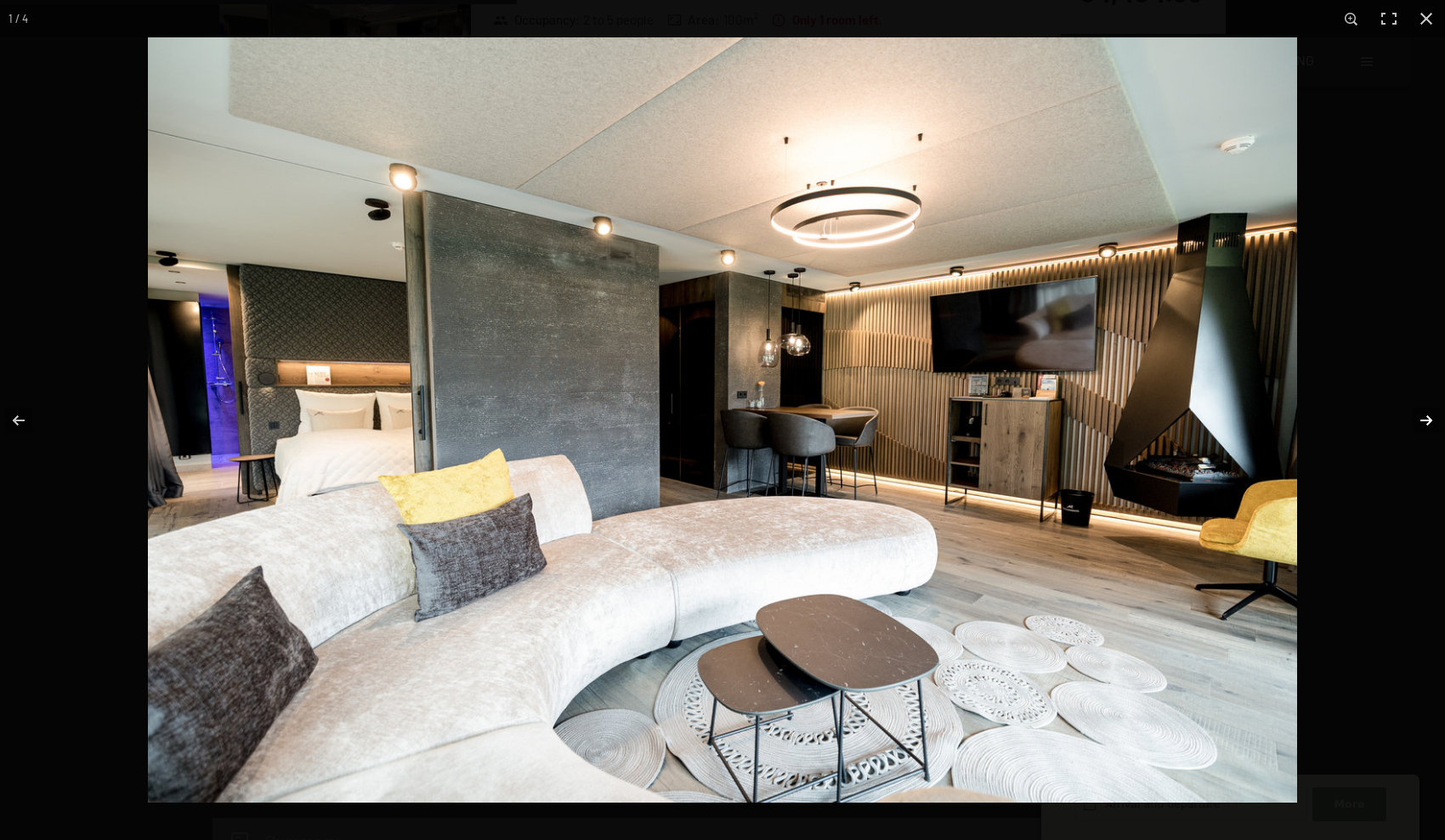
click at [1427, 417] on button "button" at bounding box center [1415, 420] width 59 height 85
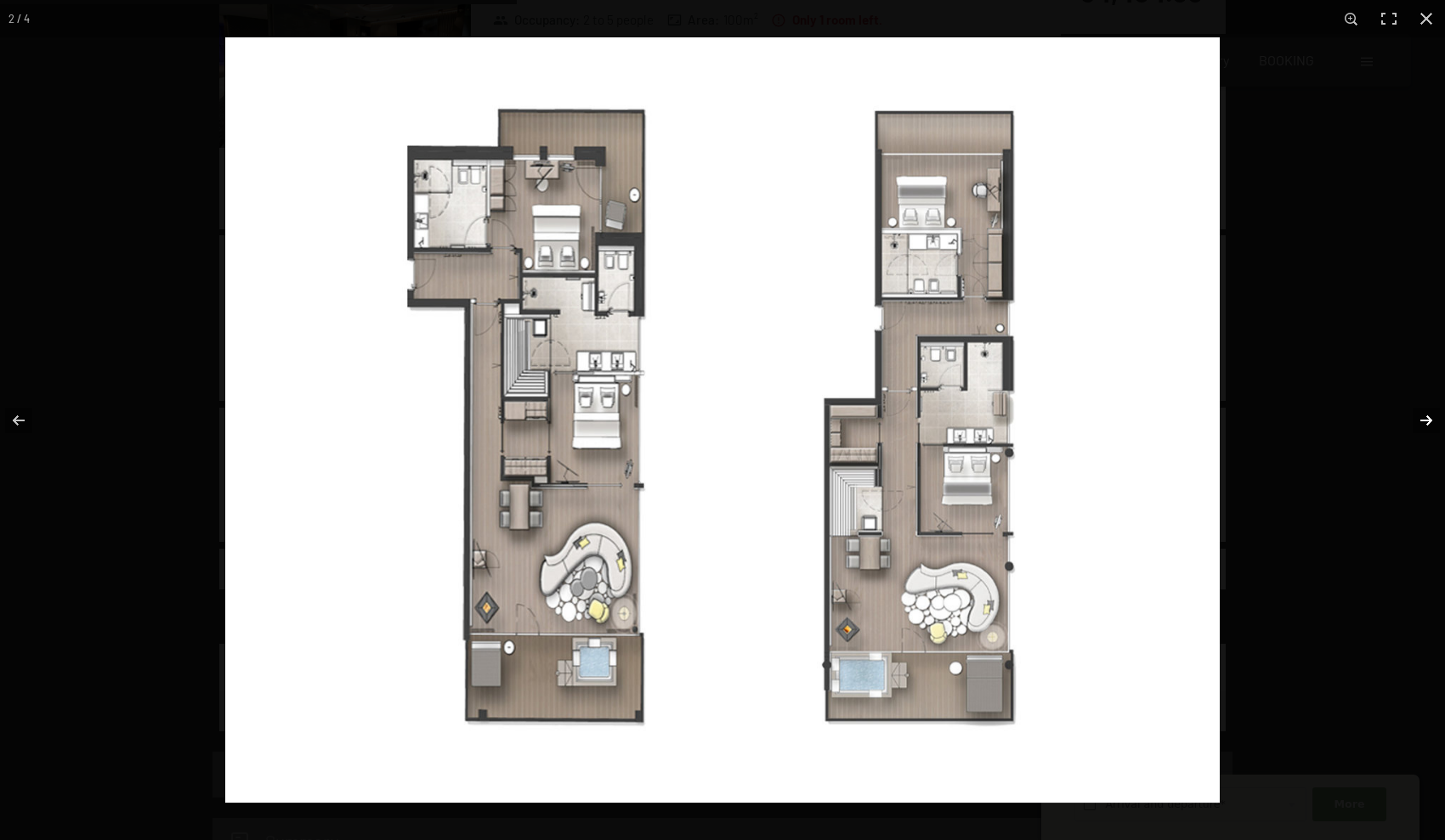
click at [1424, 415] on button "button" at bounding box center [1415, 420] width 59 height 85
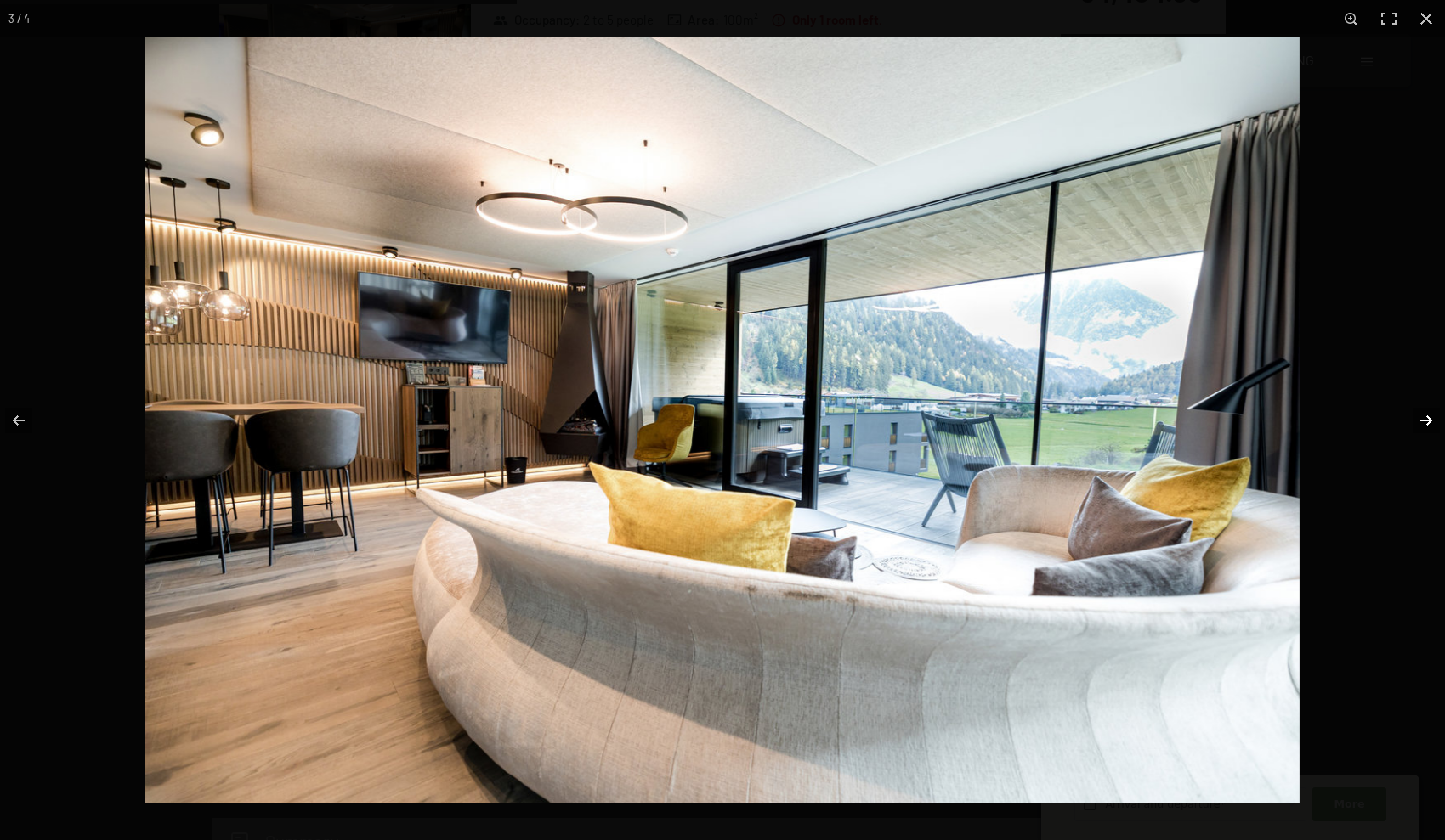
click at [1424, 415] on button "button" at bounding box center [1415, 420] width 59 height 85
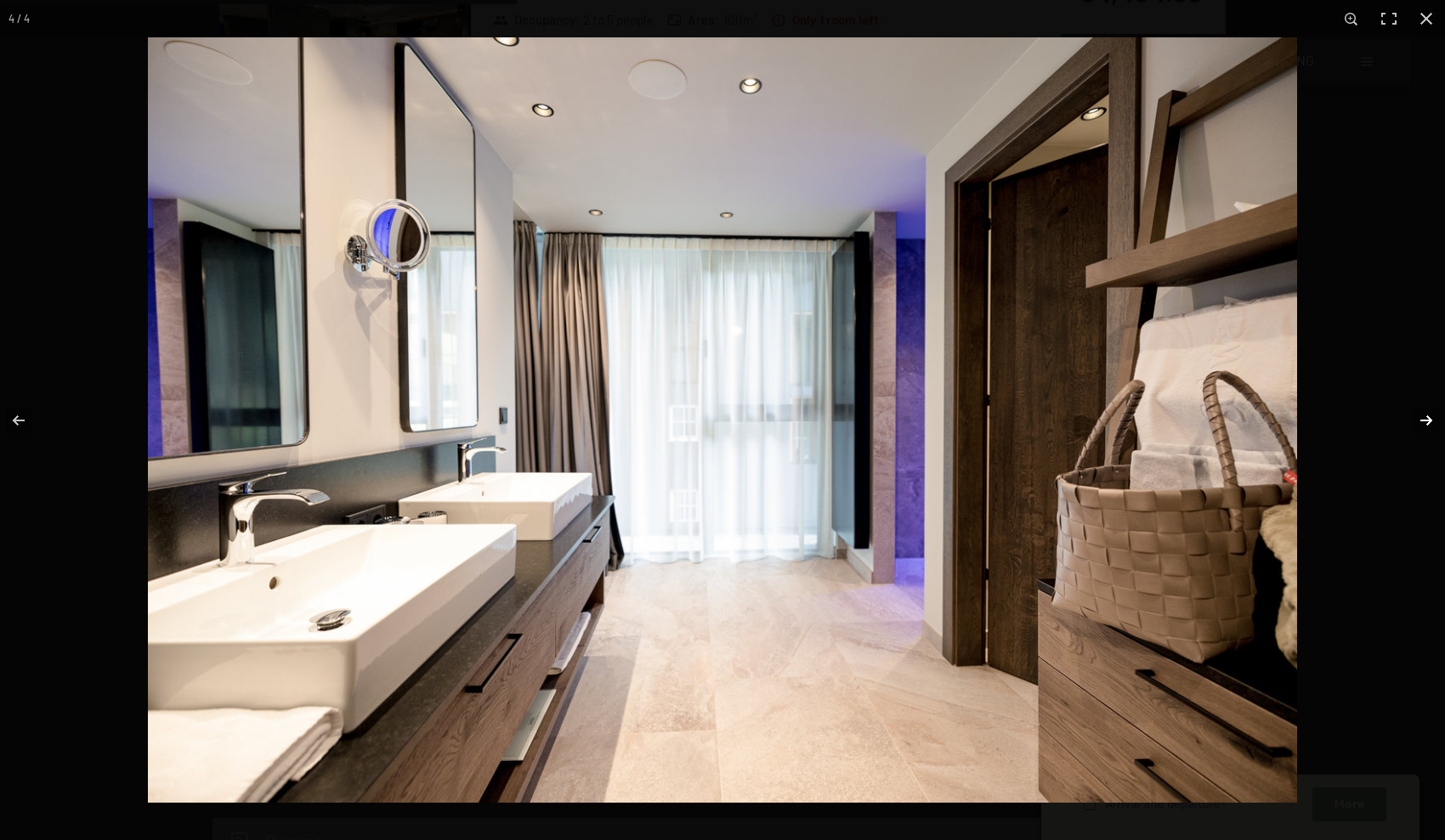
click at [1424, 420] on button "button" at bounding box center [1415, 420] width 59 height 85
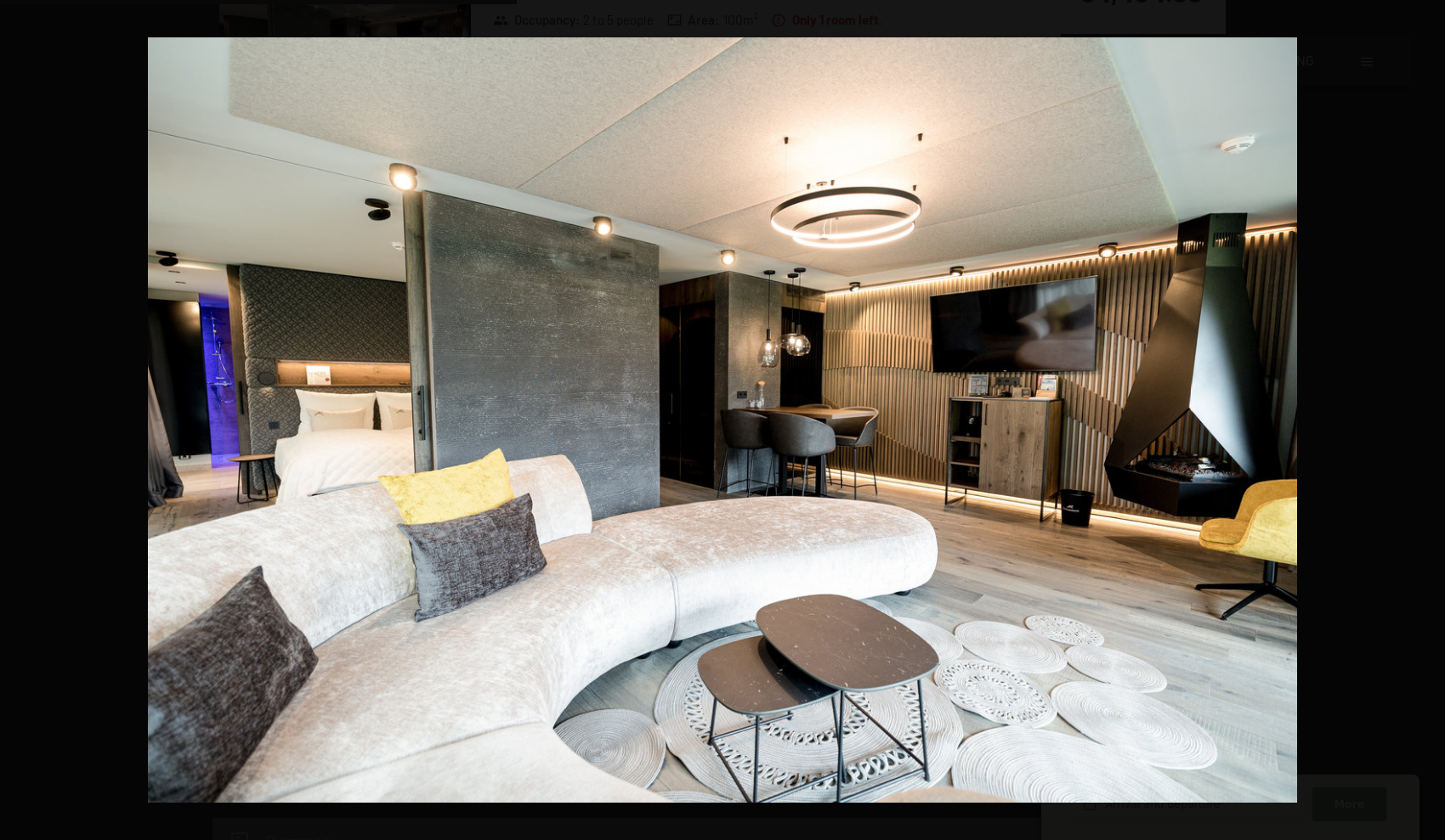
click at [1424, 420] on button "button" at bounding box center [1415, 420] width 59 height 85
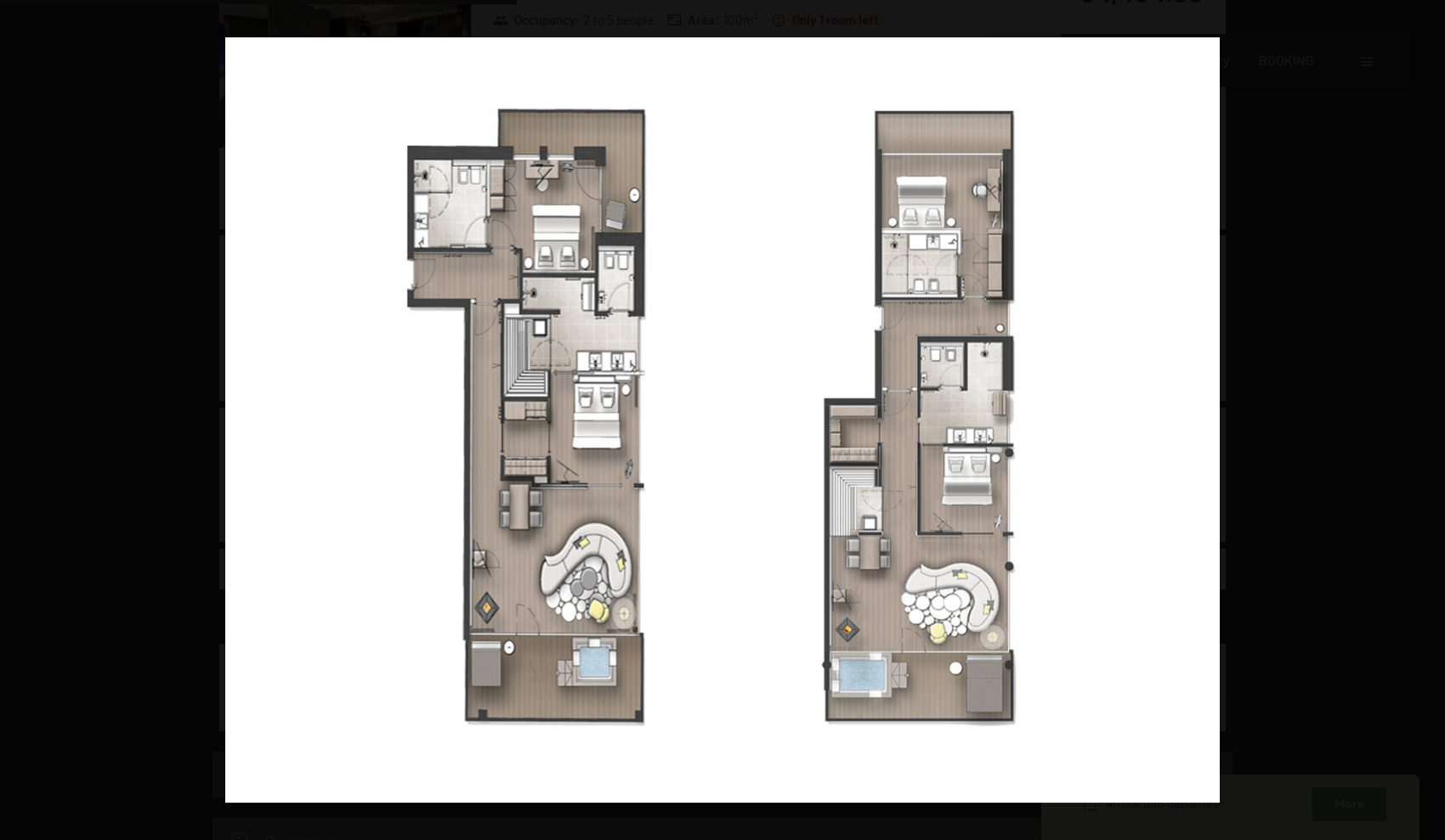
click at [1424, 420] on button "button" at bounding box center [1415, 420] width 59 height 85
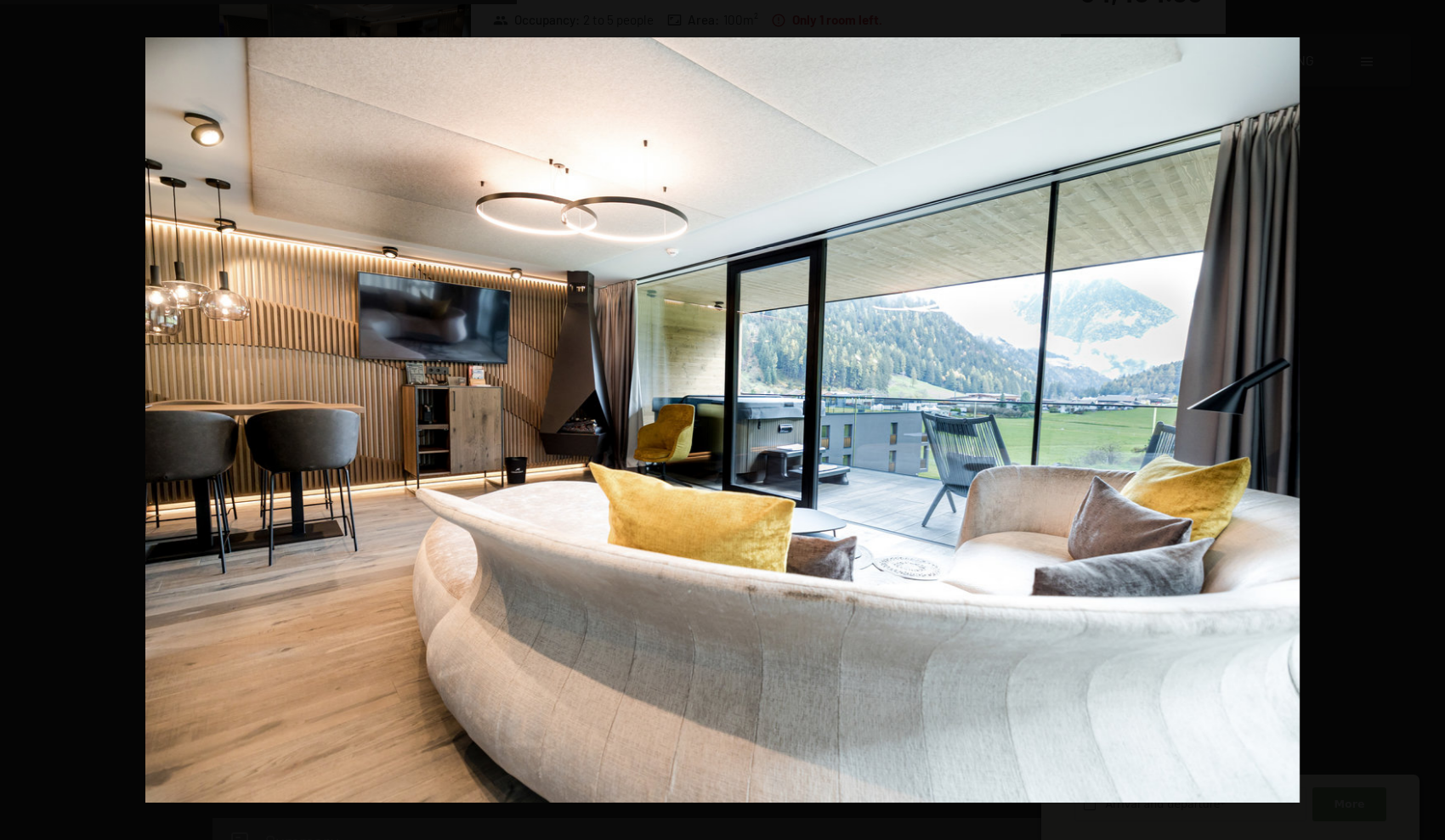
click at [1424, 420] on button "button" at bounding box center [1415, 420] width 59 height 85
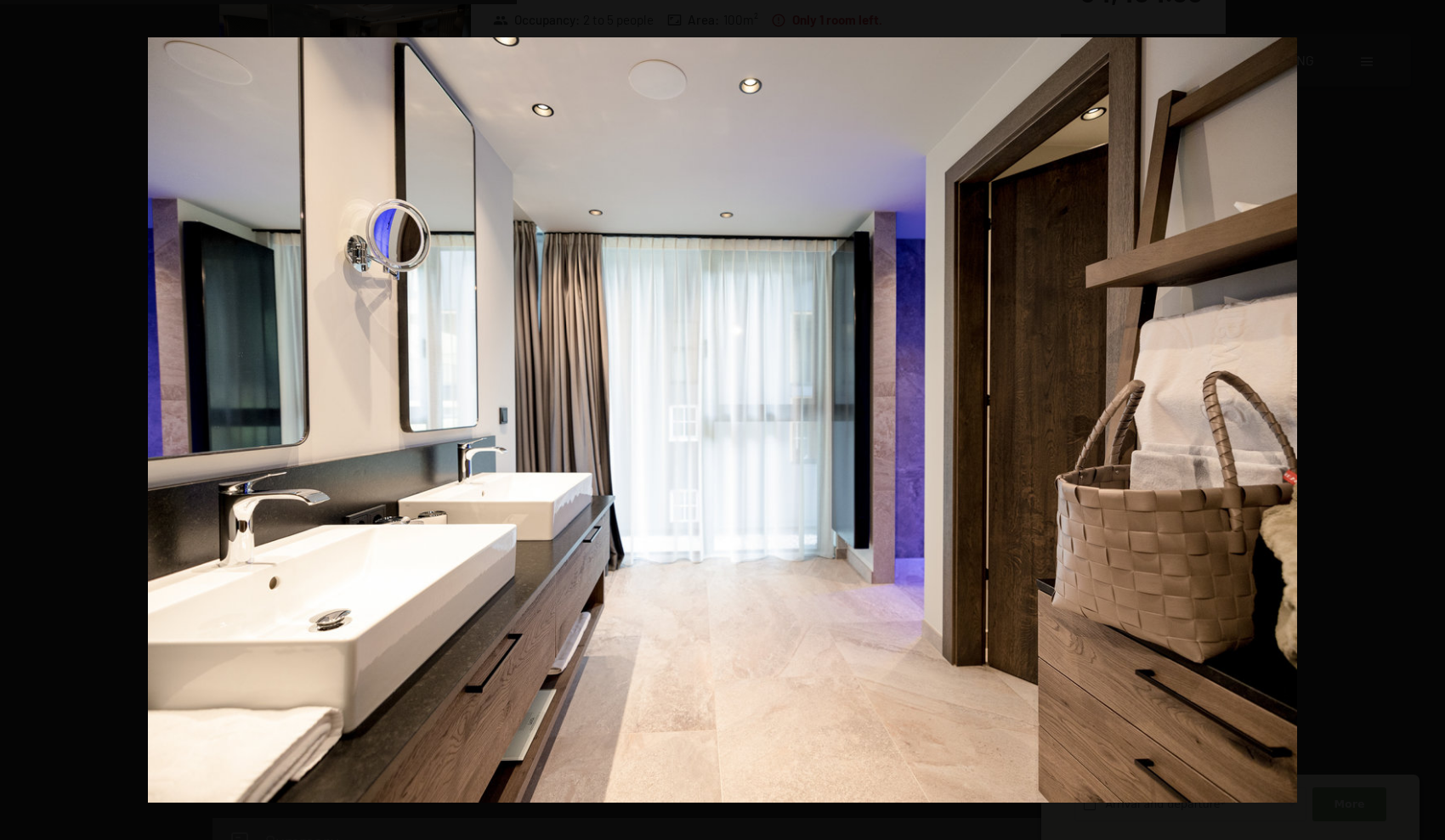
click at [1424, 420] on button "button" at bounding box center [1415, 420] width 59 height 85
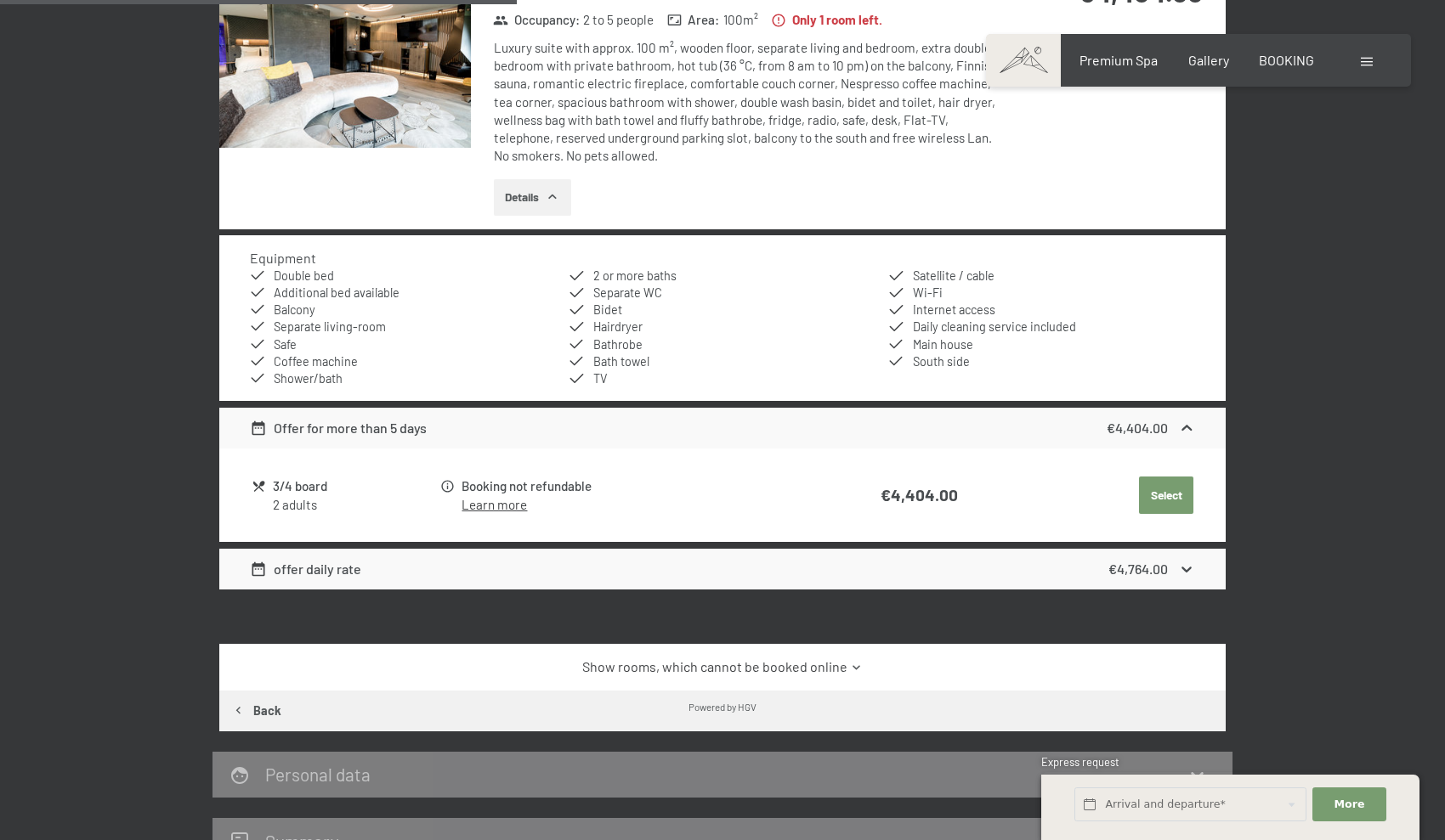
click at [0, 0] on button "button" at bounding box center [0, 0] width 0 height 0
click at [1122, 64] on span "Premium Spa" at bounding box center [1118, 58] width 78 height 16
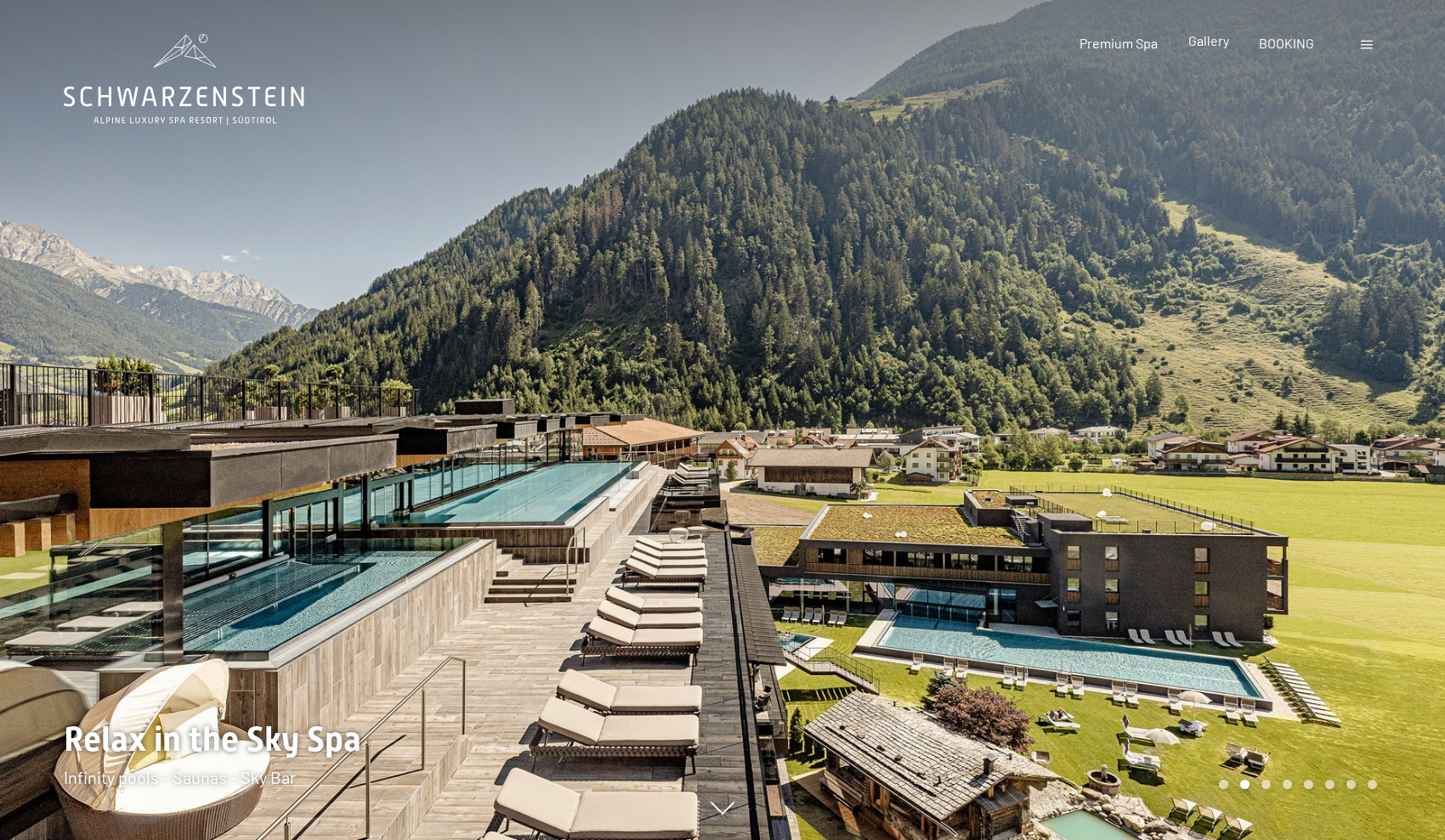
click at [1208, 44] on span "Gallery" at bounding box center [1207, 40] width 40 height 16
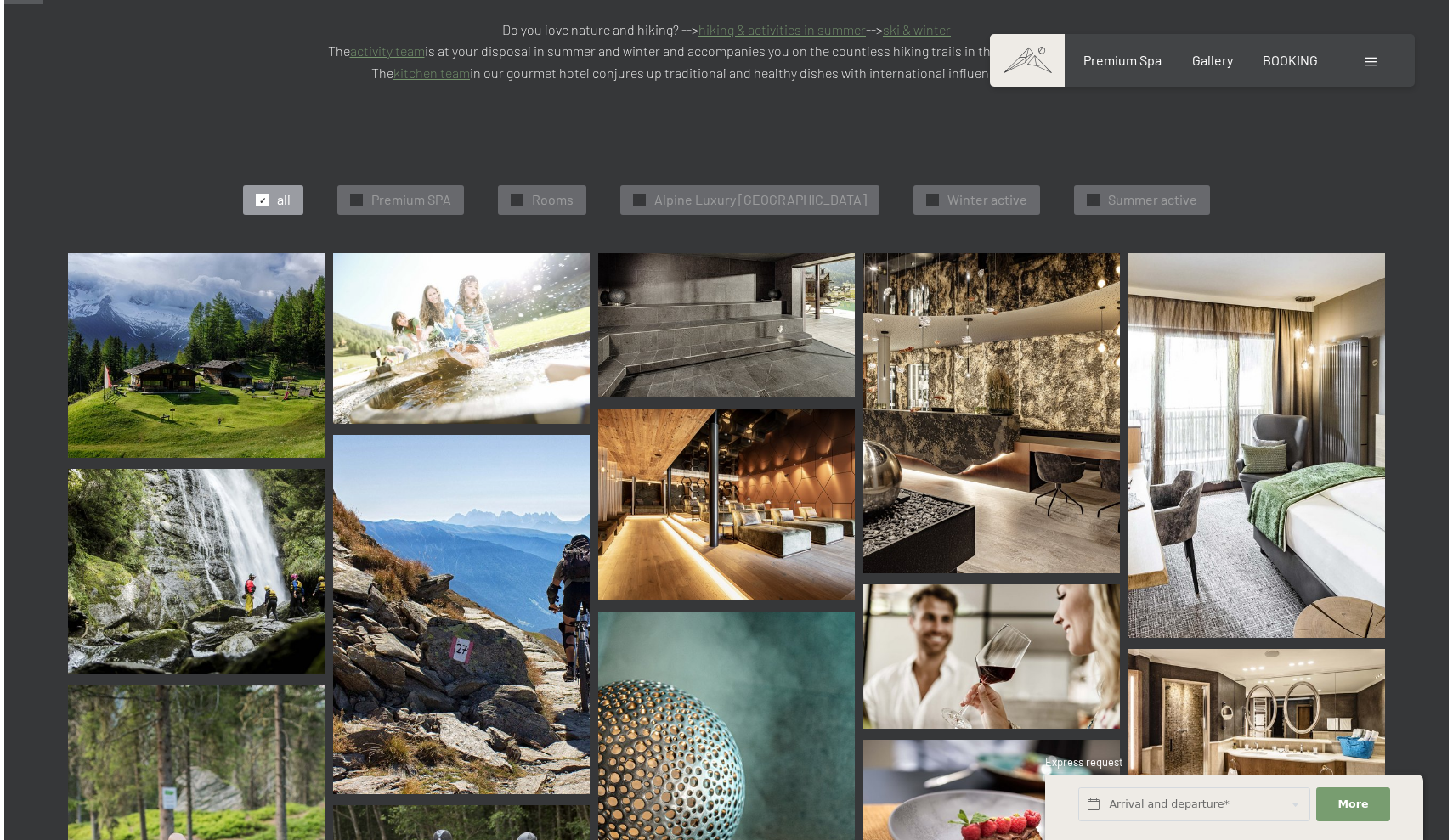
scroll to position [533, 0]
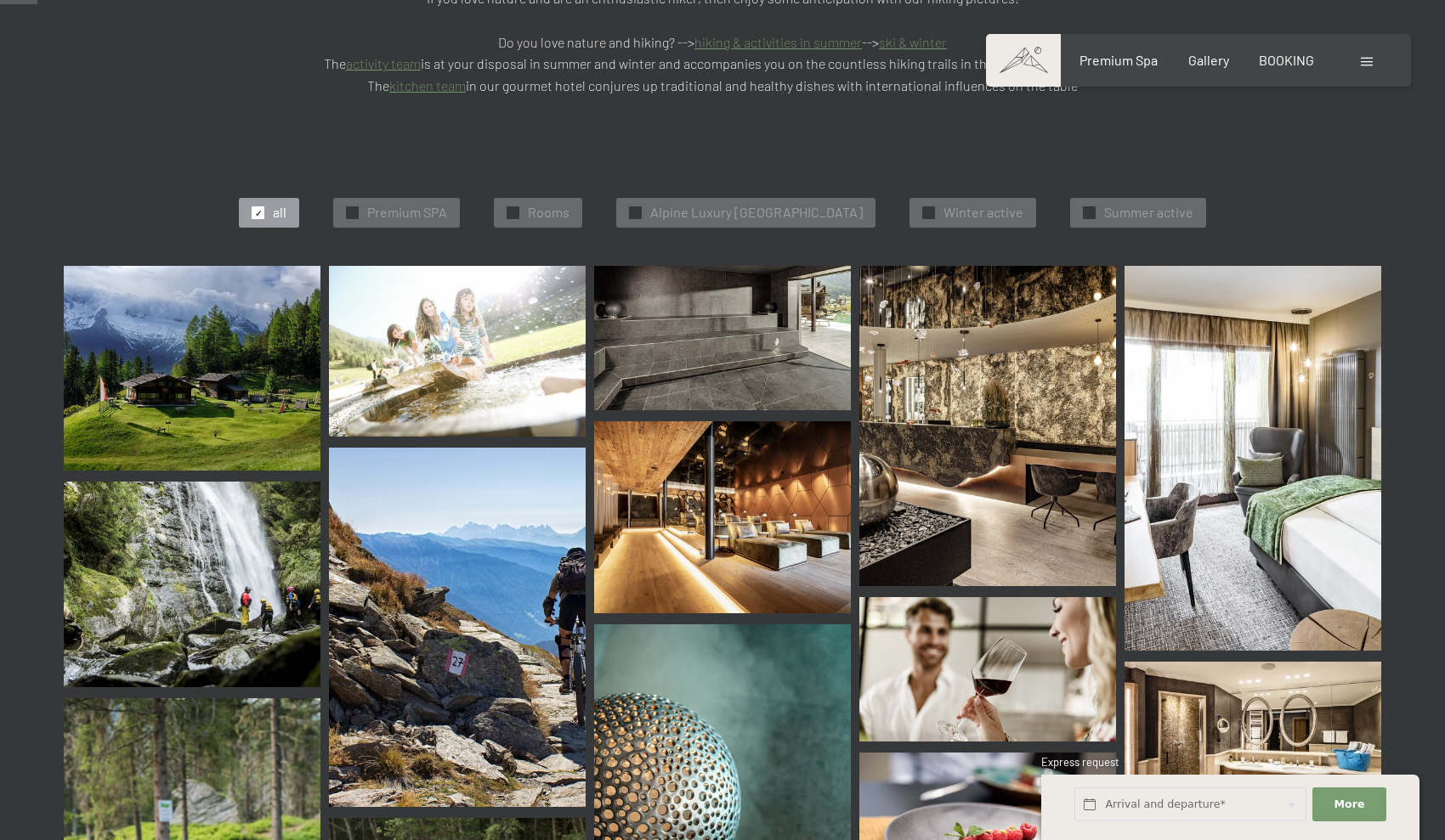
click at [194, 482] on img at bounding box center [192, 585] width 256 height 206
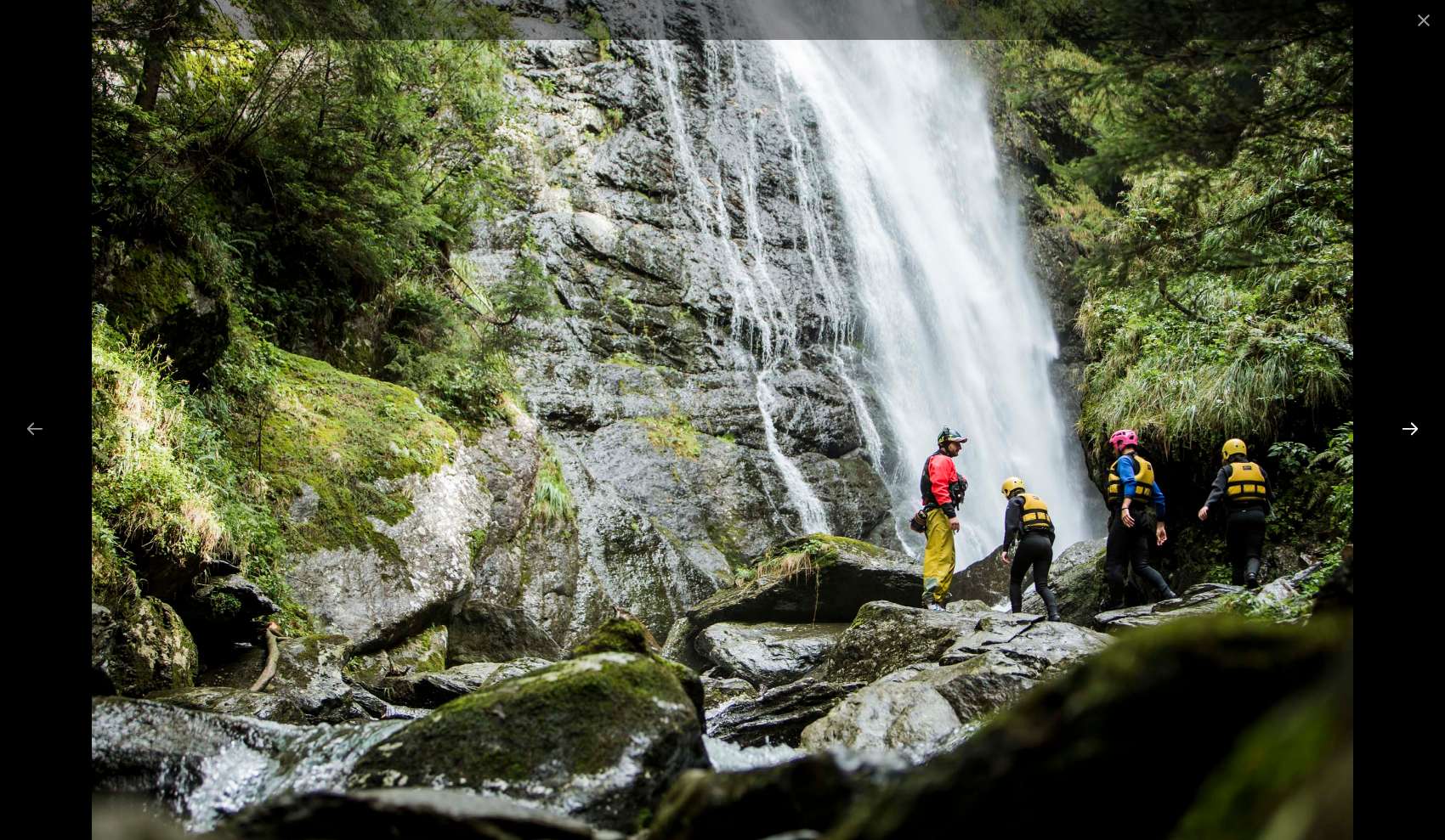
click at [1415, 433] on button "Next slide" at bounding box center [1410, 428] width 36 height 33
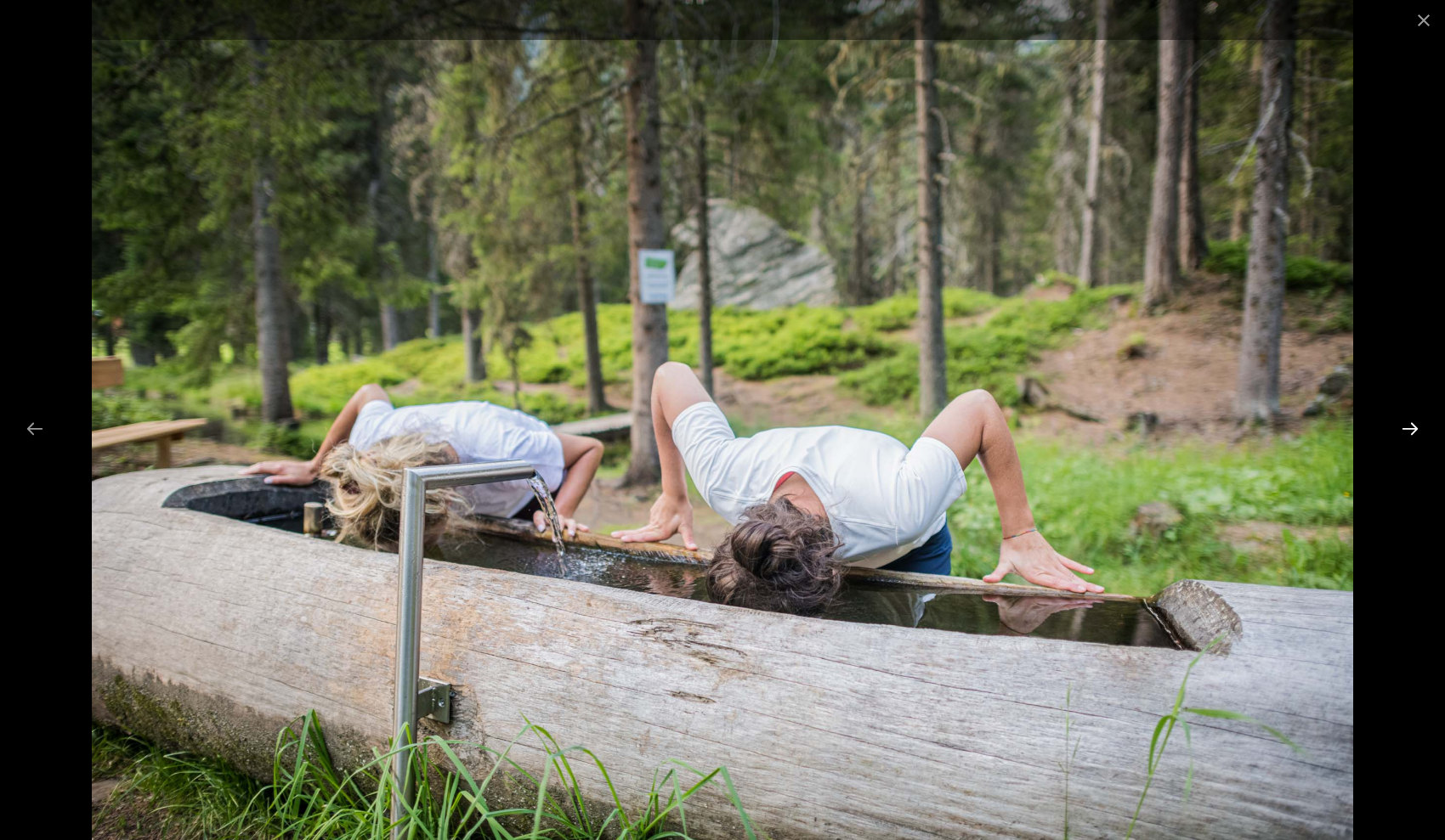
click at [1415, 433] on button "Next slide" at bounding box center [1410, 428] width 36 height 33
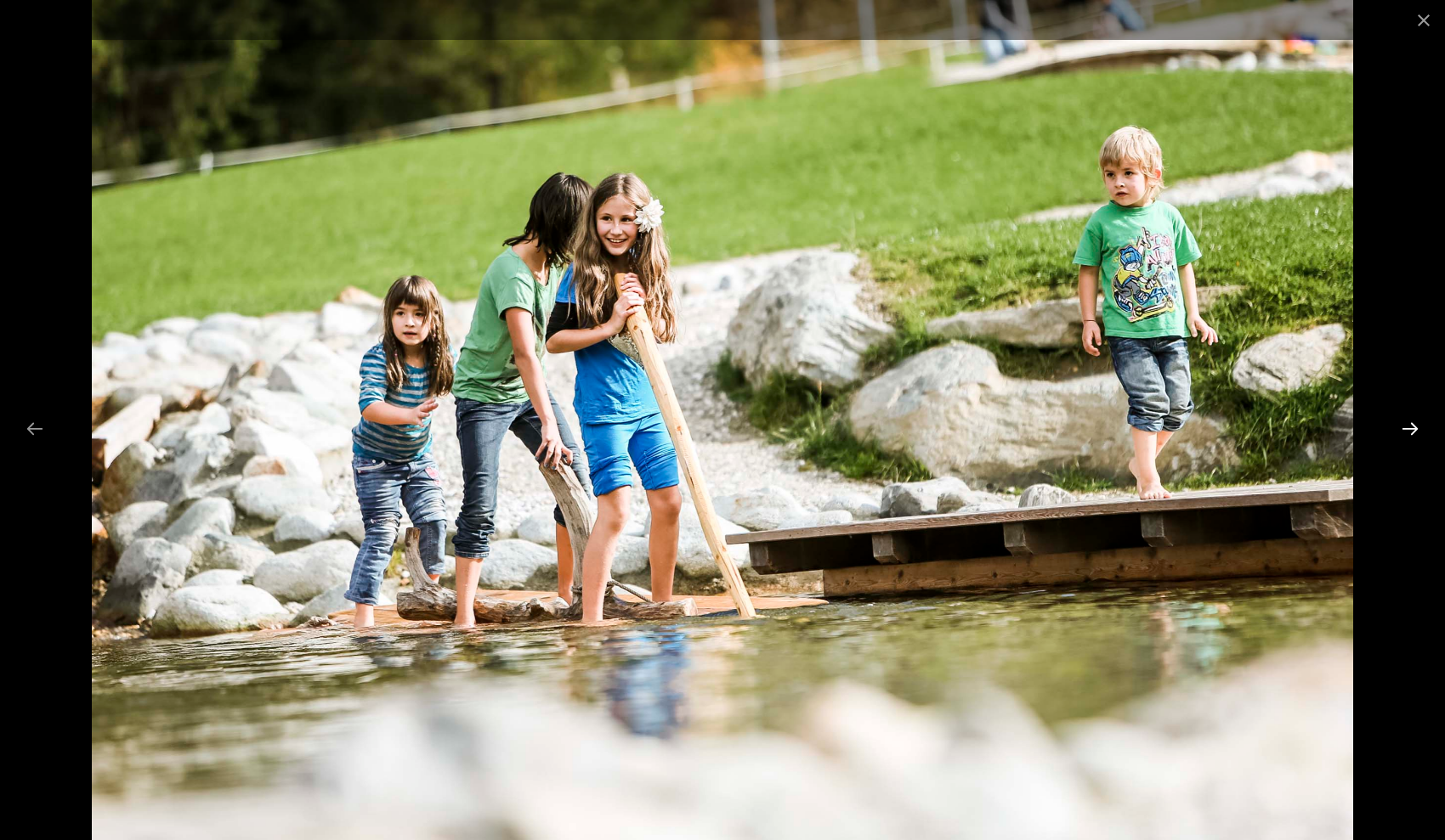
click at [1415, 433] on button "Next slide" at bounding box center [1410, 428] width 36 height 33
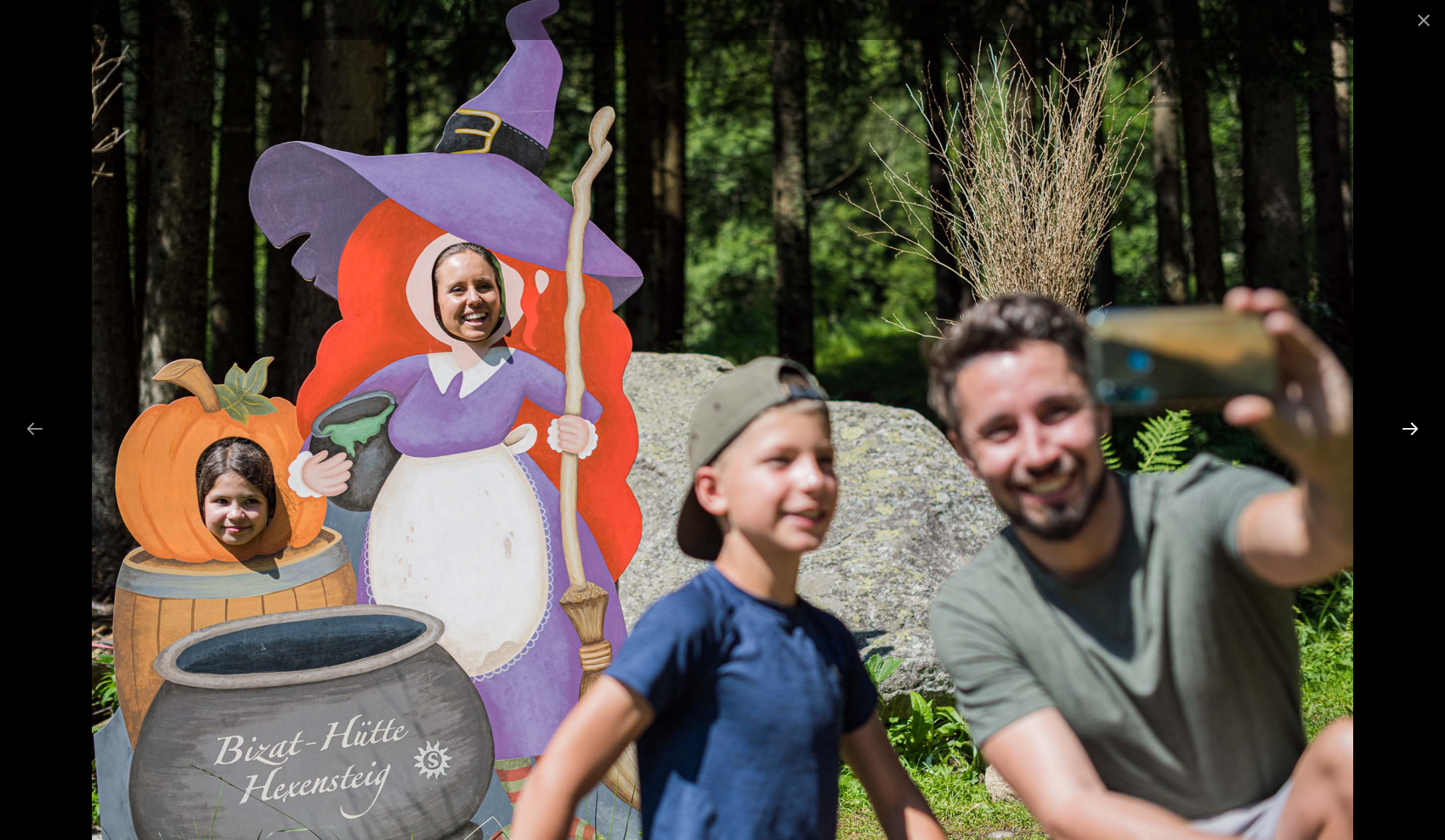
click at [1415, 433] on button "Next slide" at bounding box center [1410, 428] width 36 height 33
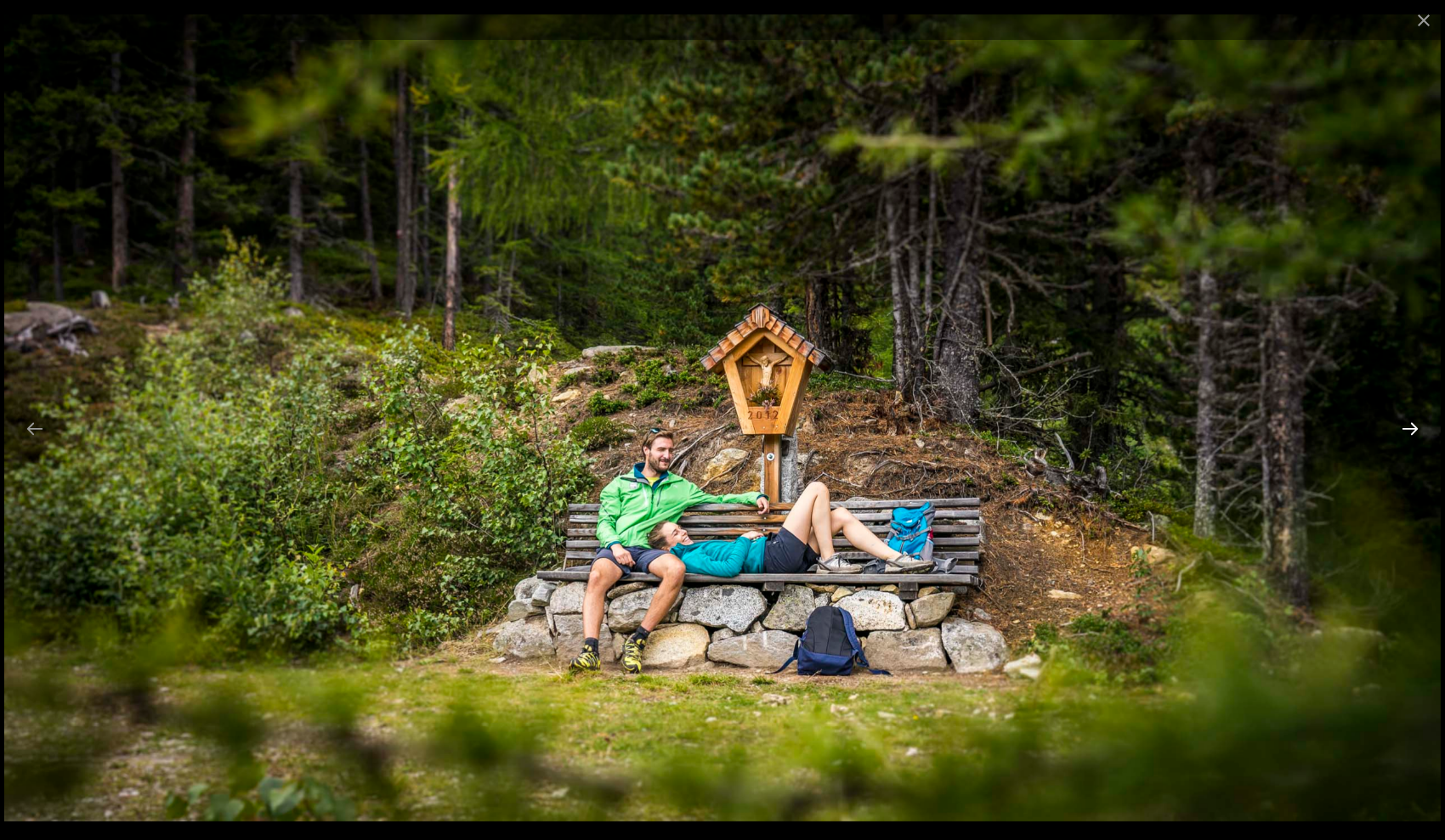
click at [1415, 433] on button "Next slide" at bounding box center [1410, 428] width 36 height 33
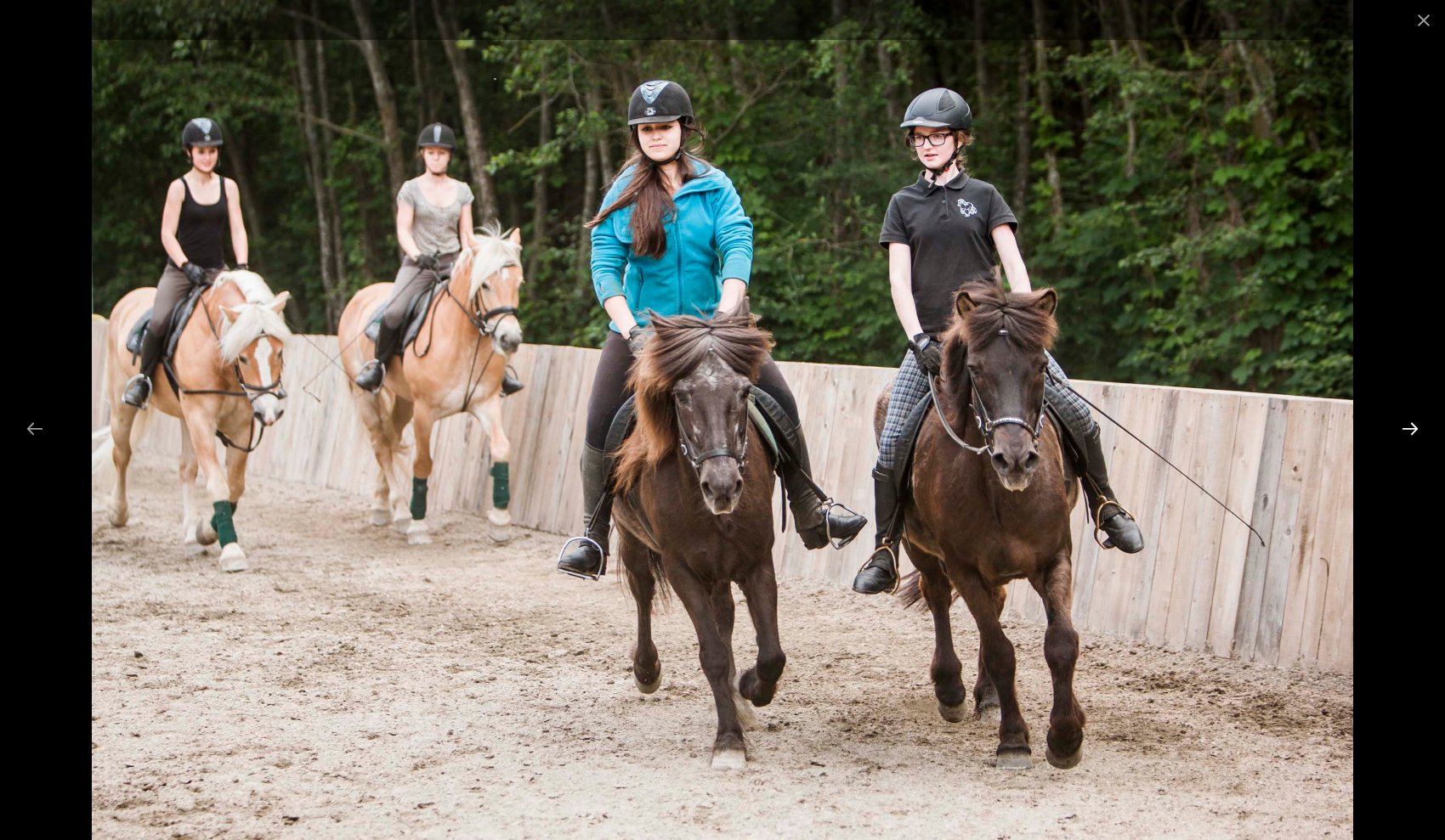
click at [1415, 433] on button "Next slide" at bounding box center [1410, 428] width 36 height 33
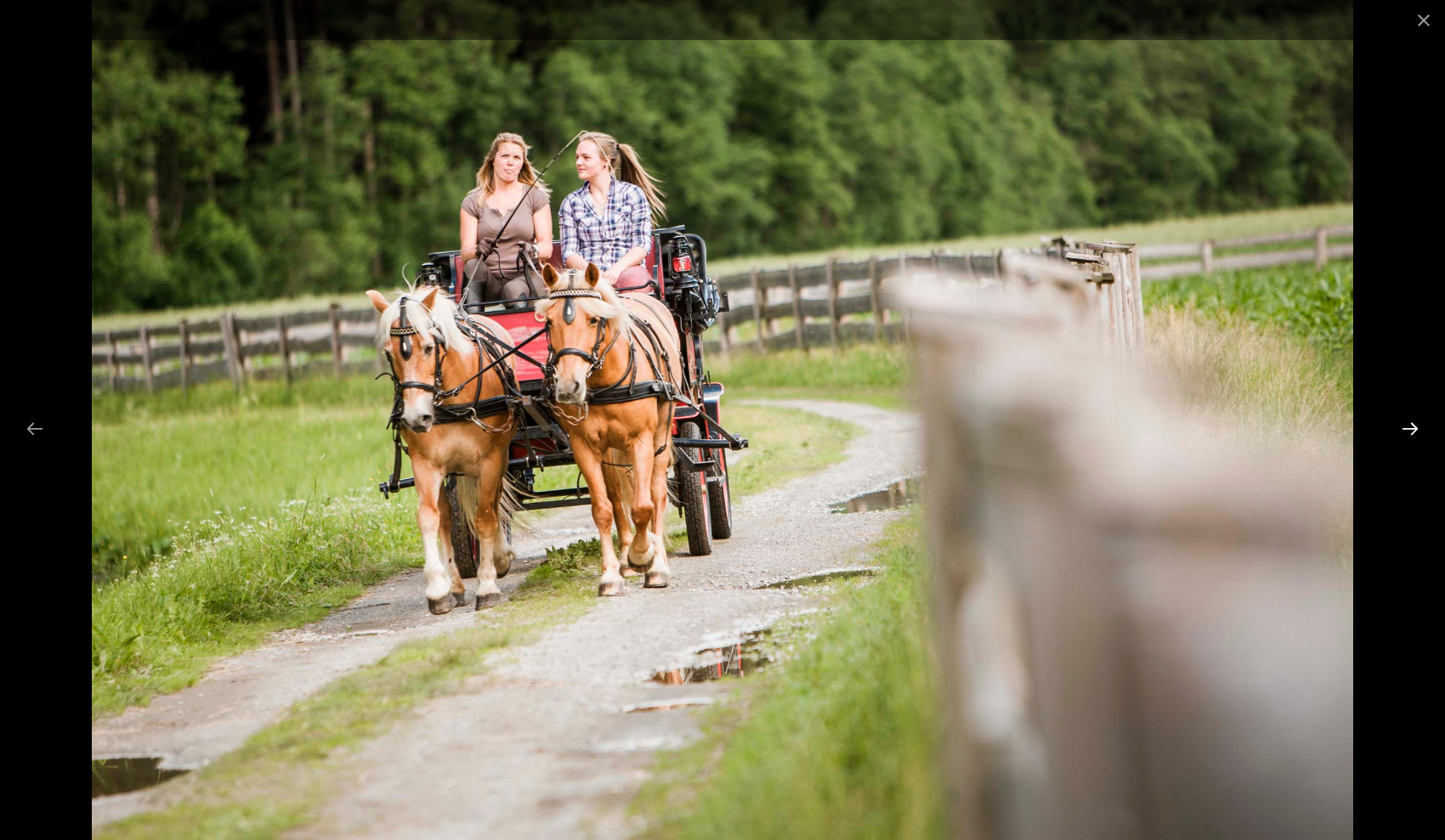
click at [1415, 432] on button "Next slide" at bounding box center [1410, 428] width 36 height 33
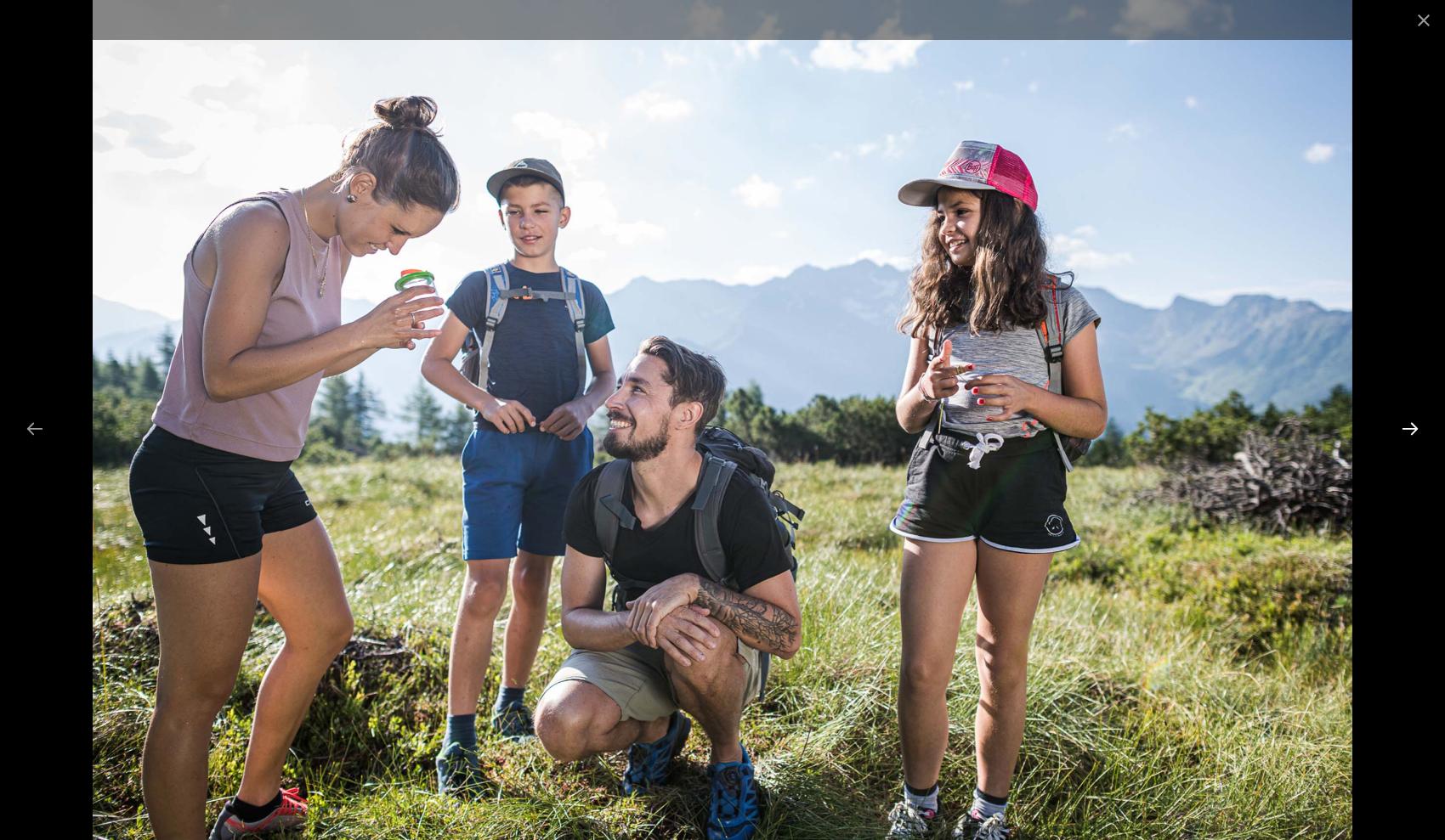
click at [1415, 432] on button "Next slide" at bounding box center [1410, 428] width 36 height 33
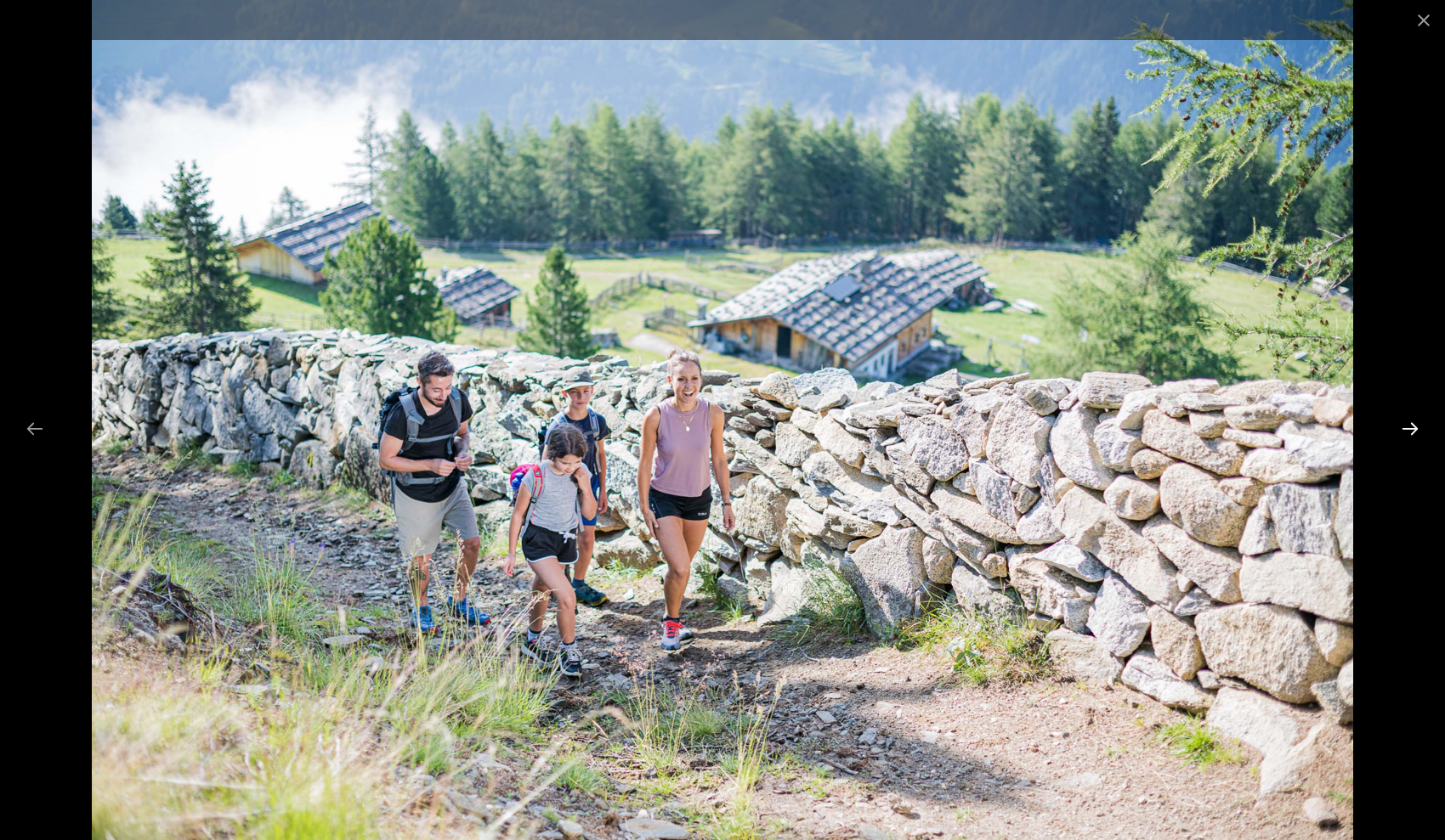
click at [1415, 432] on button "Next slide" at bounding box center [1410, 428] width 36 height 33
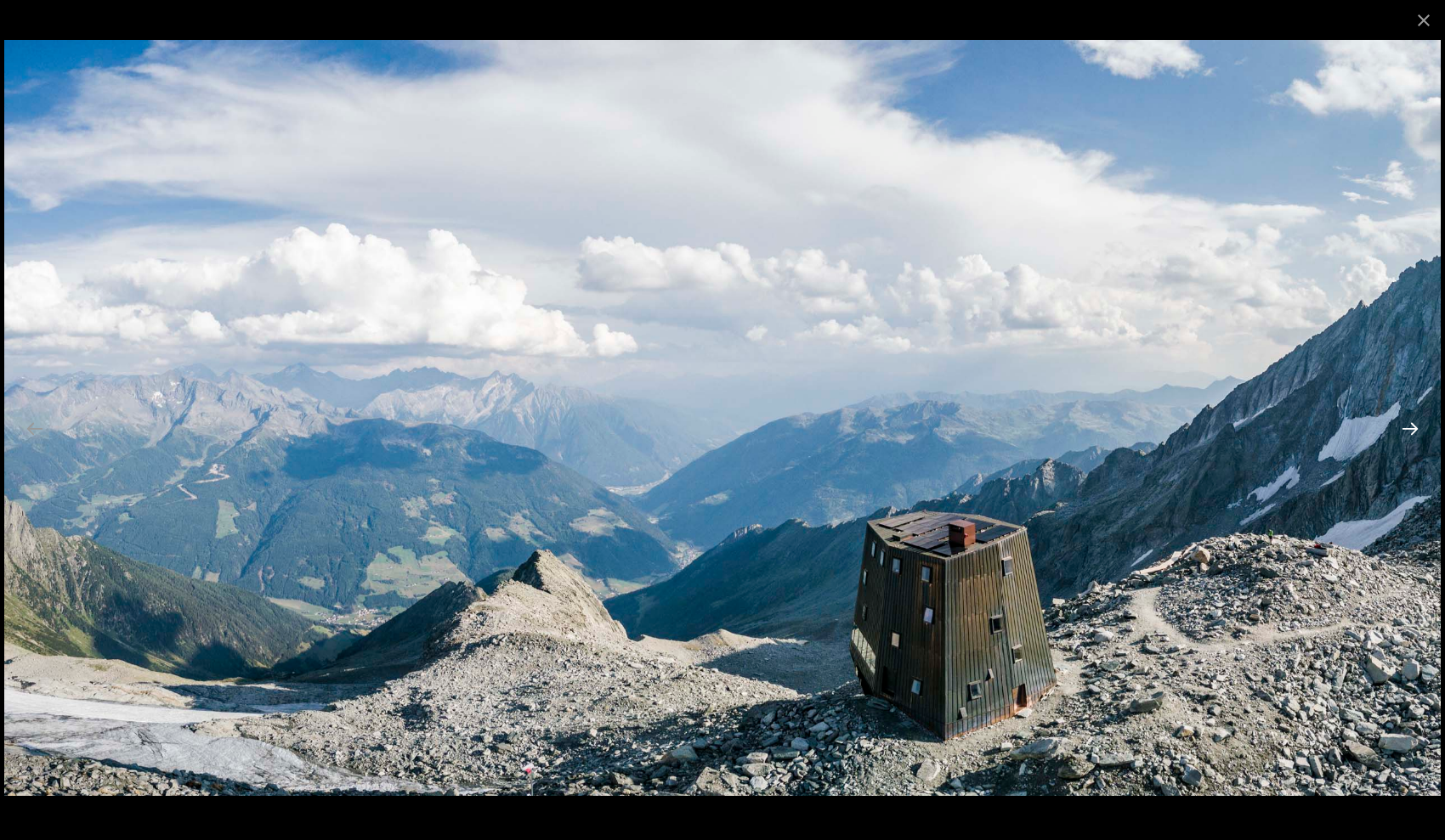
click at [1415, 432] on button "Next slide" at bounding box center [1410, 428] width 36 height 33
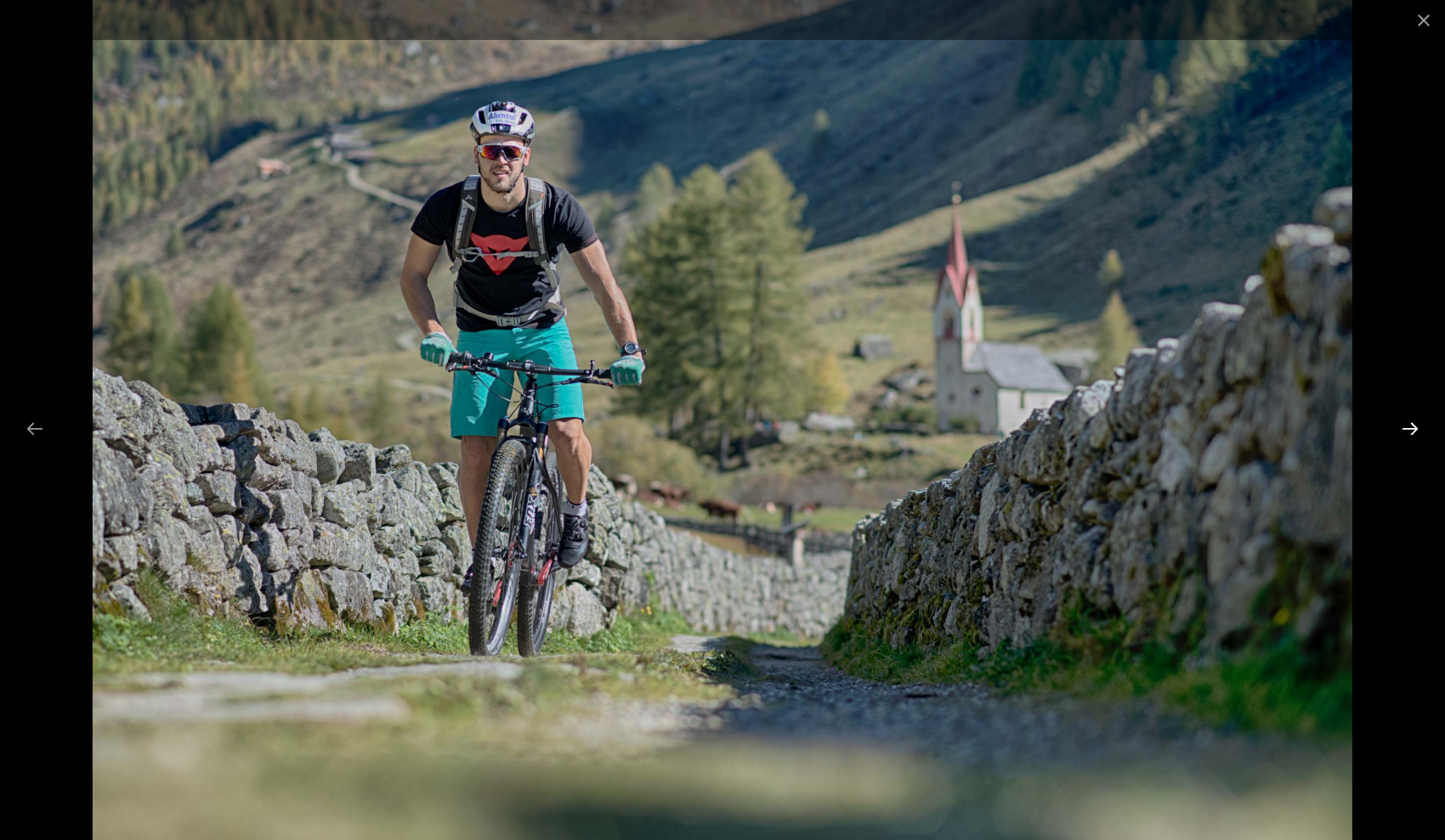
click at [1415, 432] on button "Next slide" at bounding box center [1410, 428] width 36 height 33
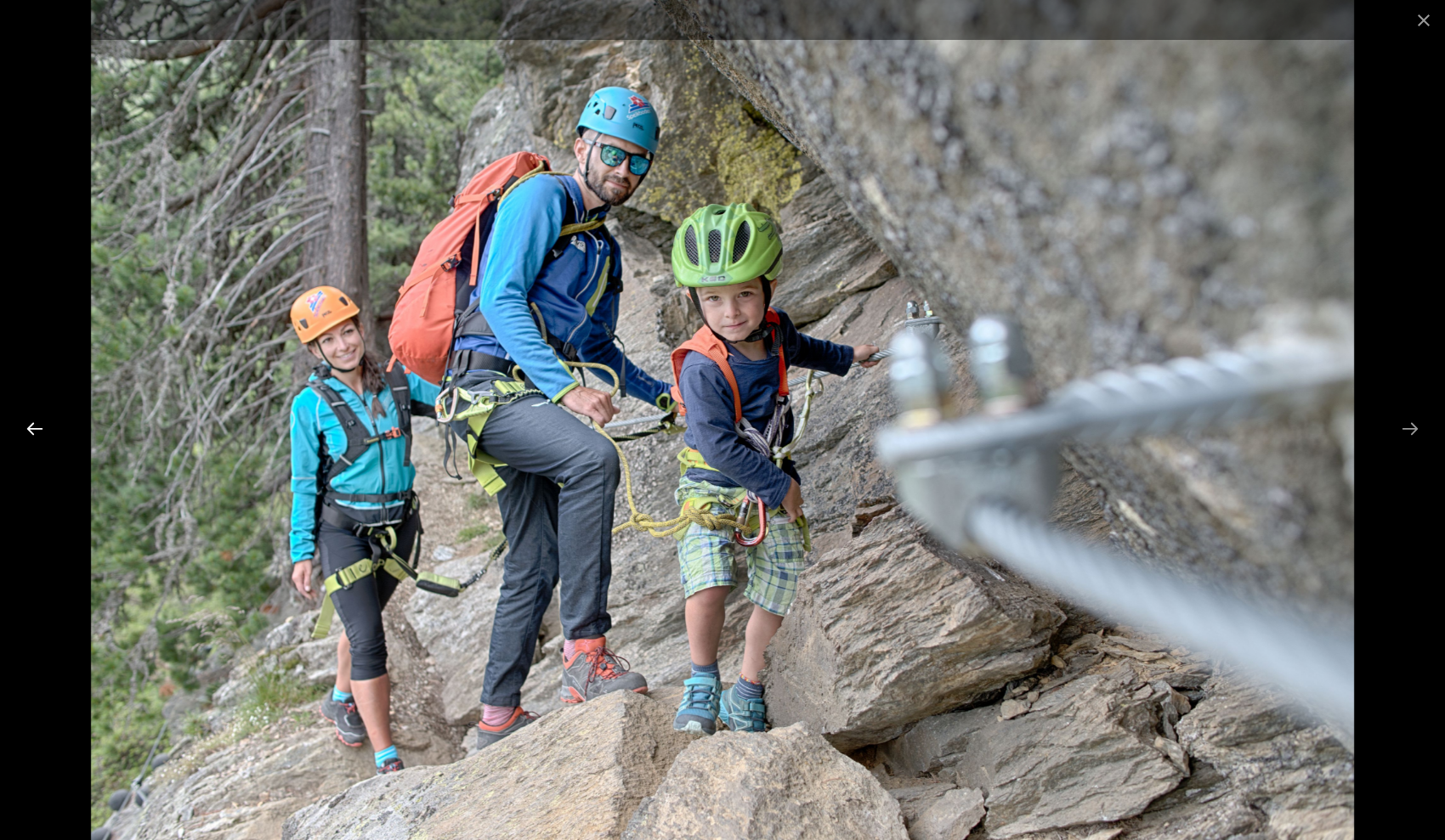
click at [31, 423] on button "Previous slide" at bounding box center [35, 428] width 36 height 33
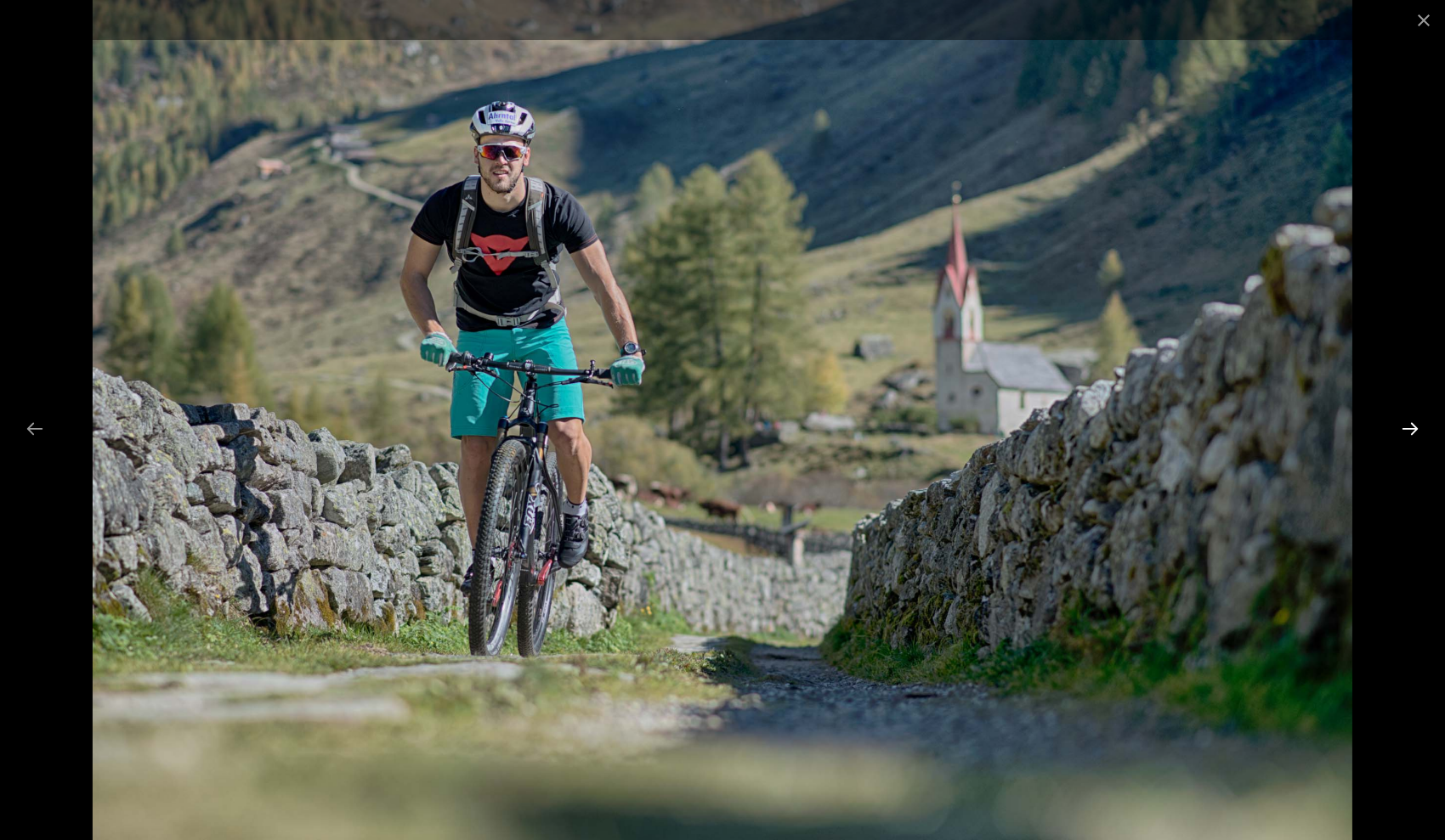
click at [1414, 421] on button "Next slide" at bounding box center [1410, 428] width 36 height 33
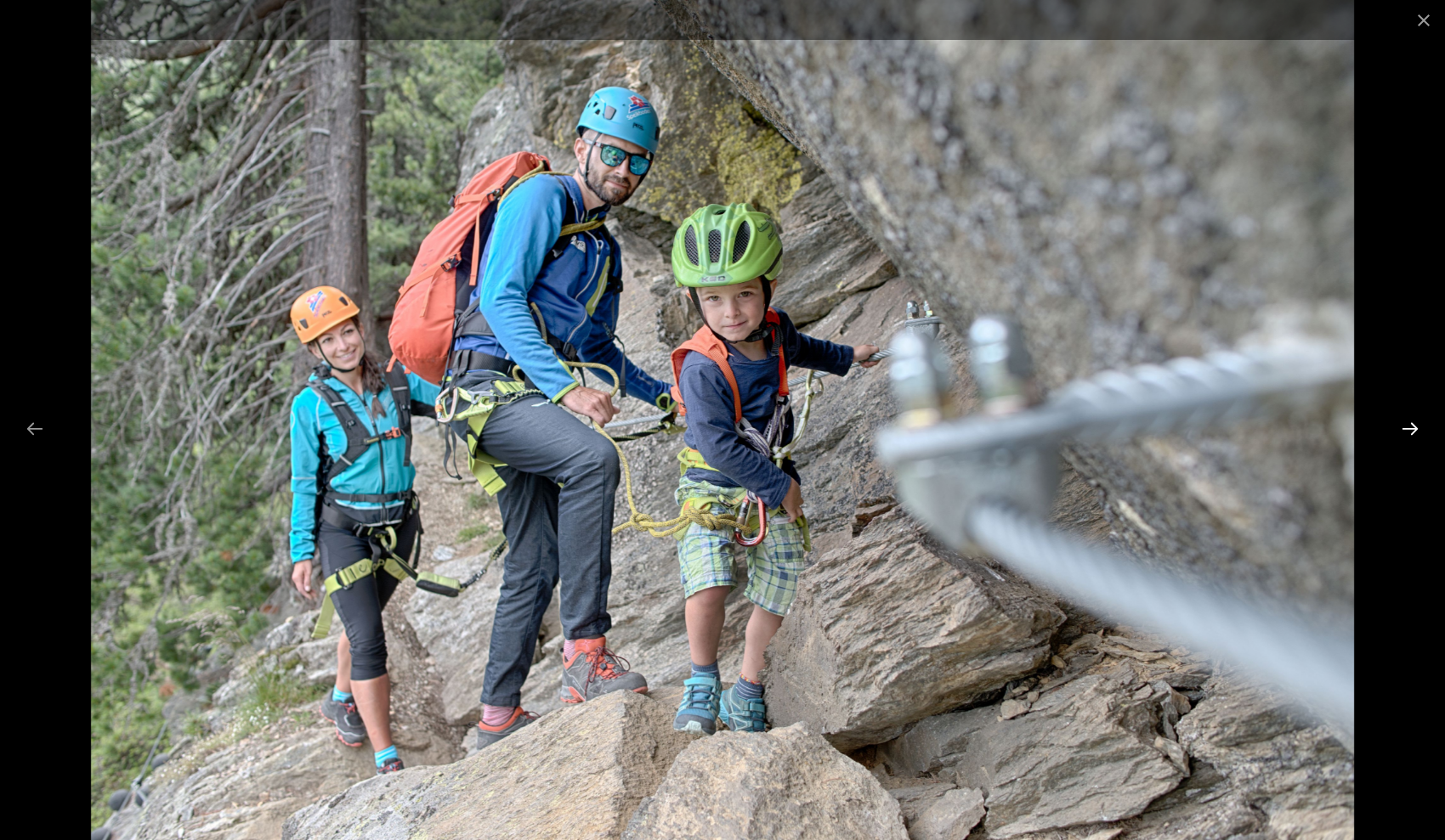
click at [1414, 421] on button "Next slide" at bounding box center [1410, 428] width 36 height 33
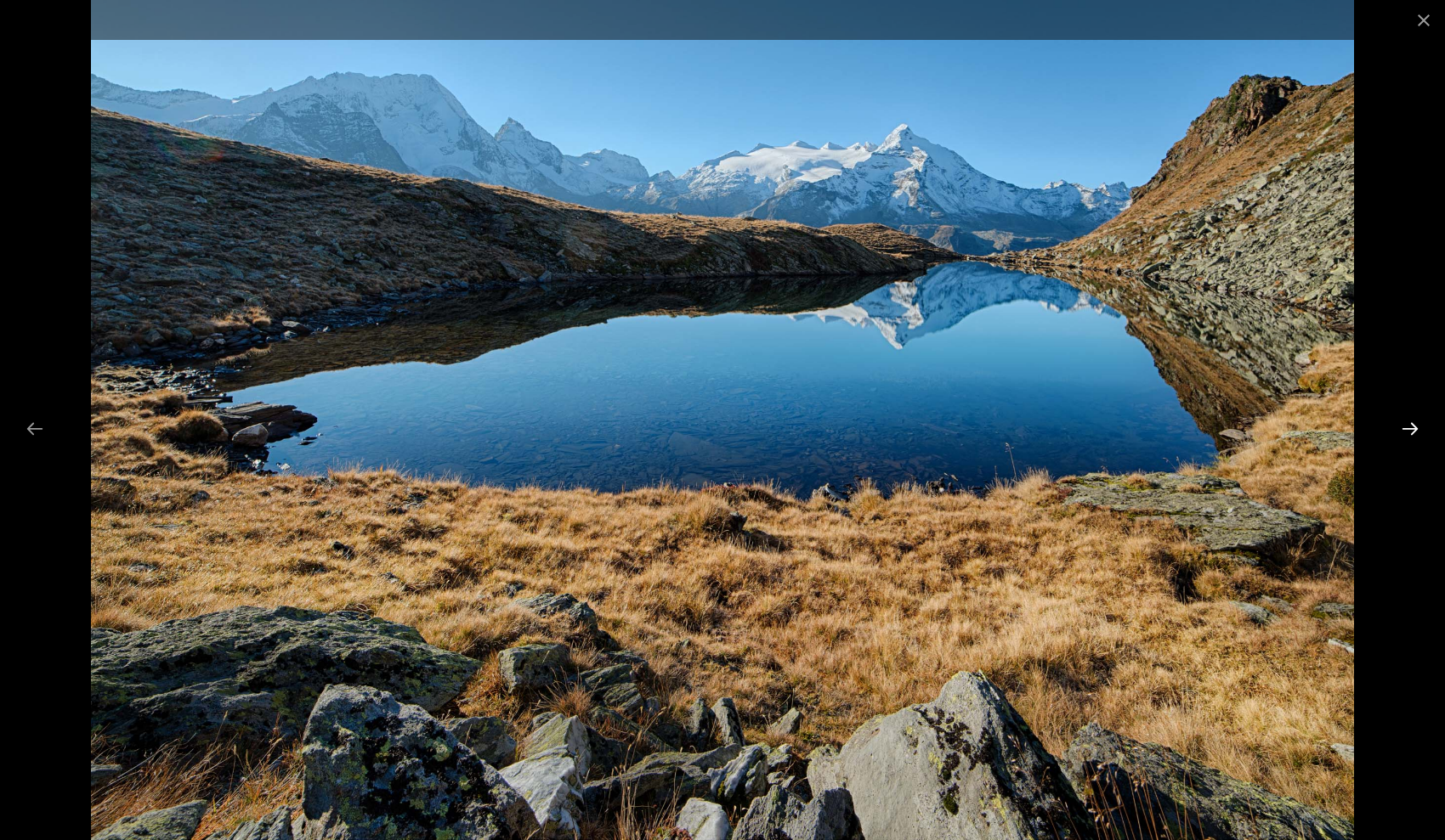
click at [1405, 428] on button "Next slide" at bounding box center [1410, 428] width 36 height 33
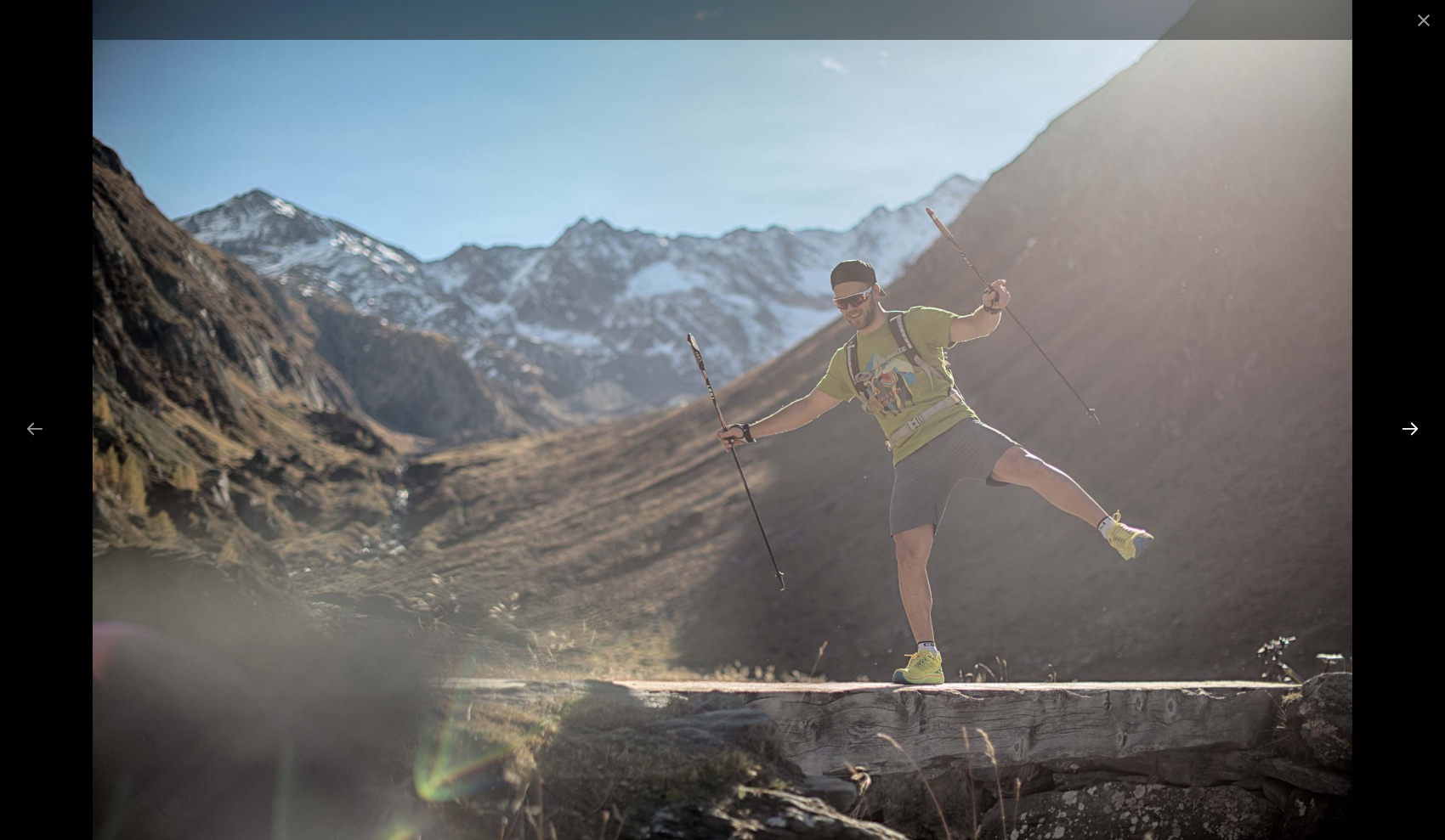
click at [1405, 428] on button "Next slide" at bounding box center [1410, 428] width 36 height 33
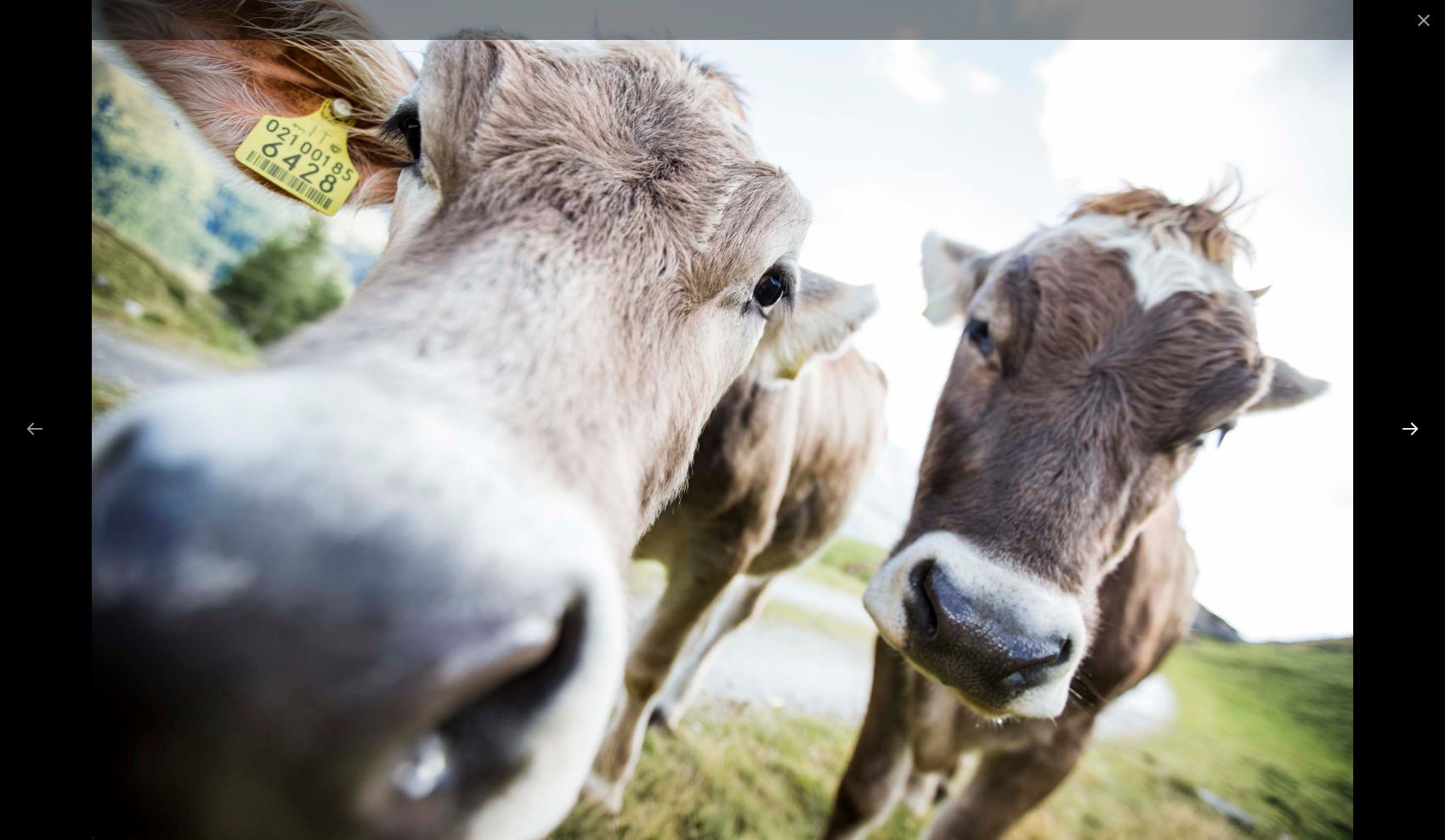
click at [1405, 428] on button "Next slide" at bounding box center [1410, 428] width 36 height 33
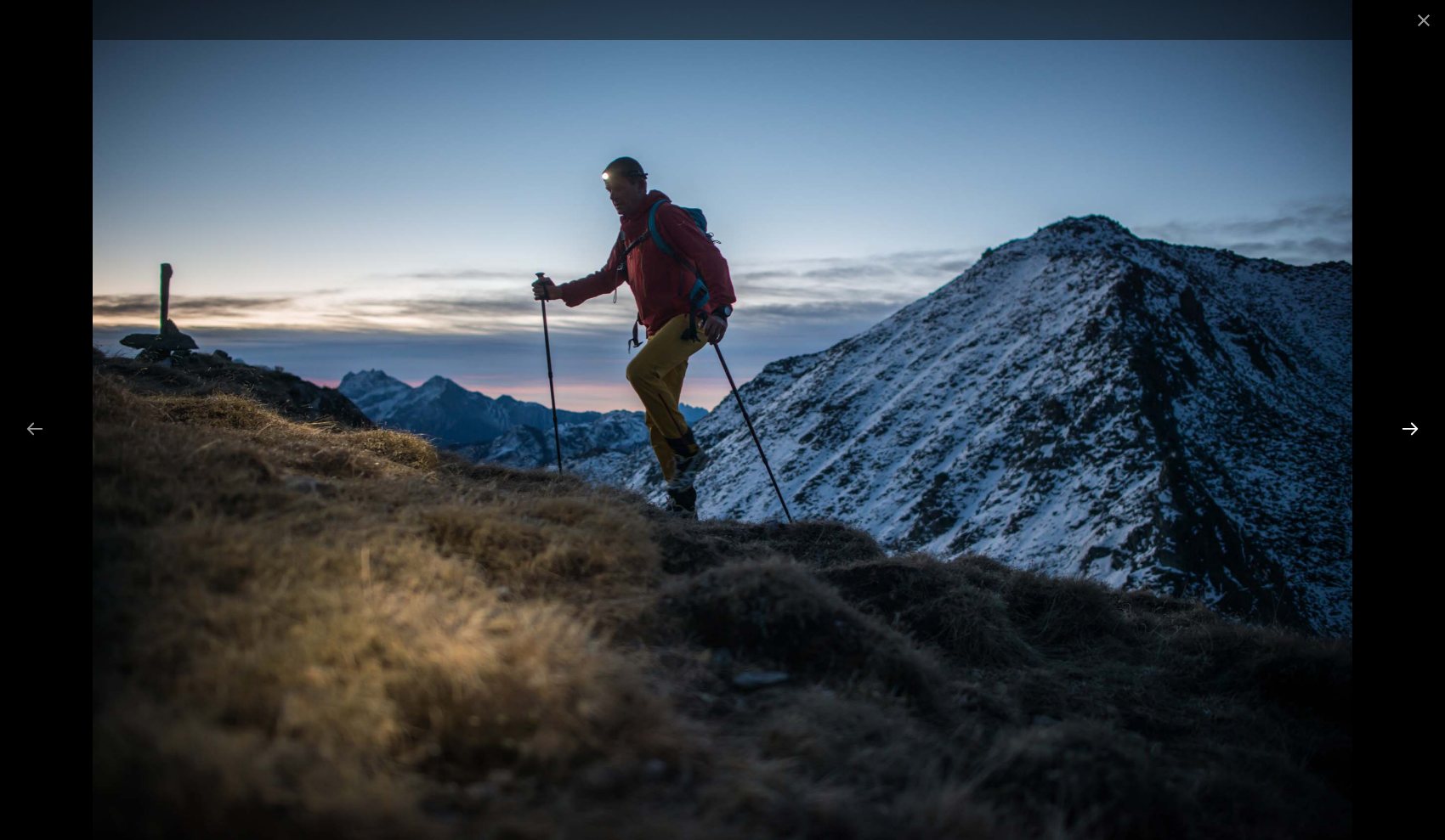
click at [1405, 428] on button "Next slide" at bounding box center [1410, 428] width 36 height 33
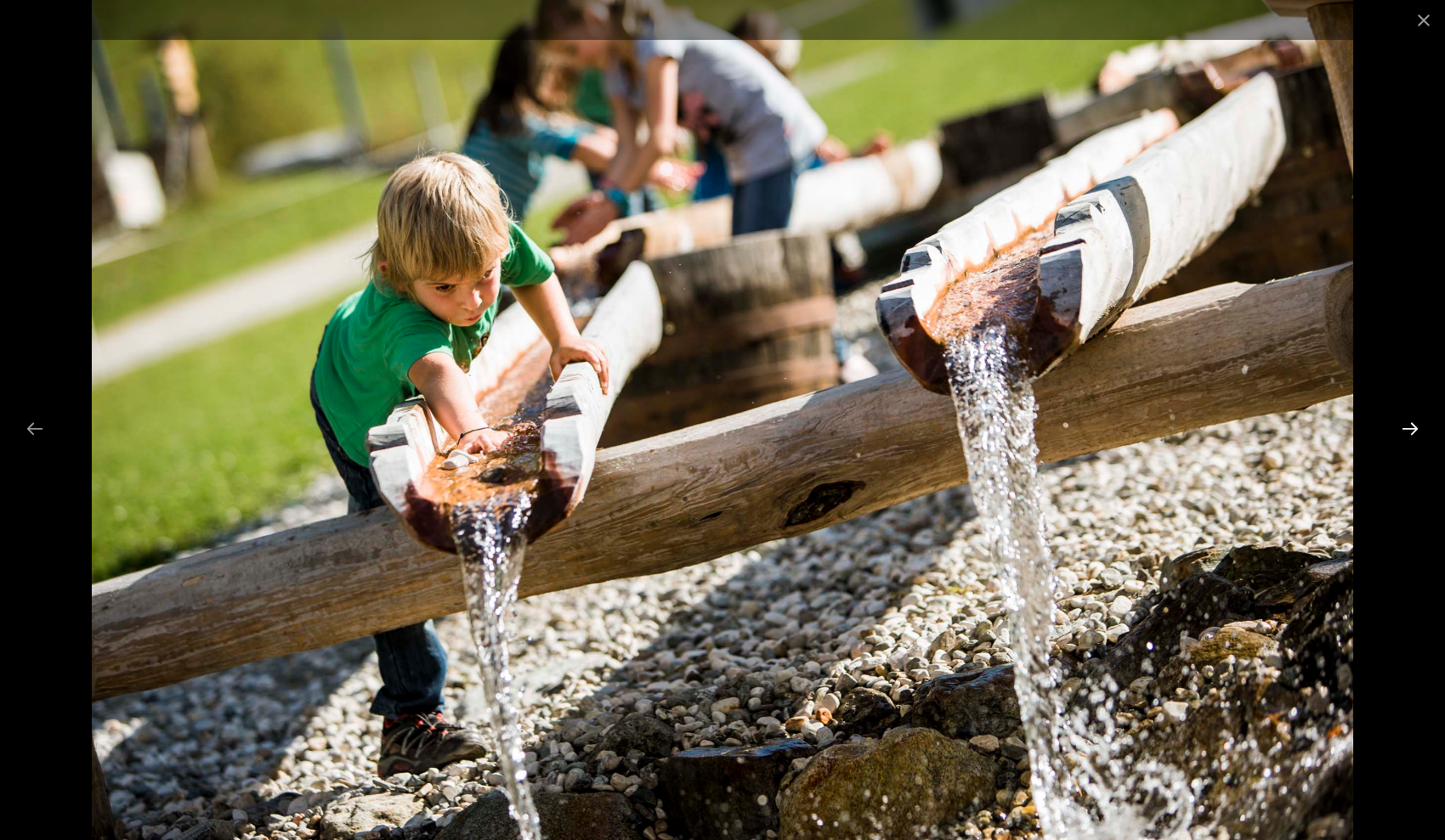
click at [1405, 428] on button "Next slide" at bounding box center [1410, 428] width 36 height 33
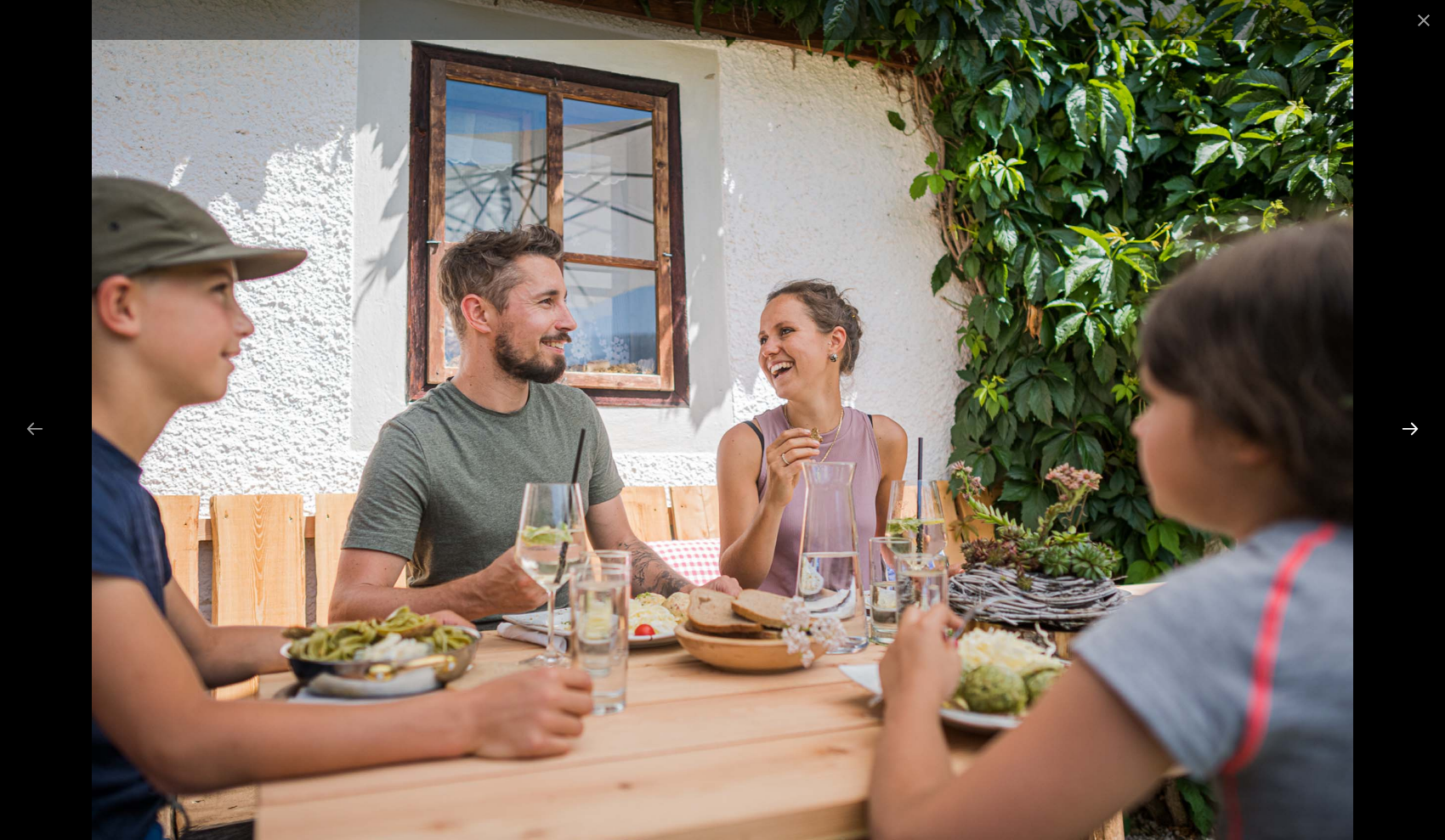
click at [1405, 428] on button "Next slide" at bounding box center [1410, 428] width 36 height 33
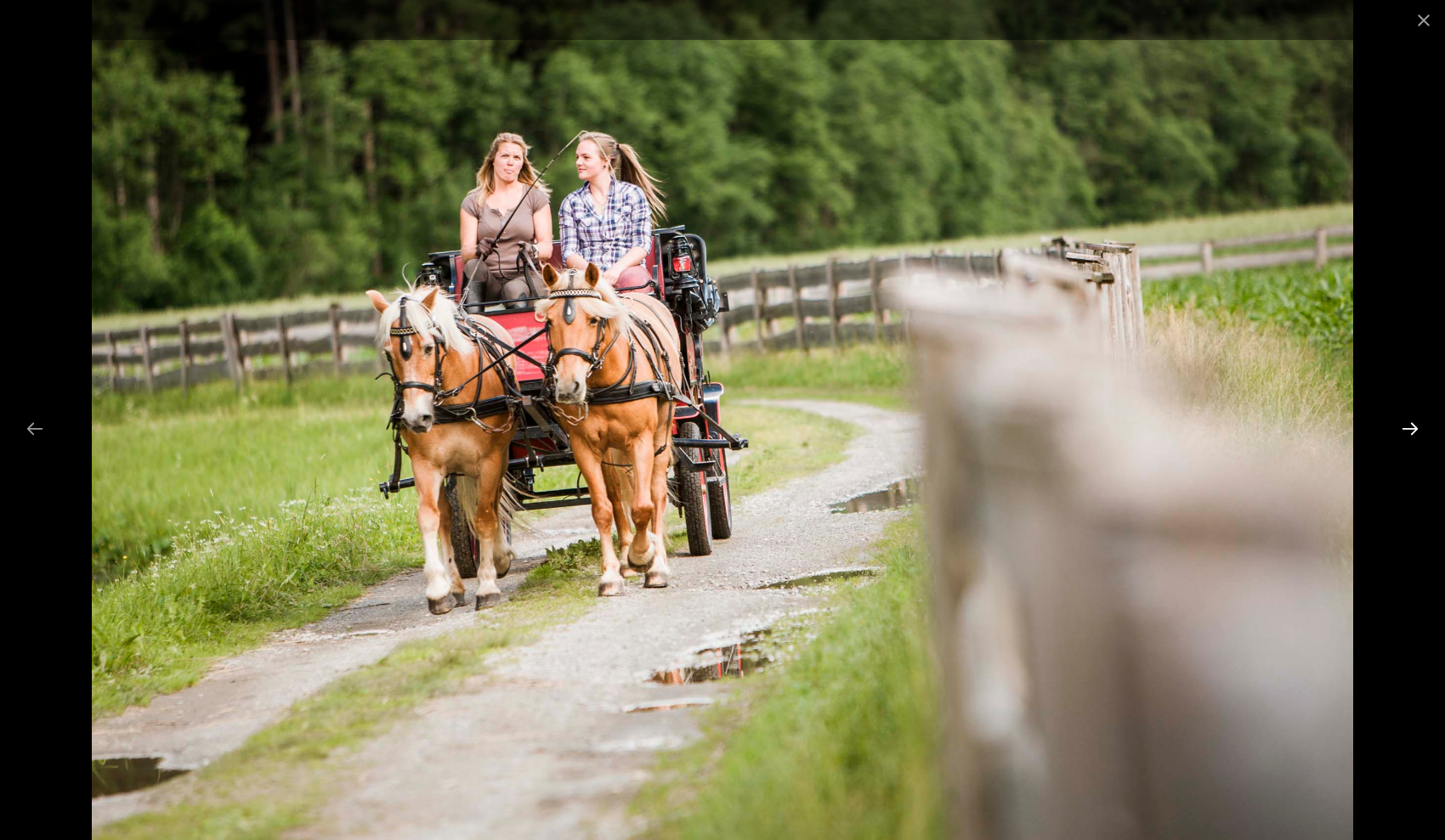
click at [1405, 428] on button "Next slide" at bounding box center [1410, 428] width 36 height 33
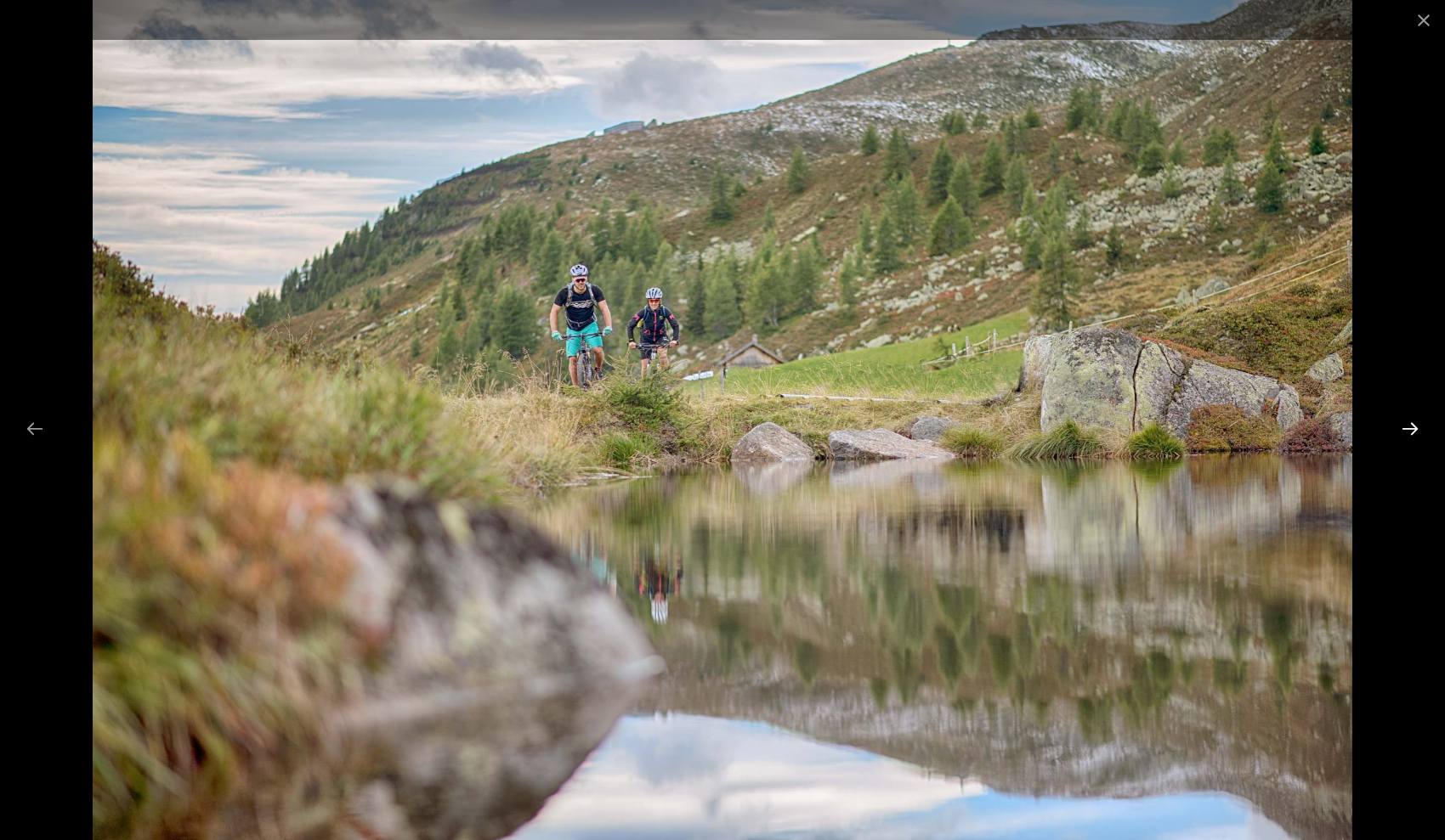
click at [1405, 428] on button "Next slide" at bounding box center [1410, 428] width 36 height 33
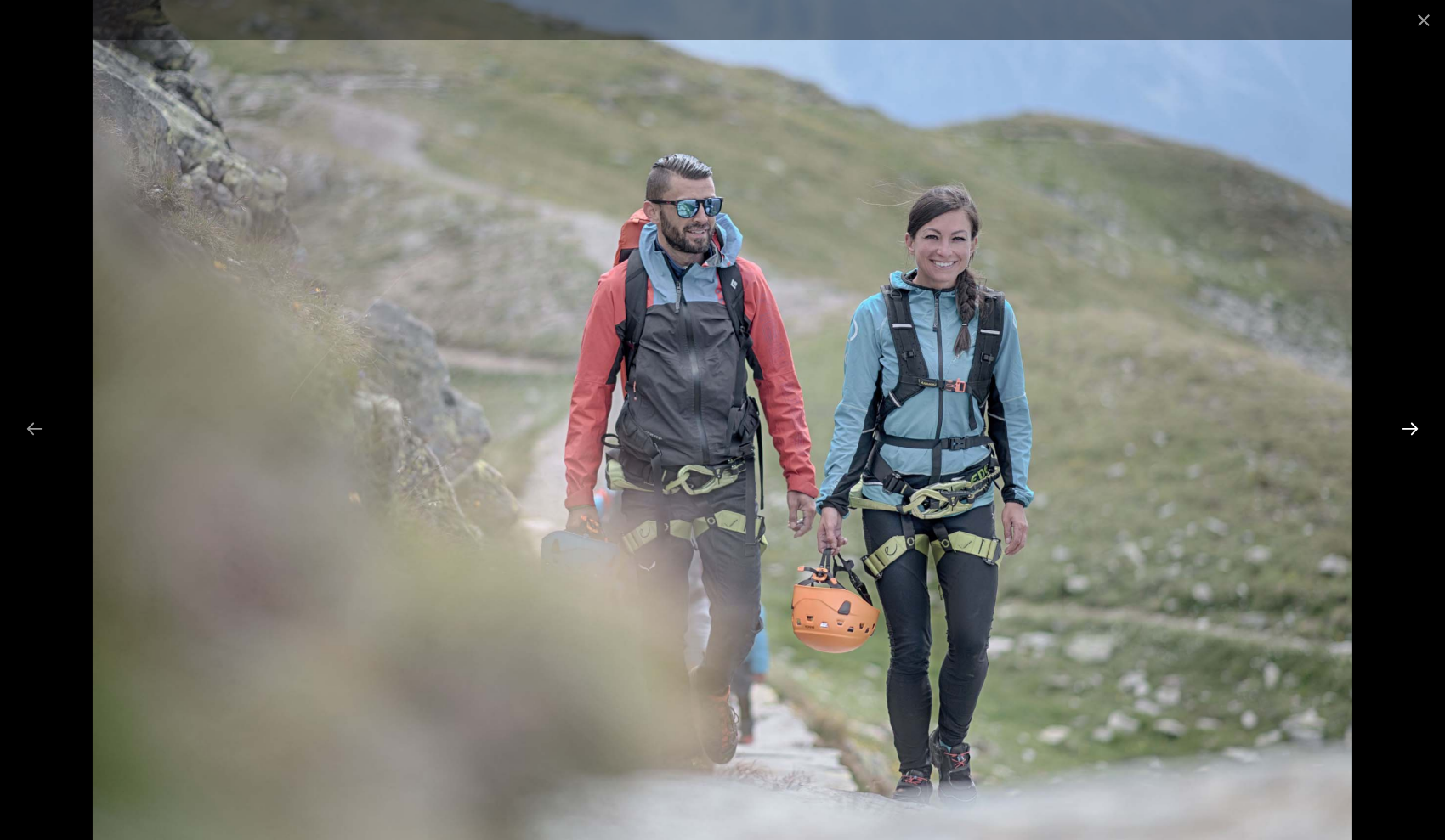
click at [1405, 428] on button "Next slide" at bounding box center [1410, 428] width 36 height 33
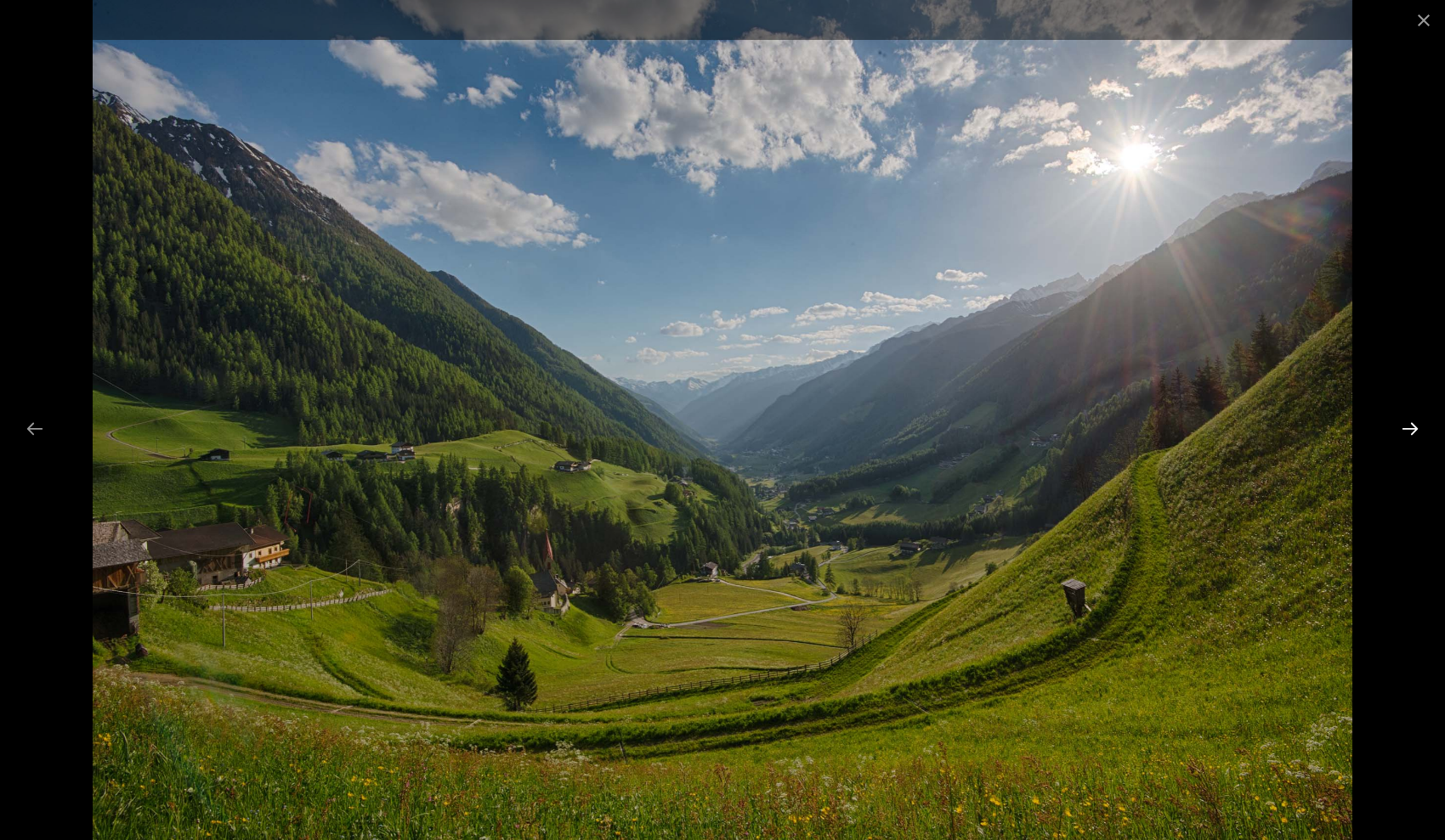
click at [1405, 428] on button "Next slide" at bounding box center [1410, 428] width 36 height 33
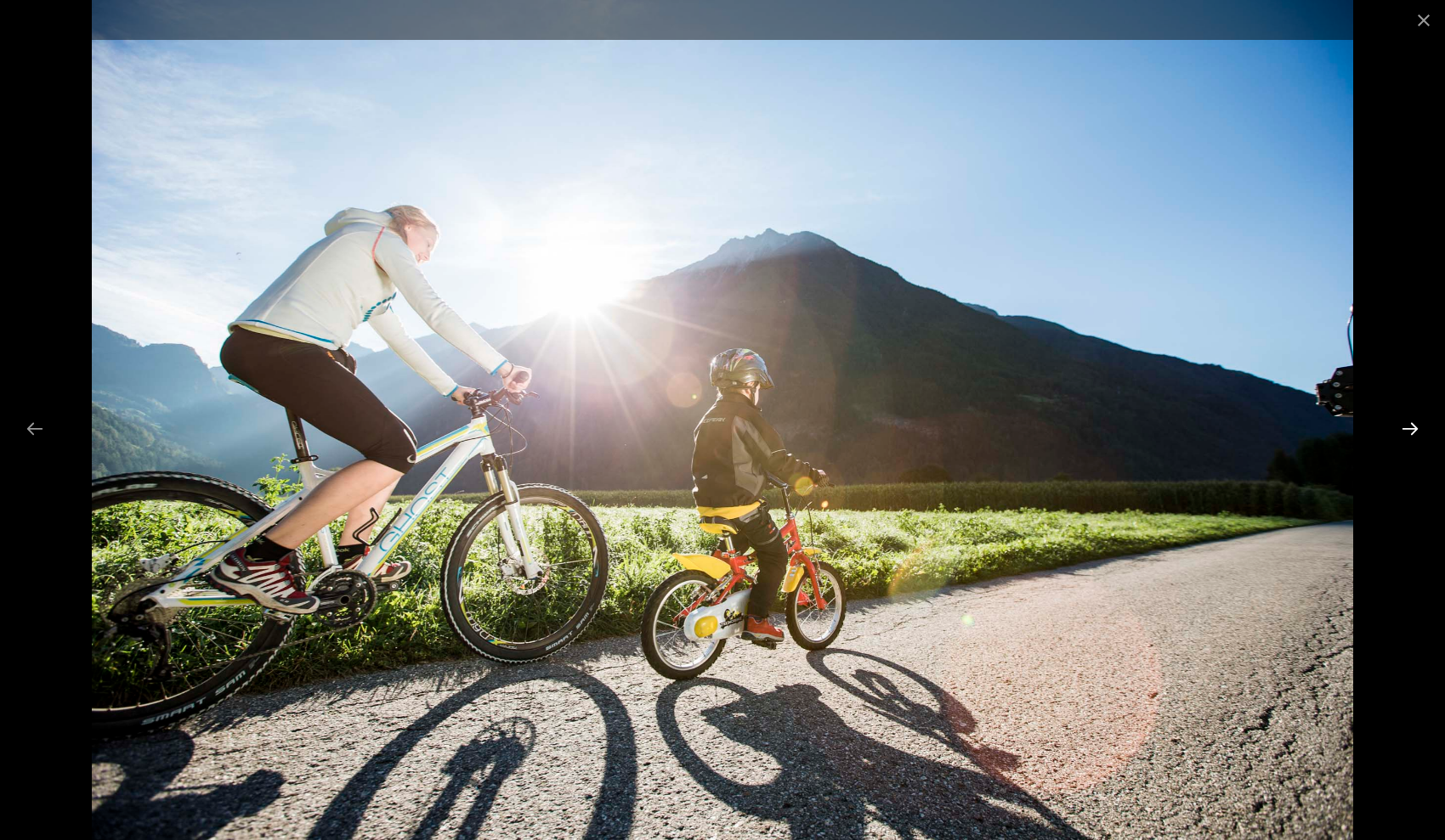
click at [1405, 428] on button "Next slide" at bounding box center [1410, 428] width 36 height 33
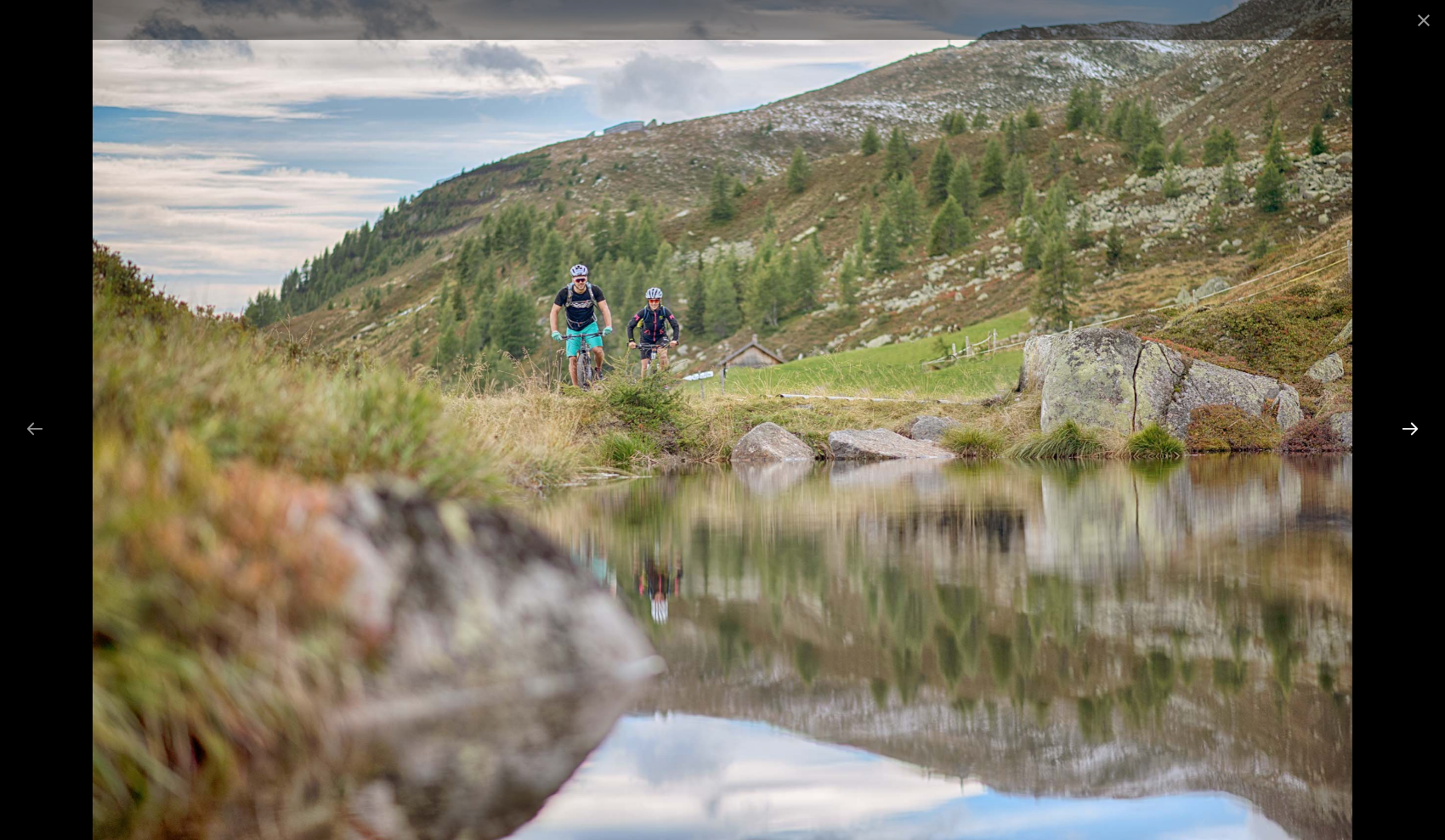
click at [1405, 428] on button "Next slide" at bounding box center [1410, 428] width 36 height 33
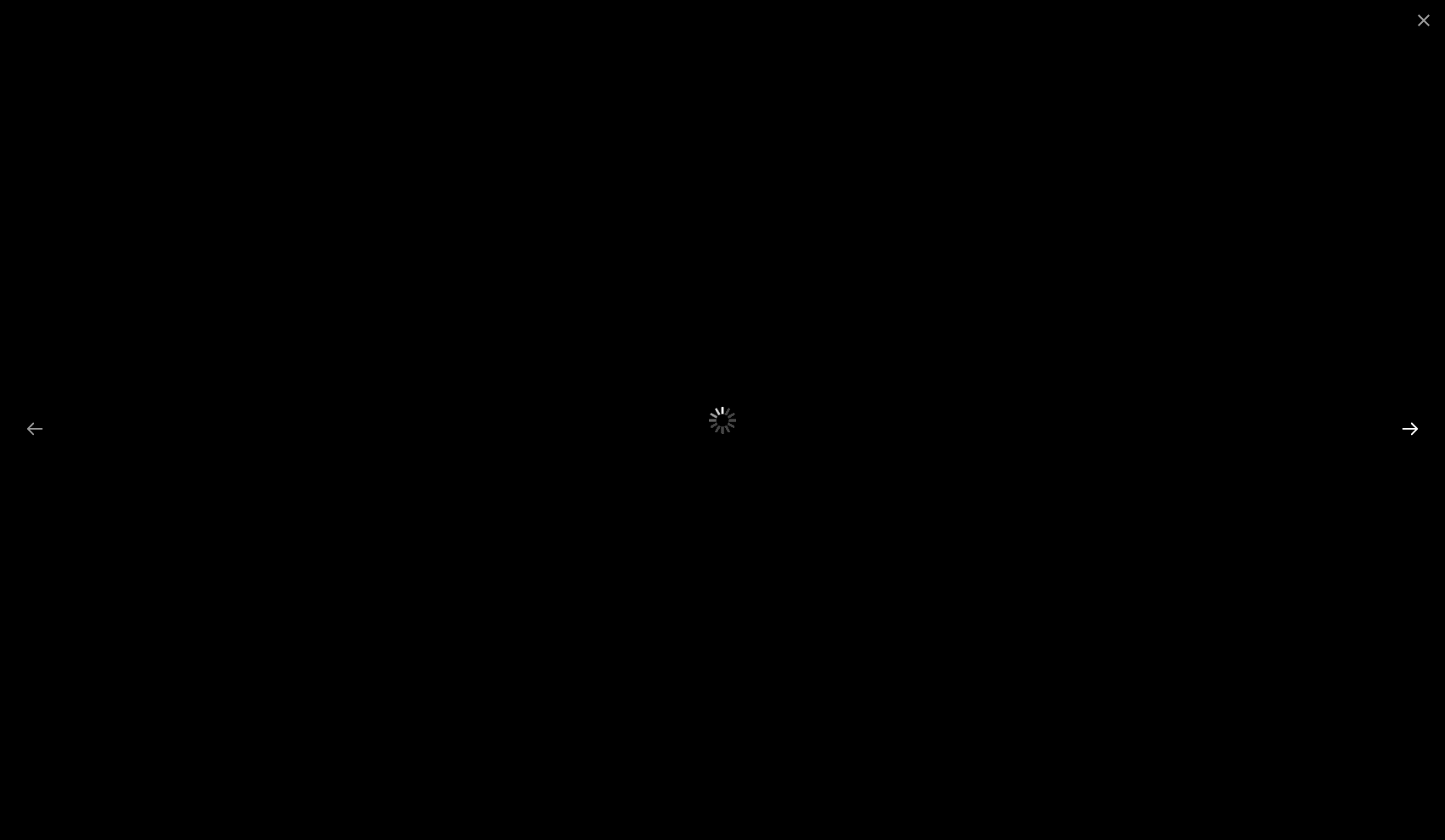
click at [1405, 428] on button "Next slide" at bounding box center [1410, 428] width 36 height 33
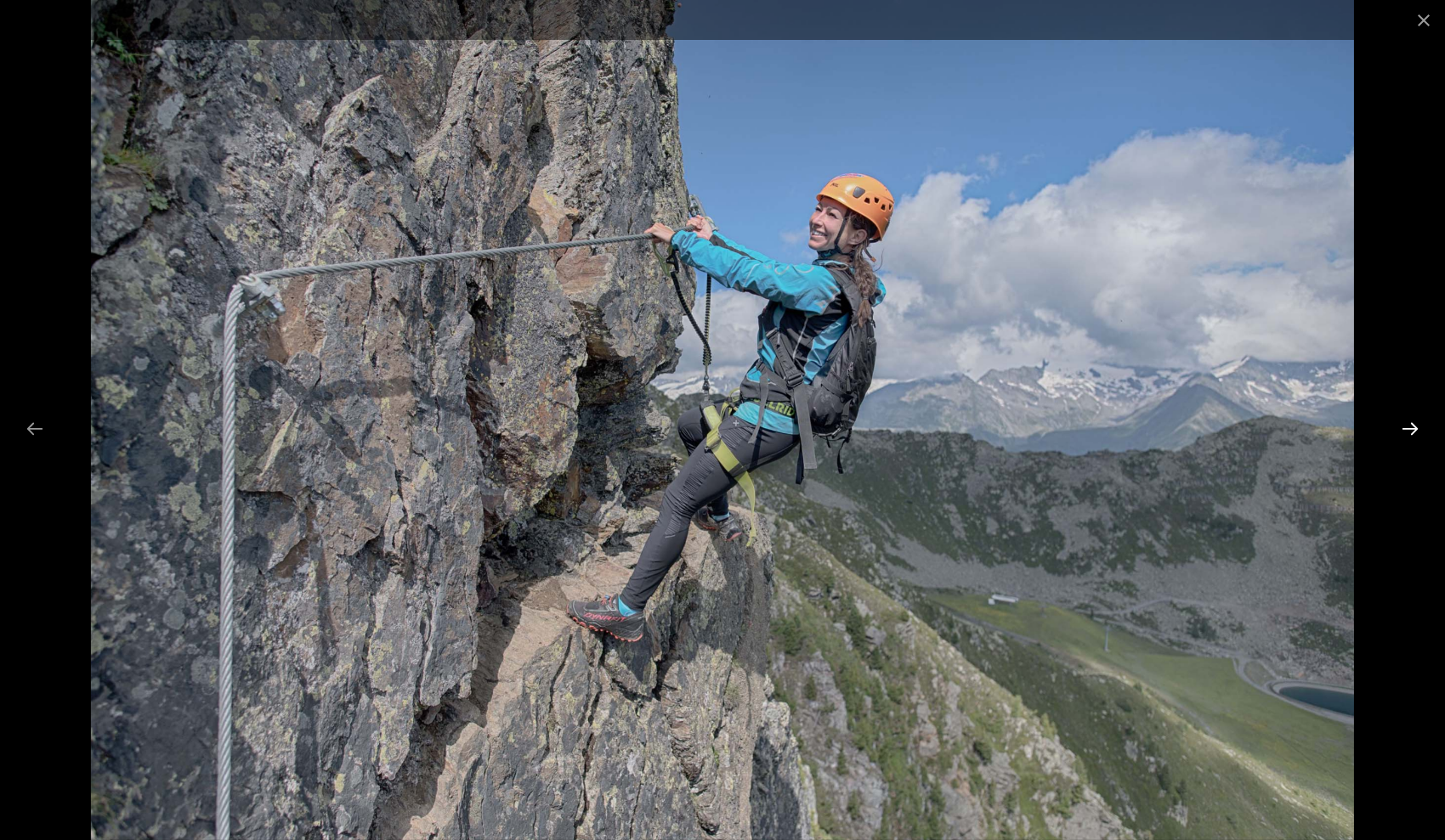
click at [1405, 428] on button "Next slide" at bounding box center [1410, 428] width 36 height 33
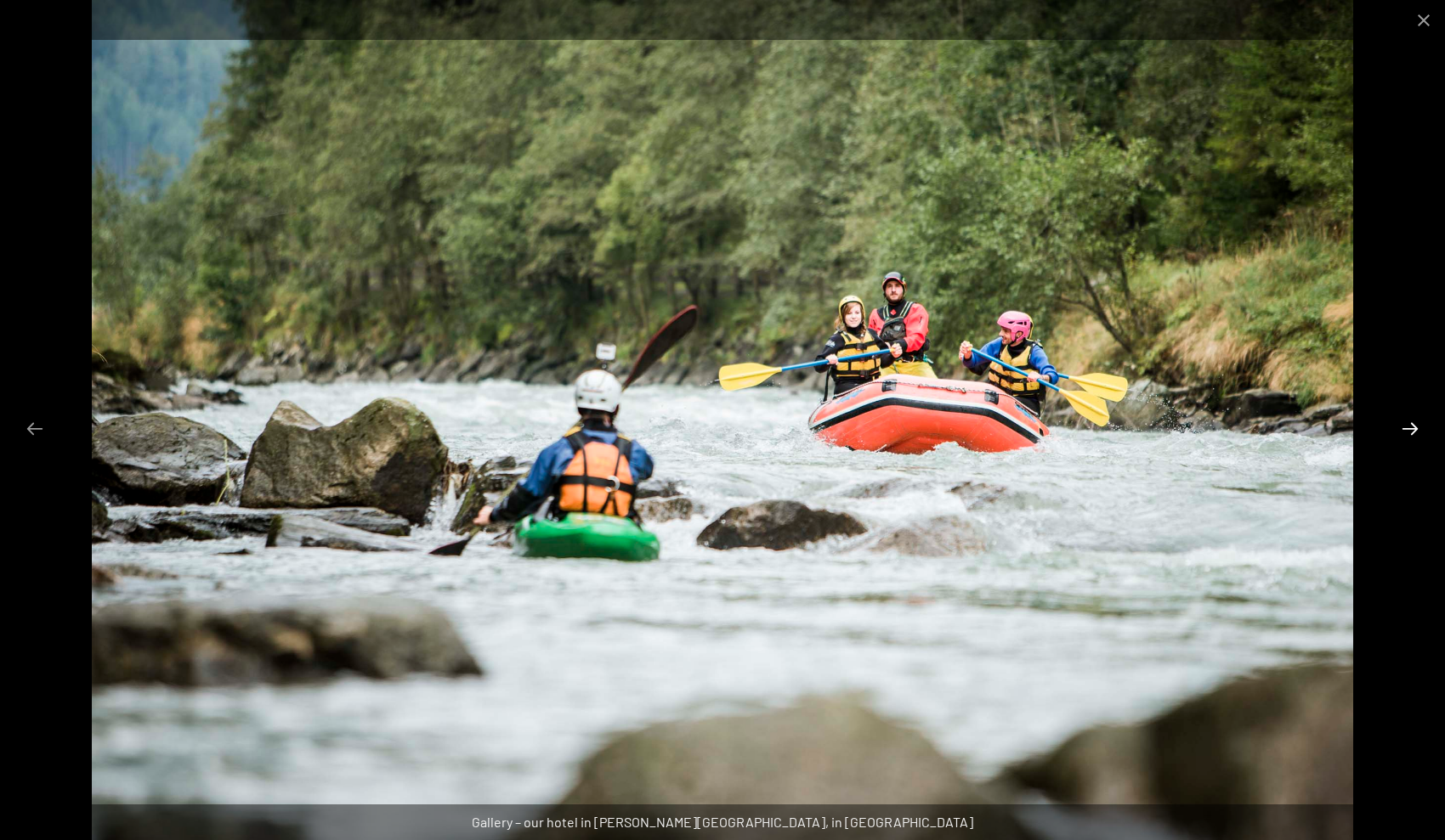
click at [1405, 428] on button "Next slide" at bounding box center [1410, 428] width 36 height 33
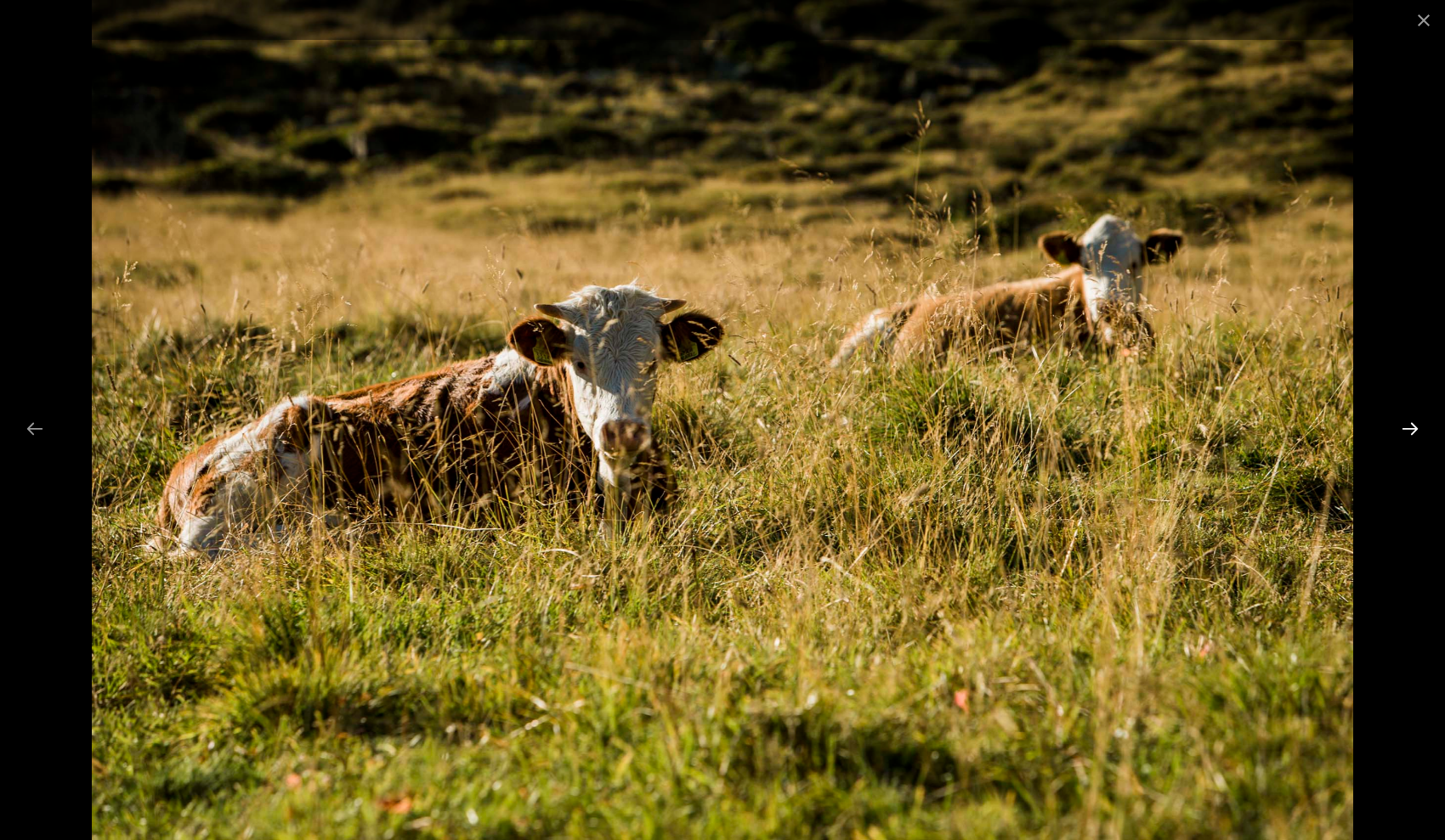
click at [1405, 428] on button "Next slide" at bounding box center [1410, 428] width 36 height 33
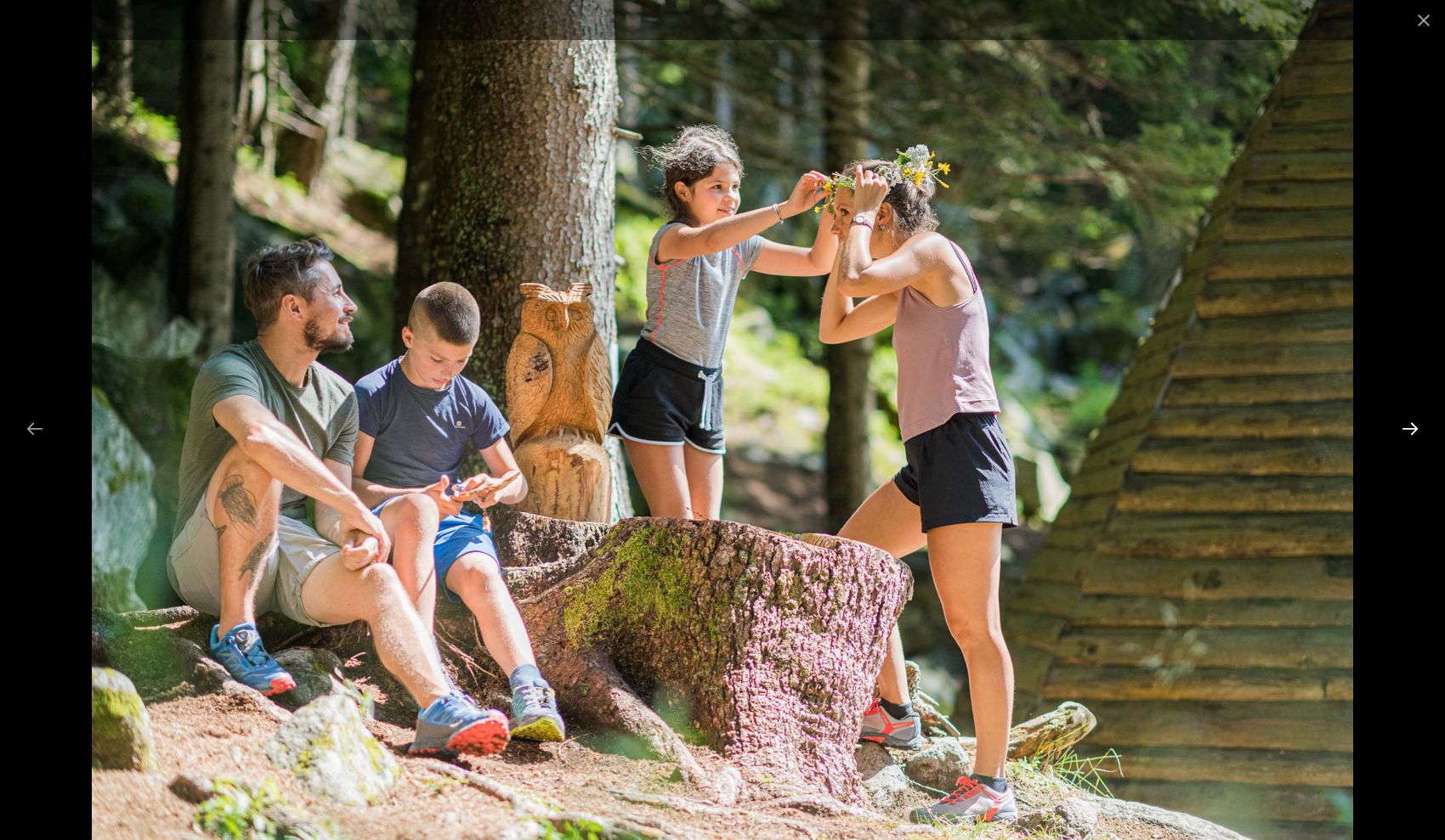
click at [1405, 428] on button "Next slide" at bounding box center [1410, 428] width 36 height 33
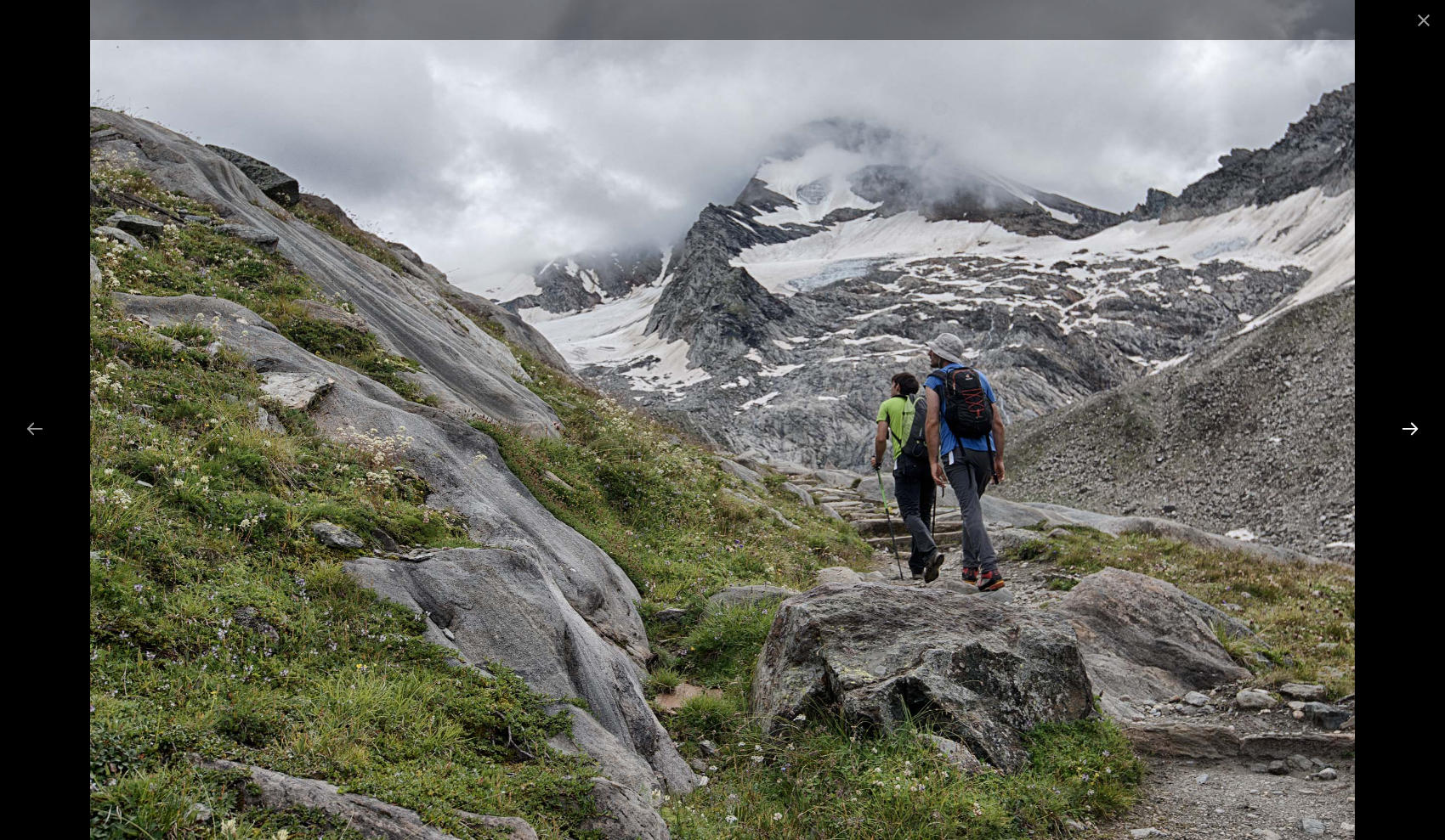
click at [1405, 428] on button "Next slide" at bounding box center [1410, 428] width 36 height 33
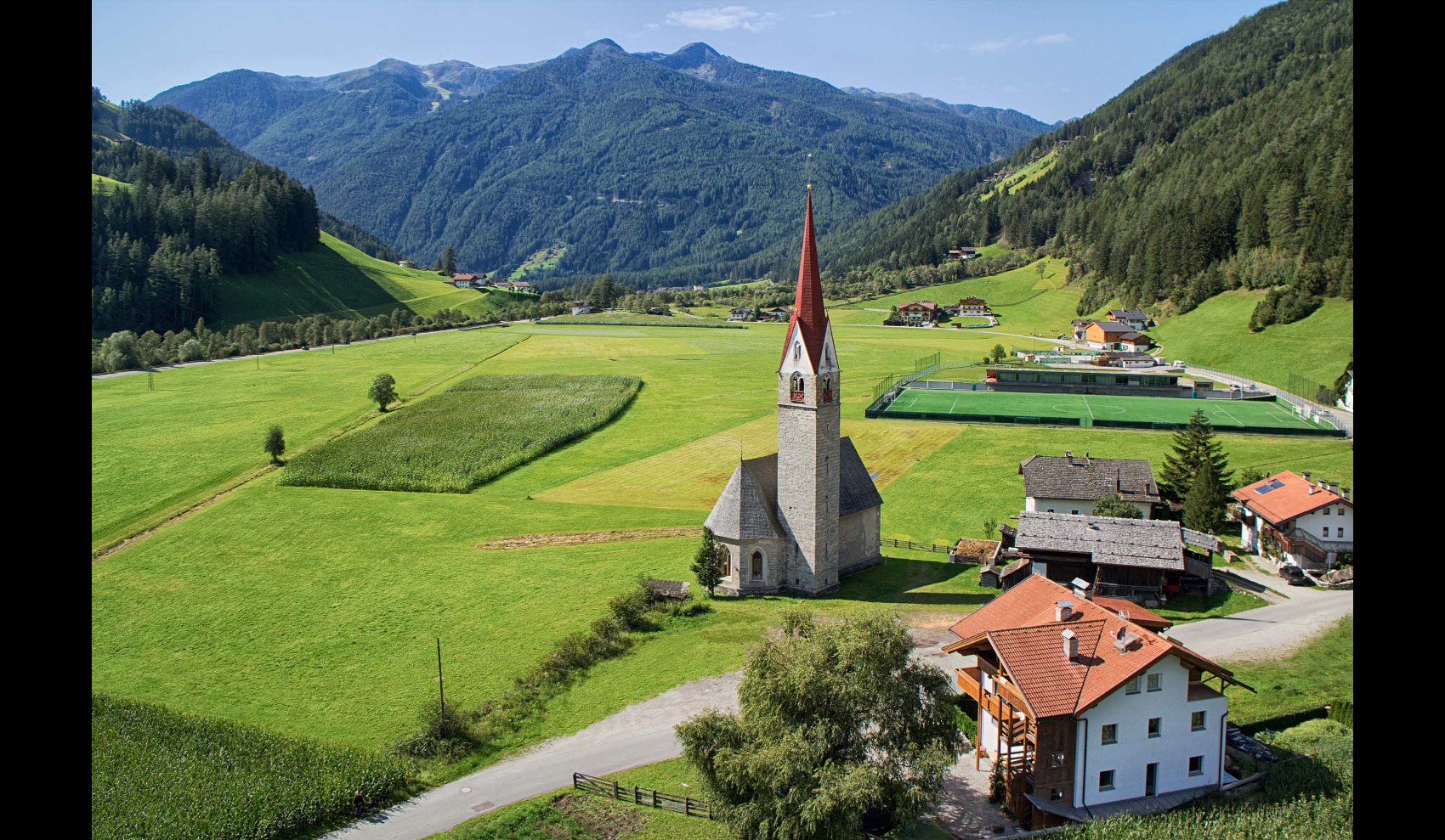
click at [1405, 428] on button "Next slide" at bounding box center [1419, 428] width 36 height 33
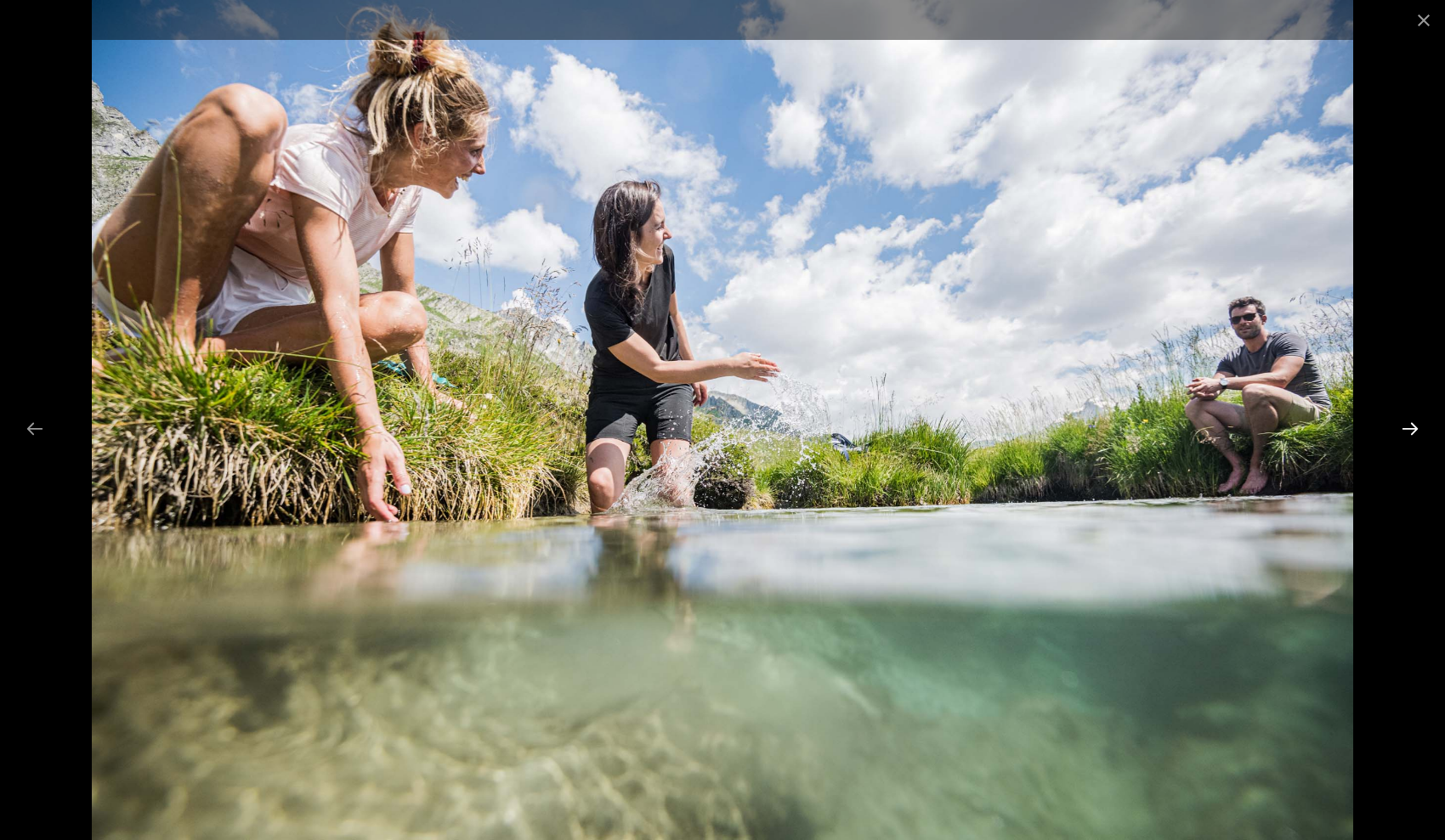
click at [1405, 428] on button "Next slide" at bounding box center [1410, 428] width 36 height 33
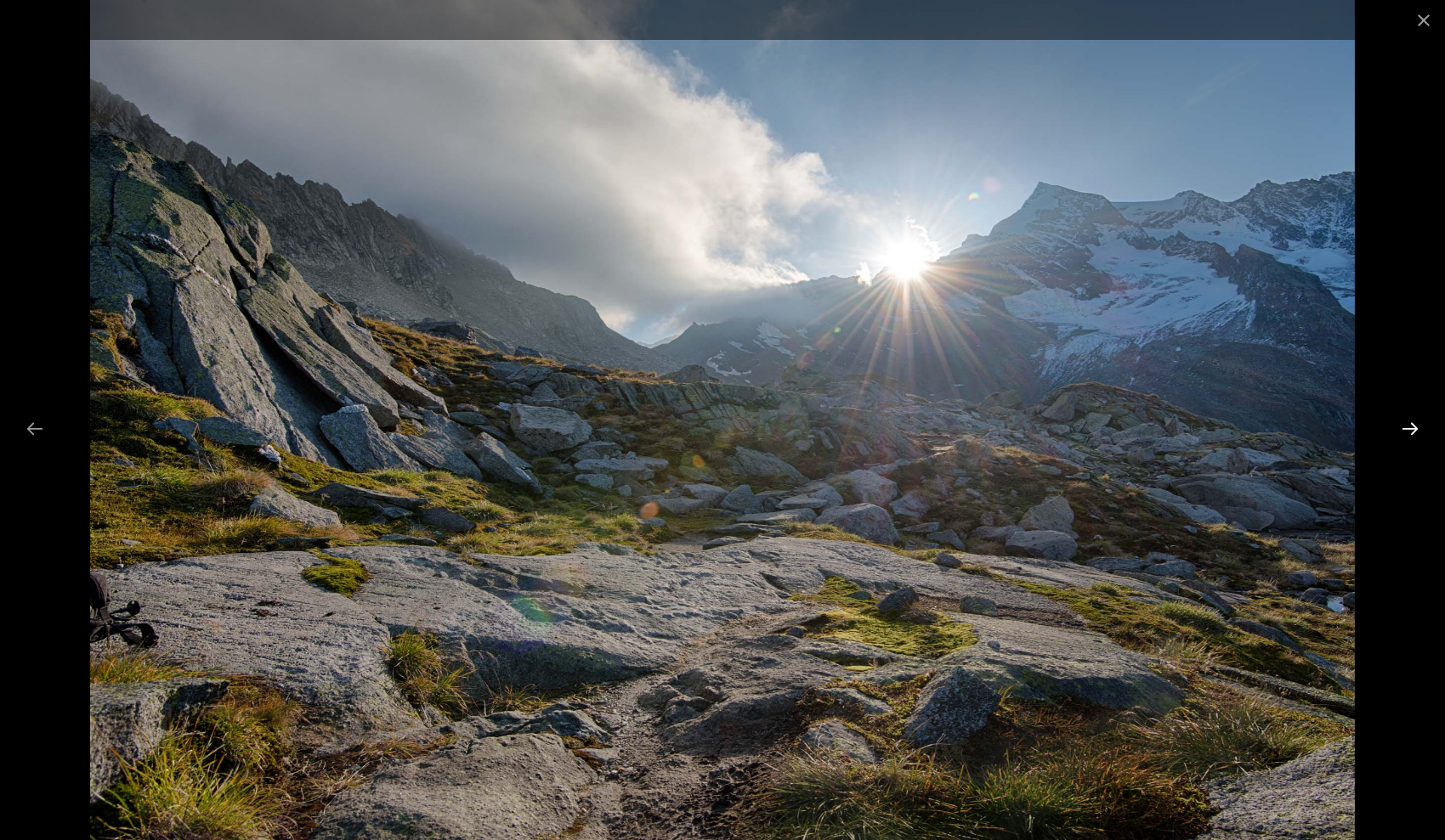
click at [1405, 428] on button "Next slide" at bounding box center [1410, 428] width 36 height 33
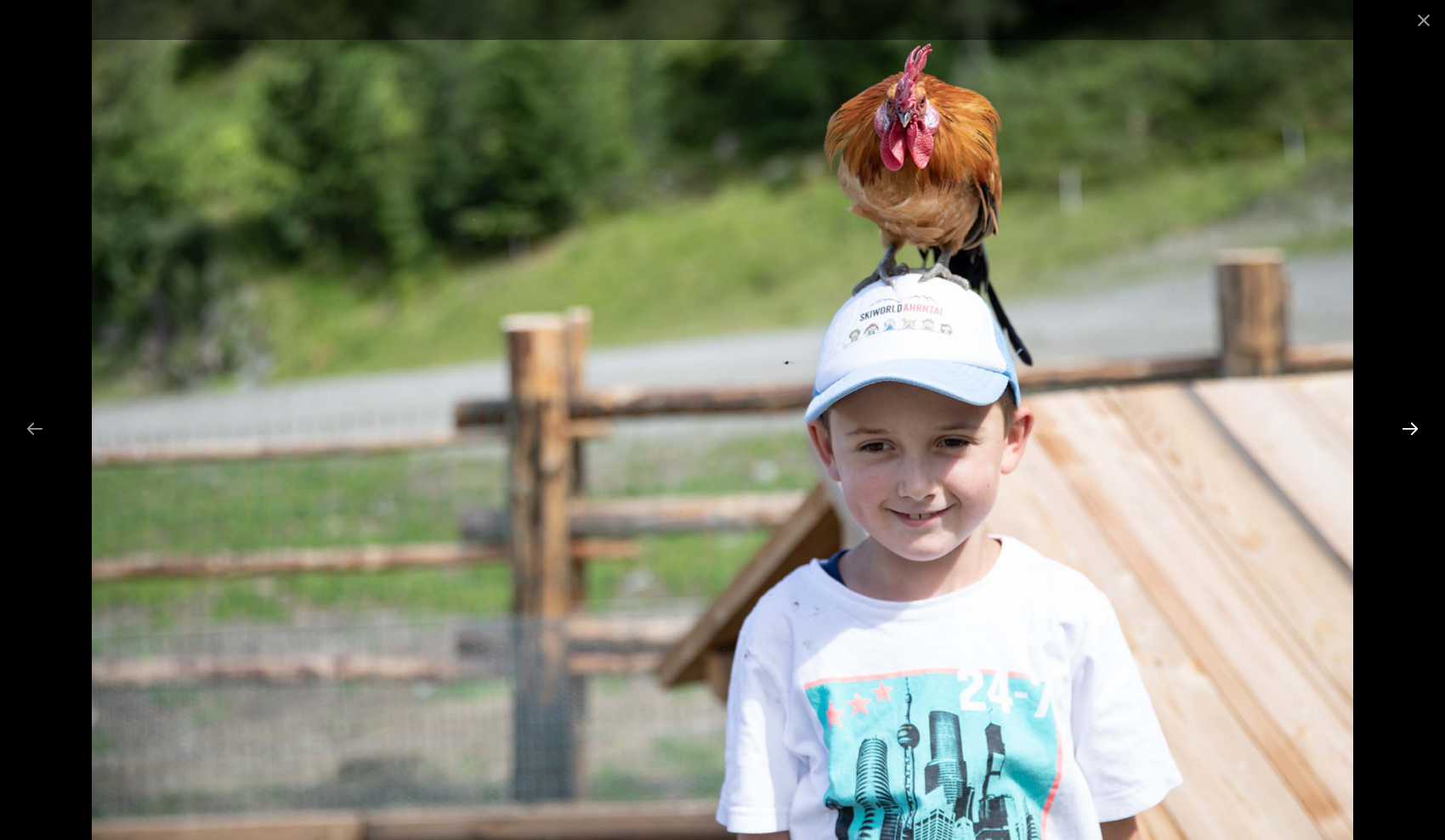
click at [1405, 424] on button "Next slide" at bounding box center [1410, 428] width 36 height 33
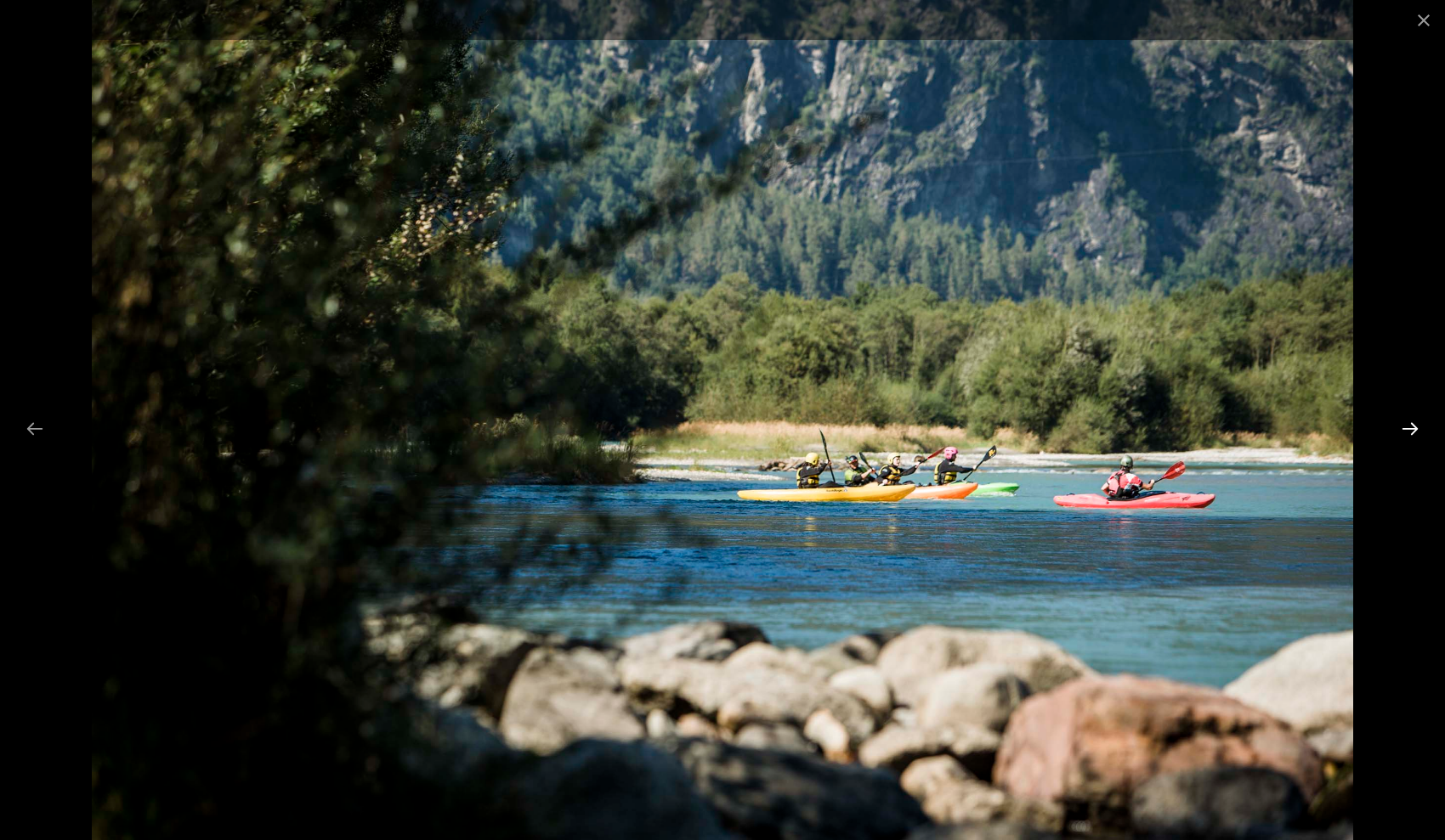
click at [1405, 424] on button "Next slide" at bounding box center [1410, 428] width 36 height 33
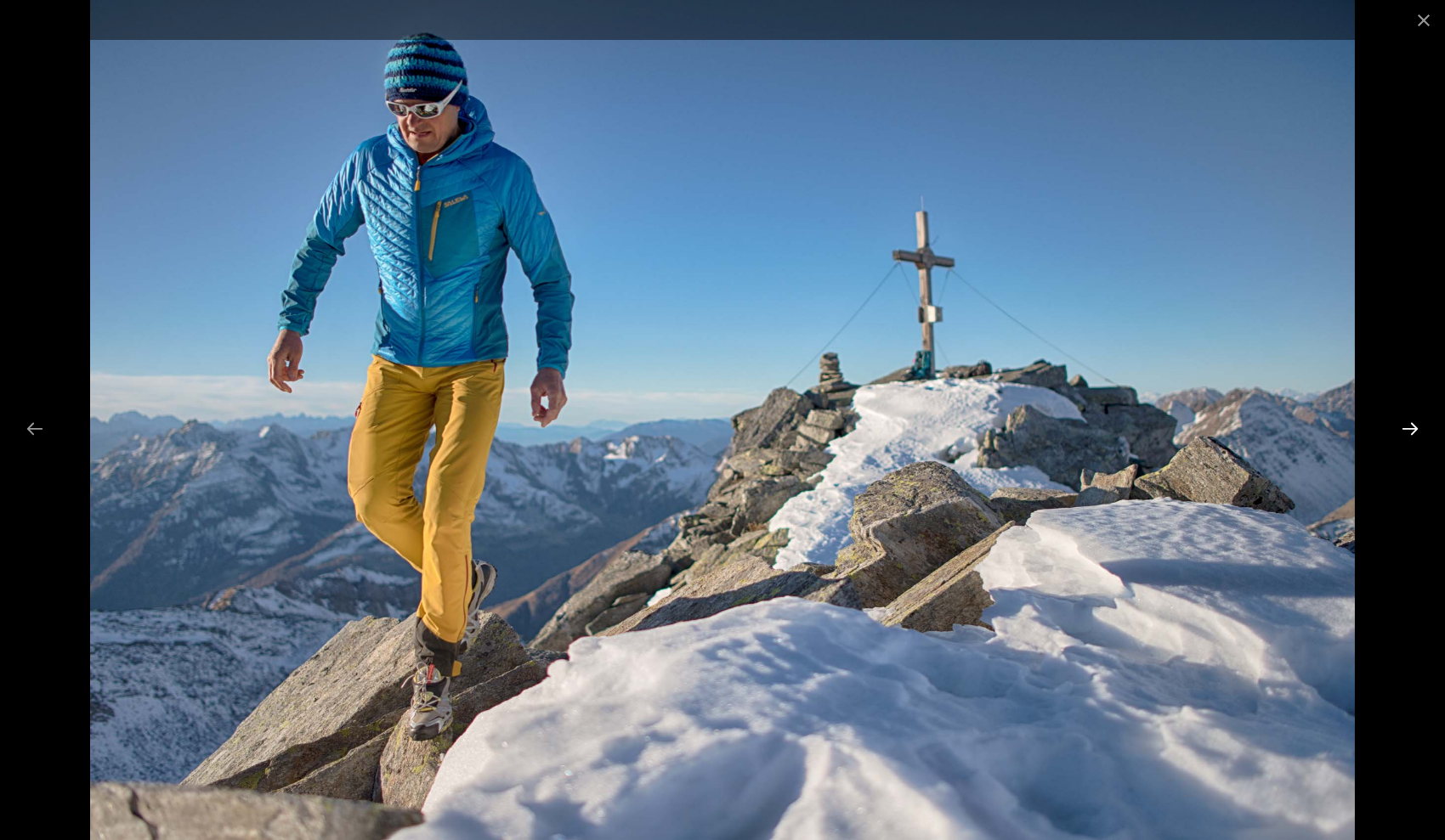
click at [1405, 424] on button "Next slide" at bounding box center [1410, 428] width 36 height 33
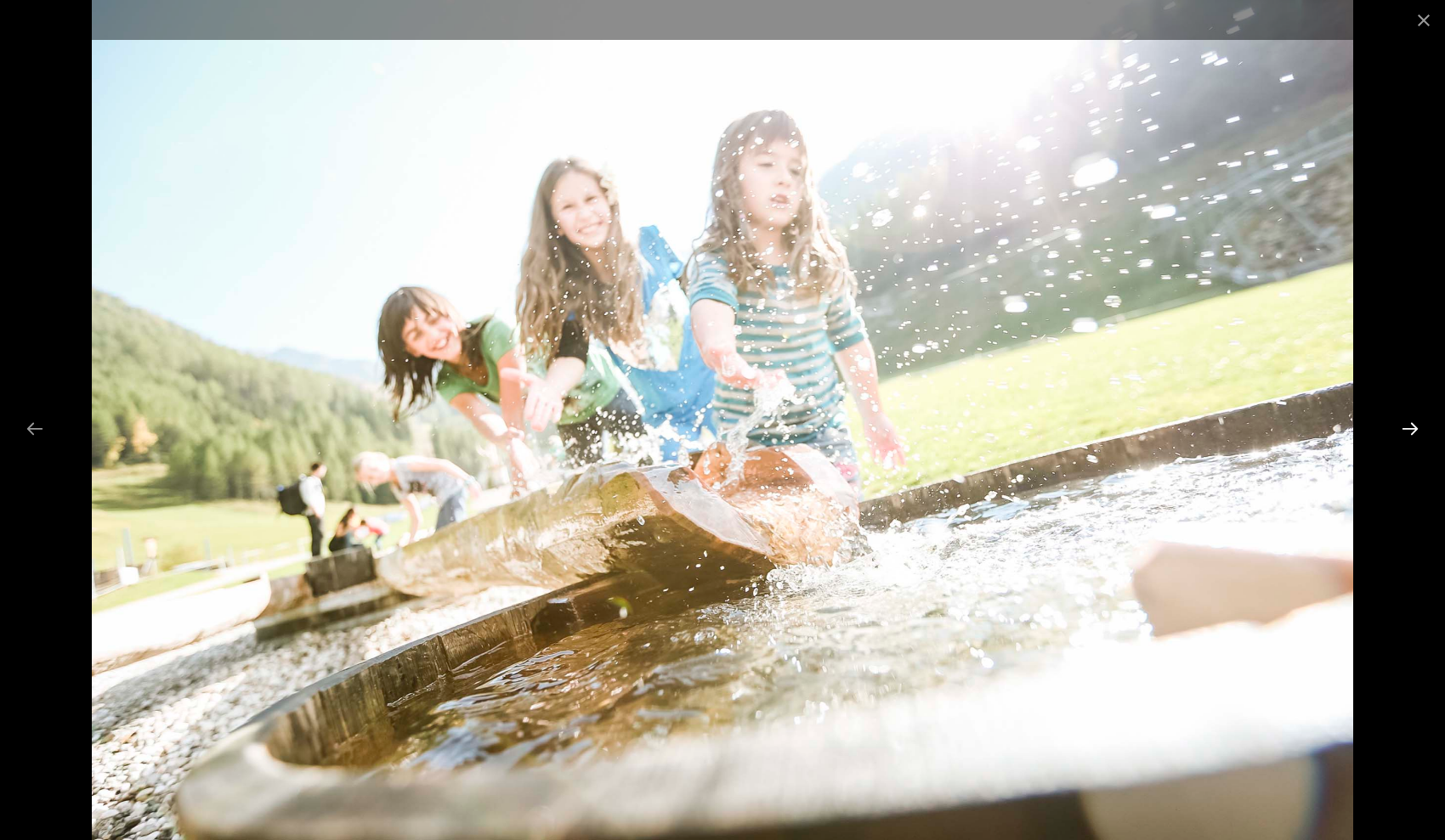
click at [1405, 424] on button "Next slide" at bounding box center [1410, 428] width 36 height 33
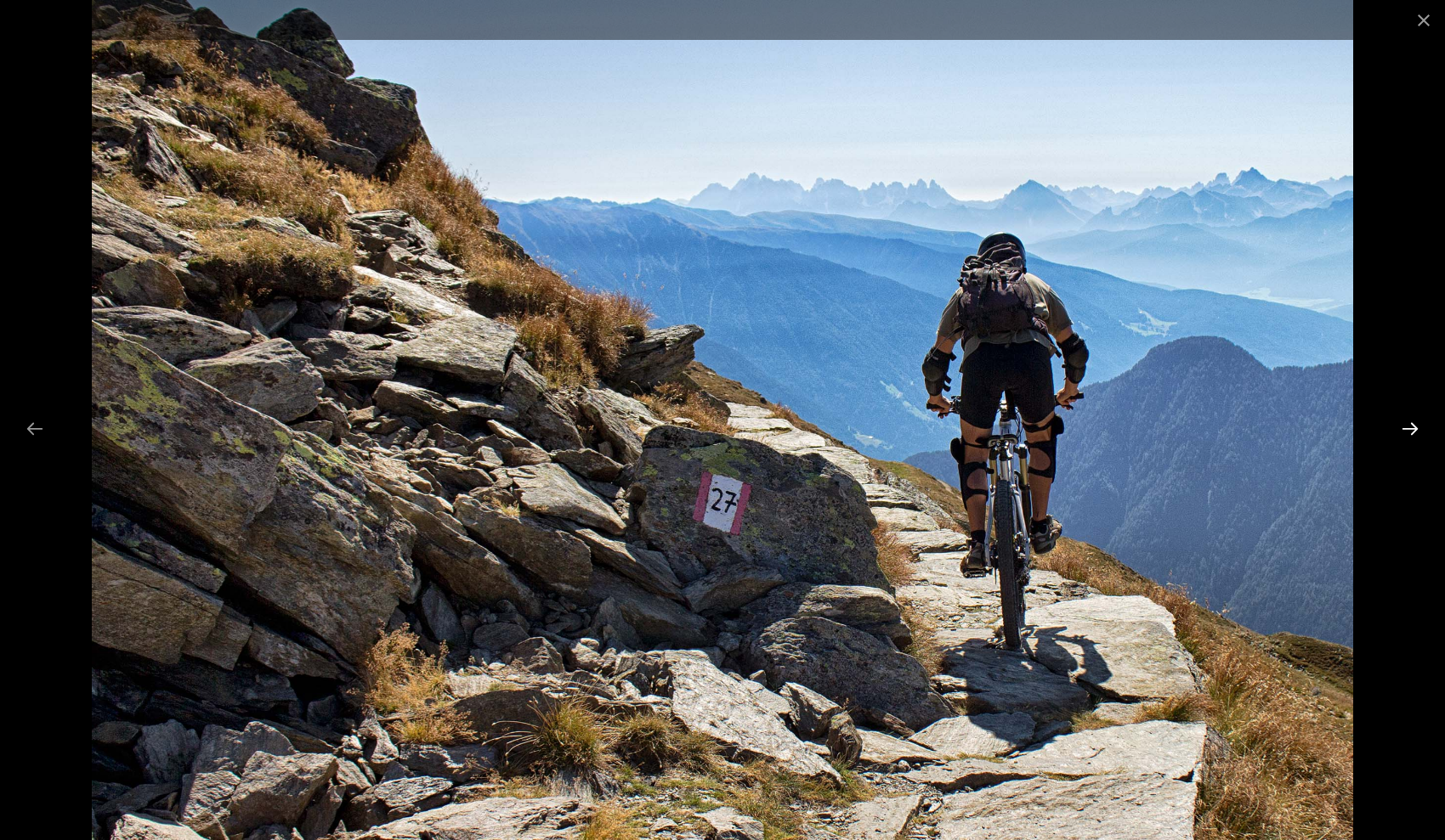
click at [1405, 424] on button "Next slide" at bounding box center [1410, 428] width 36 height 33
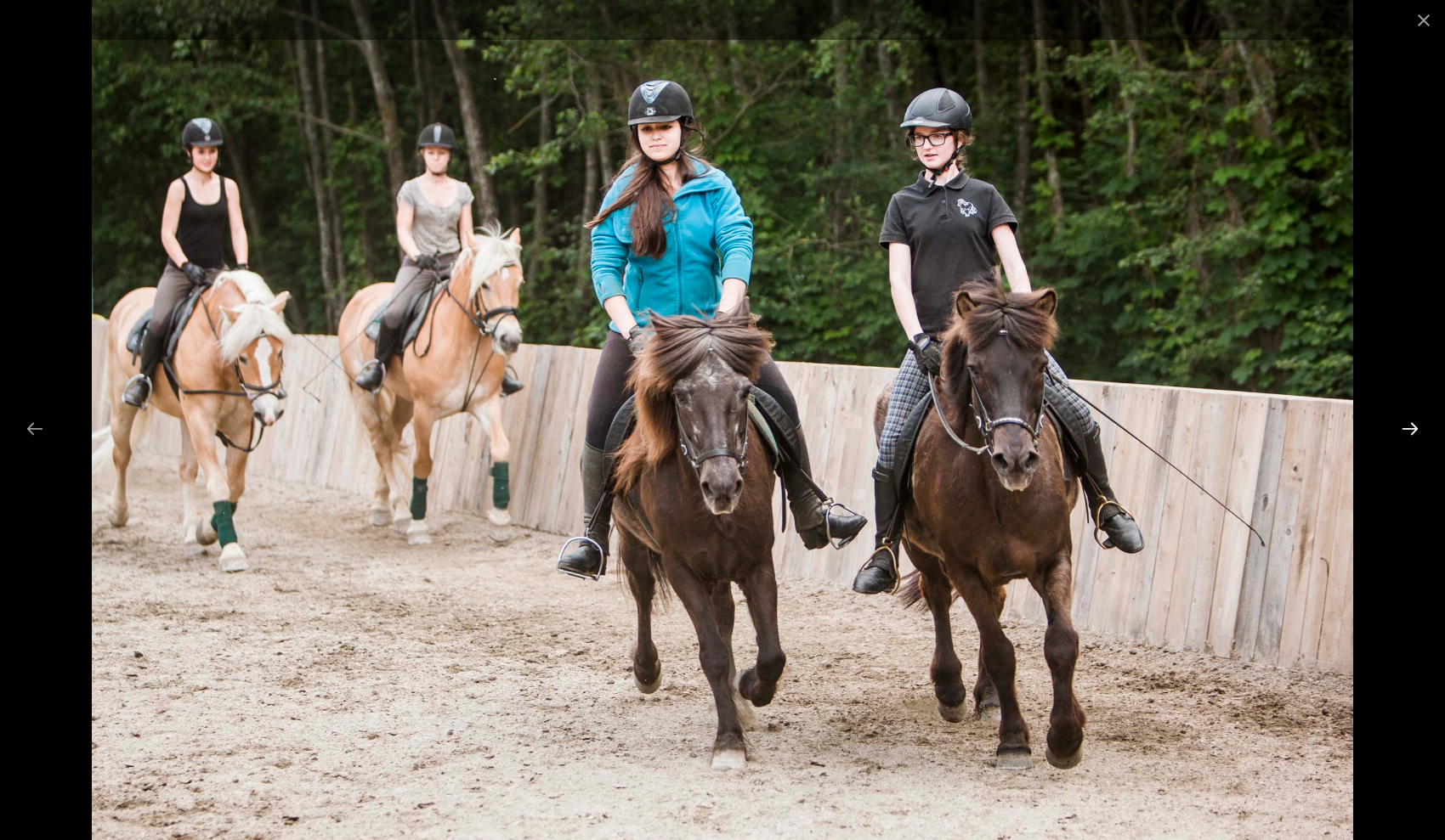
click at [1404, 428] on button "Next slide" at bounding box center [1410, 428] width 36 height 33
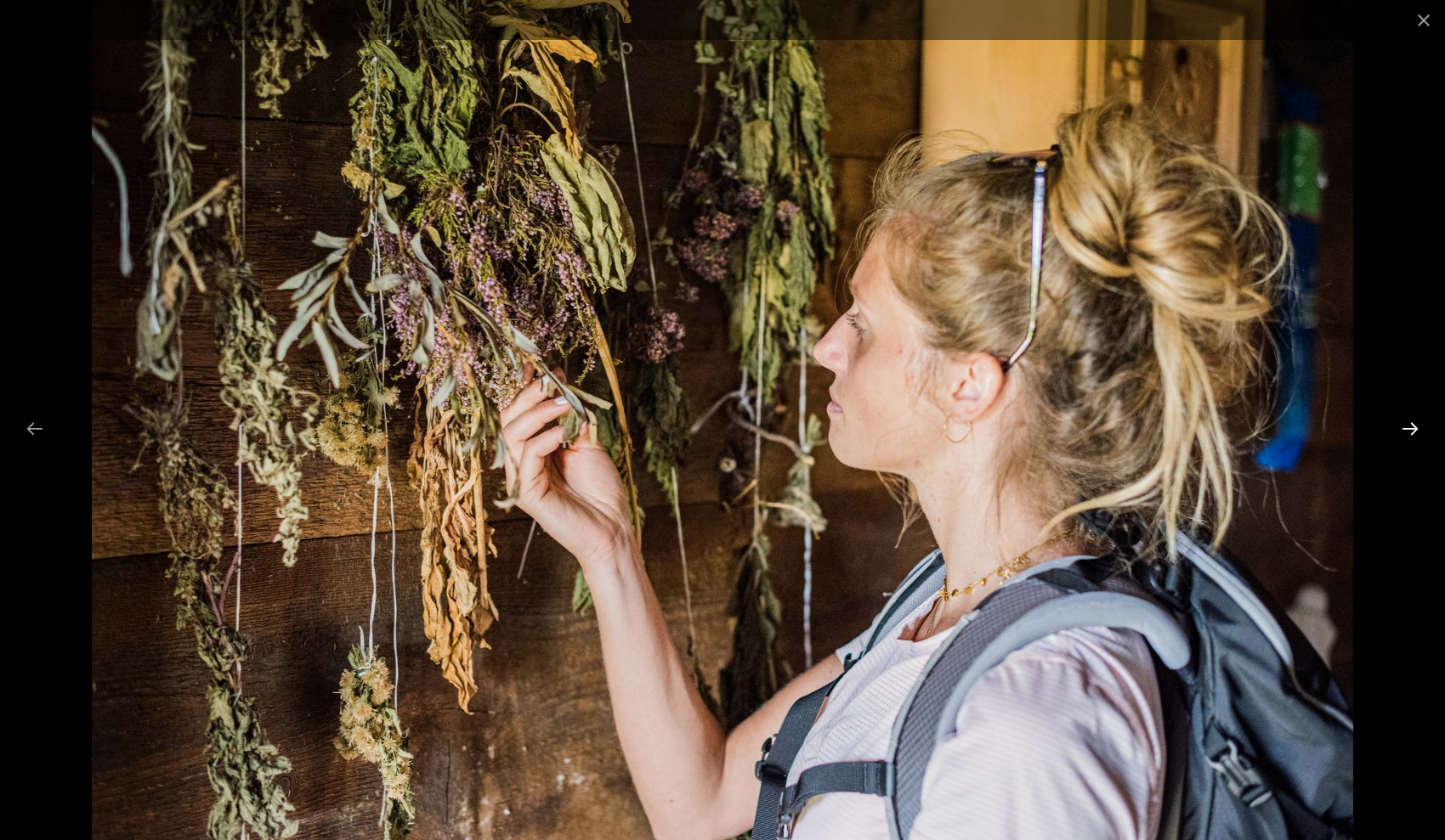
click at [1404, 429] on button "Next slide" at bounding box center [1410, 428] width 36 height 33
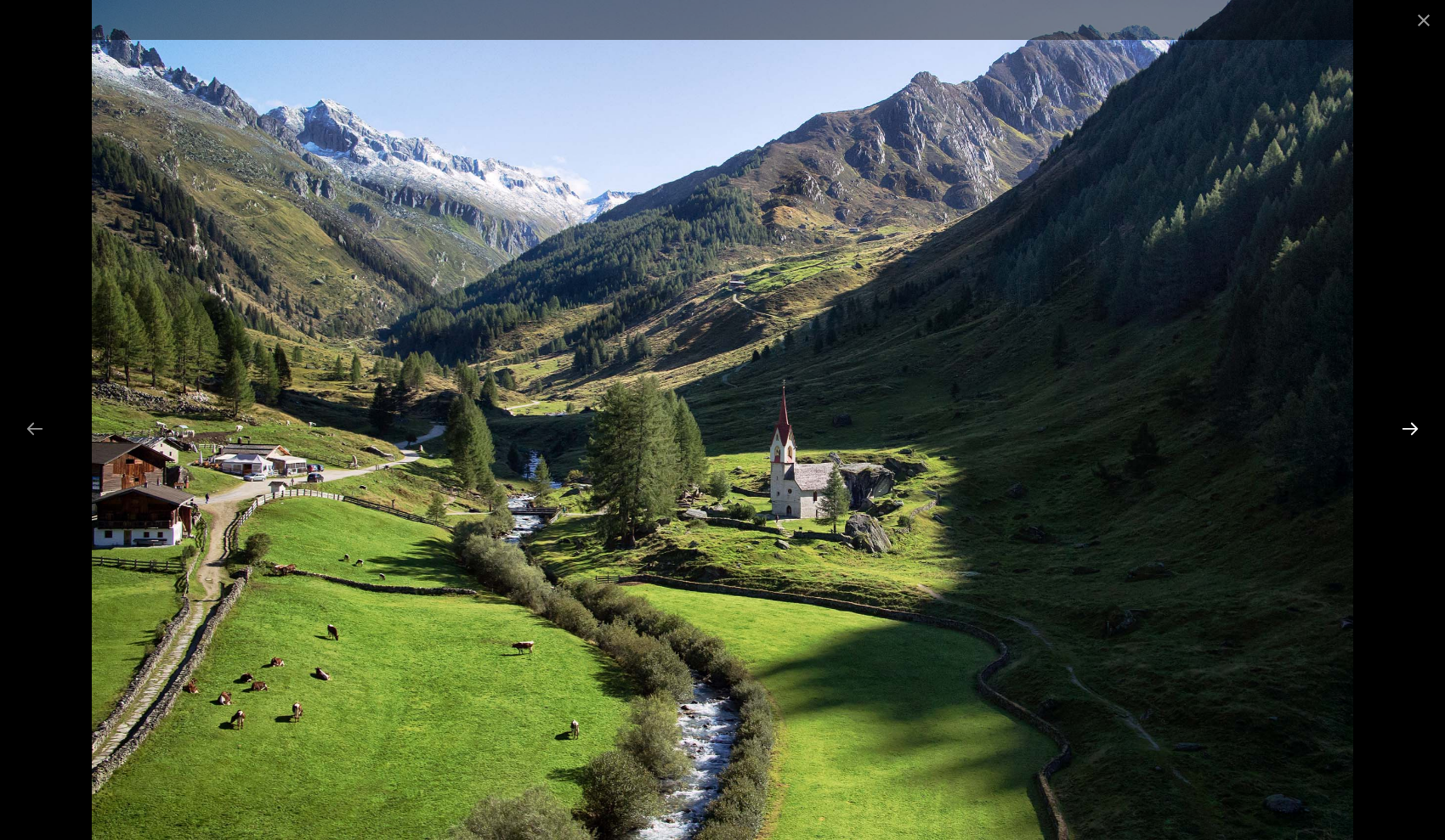
click at [1404, 429] on button "Next slide" at bounding box center [1410, 428] width 36 height 33
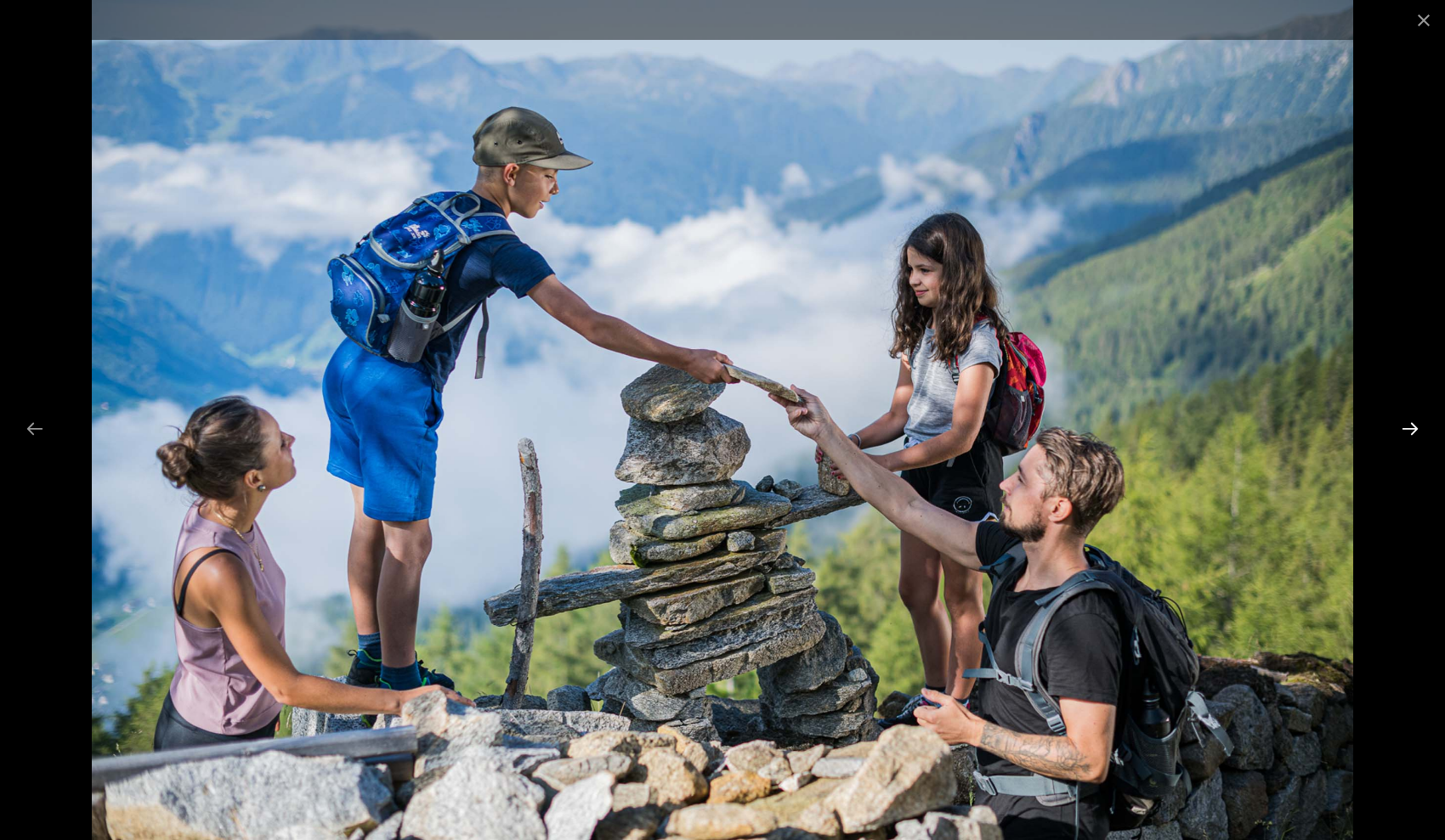
click at [1404, 429] on button "Next slide" at bounding box center [1410, 428] width 36 height 33
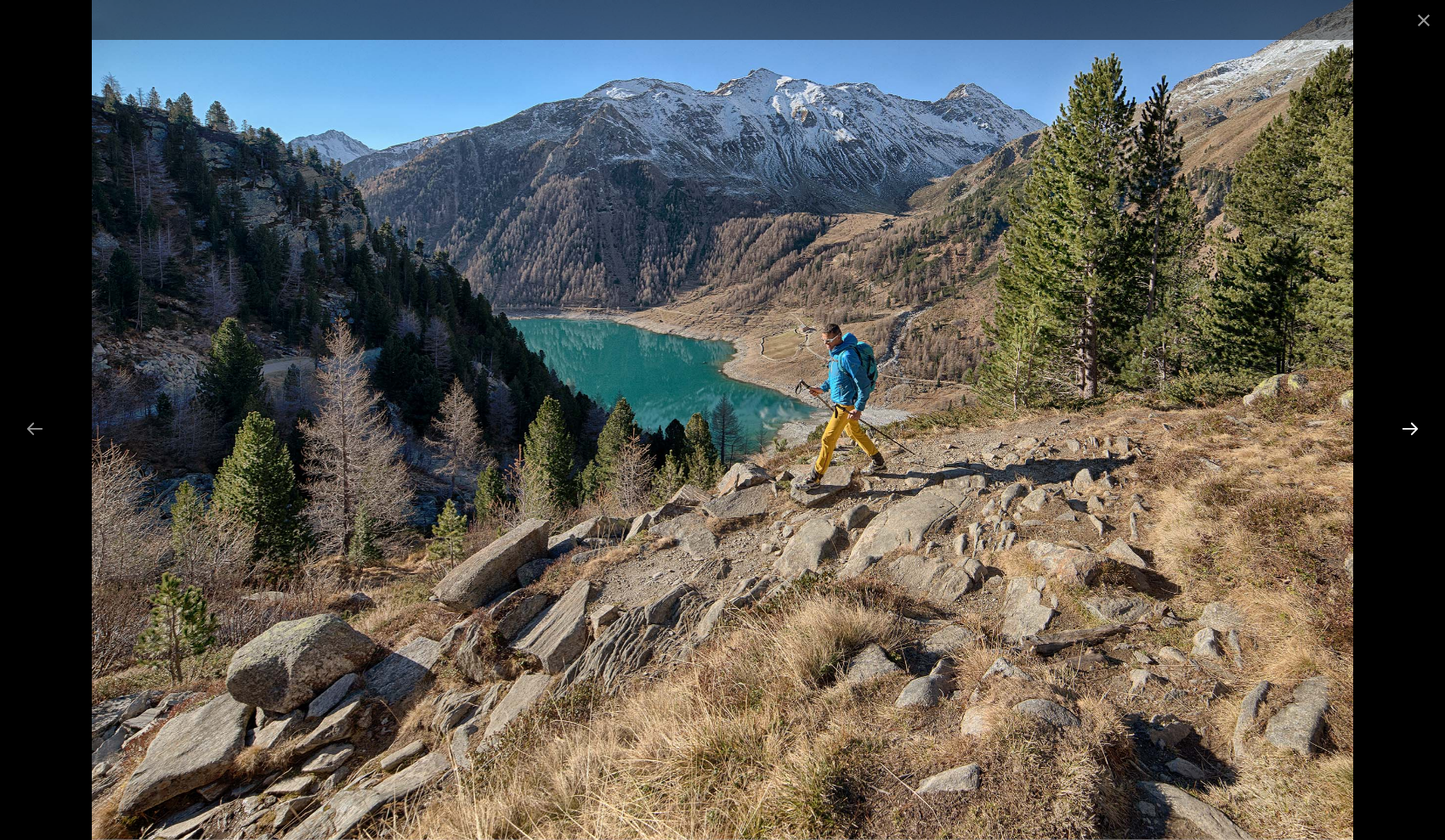
click at [1404, 429] on button "Next slide" at bounding box center [1410, 428] width 36 height 33
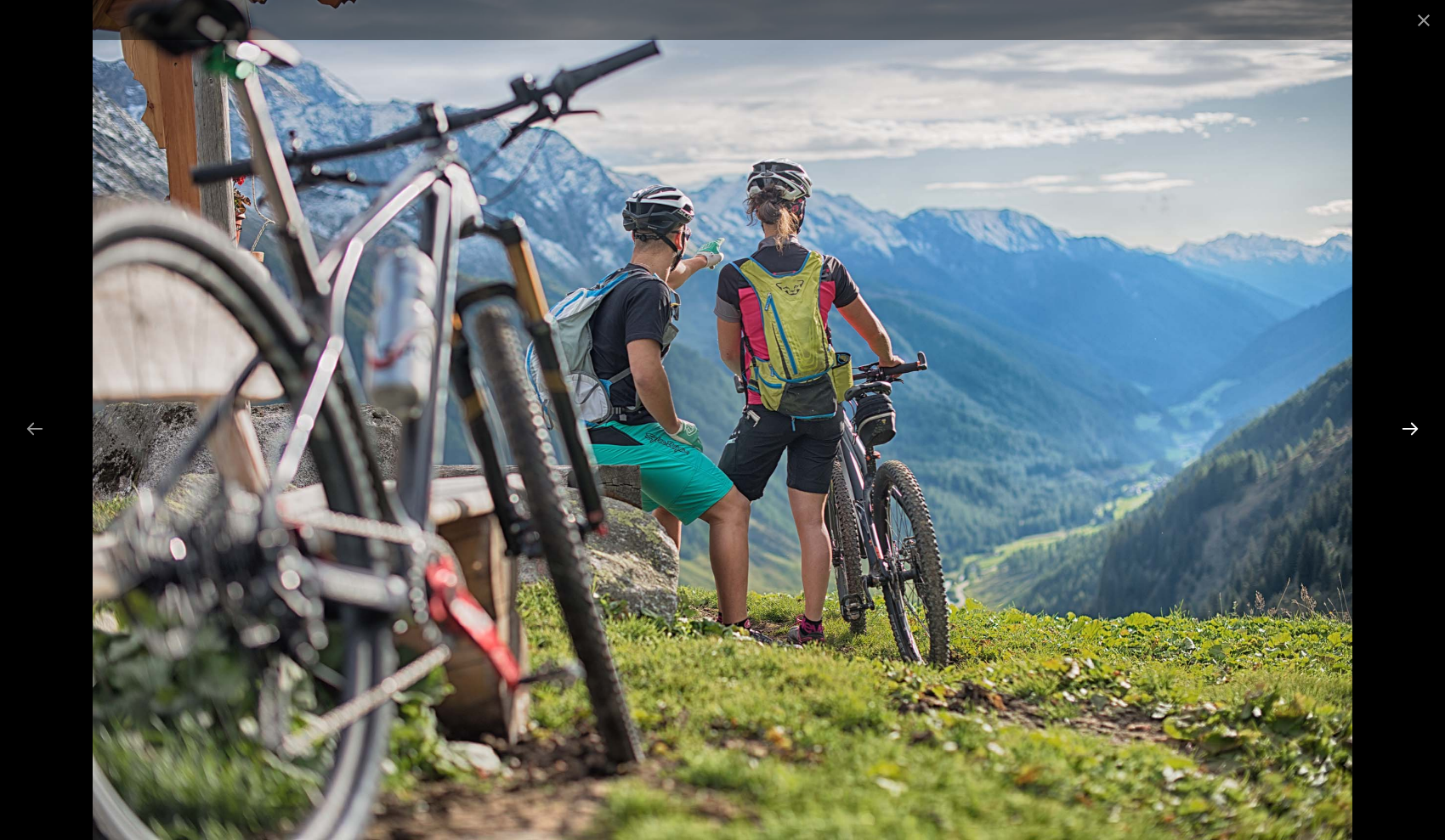
click at [1404, 429] on button "Next slide" at bounding box center [1410, 428] width 36 height 33
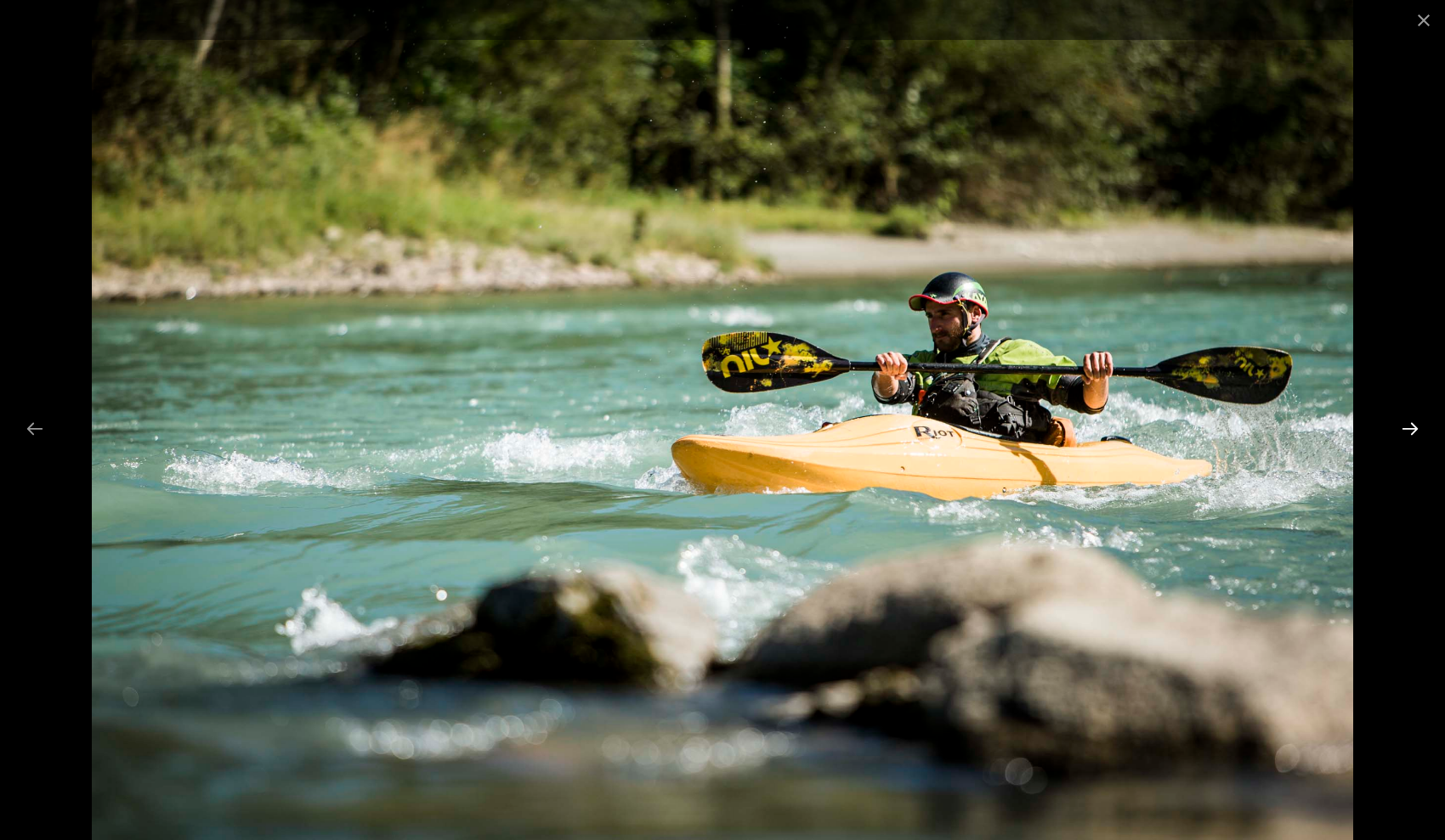
click at [1404, 429] on button "Next slide" at bounding box center [1410, 428] width 36 height 33
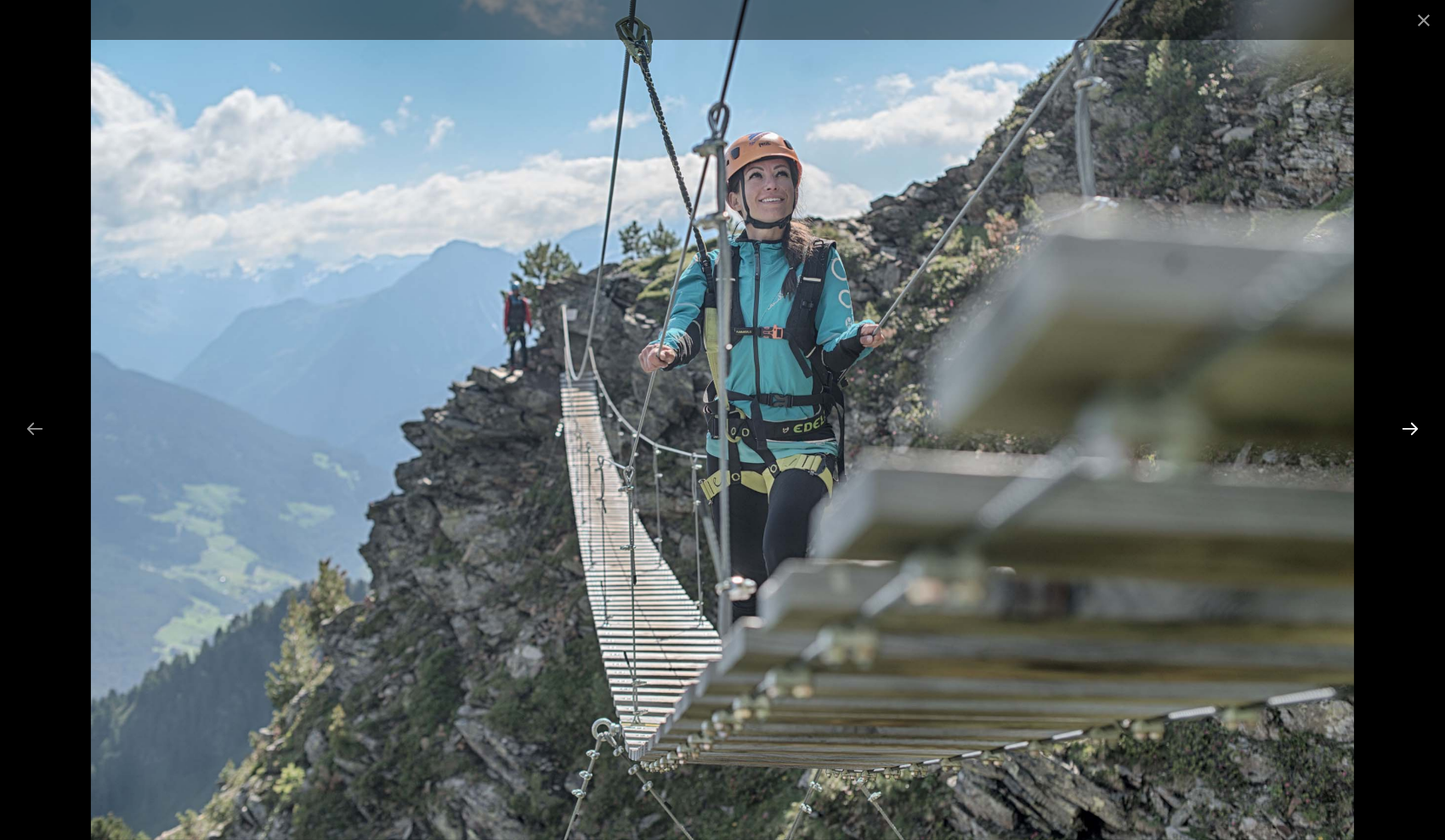
click at [1404, 429] on button "Next slide" at bounding box center [1410, 428] width 36 height 33
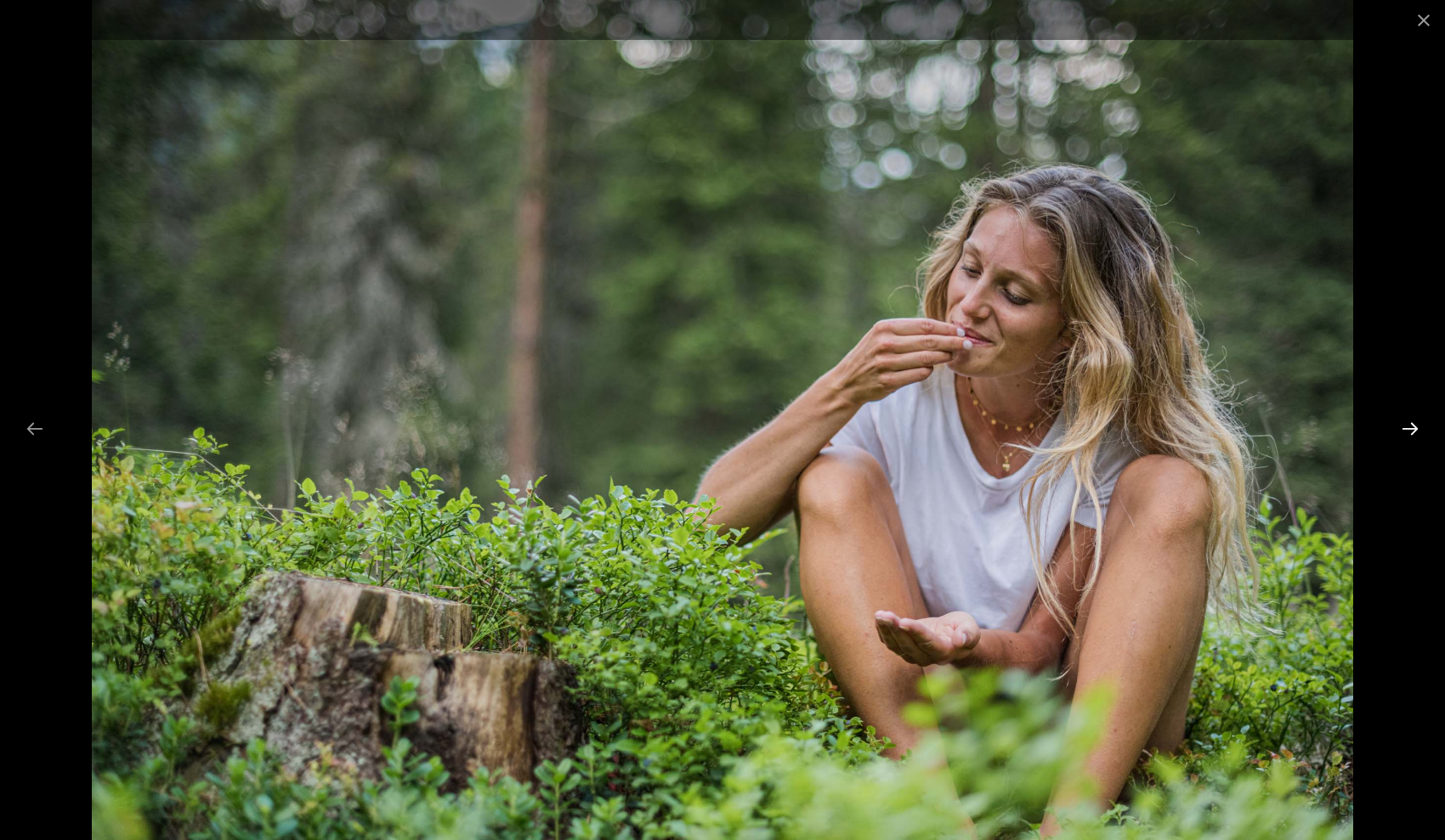
click at [1404, 429] on button "Next slide" at bounding box center [1410, 428] width 36 height 33
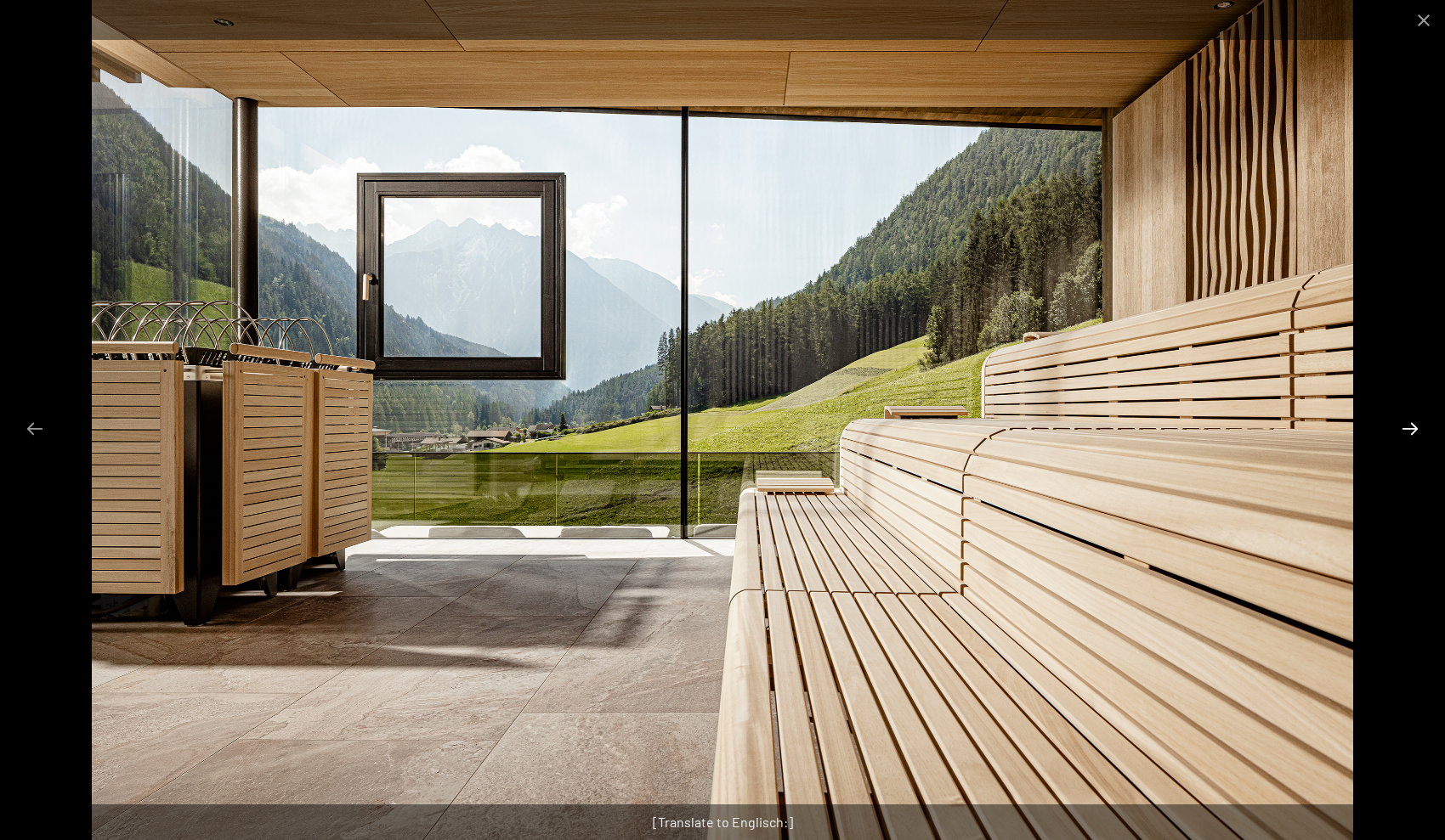
click at [1404, 429] on button "Next slide" at bounding box center [1410, 428] width 36 height 33
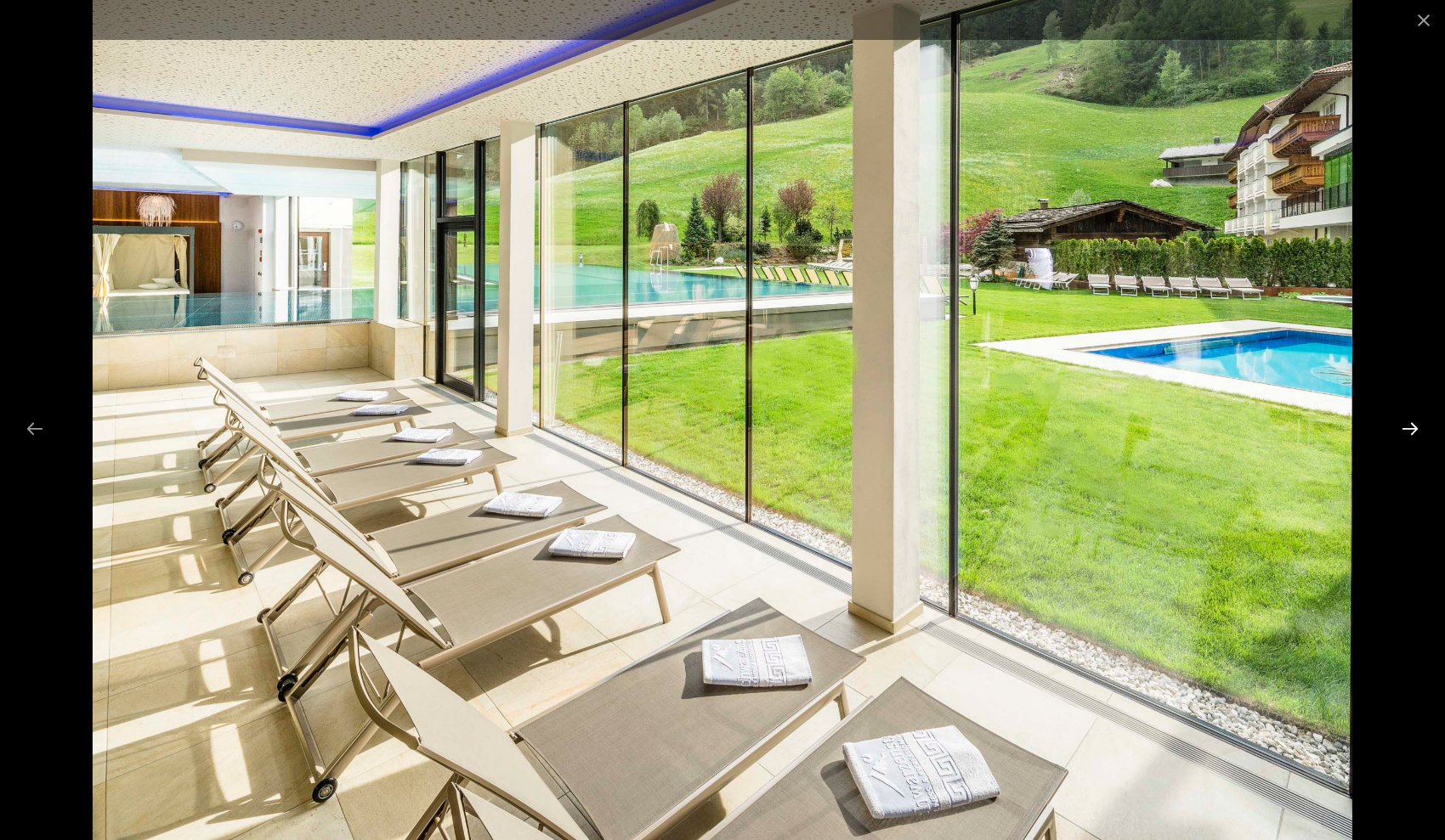
click at [1404, 429] on button "Next slide" at bounding box center [1410, 428] width 36 height 33
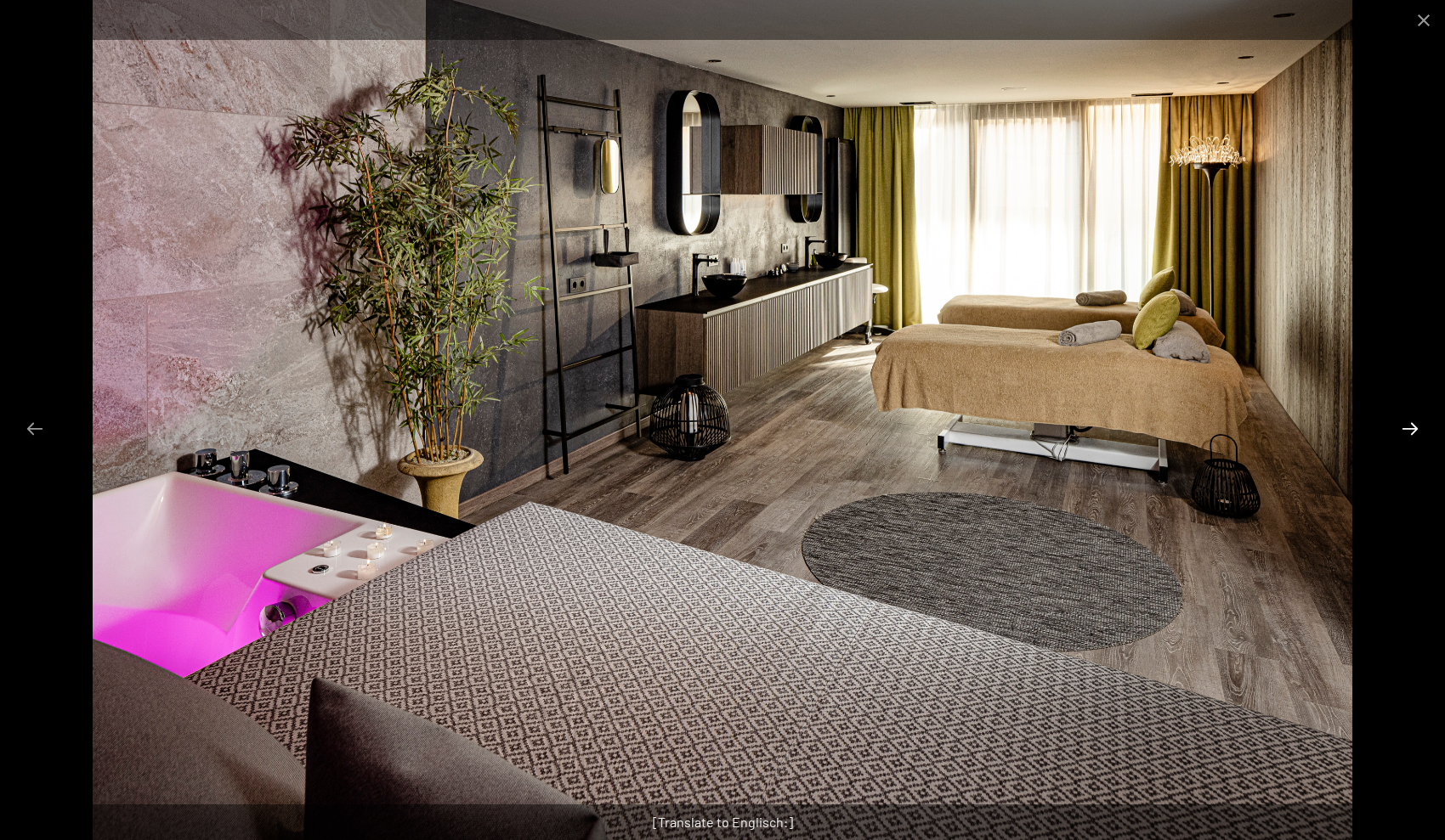
click at [1404, 429] on button "Next slide" at bounding box center [1410, 428] width 36 height 33
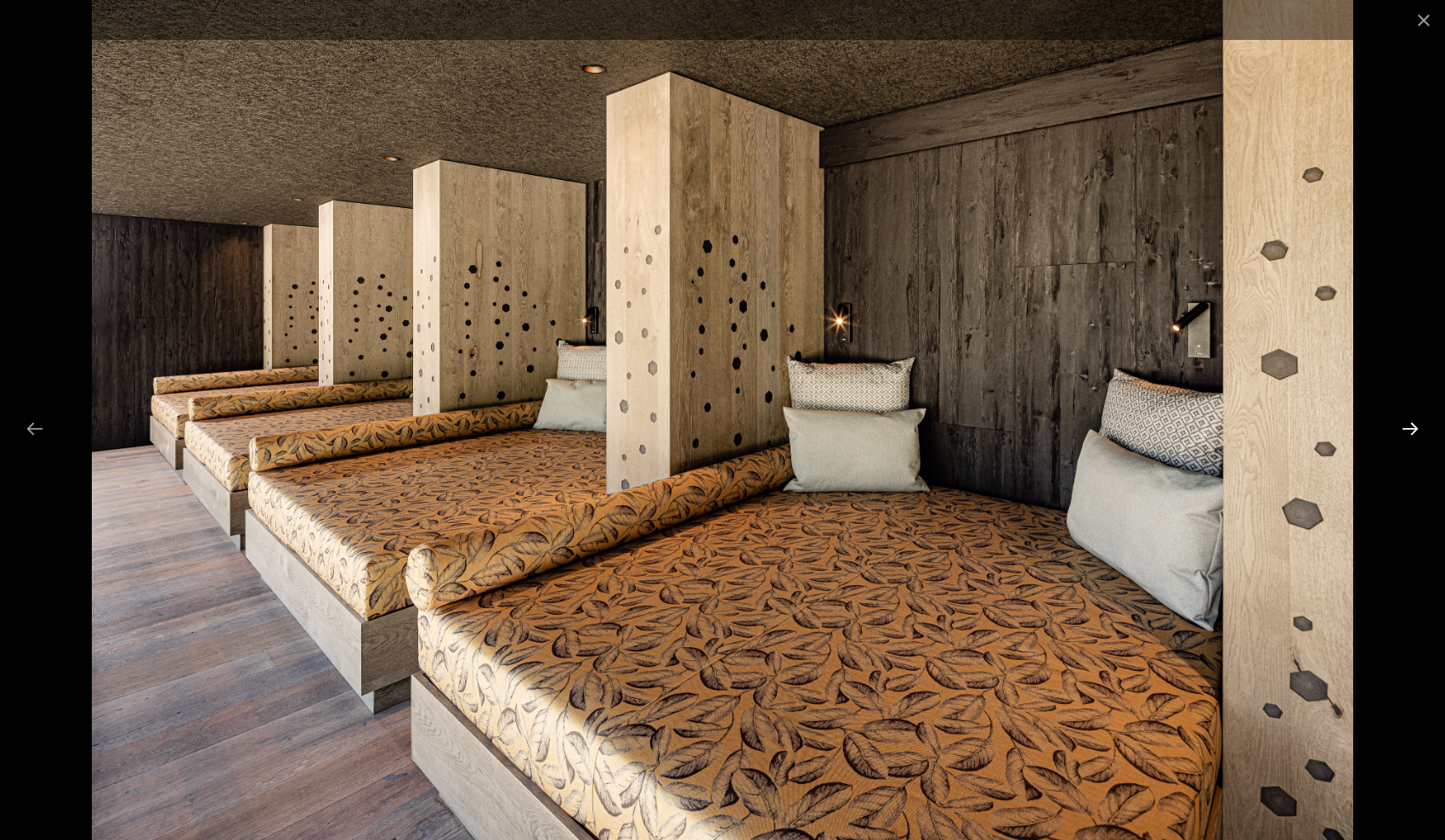
click at [1404, 429] on button "Next slide" at bounding box center [1410, 428] width 36 height 33
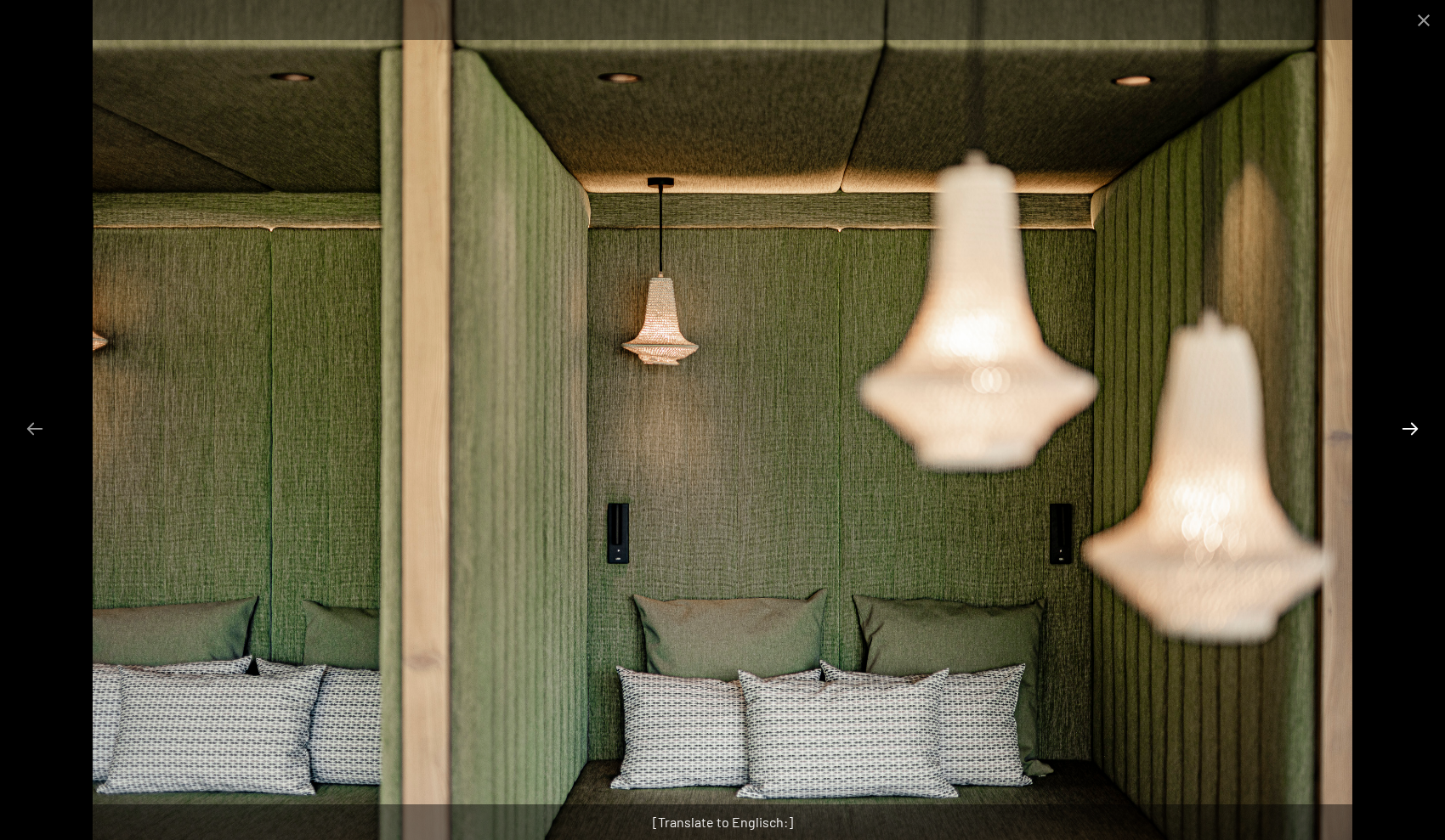
click at [1404, 429] on button "Next slide" at bounding box center [1410, 428] width 36 height 33
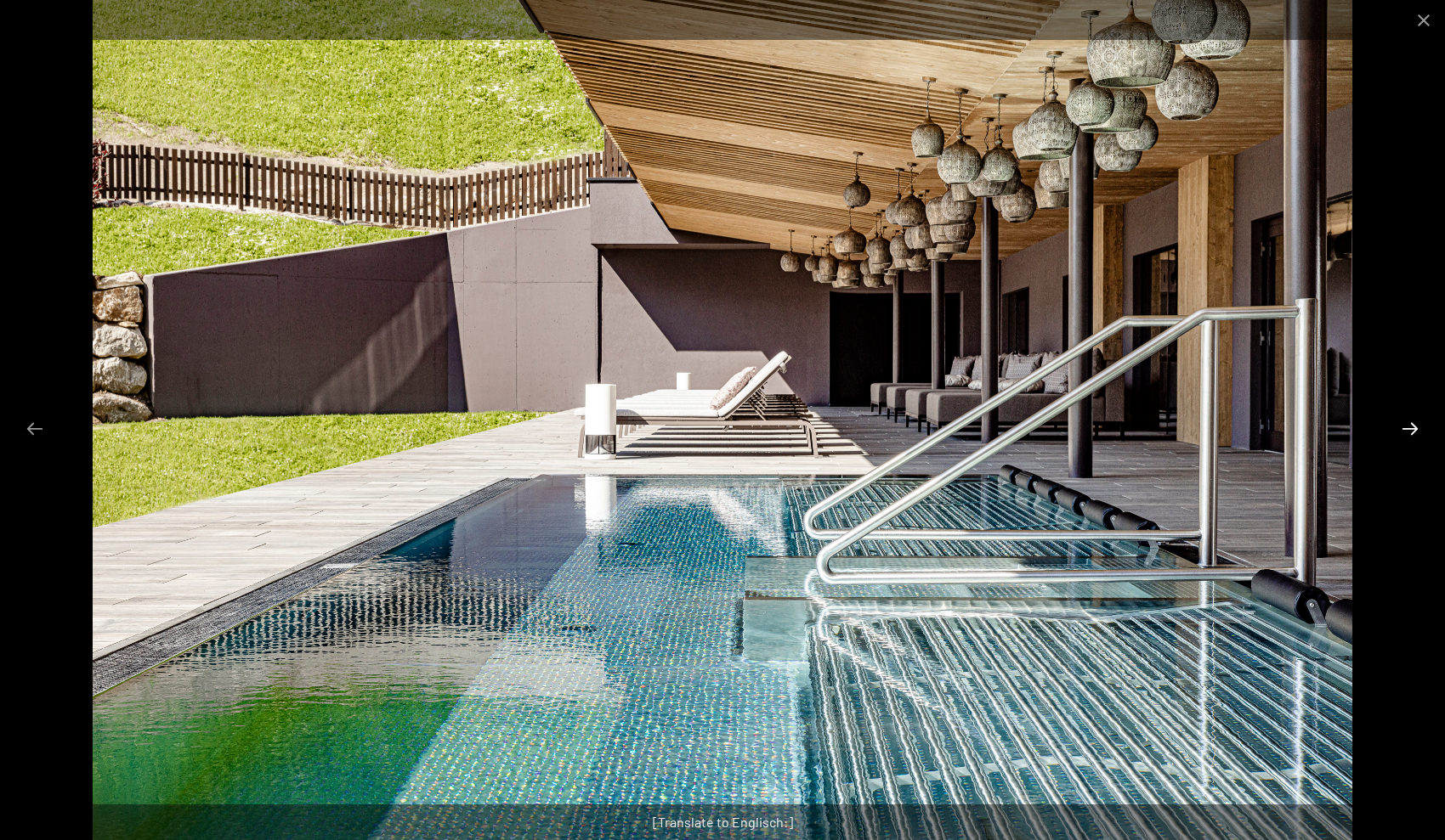
click at [1404, 429] on button "Next slide" at bounding box center [1410, 428] width 36 height 33
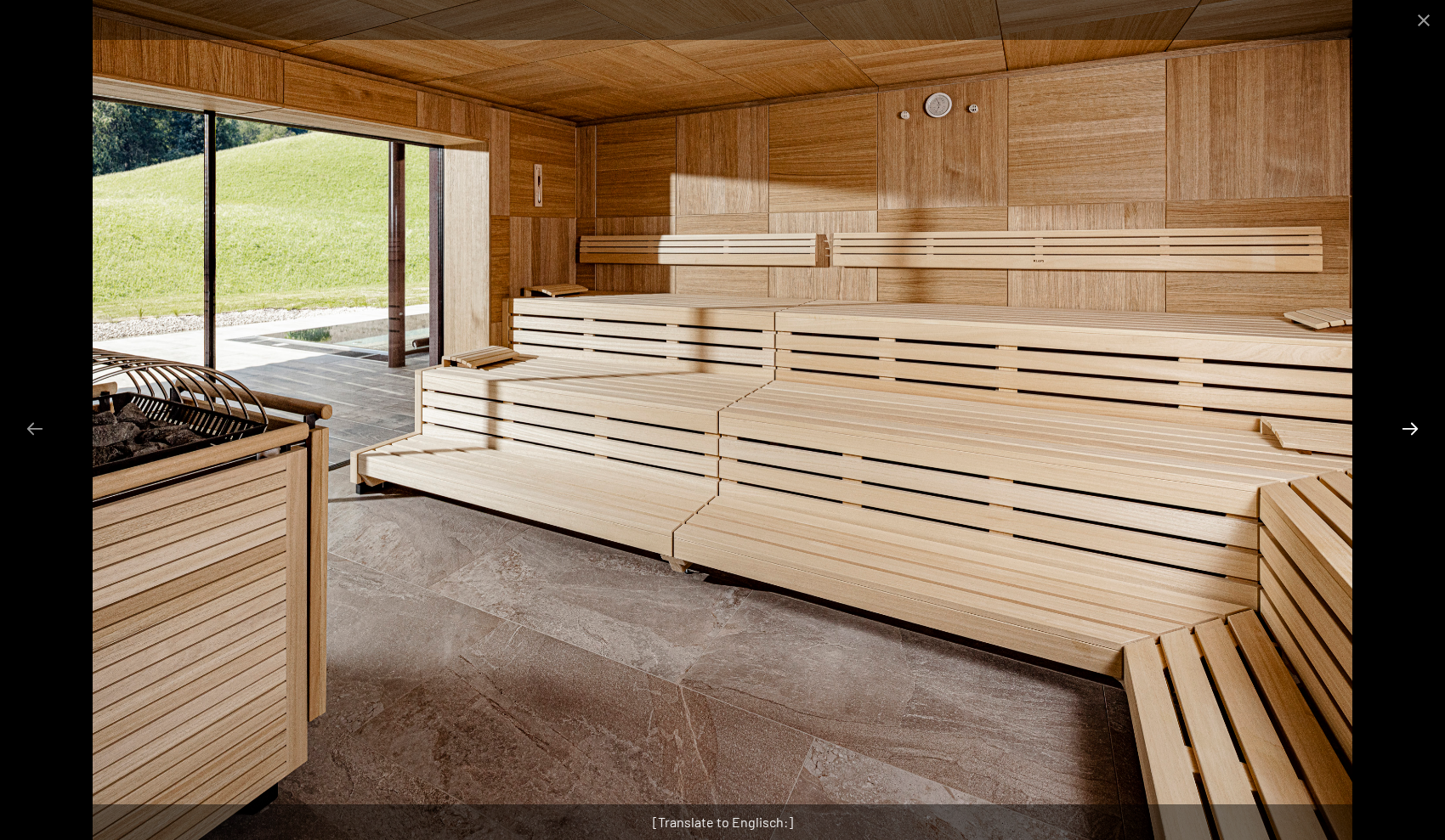
click at [1404, 429] on button "Next slide" at bounding box center [1410, 428] width 36 height 33
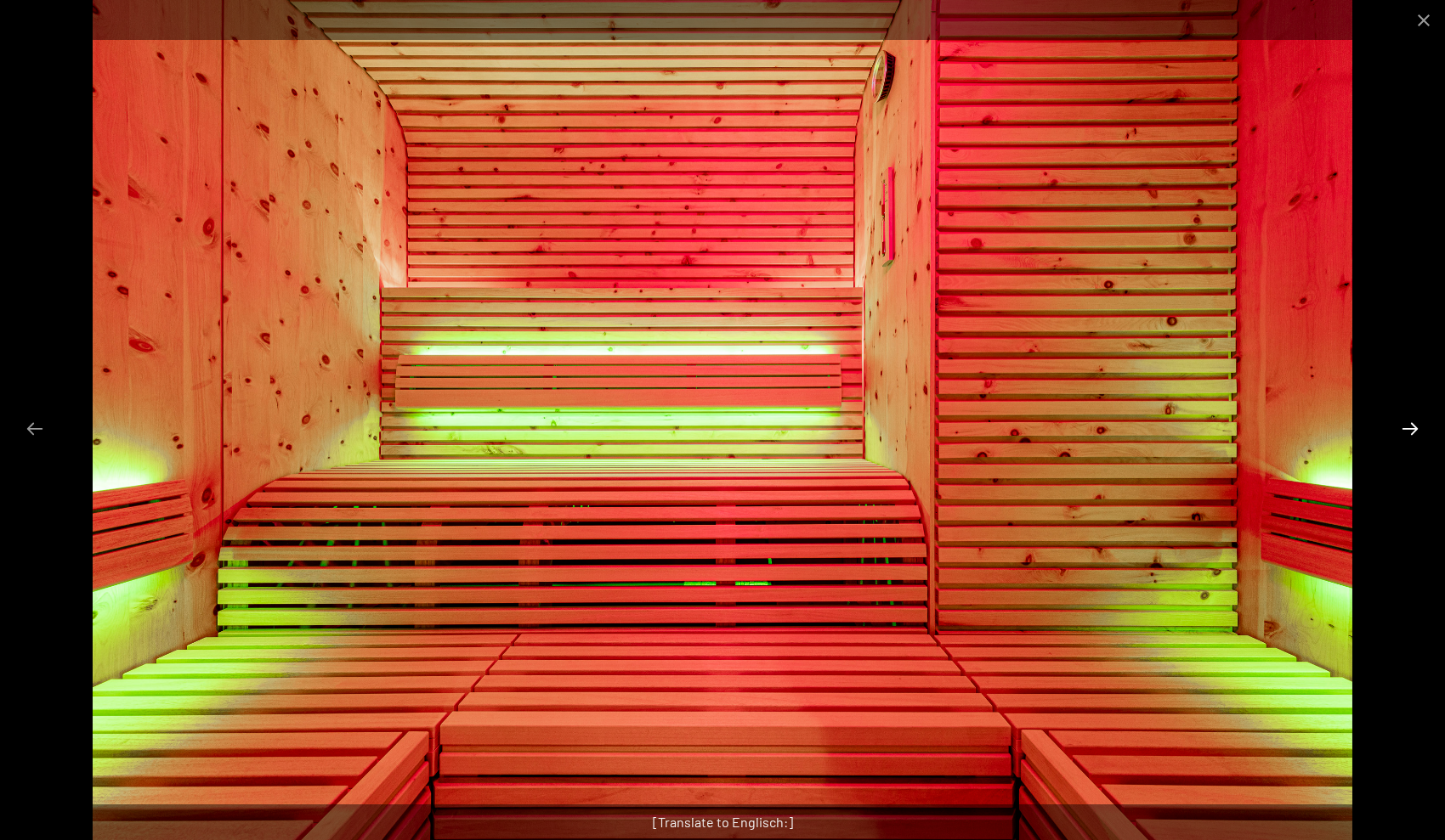
click at [1404, 429] on button "Next slide" at bounding box center [1410, 428] width 36 height 33
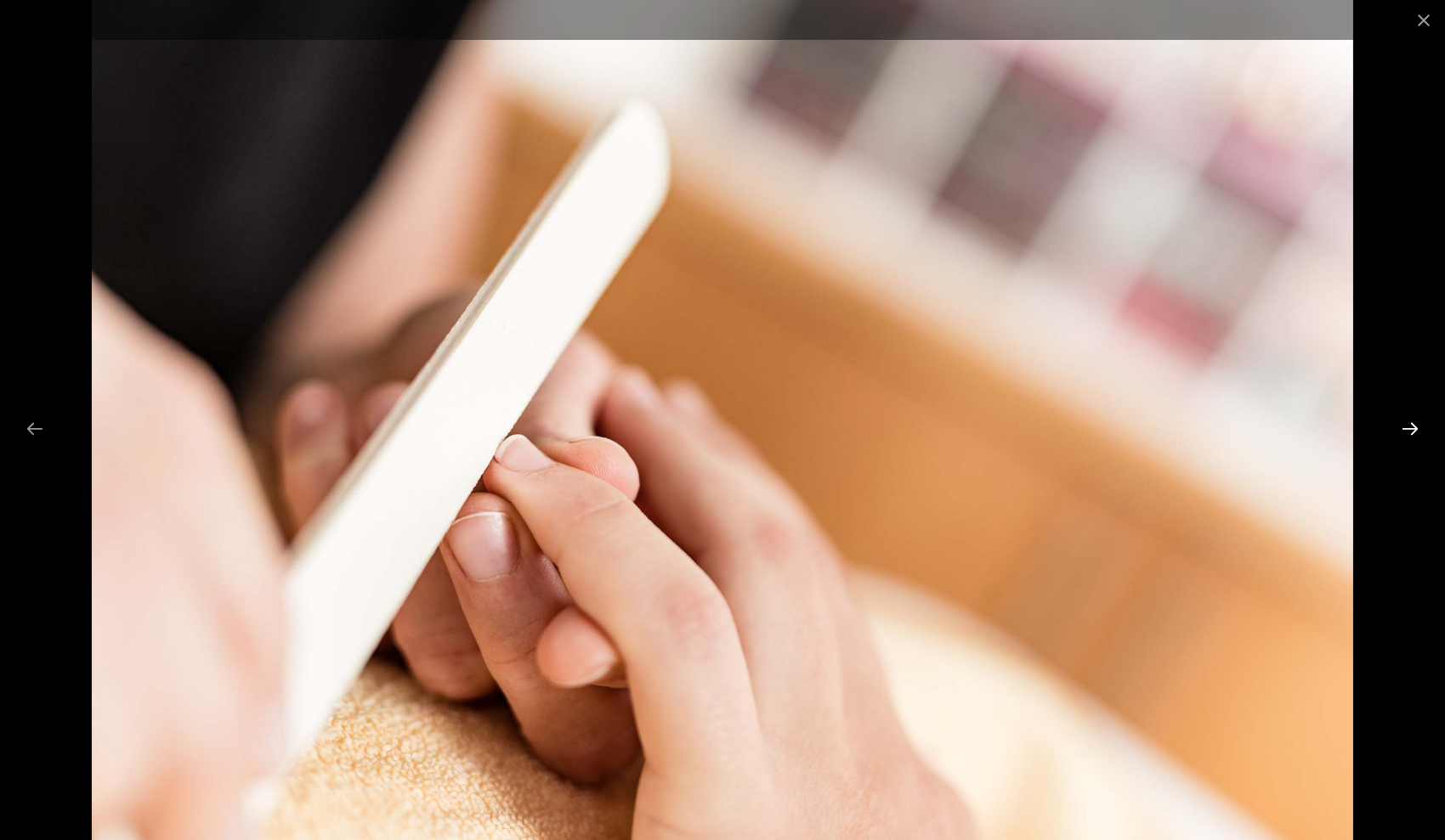
click at [1404, 429] on button "Next slide" at bounding box center [1410, 428] width 36 height 33
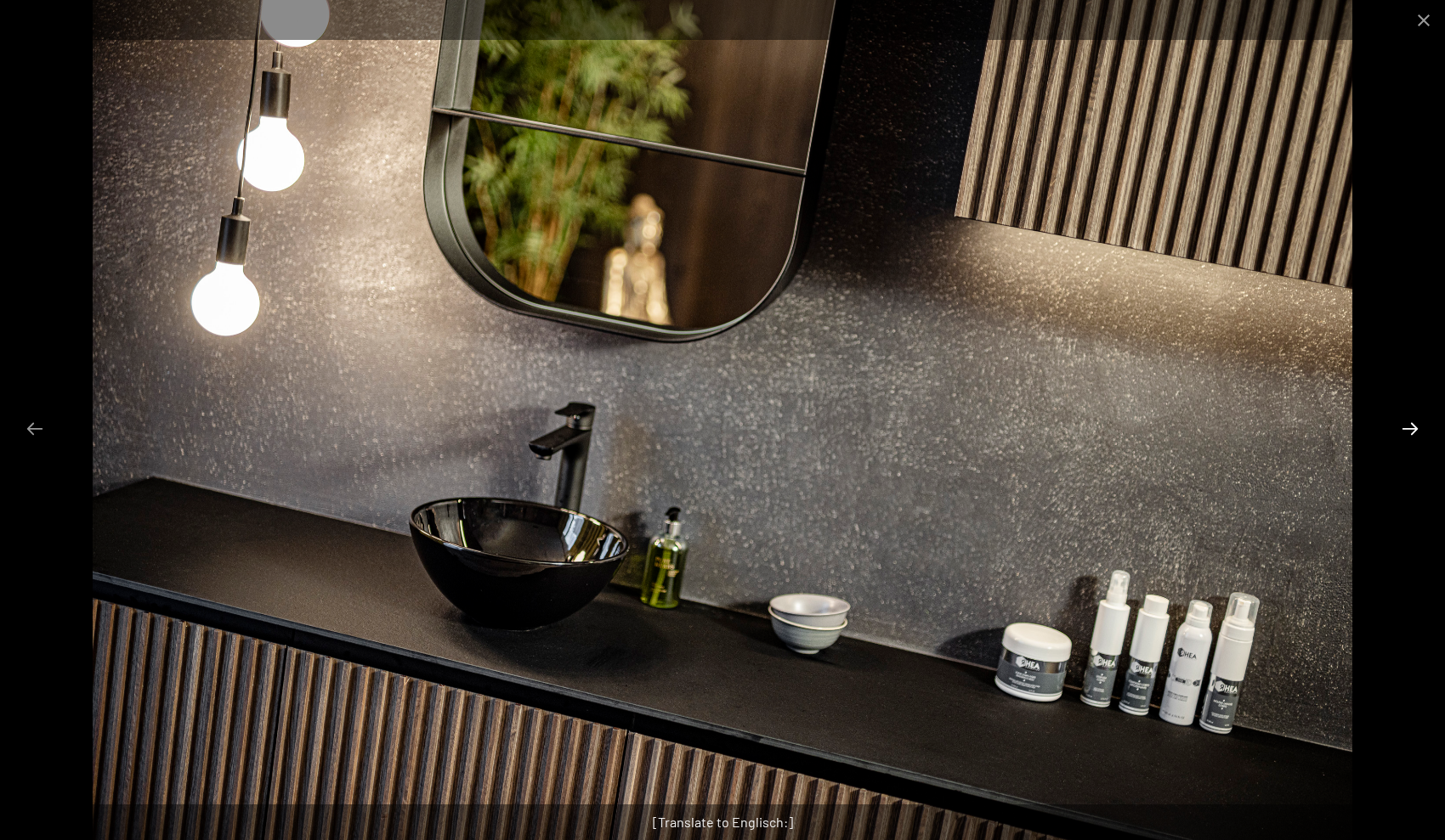
click at [1404, 429] on button "Next slide" at bounding box center [1410, 428] width 36 height 33
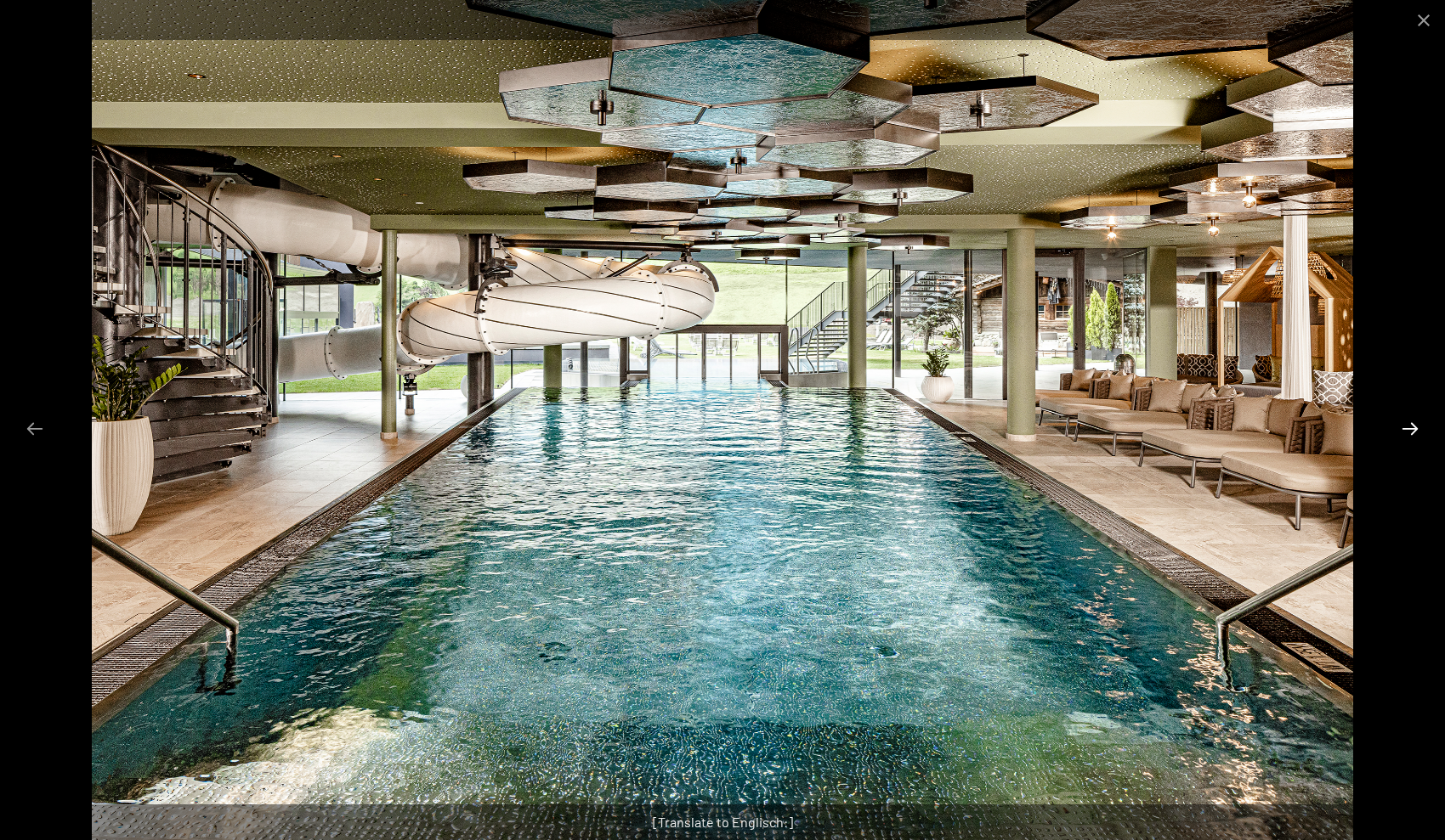
click at [1404, 429] on button "Next slide" at bounding box center [1410, 428] width 36 height 33
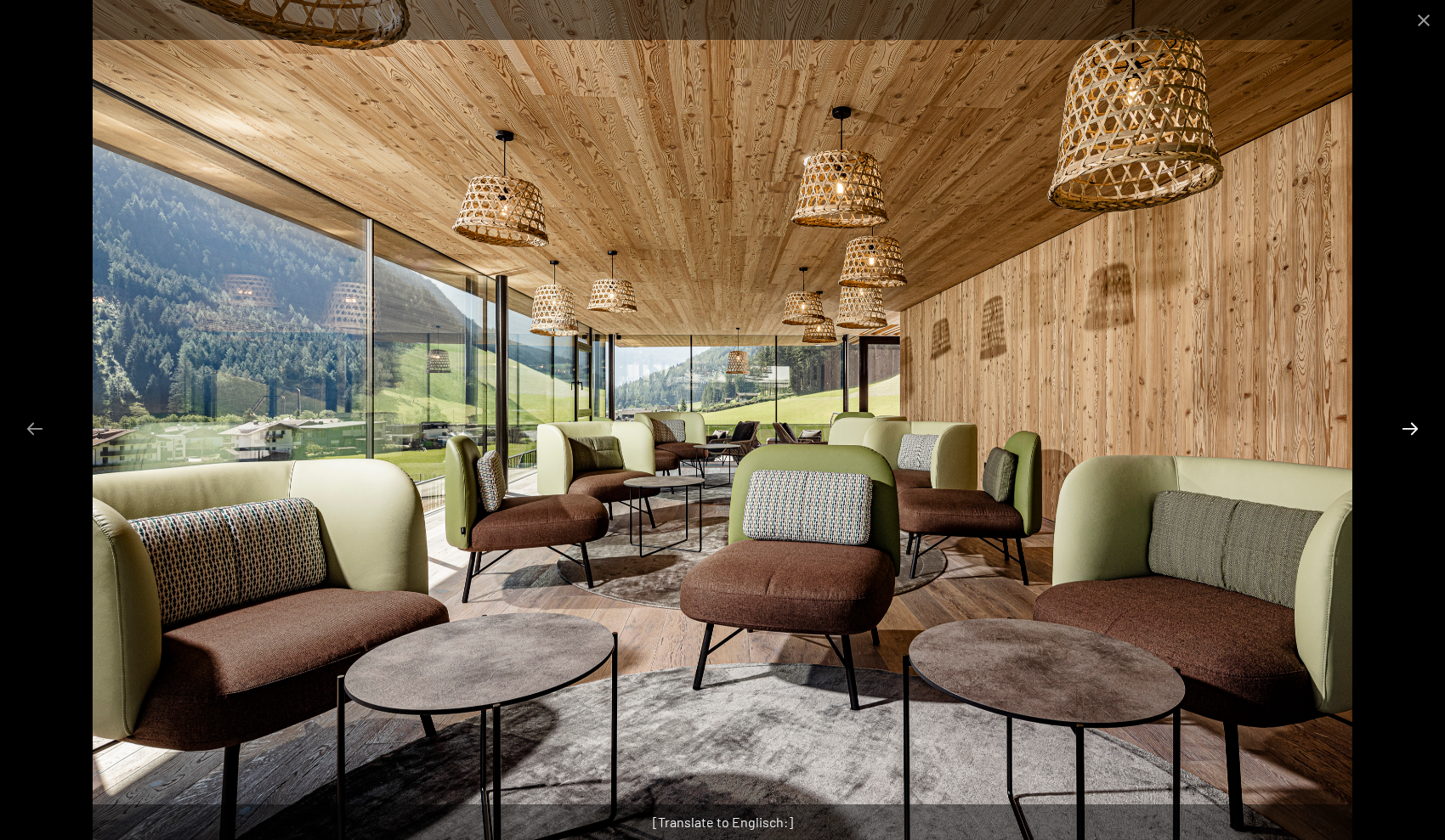
click at [1404, 429] on button "Next slide" at bounding box center [1410, 428] width 36 height 33
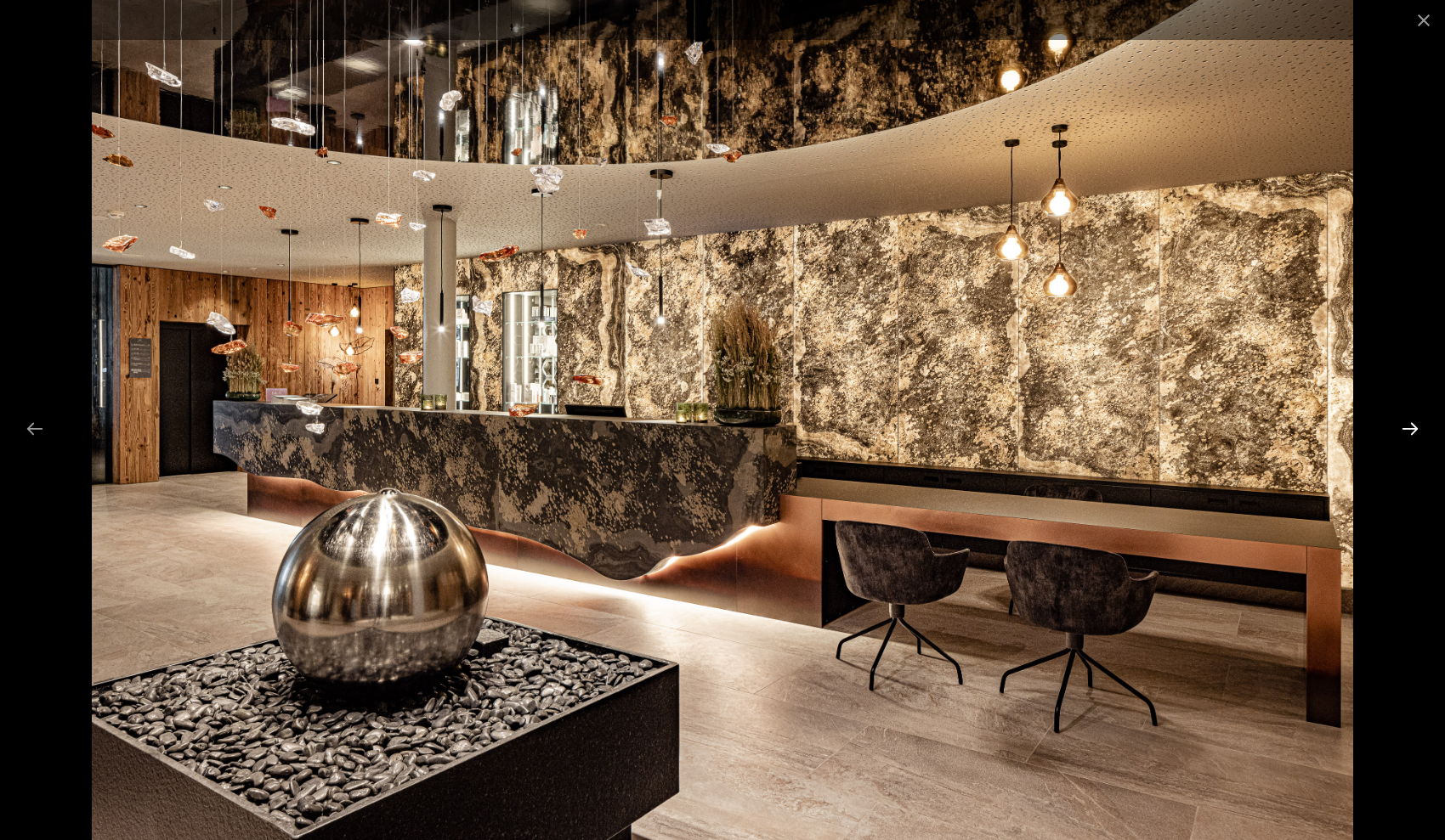
click at [1405, 425] on button "Next slide" at bounding box center [1410, 428] width 36 height 33
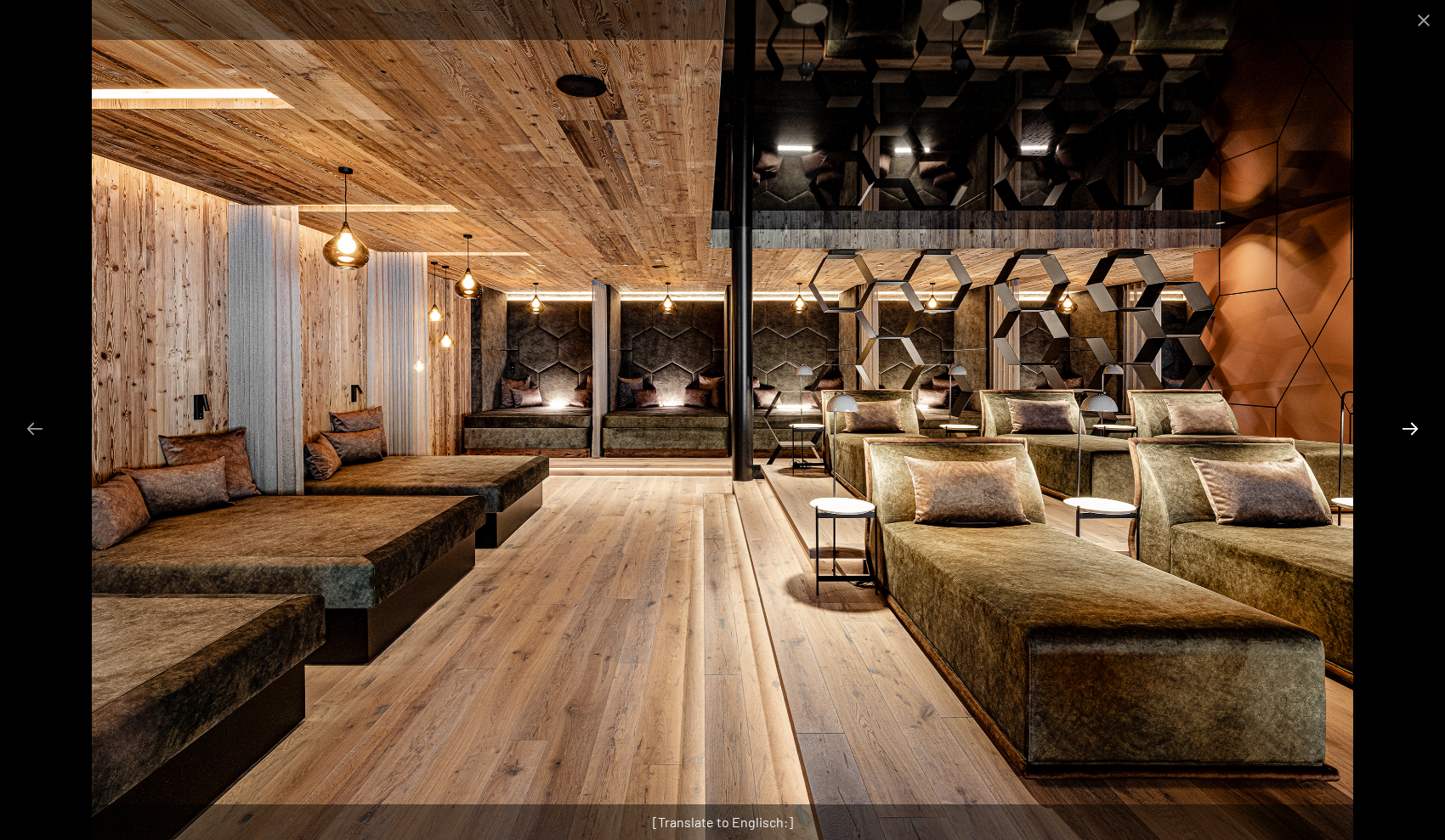
click at [1405, 432] on button "Next slide" at bounding box center [1410, 428] width 36 height 33
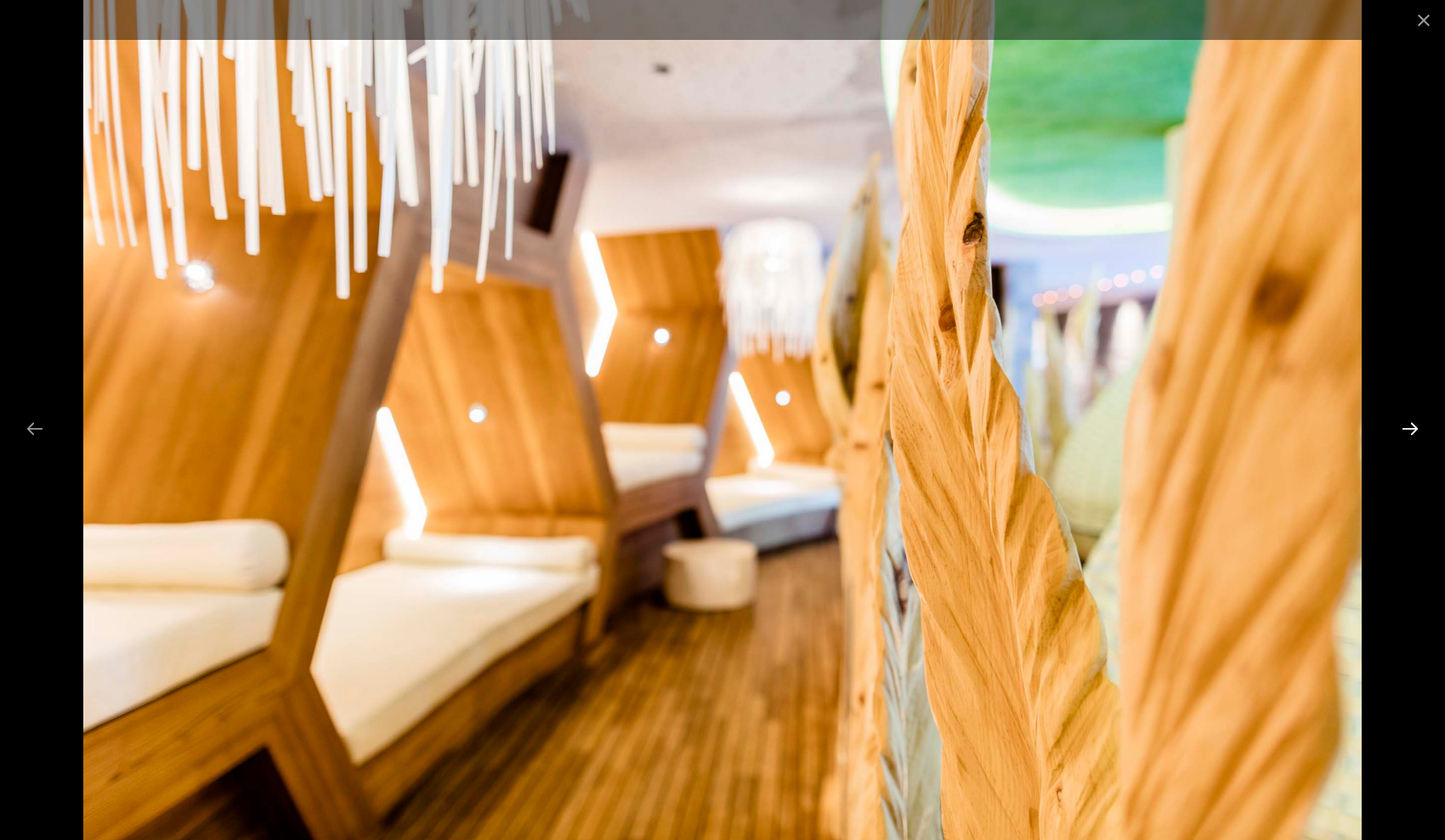
click at [1405, 432] on button "Next slide" at bounding box center [1410, 428] width 36 height 33
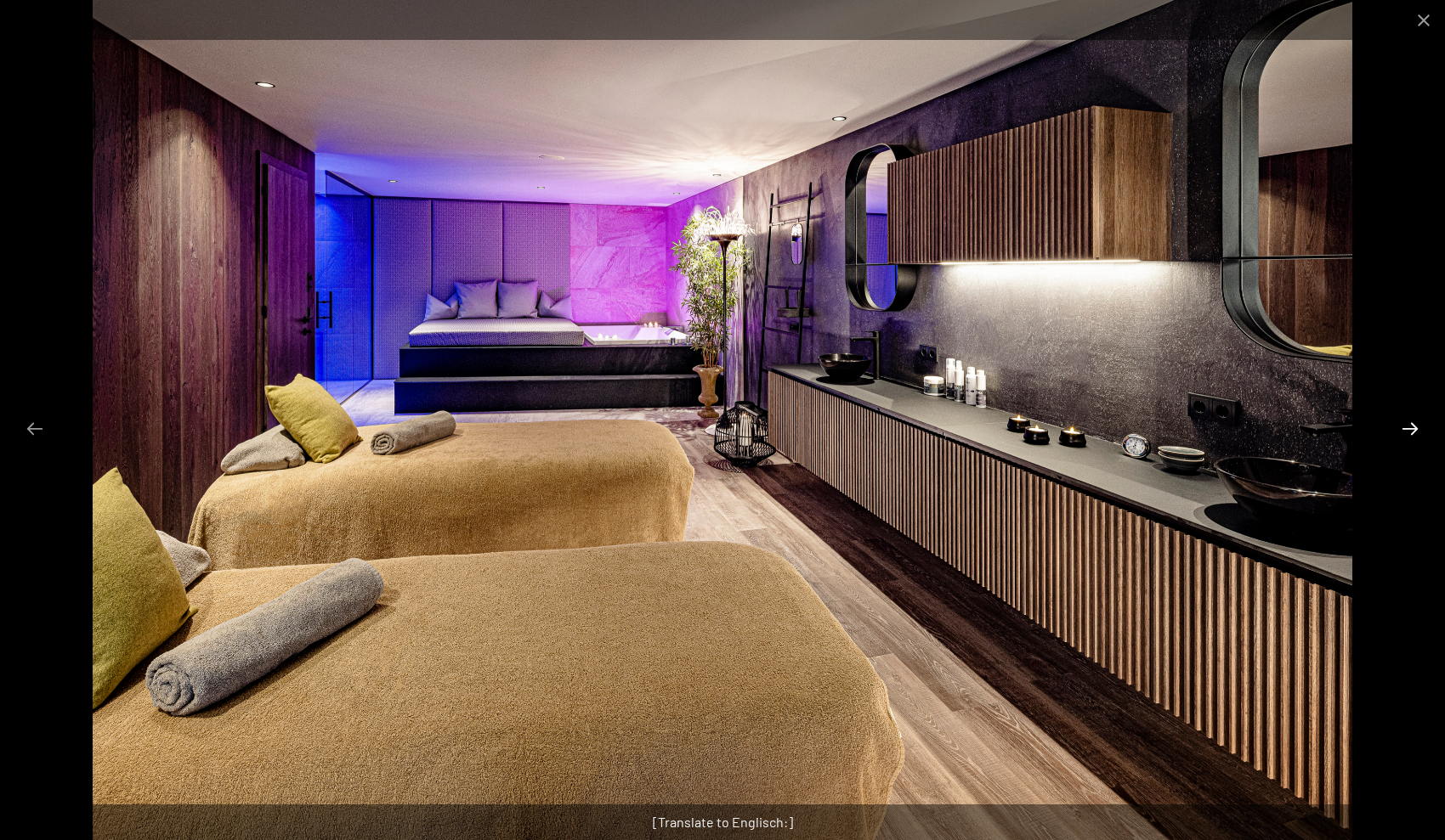
click at [1405, 436] on button "Next slide" at bounding box center [1410, 428] width 36 height 33
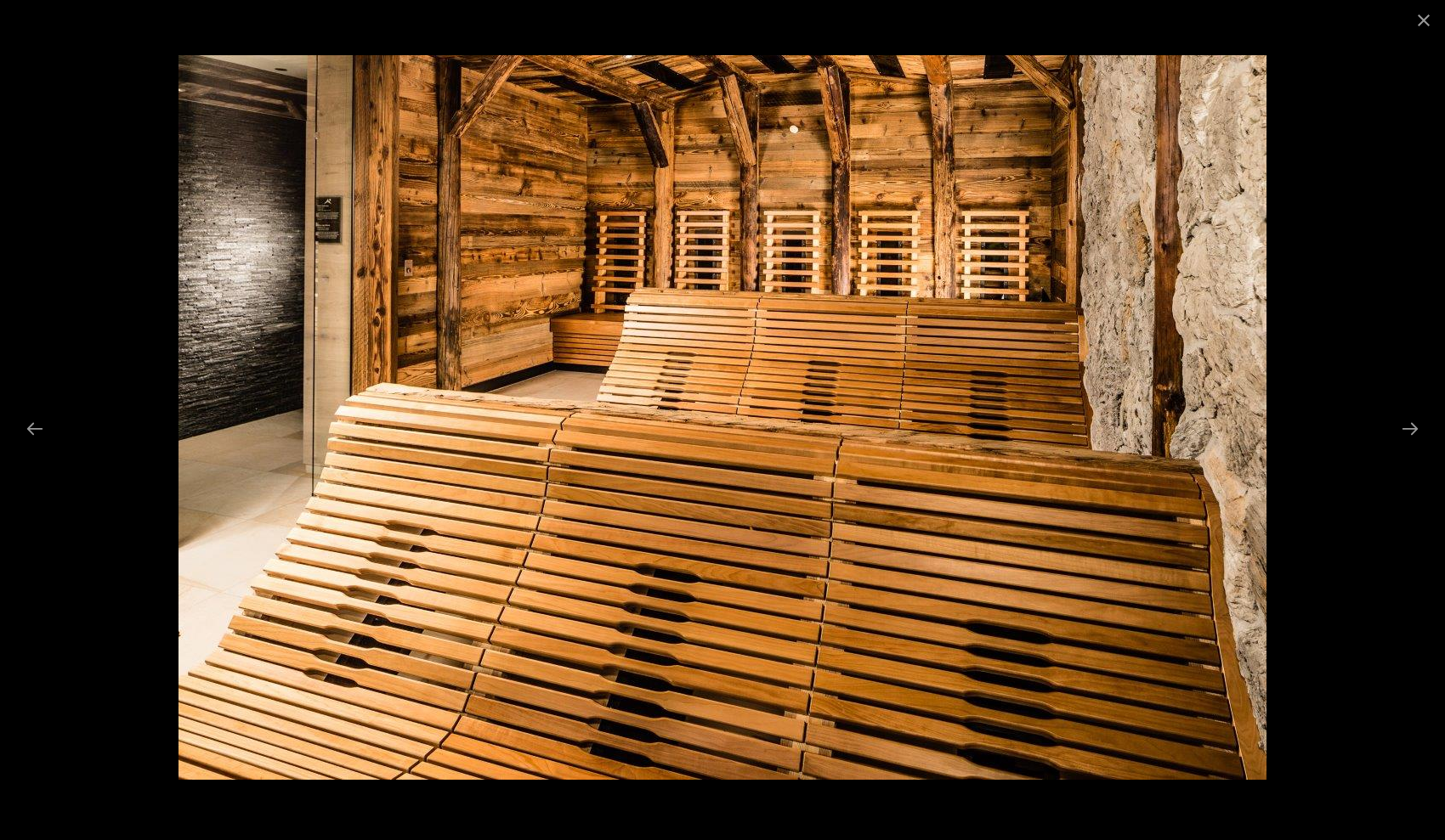
click at [1405, 446] on div at bounding box center [722, 420] width 1445 height 840
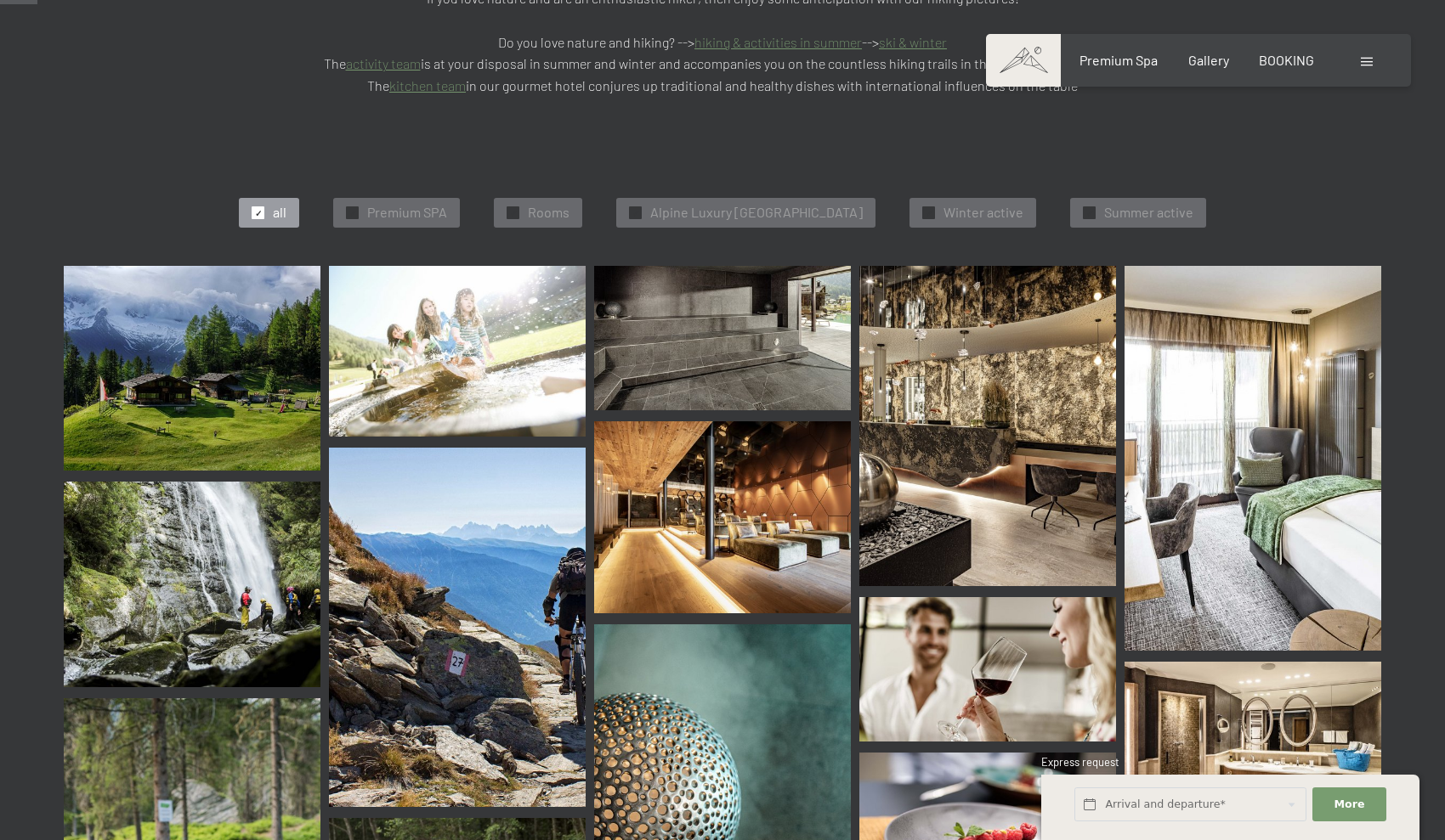
click at [1360, 63] on span at bounding box center [1366, 61] width 12 height 8
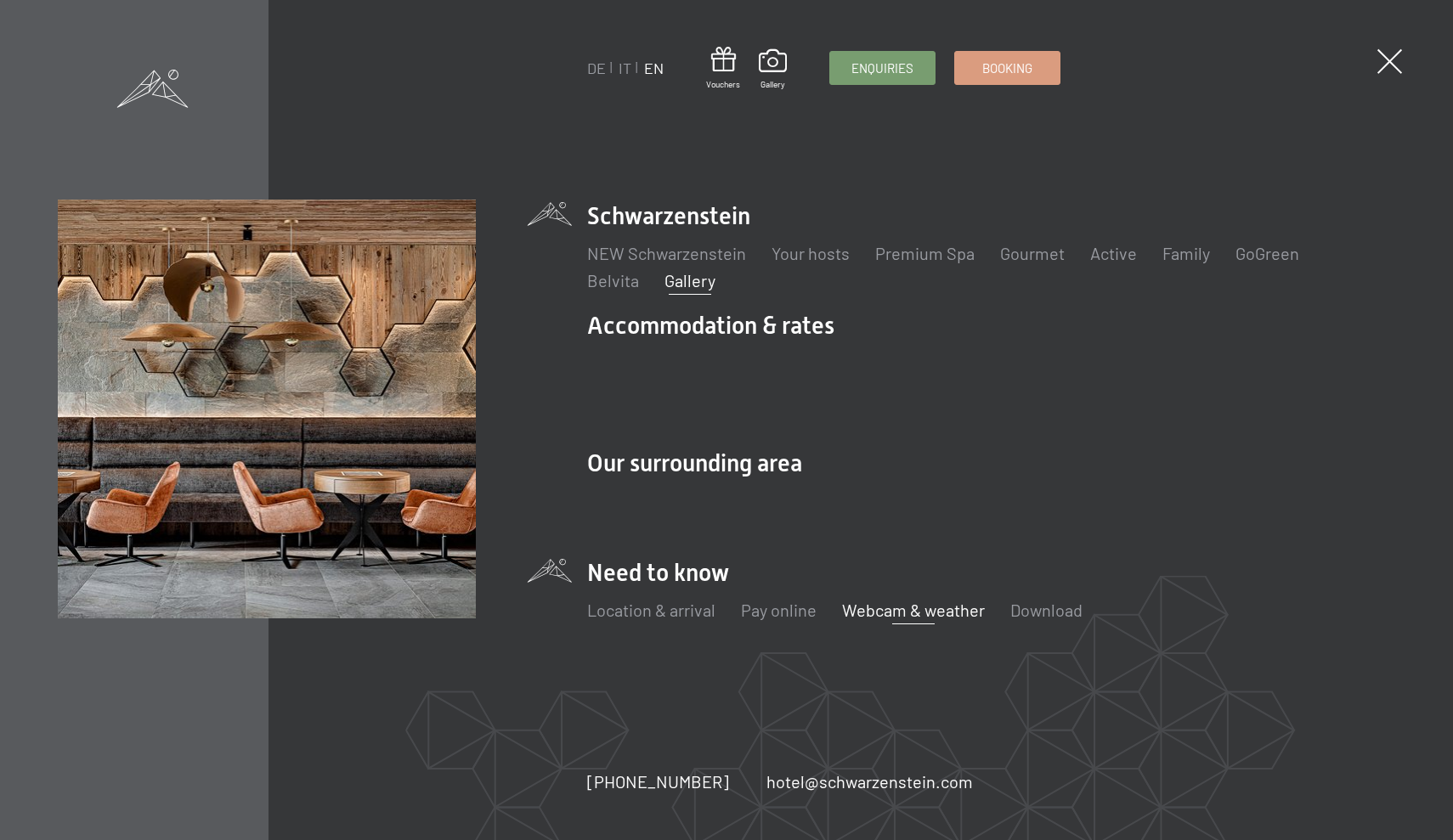
click at [911, 600] on link "Webcam & weather" at bounding box center [913, 610] width 143 height 21
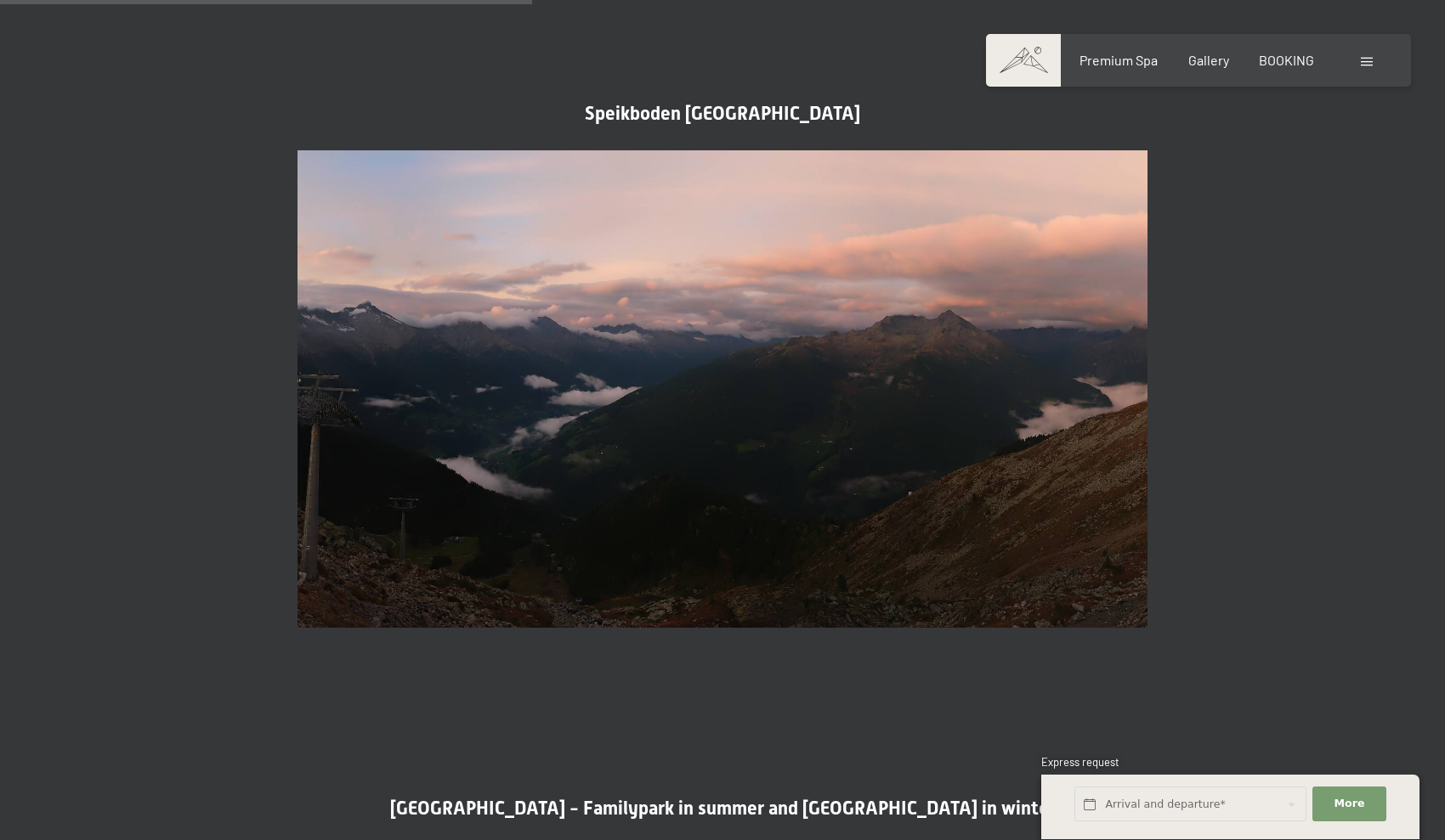
scroll to position [2196, 0]
